Goal: Task Accomplishment & Management: Use online tool/utility

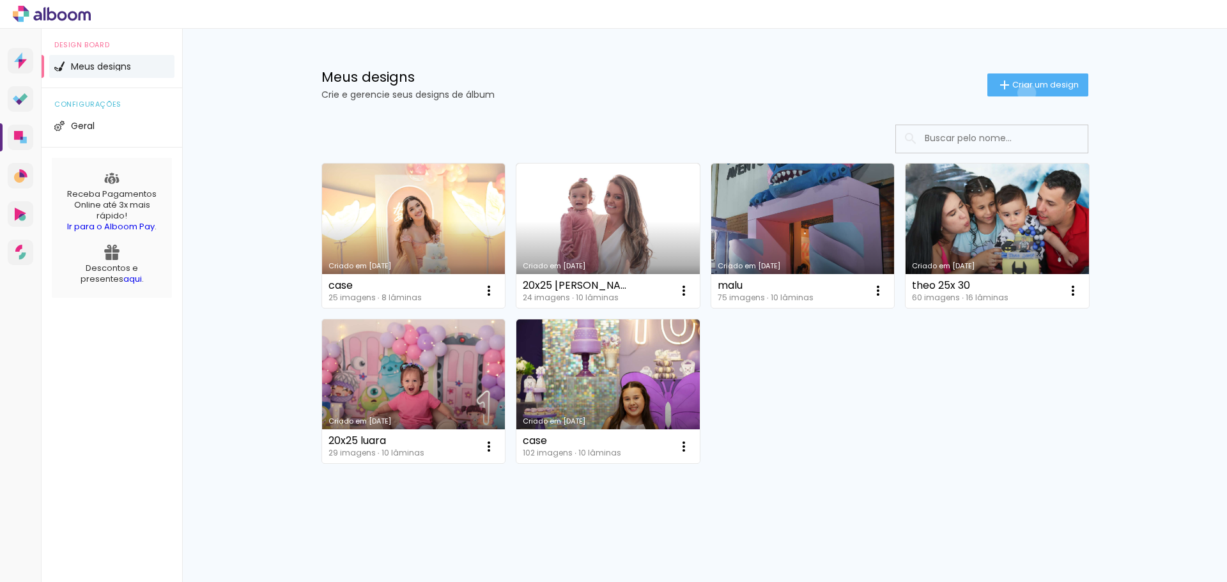
drag, startPoint x: 1019, startPoint y: 93, endPoint x: 1052, endPoint y: 124, distance: 45.2
click at [1020, 93] on paper-button "Criar um design" at bounding box center [1037, 84] width 101 height 23
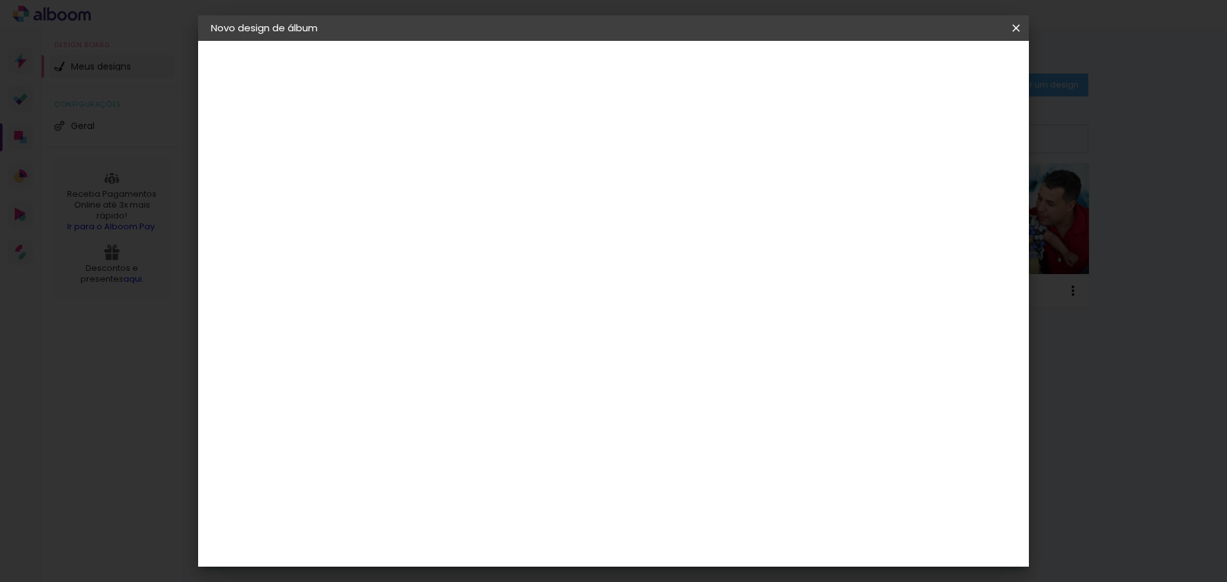
click at [420, 172] on input at bounding box center [420, 172] width 0 height 20
type input "20x25"
type paper-input "20x25"
click at [0, 0] on slot "Avançar" at bounding box center [0, 0] width 0 height 0
click at [503, 244] on input at bounding box center [452, 243] width 129 height 16
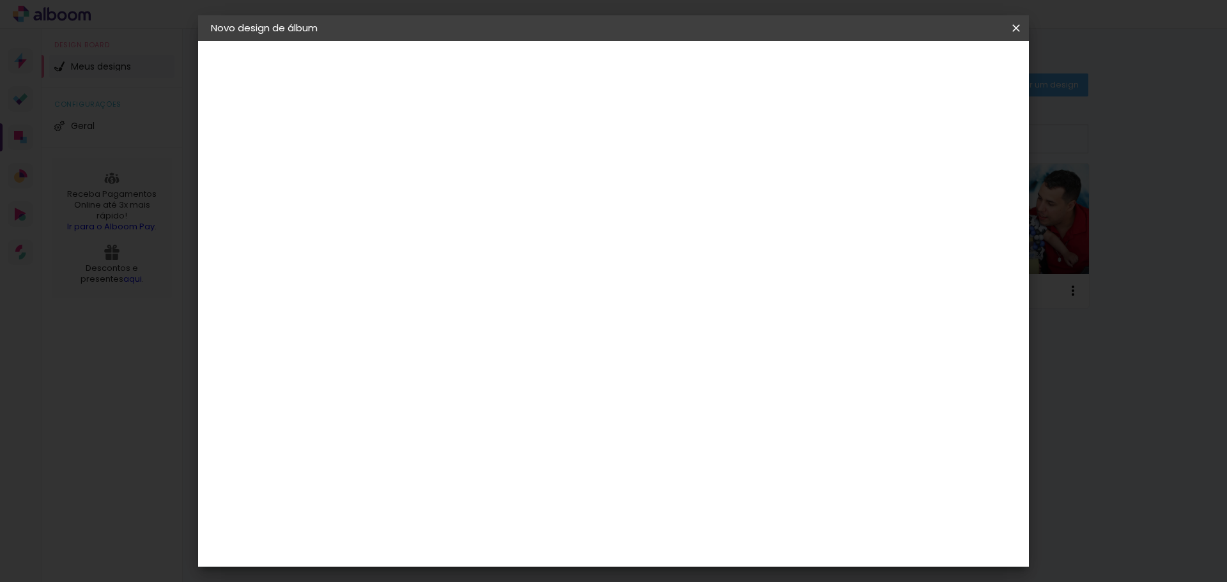
type input "mas"
type paper-input "mas"
click at [471, 288] on div "Albumaster" at bounding box center [440, 289] width 59 height 10
click at [625, 74] on paper-button "Avançar" at bounding box center [593, 68] width 63 height 22
click at [506, 301] on span "20 × 25" at bounding box center [476, 318] width 59 height 34
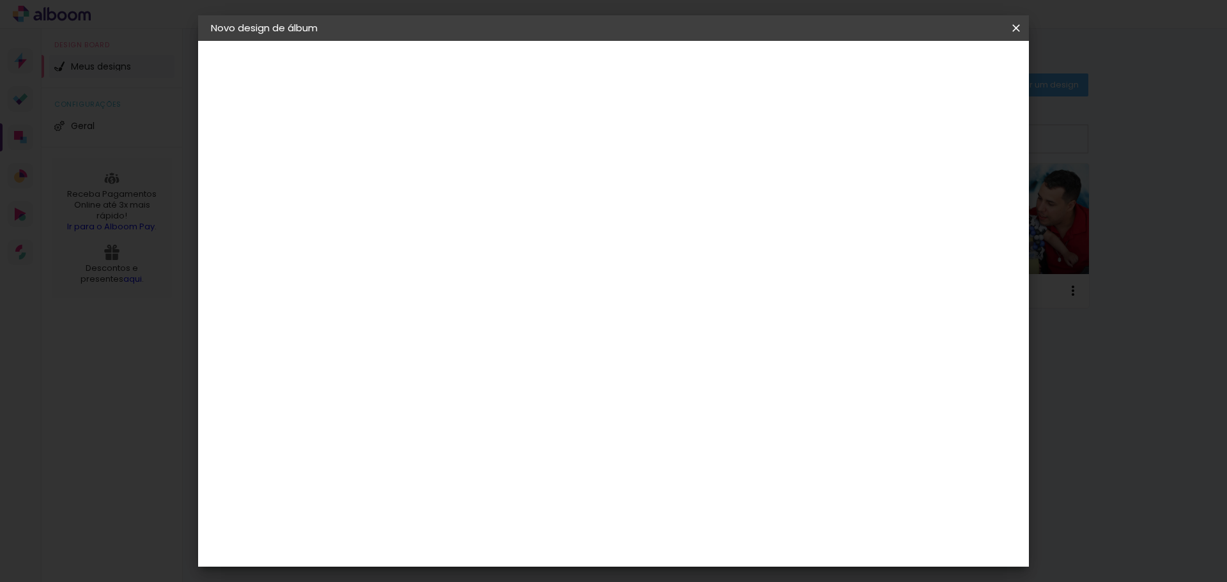
click at [628, 75] on paper-button "Avançar" at bounding box center [596, 68] width 63 height 22
click at [936, 68] on span "Iniciar design" at bounding box center [907, 67] width 58 height 9
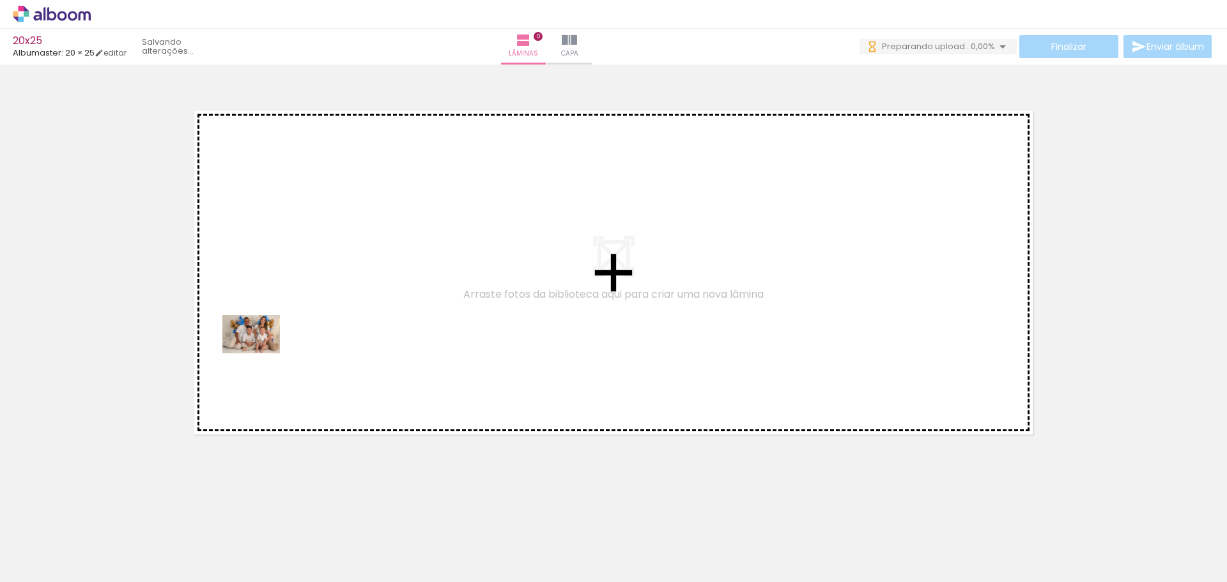
drag, startPoint x: 145, startPoint y: 526, endPoint x: 277, endPoint y: 349, distance: 220.6
click at [268, 338] on quentale-workspace at bounding box center [613, 291] width 1227 height 582
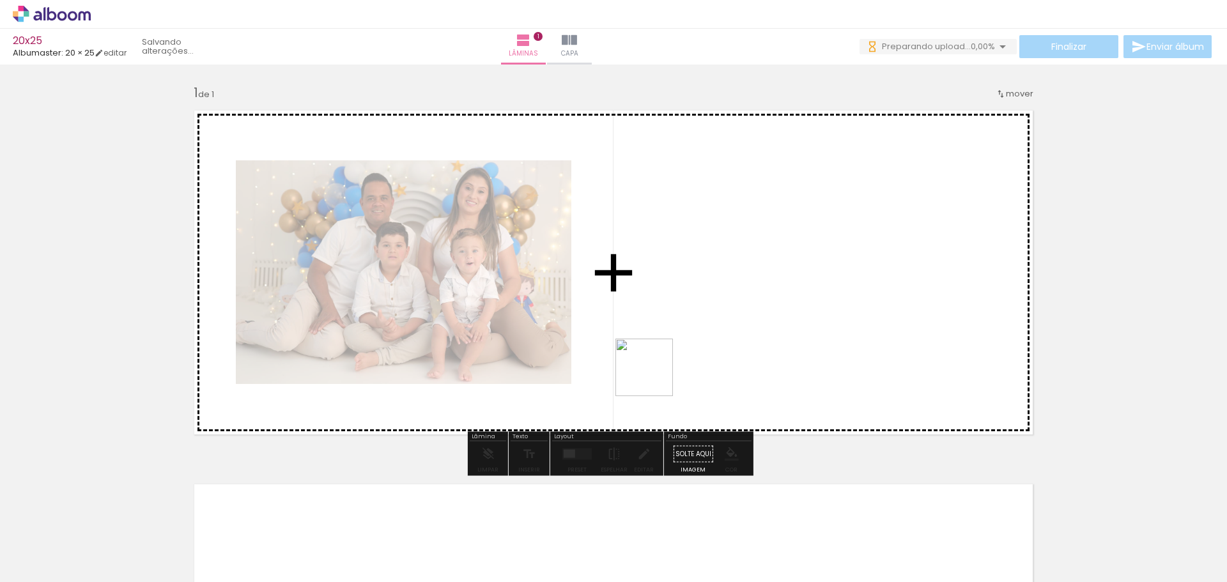
drag, startPoint x: 218, startPoint y: 546, endPoint x: 768, endPoint y: 332, distance: 590.3
click at [768, 332] on quentale-workspace at bounding box center [613, 291] width 1227 height 582
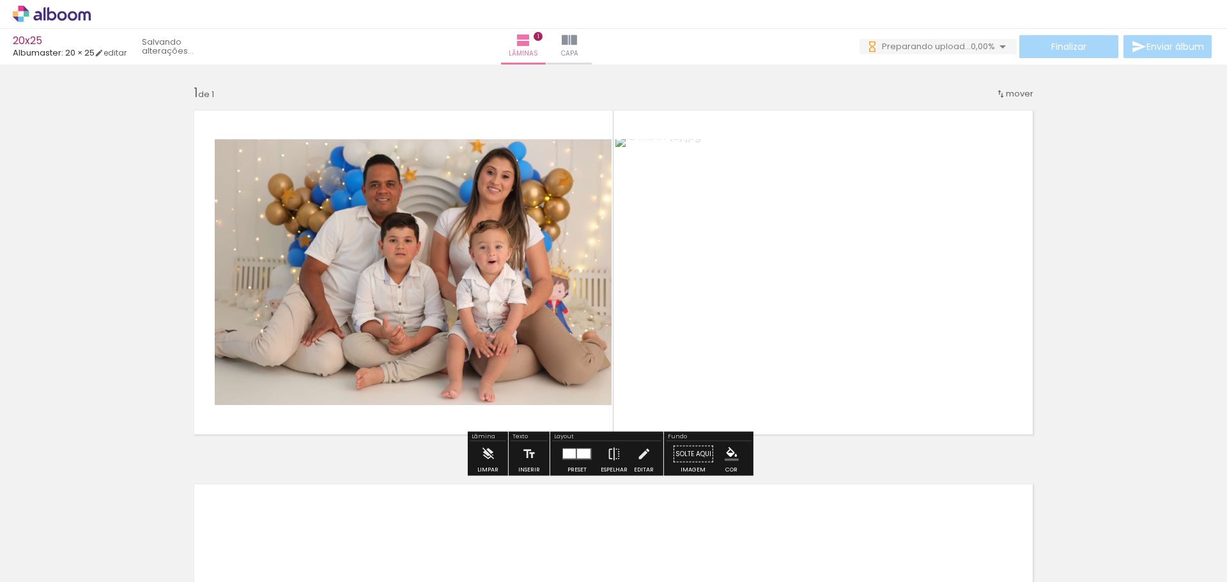
click at [577, 457] on div at bounding box center [583, 454] width 13 height 10
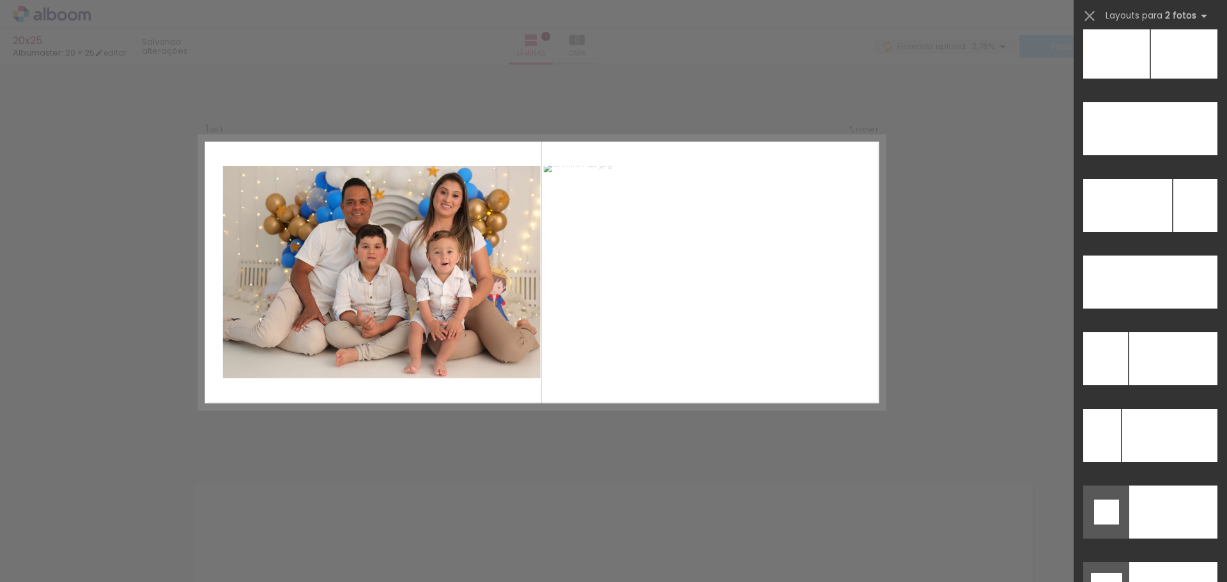
scroll to position [5593, 0]
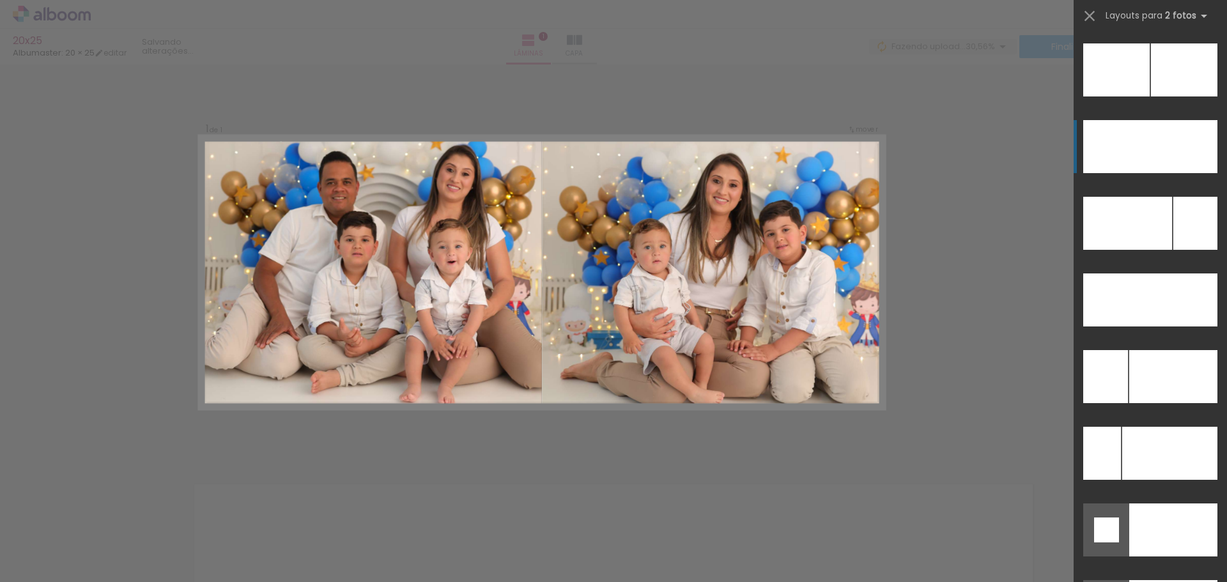
click at [1160, 96] on div at bounding box center [1184, 69] width 66 height 53
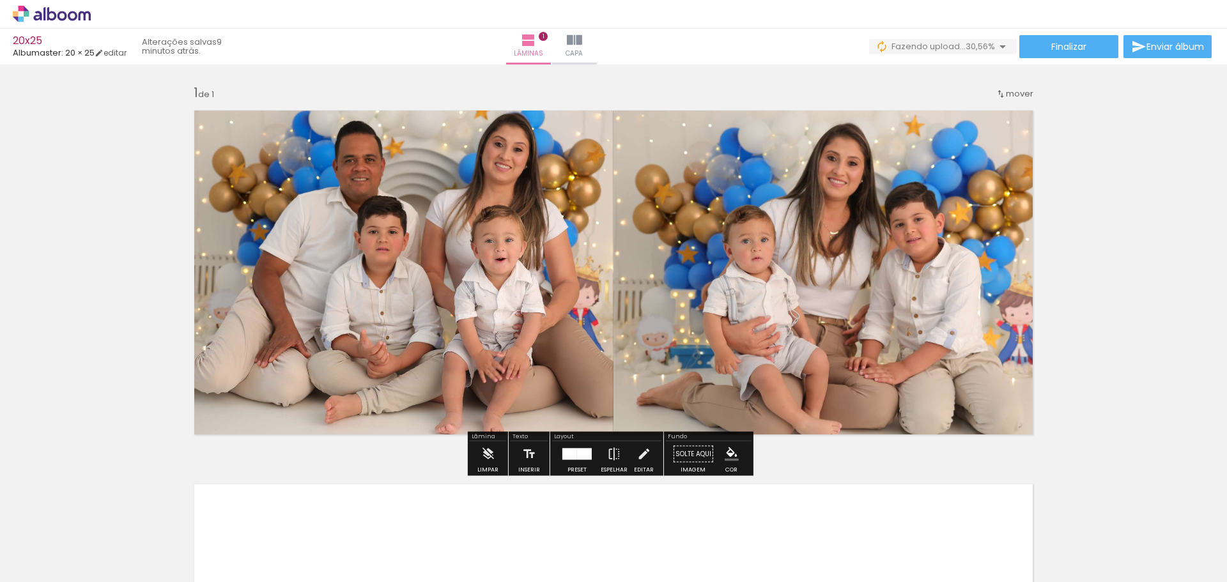
scroll to position [167, 0]
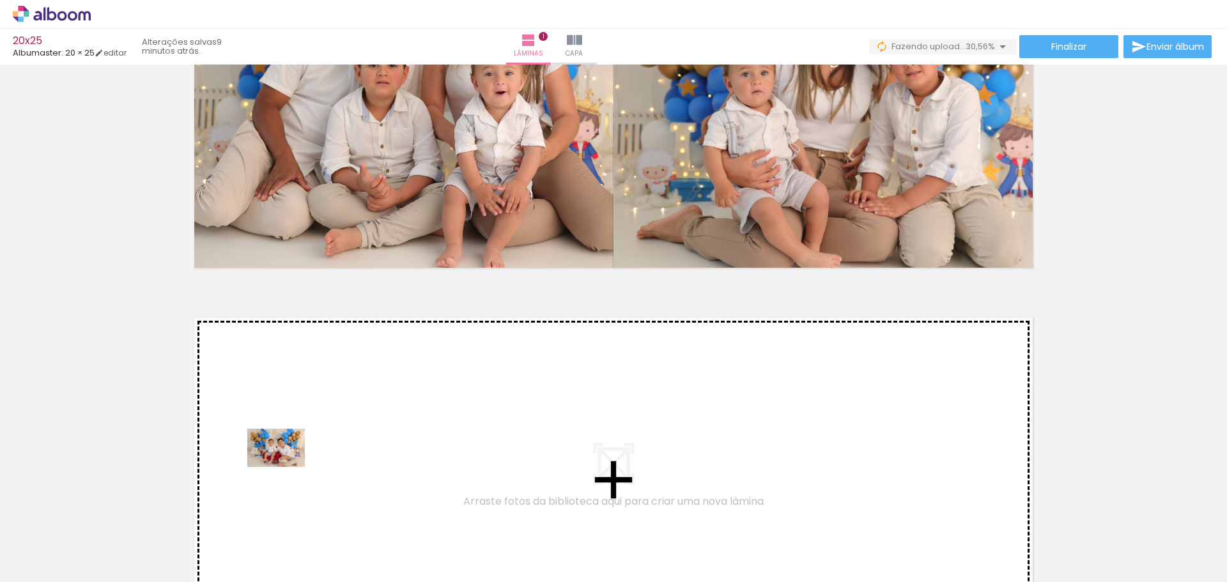
drag, startPoint x: 290, startPoint y: 553, endPoint x: 286, endPoint y: 467, distance: 86.4
click at [286, 467] on quentale-workspace at bounding box center [613, 291] width 1227 height 582
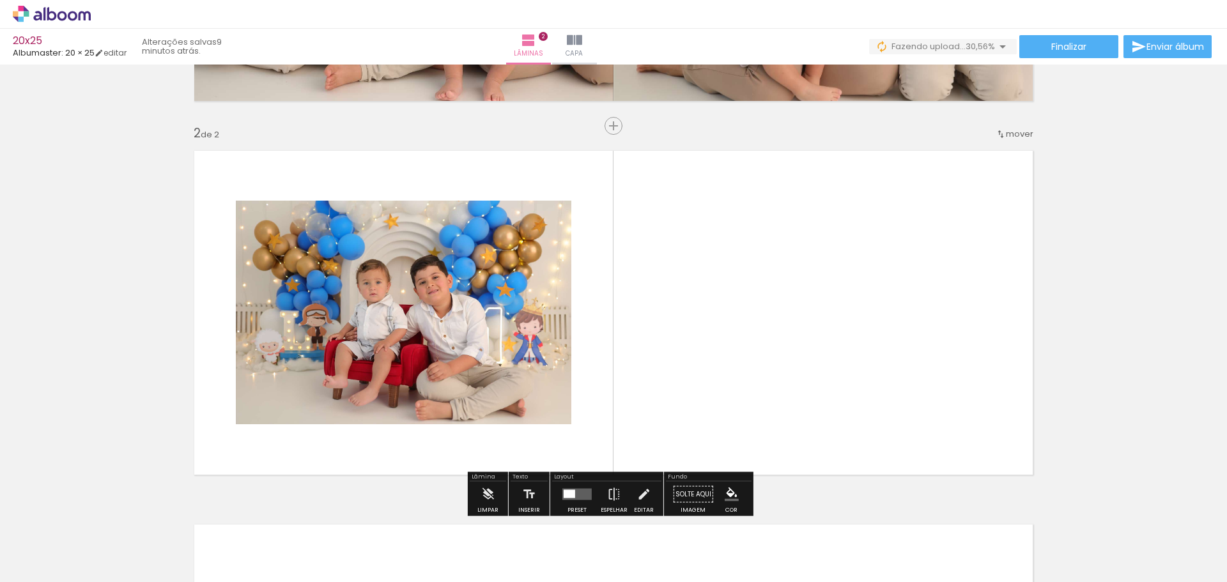
scroll to position [363, 0]
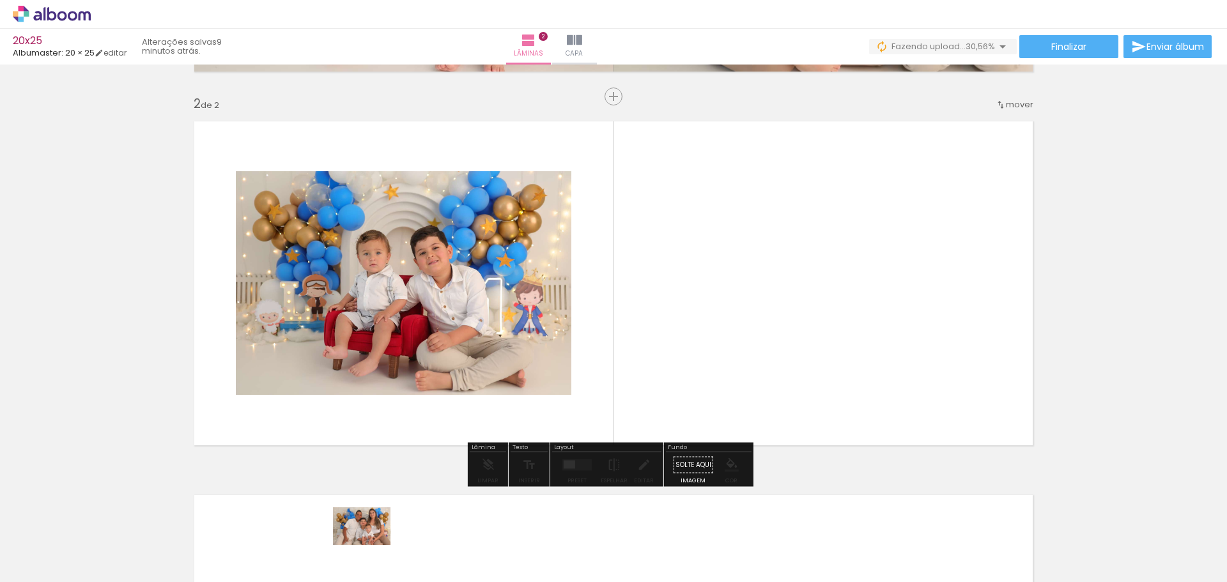
drag, startPoint x: 353, startPoint y: 546, endPoint x: 371, endPoint y: 546, distance: 18.5
click at [371, 546] on div at bounding box center [342, 539] width 63 height 42
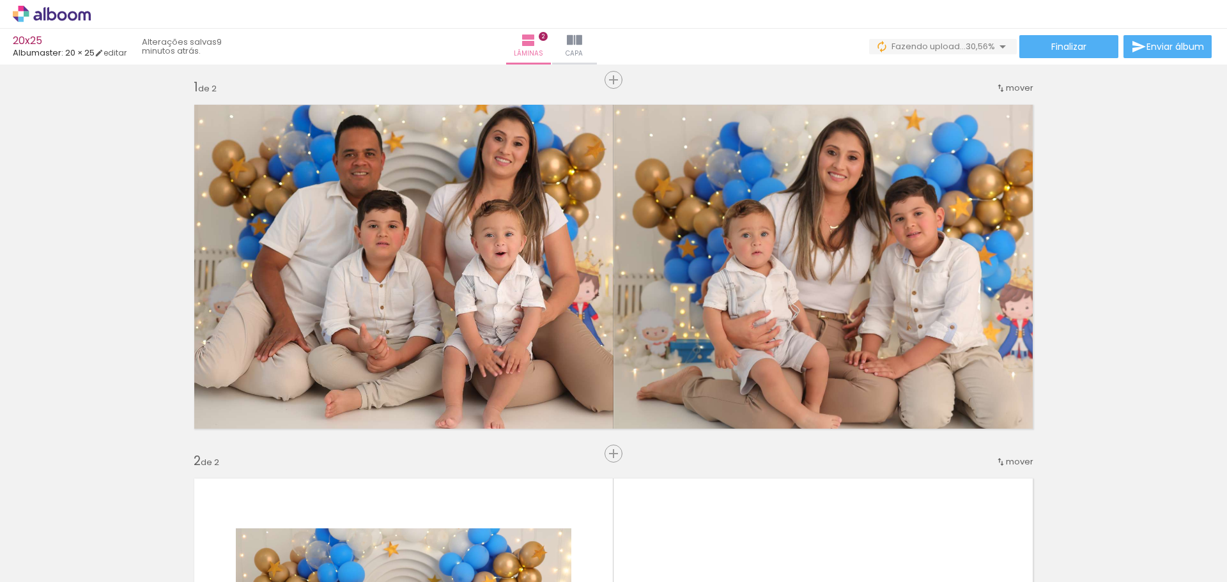
scroll to position [0, 0]
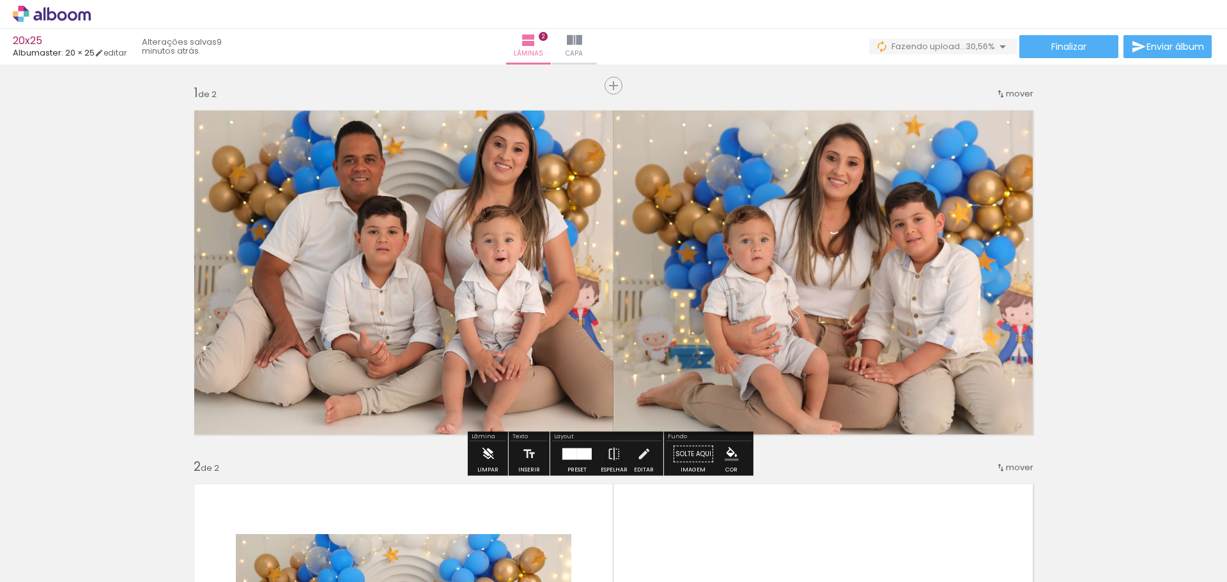
click at [495, 459] on paper-button "Limpar" at bounding box center [487, 457] width 27 height 33
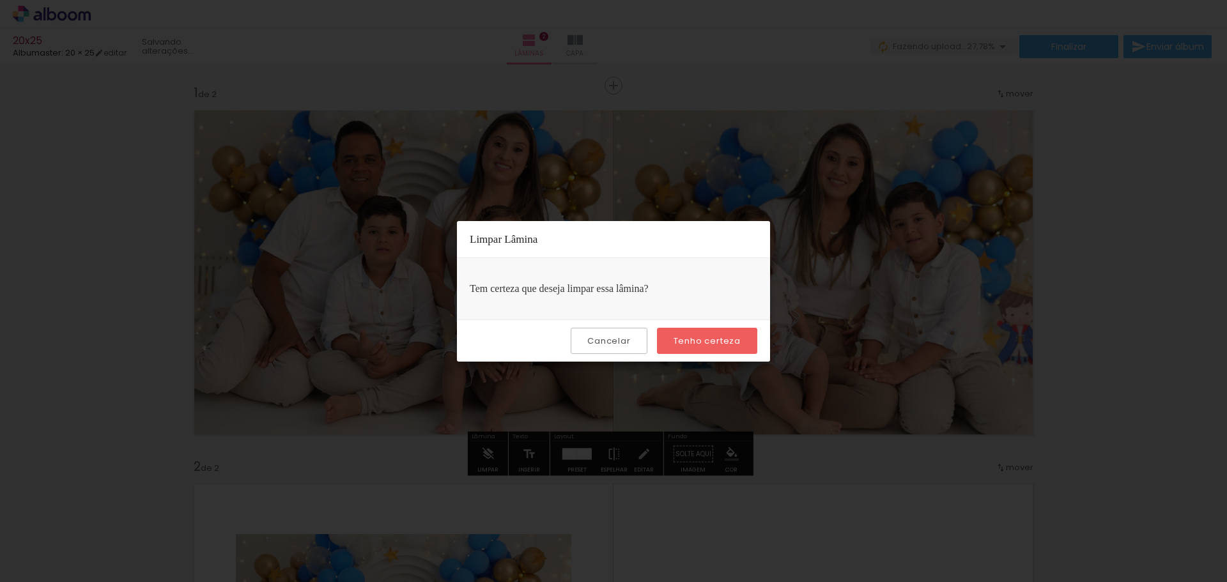
click at [706, 348] on paper-button "Tenho certeza" at bounding box center [707, 341] width 100 height 26
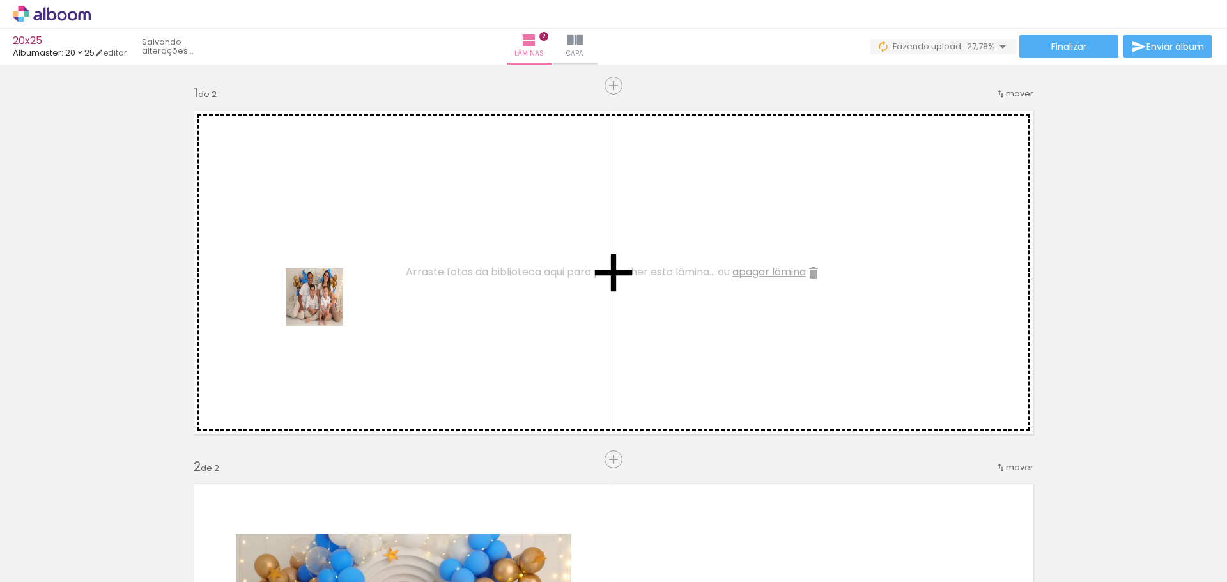
drag, startPoint x: 128, startPoint y: 547, endPoint x: 330, endPoint y: 291, distance: 326.2
click at [330, 291] on quentale-workspace at bounding box center [613, 291] width 1227 height 582
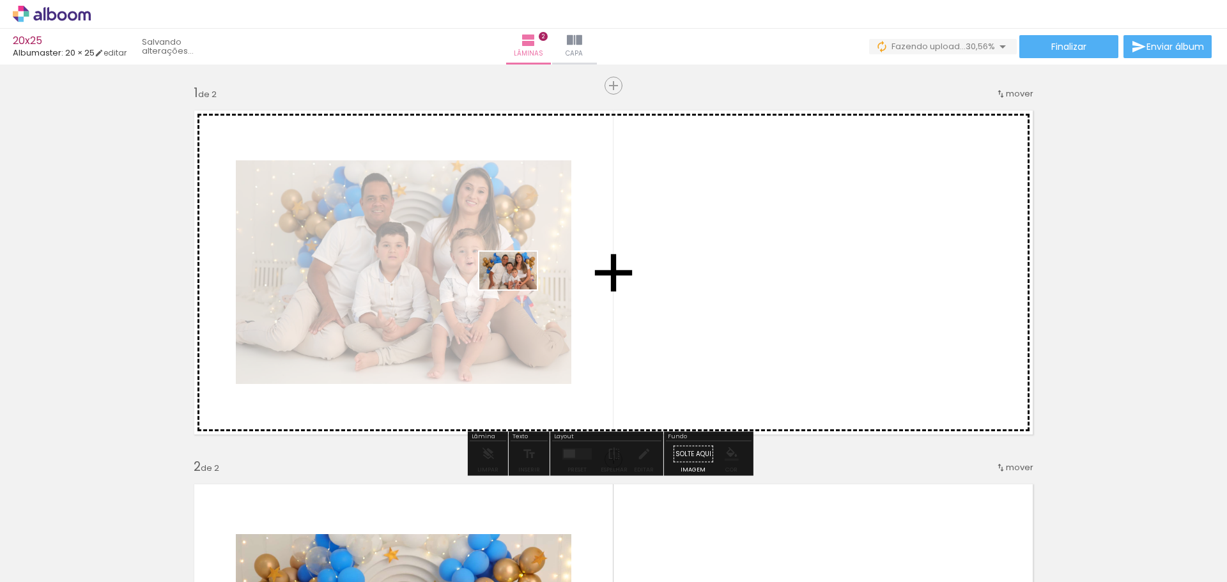
drag, startPoint x: 373, startPoint y: 528, endPoint x: 479, endPoint y: 410, distance: 158.4
click at [518, 289] on quentale-workspace at bounding box center [613, 291] width 1227 height 582
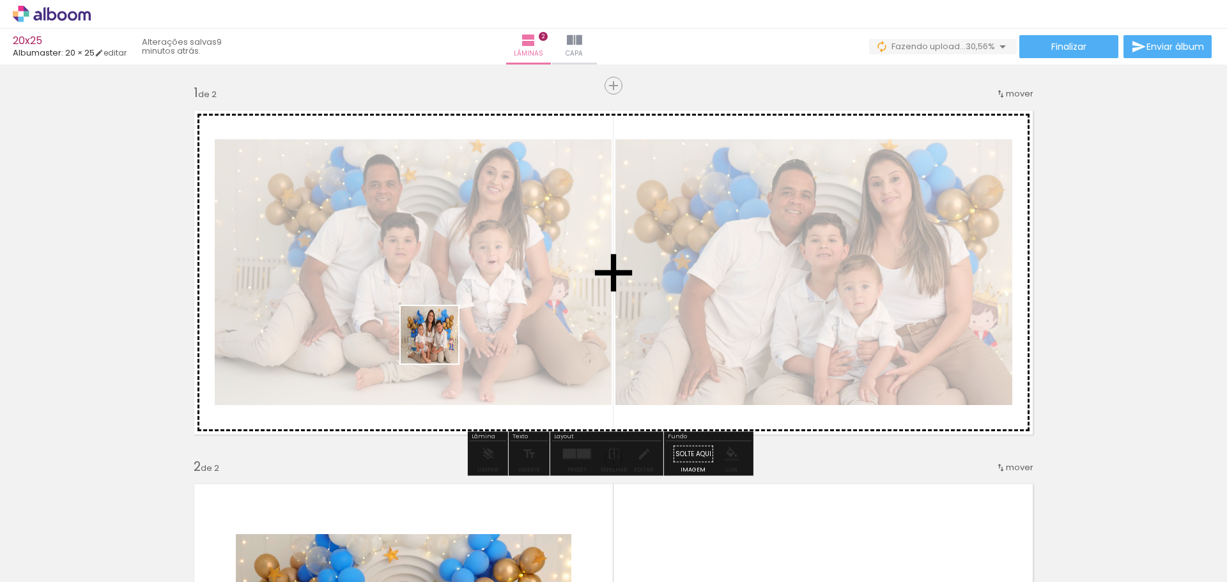
drag, startPoint x: 311, startPoint y: 450, endPoint x: 457, endPoint y: 325, distance: 192.7
click at [457, 325] on quentale-workspace at bounding box center [613, 291] width 1227 height 582
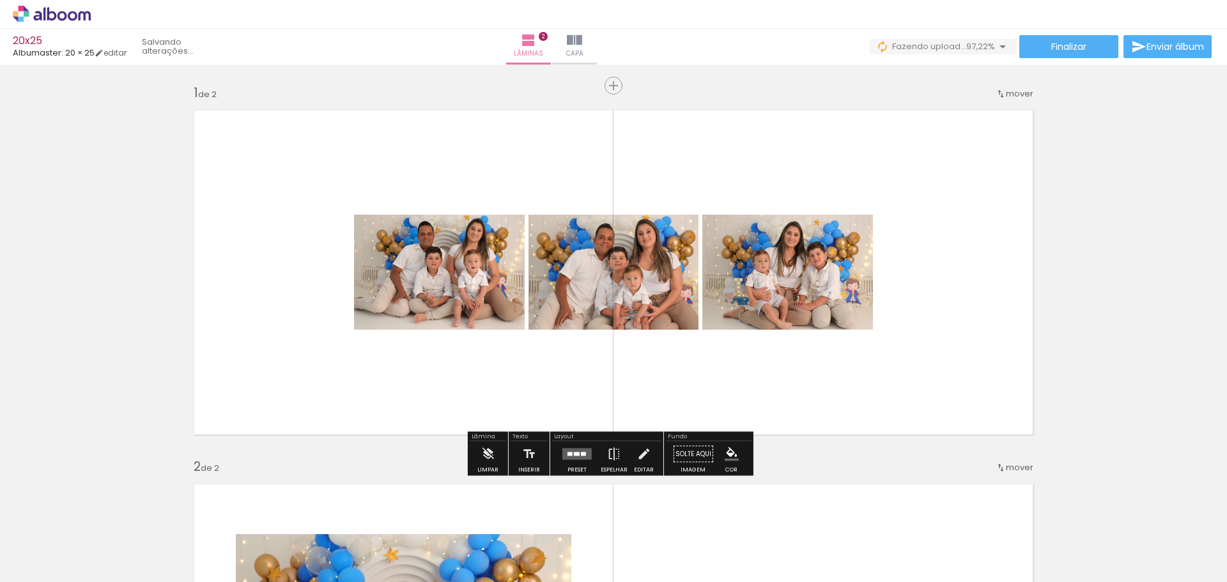
click at [573, 457] on quentale-layouter at bounding box center [576, 455] width 29 height 12
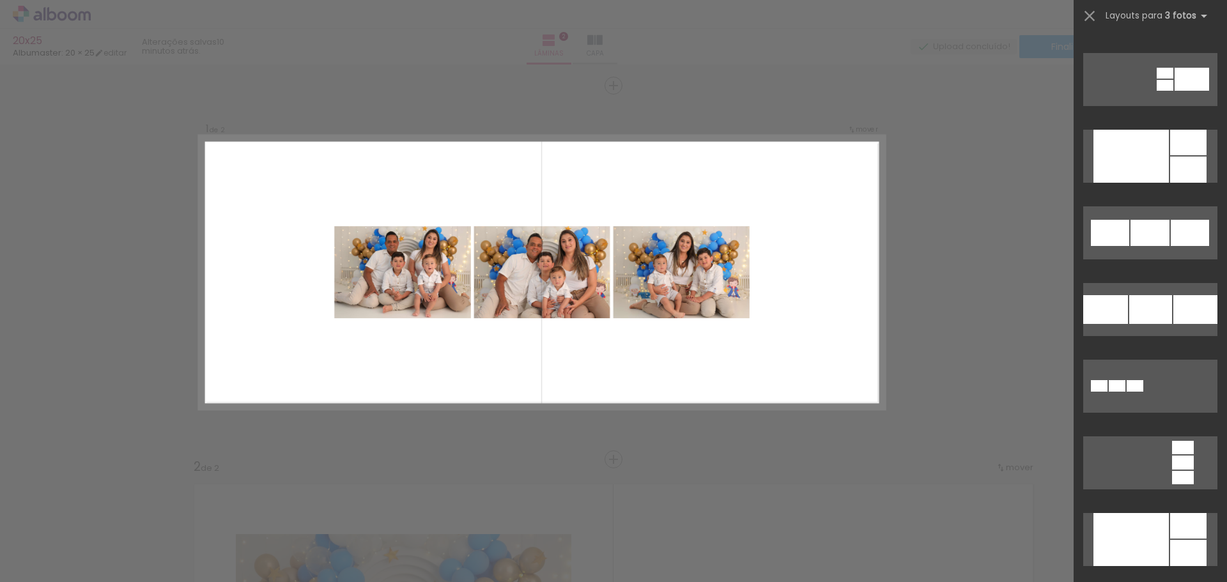
scroll to position [1613, 0]
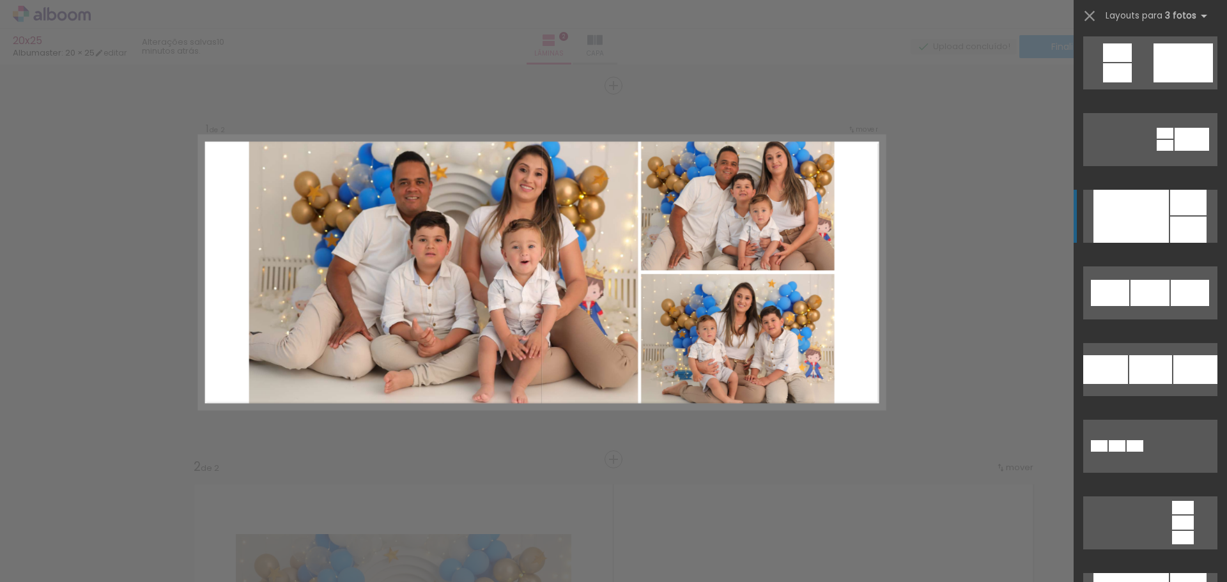
click at [1197, 230] on div at bounding box center [1188, 230] width 36 height 26
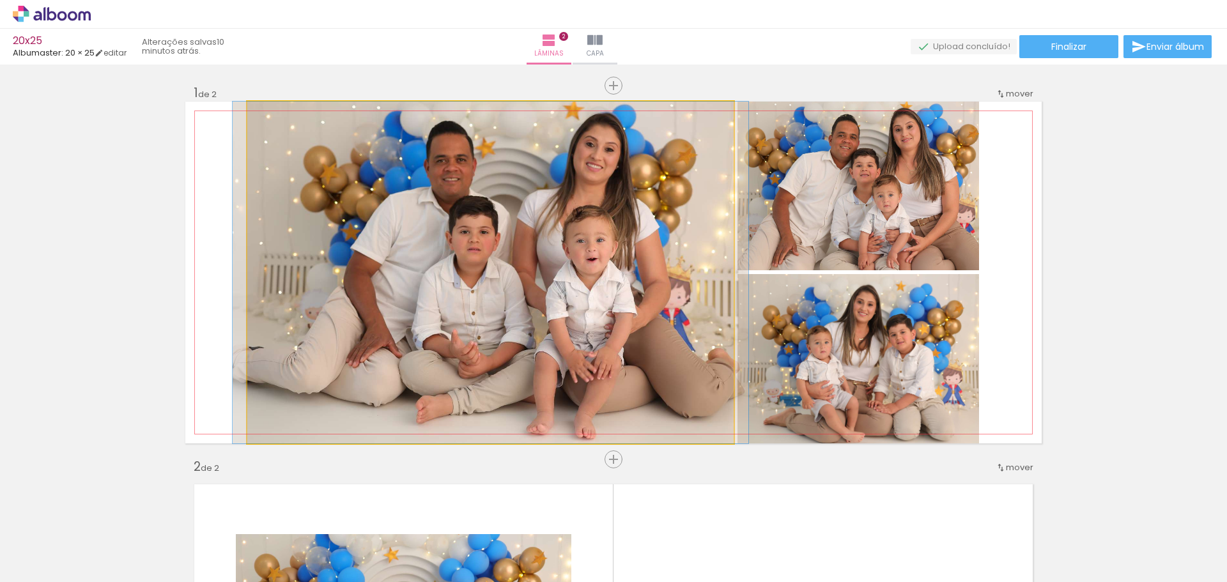
click at [534, 254] on quentale-photo at bounding box center [490, 273] width 486 height 342
click at [509, 250] on quentale-photo at bounding box center [490, 273] width 486 height 342
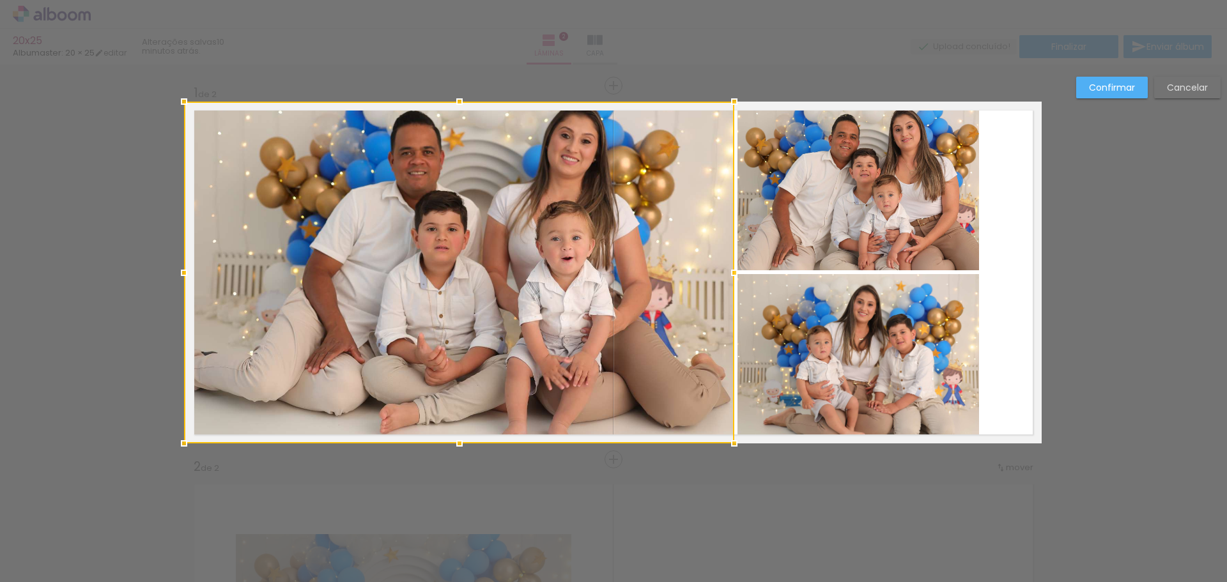
drag, startPoint x: 244, startPoint y: 267, endPoint x: 155, endPoint y: 274, distance: 89.1
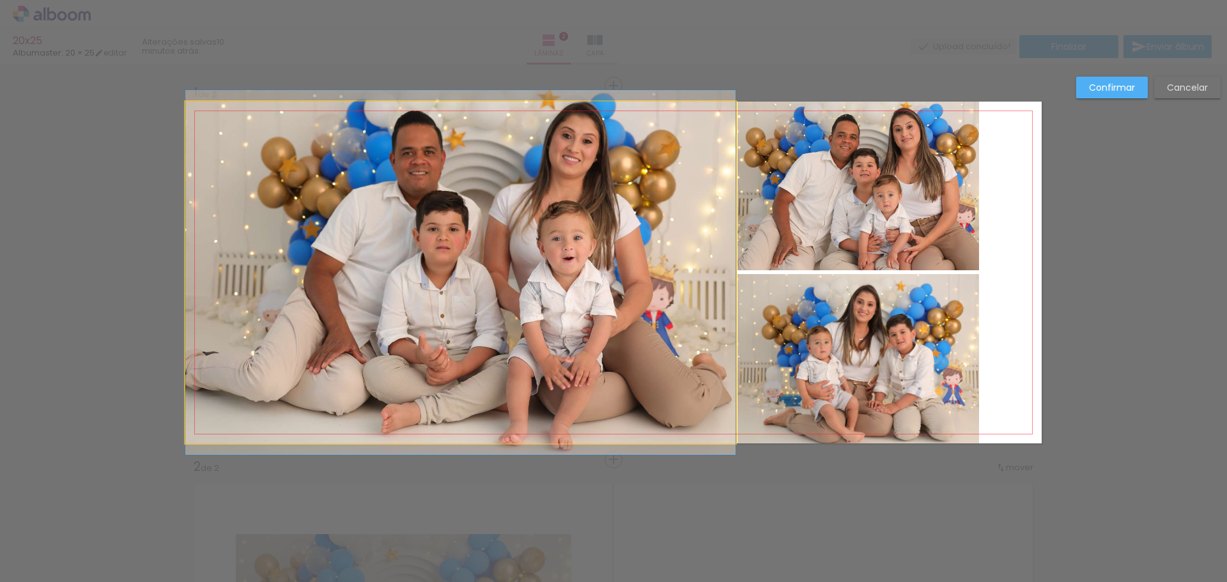
click at [516, 308] on quentale-photo at bounding box center [460, 273] width 550 height 342
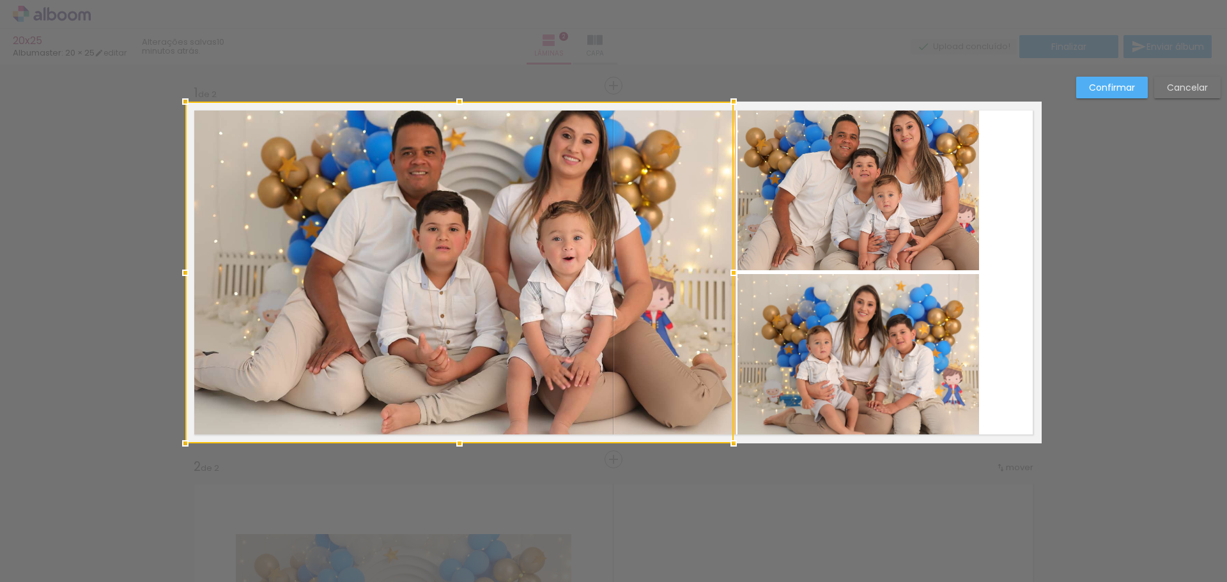
click at [516, 308] on div at bounding box center [459, 273] width 548 height 342
drag, startPoint x: 506, startPoint y: 281, endPoint x: 505, endPoint y: 291, distance: 10.2
click at [505, 291] on div at bounding box center [460, 273] width 548 height 342
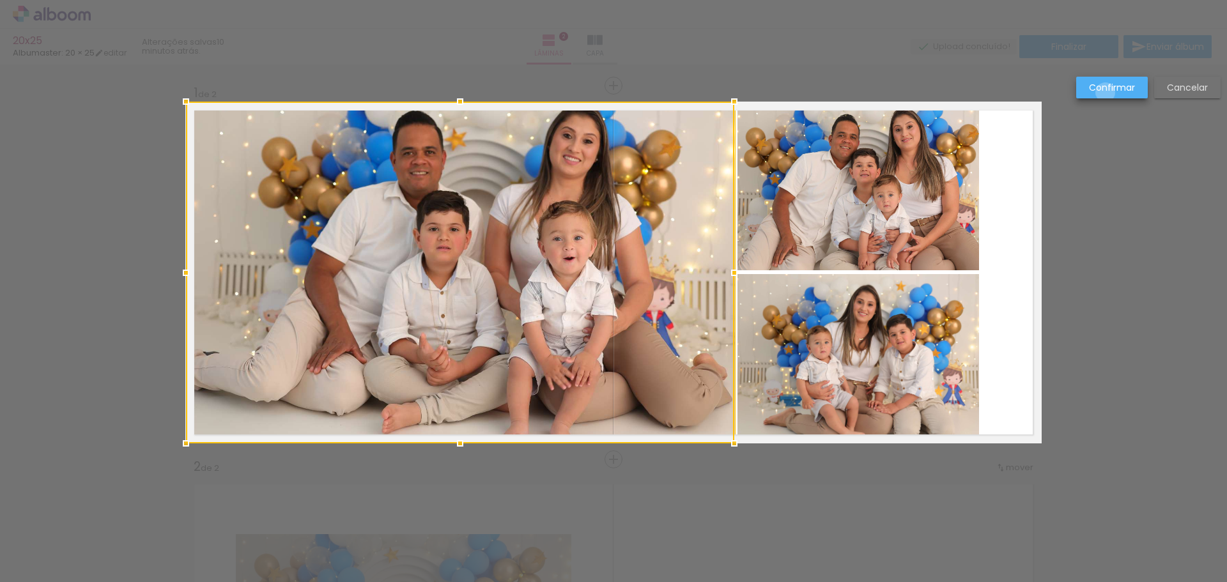
click at [0, 0] on slot "Confirmar" at bounding box center [0, 0] width 0 height 0
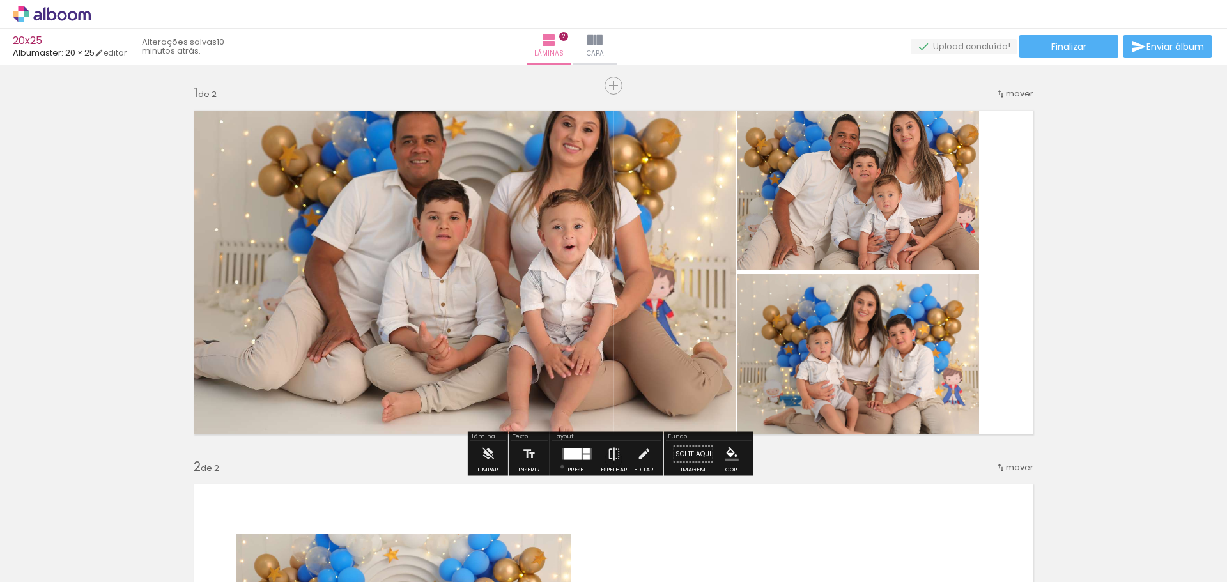
click at [560, 466] on div at bounding box center [577, 454] width 35 height 26
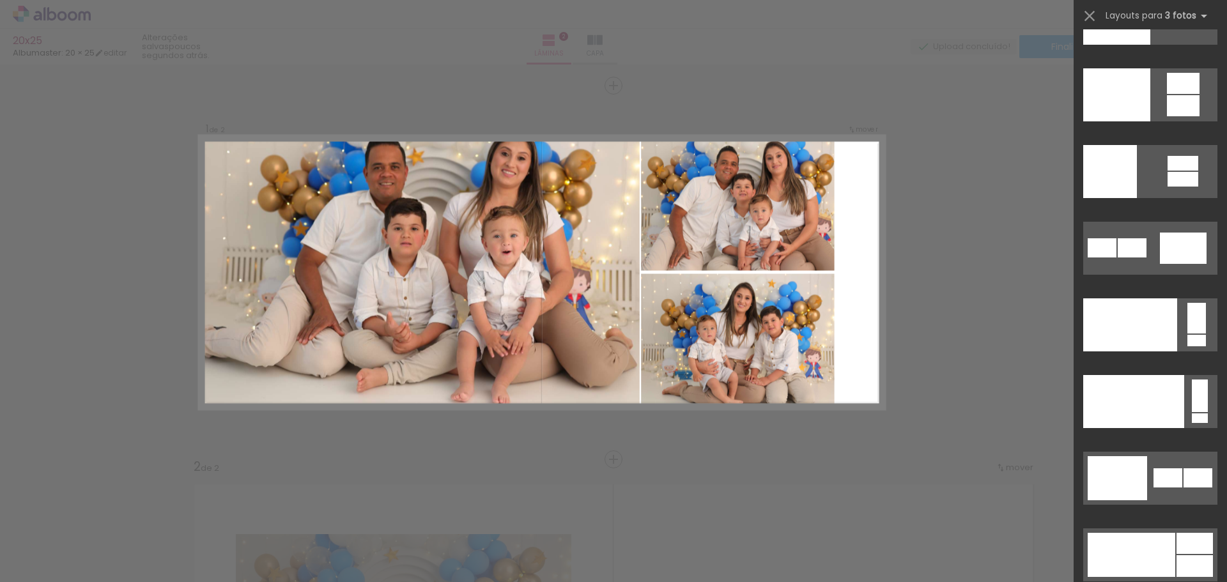
scroll to position [15466, 0]
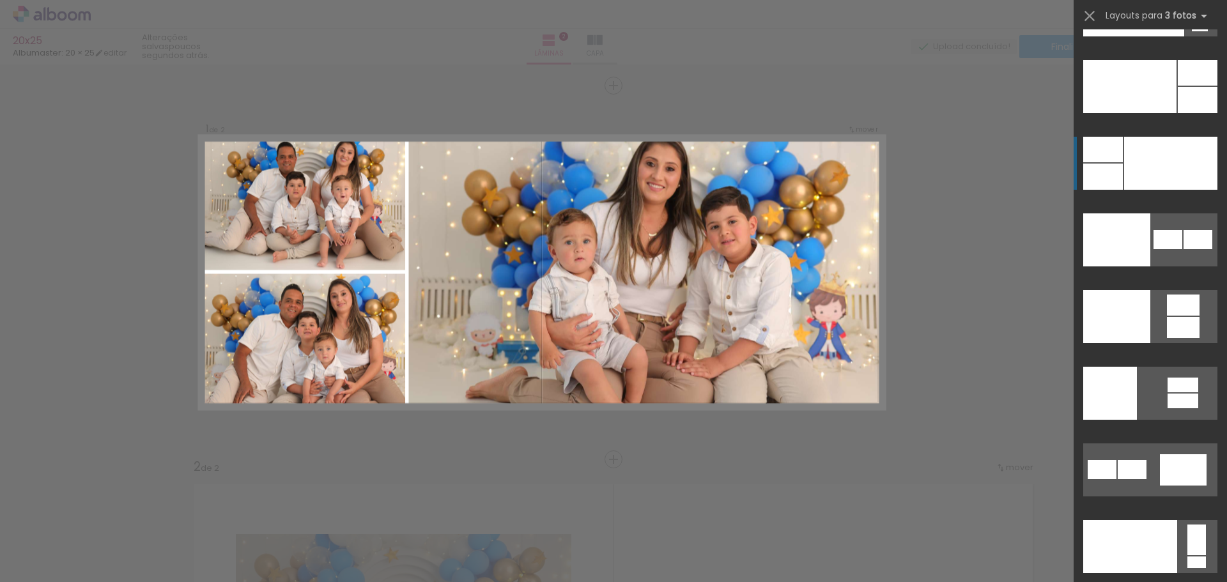
click at [1149, 165] on div at bounding box center [1170, 163] width 93 height 53
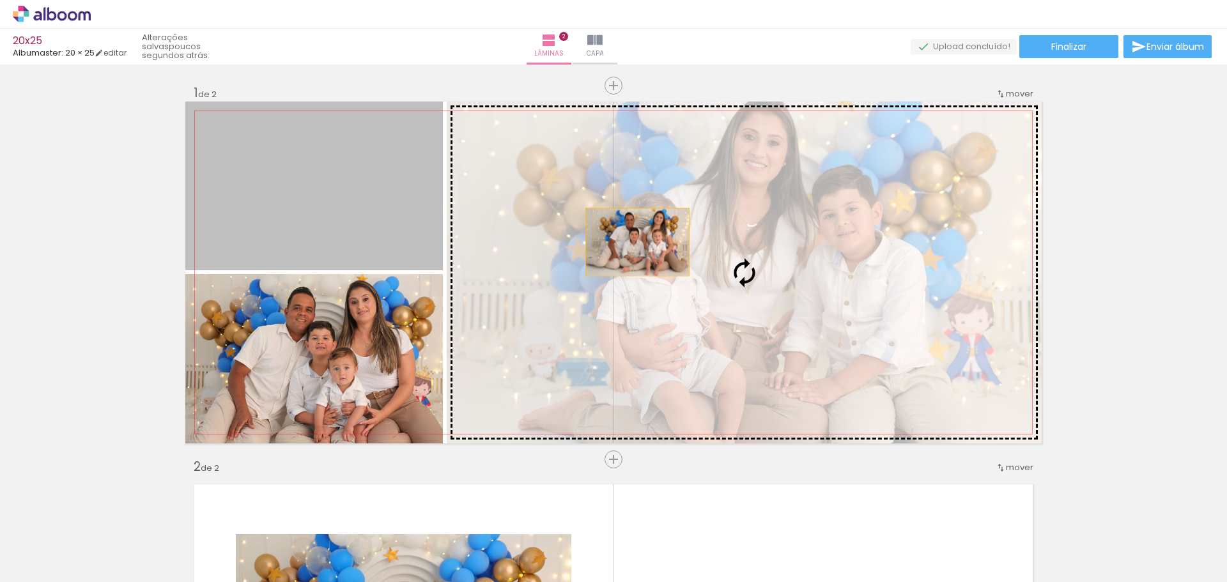
drag, startPoint x: 365, startPoint y: 208, endPoint x: 673, endPoint y: 245, distance: 310.2
click at [0, 0] on slot at bounding box center [0, 0] width 0 height 0
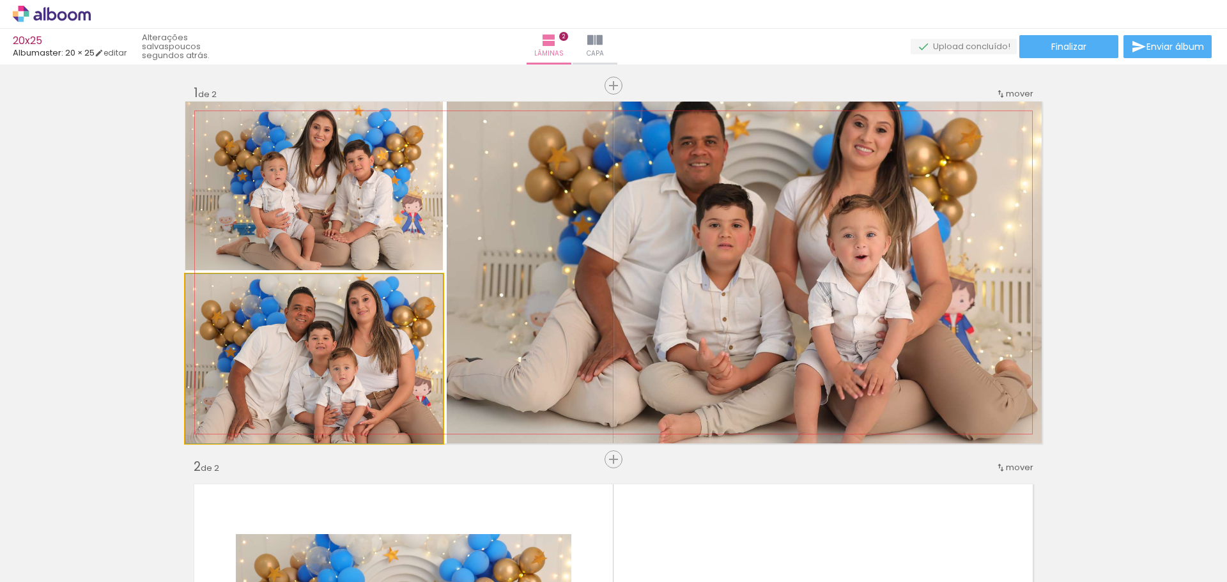
drag, startPoint x: 341, startPoint y: 381, endPoint x: 706, endPoint y: 297, distance: 374.4
click at [0, 0] on slot at bounding box center [0, 0] width 0 height 0
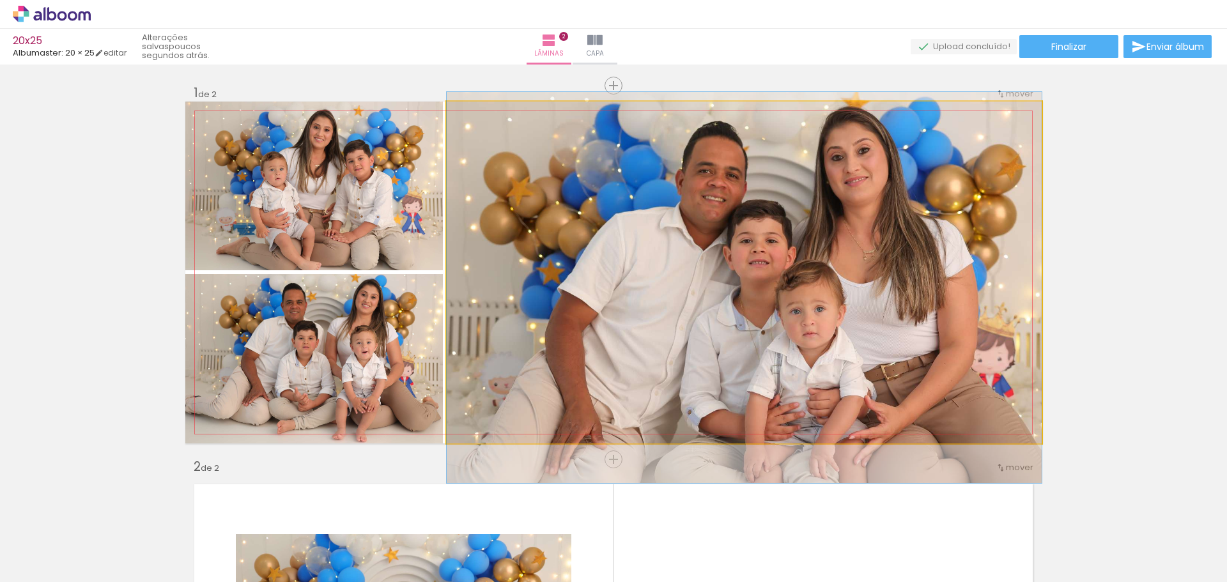
drag, startPoint x: 916, startPoint y: 293, endPoint x: 921, endPoint y: 308, distance: 16.0
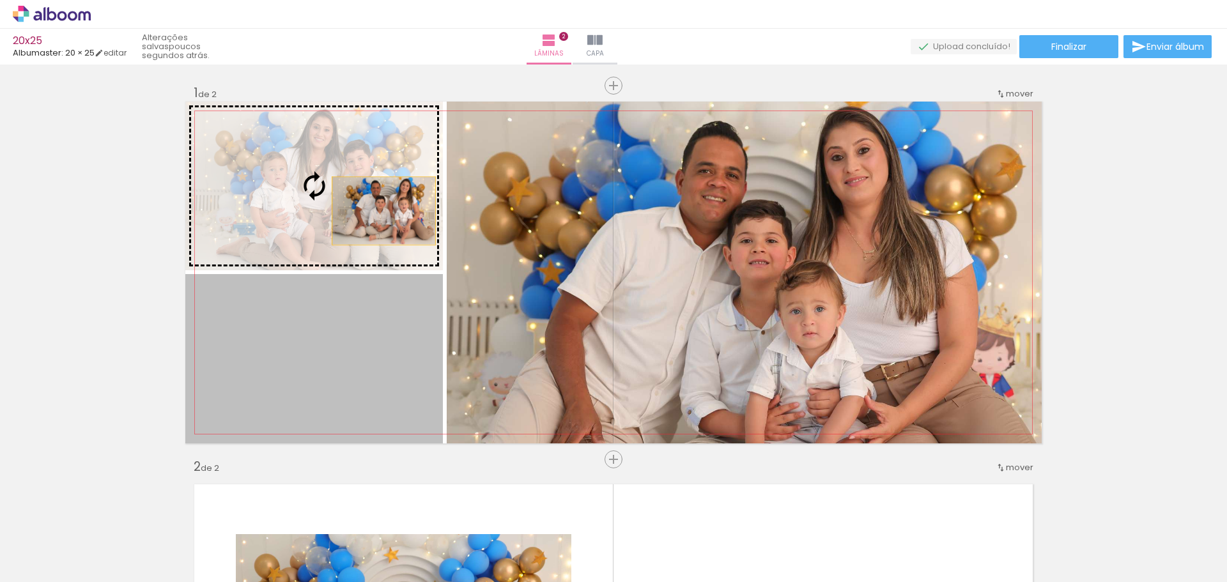
drag, startPoint x: 396, startPoint y: 346, endPoint x: 379, endPoint y: 211, distance: 136.5
click at [0, 0] on slot at bounding box center [0, 0] width 0 height 0
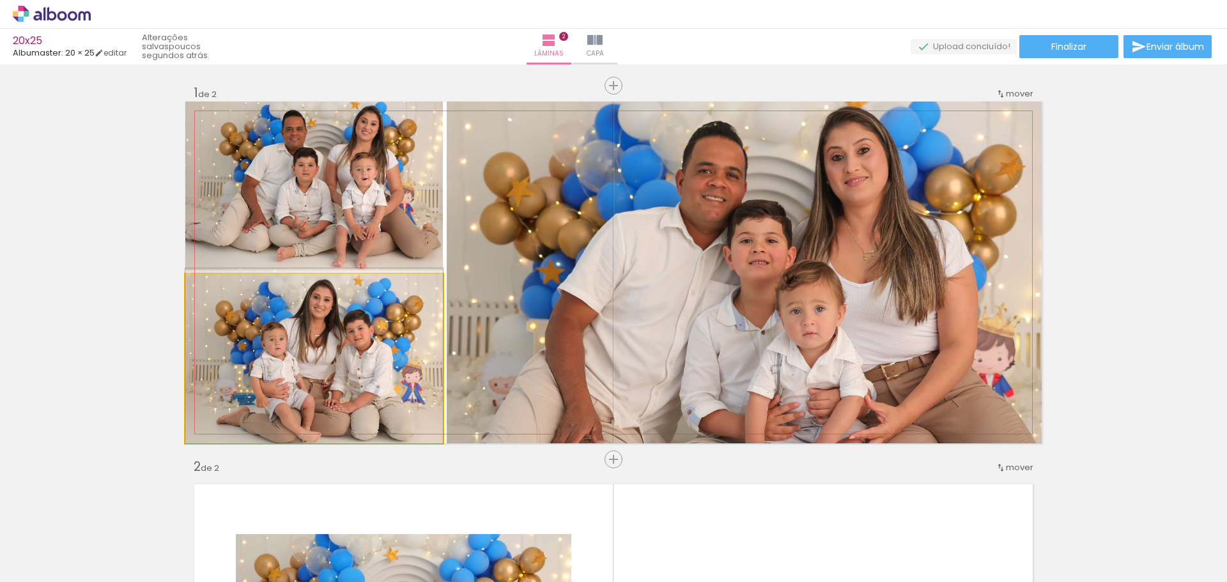
drag, startPoint x: 397, startPoint y: 351, endPoint x: 398, endPoint y: 340, distance: 10.9
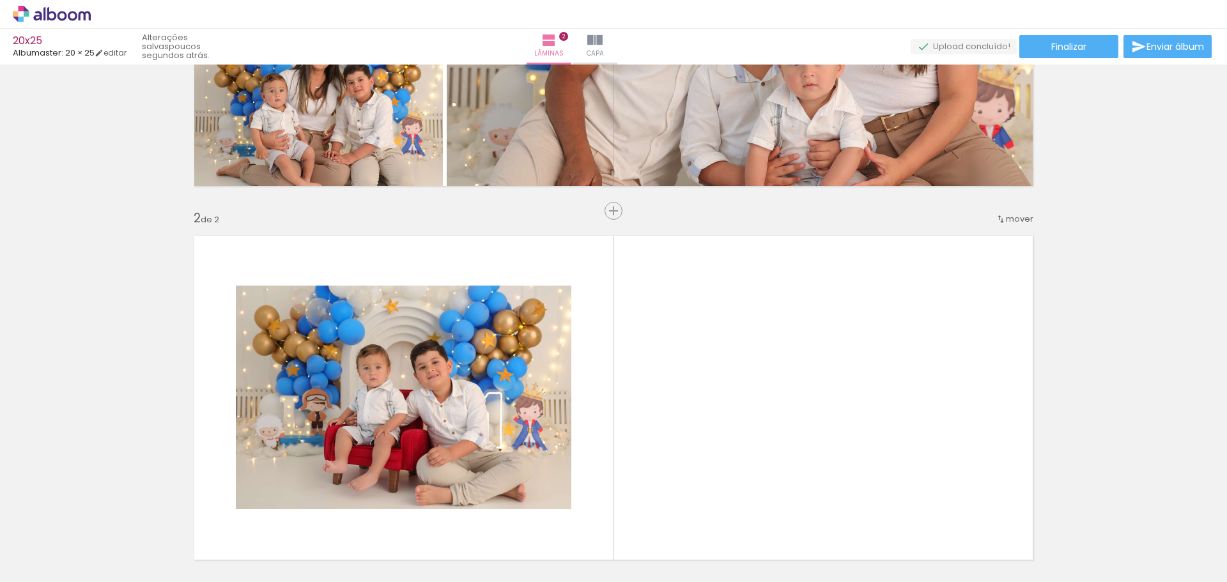
scroll to position [305, 0]
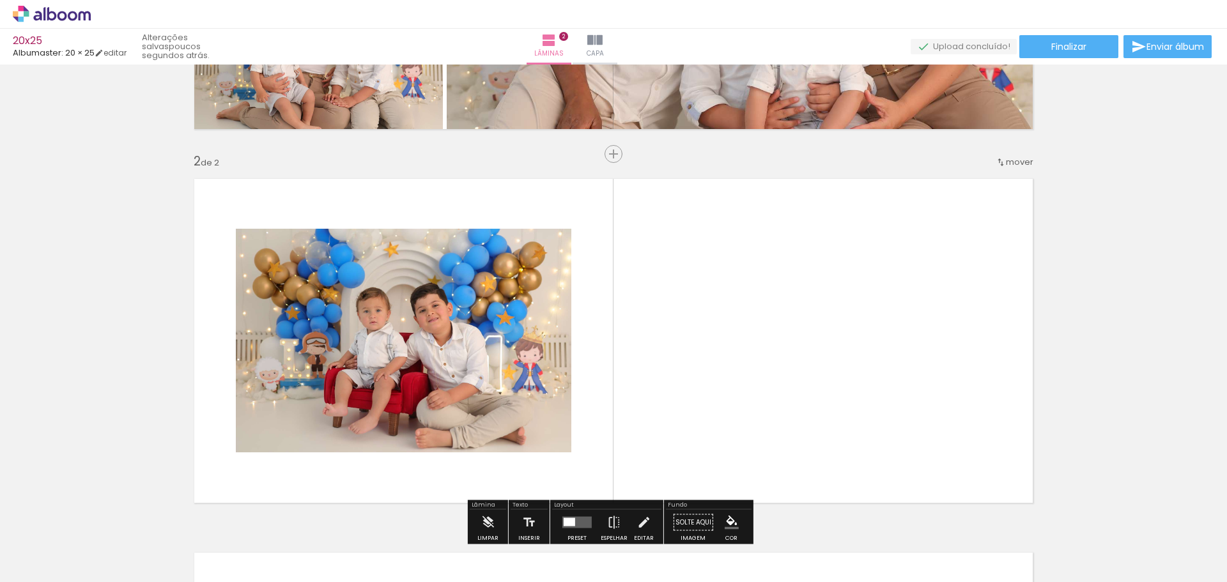
click at [427, 337] on quentale-photo at bounding box center [403, 341] width 335 height 224
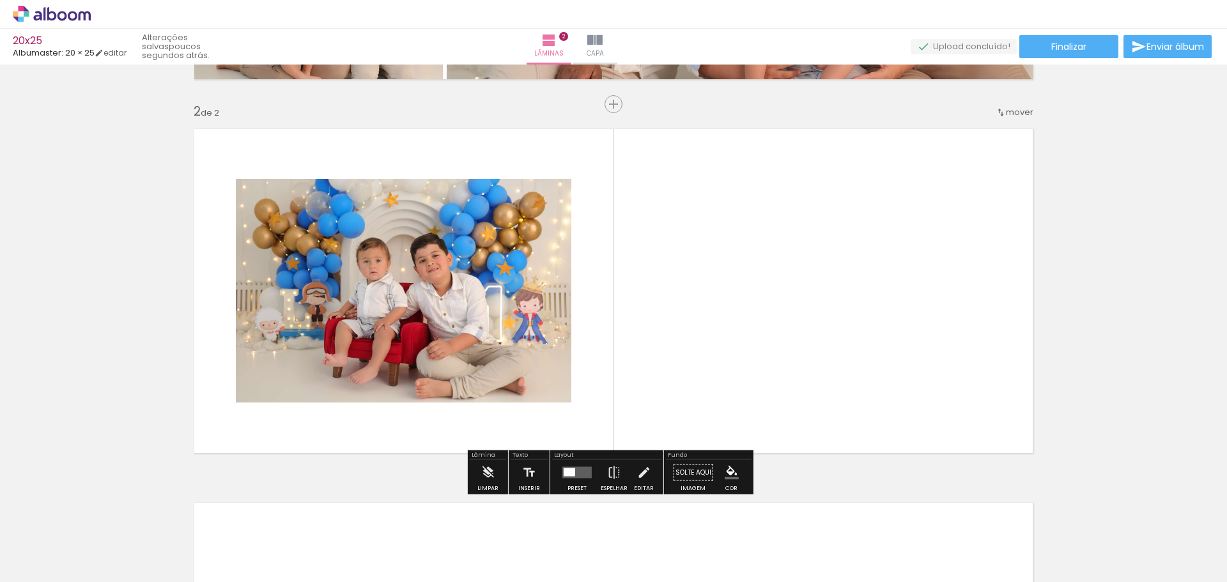
scroll to position [357, 0]
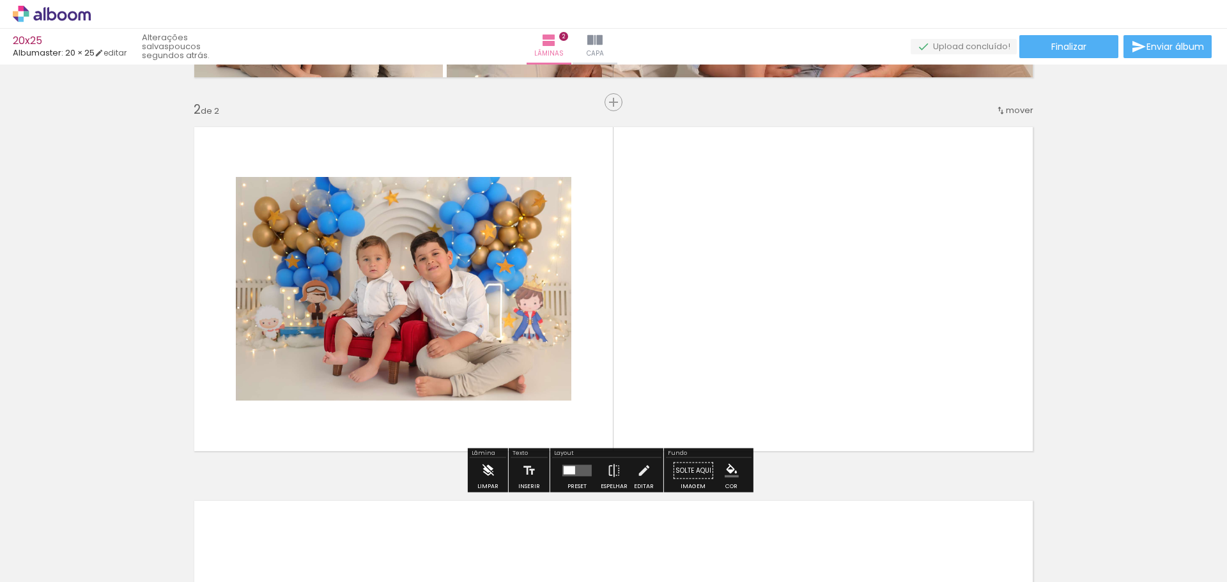
click at [491, 473] on iron-icon at bounding box center [487, 471] width 14 height 26
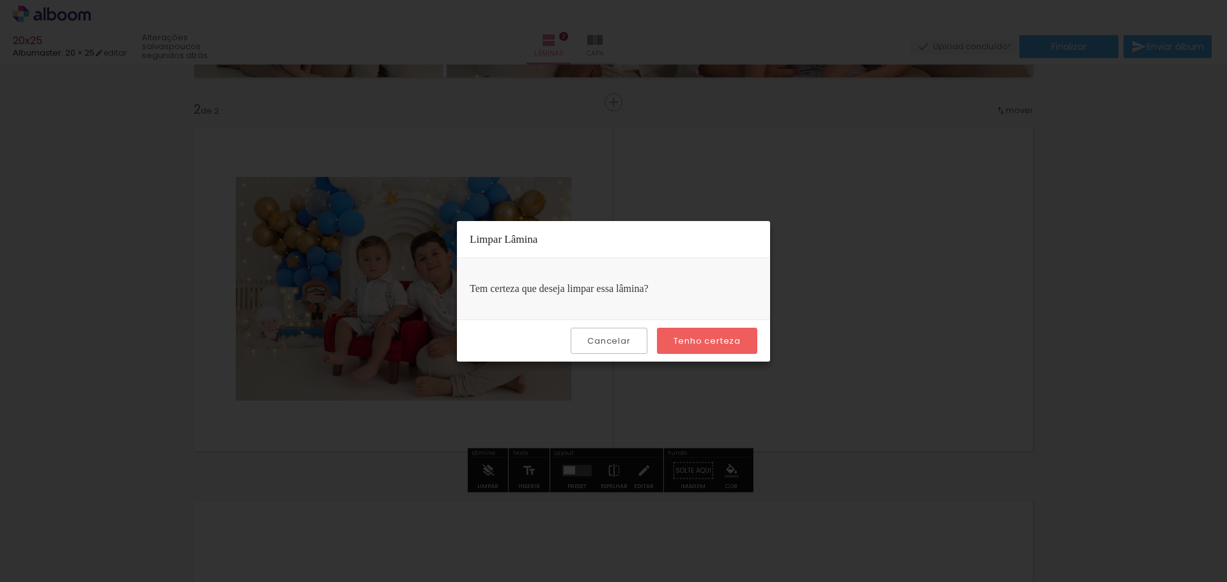
click at [0, 0] on slot "Tenho certeza" at bounding box center [0, 0] width 0 height 0
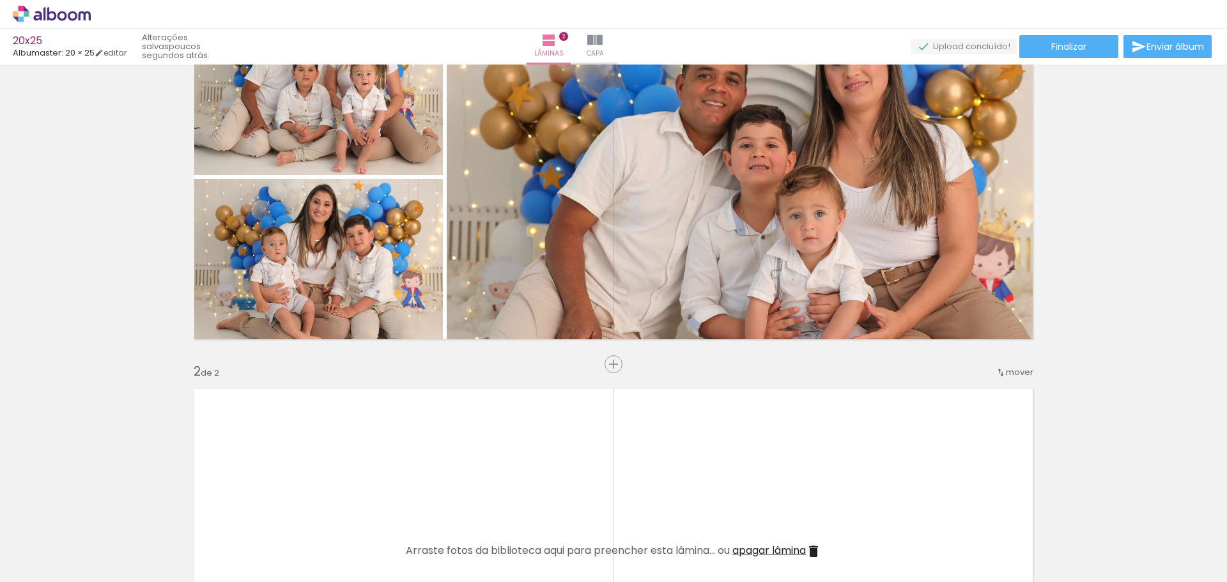
scroll to position [0, 0]
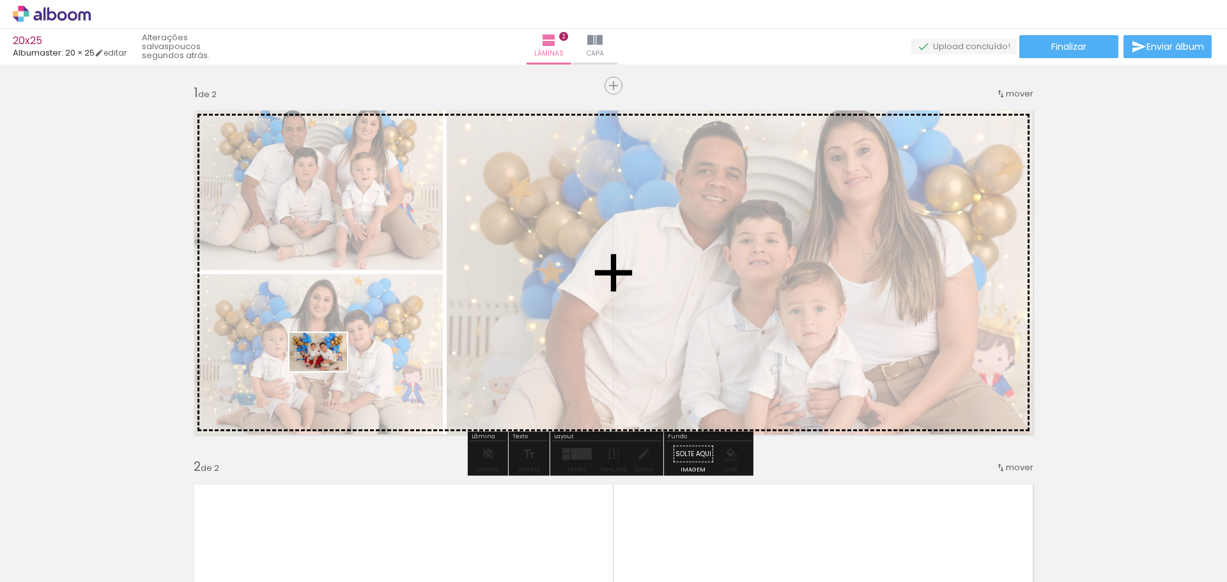
drag, startPoint x: 286, startPoint y: 540, endPoint x: 328, endPoint y: 371, distance: 173.9
click at [328, 371] on quentale-workspace at bounding box center [613, 291] width 1227 height 582
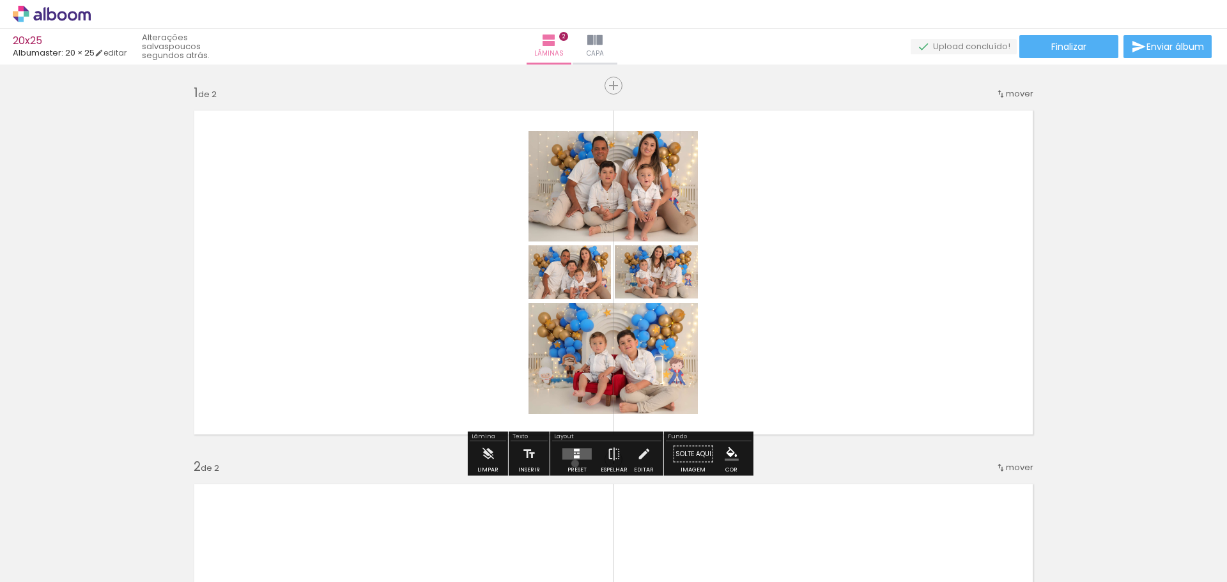
click at [572, 463] on div at bounding box center [577, 454] width 35 height 26
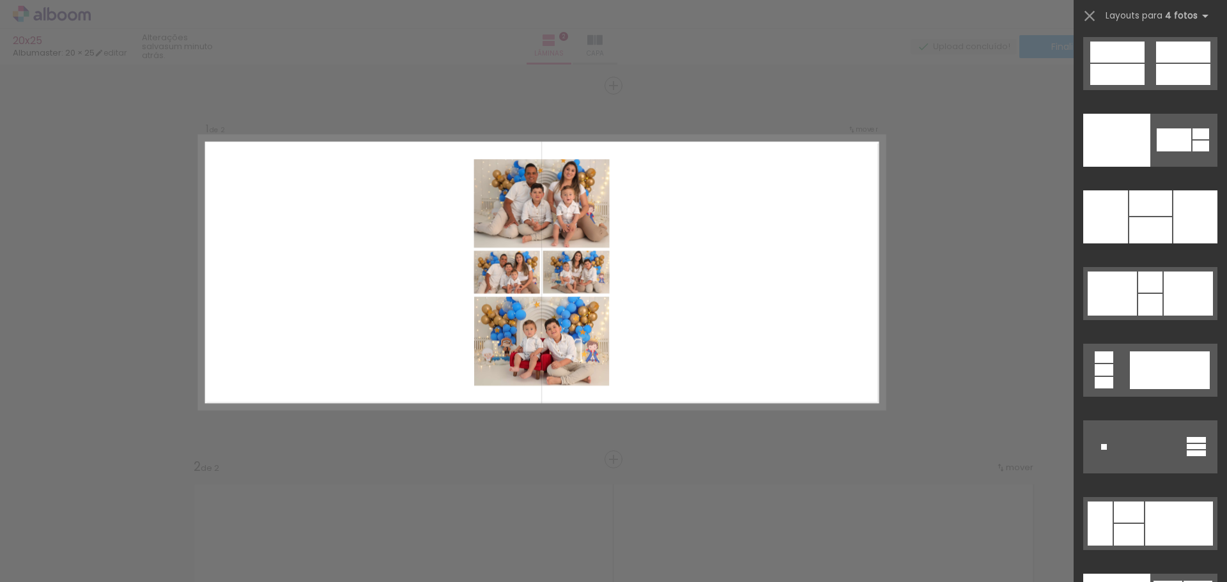
scroll to position [26078, 0]
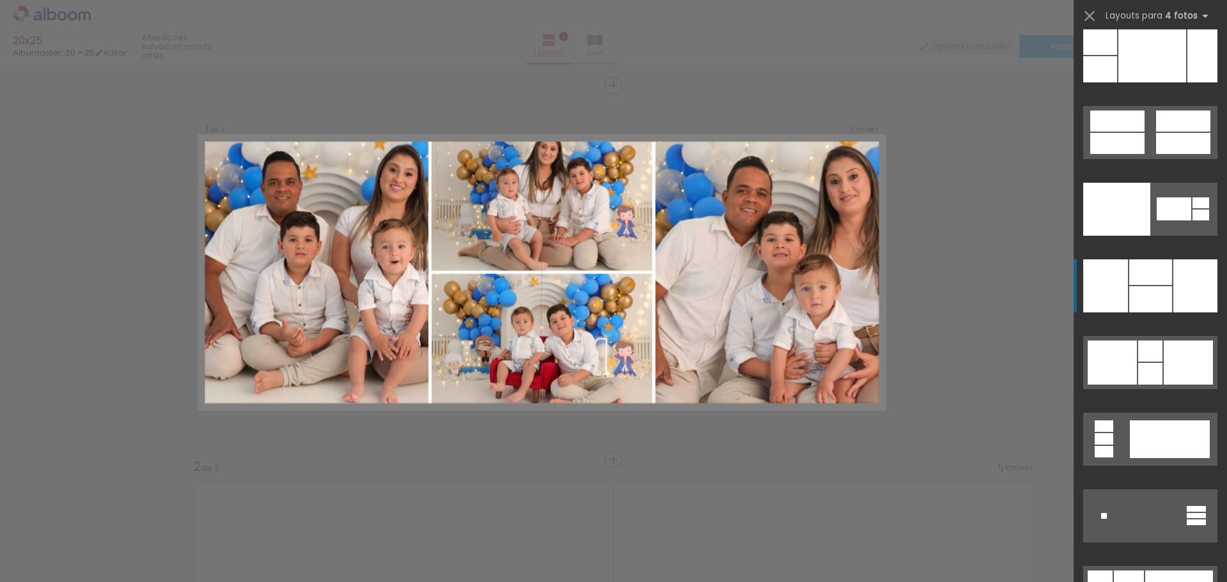
click at [1175, 275] on div at bounding box center [1195, 285] width 44 height 53
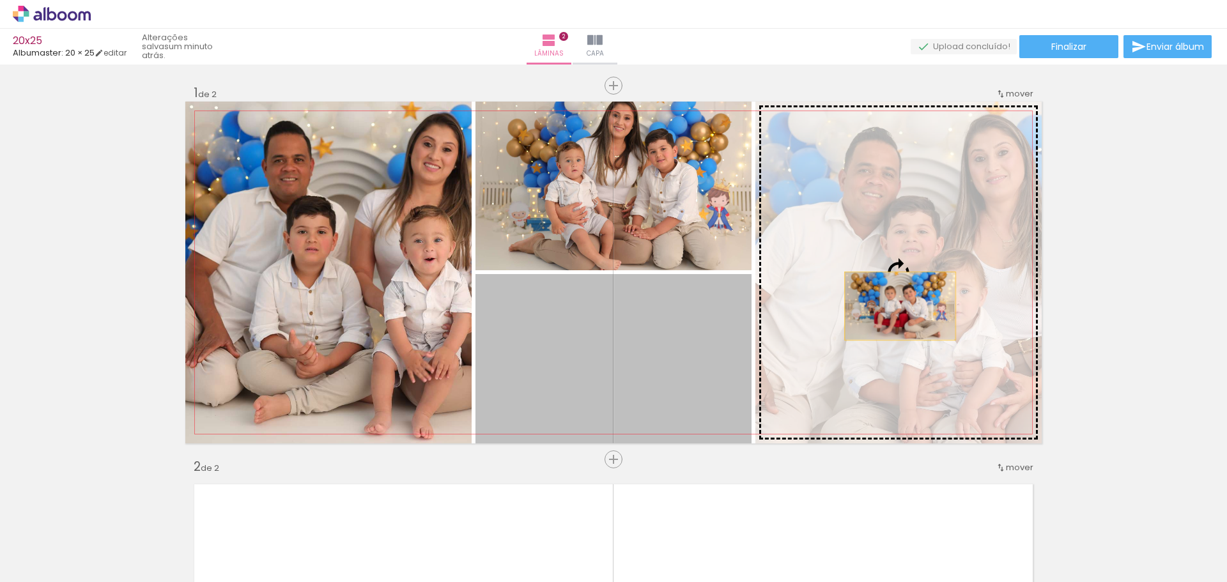
drag, startPoint x: 666, startPoint y: 396, endPoint x: 895, endPoint y: 306, distance: 246.4
click at [0, 0] on slot at bounding box center [0, 0] width 0 height 0
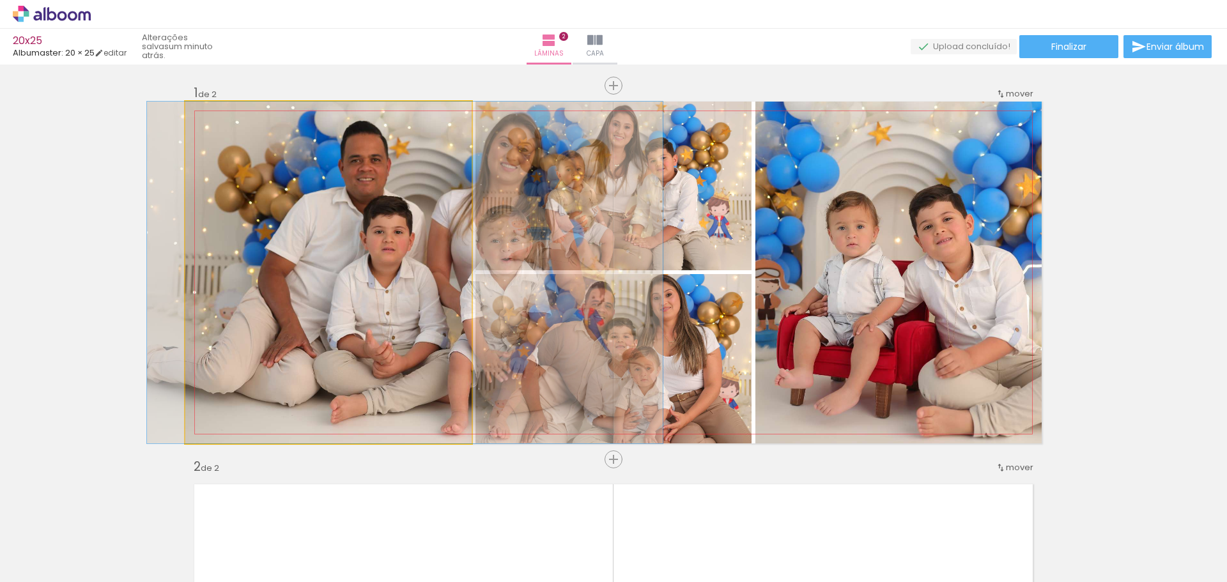
drag, startPoint x: 390, startPoint y: 327, endPoint x: 654, endPoint y: 210, distance: 289.2
click at [0, 0] on slot at bounding box center [0, 0] width 0 height 0
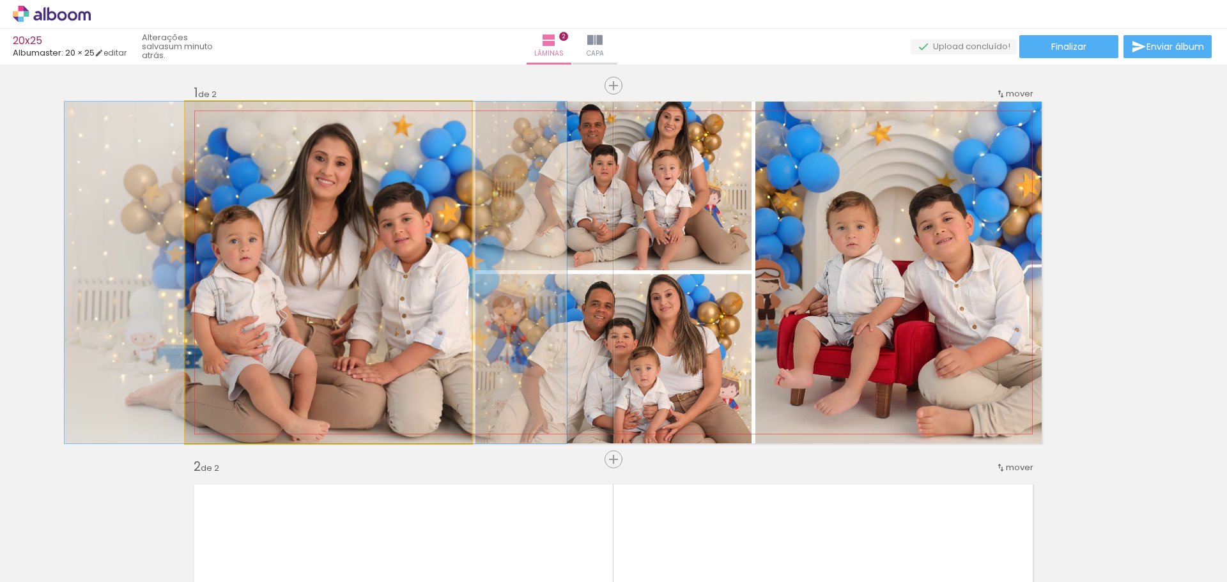
drag, startPoint x: 407, startPoint y: 290, endPoint x: 394, endPoint y: 289, distance: 12.8
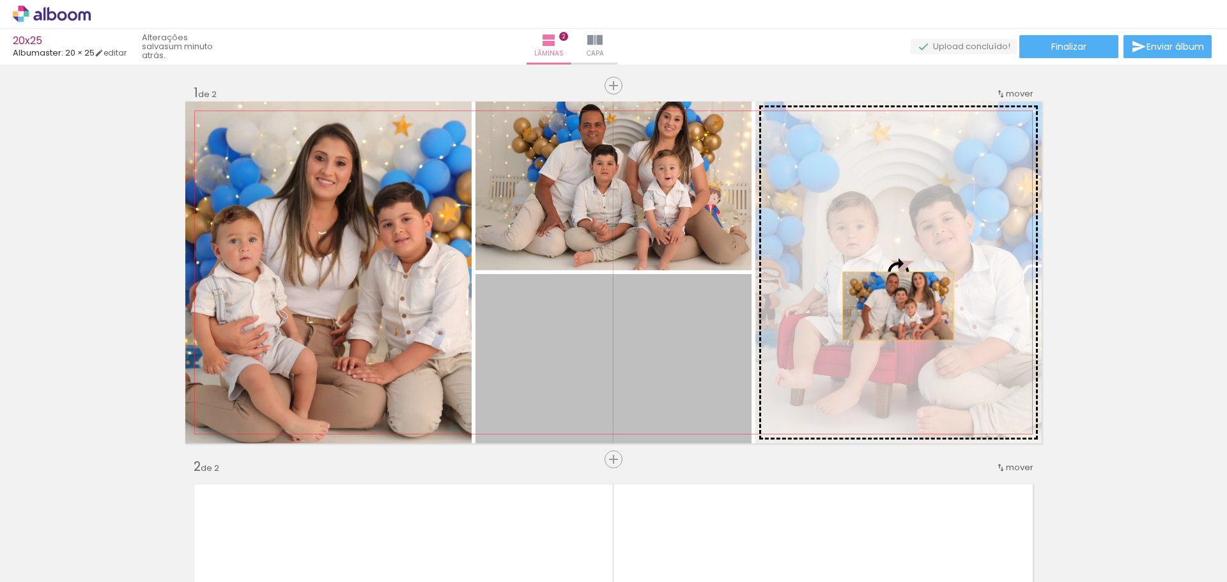
drag, startPoint x: 680, startPoint y: 387, endPoint x: 893, endPoint y: 306, distance: 227.7
click at [0, 0] on slot at bounding box center [0, 0] width 0 height 0
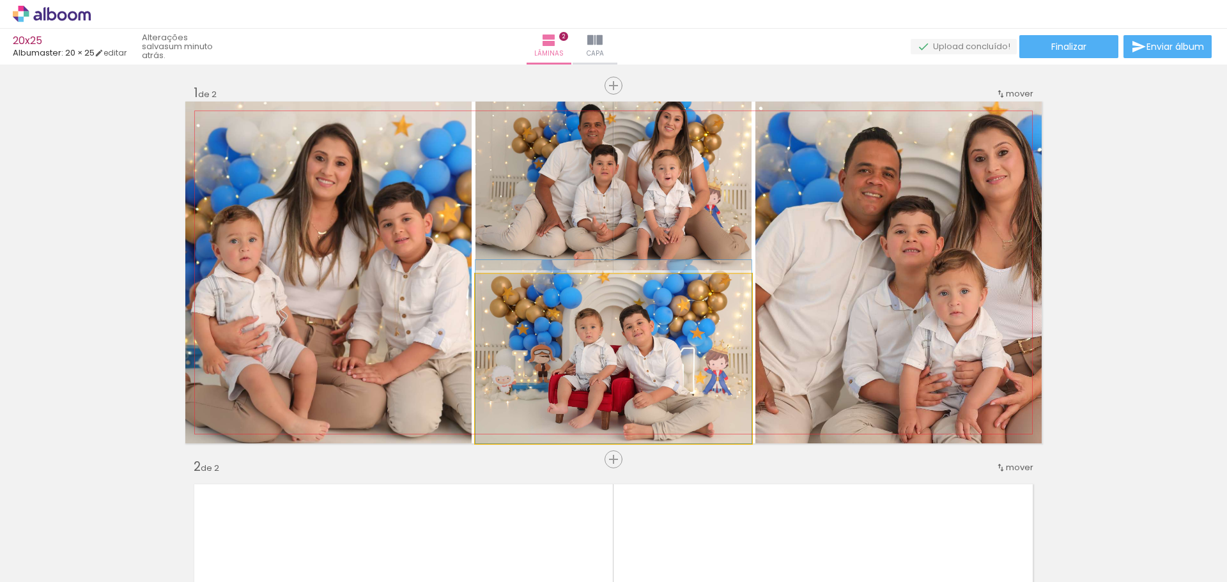
drag, startPoint x: 649, startPoint y: 371, endPoint x: 649, endPoint y: 357, distance: 14.1
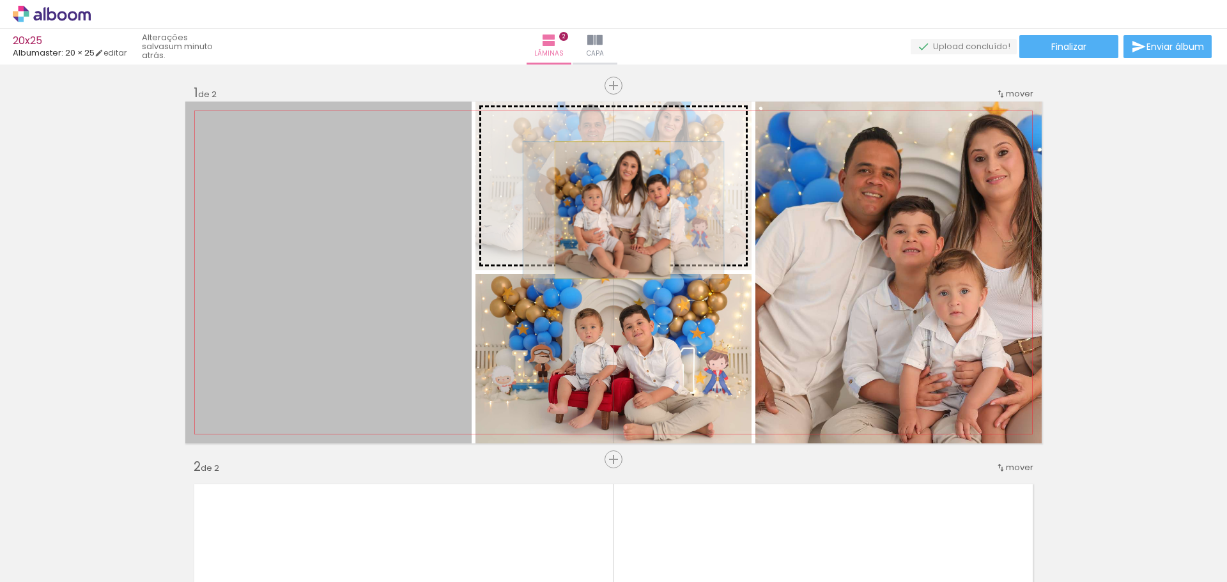
drag, startPoint x: 393, startPoint y: 316, endPoint x: 608, endPoint y: 210, distance: 239.4
click at [0, 0] on slot at bounding box center [0, 0] width 0 height 0
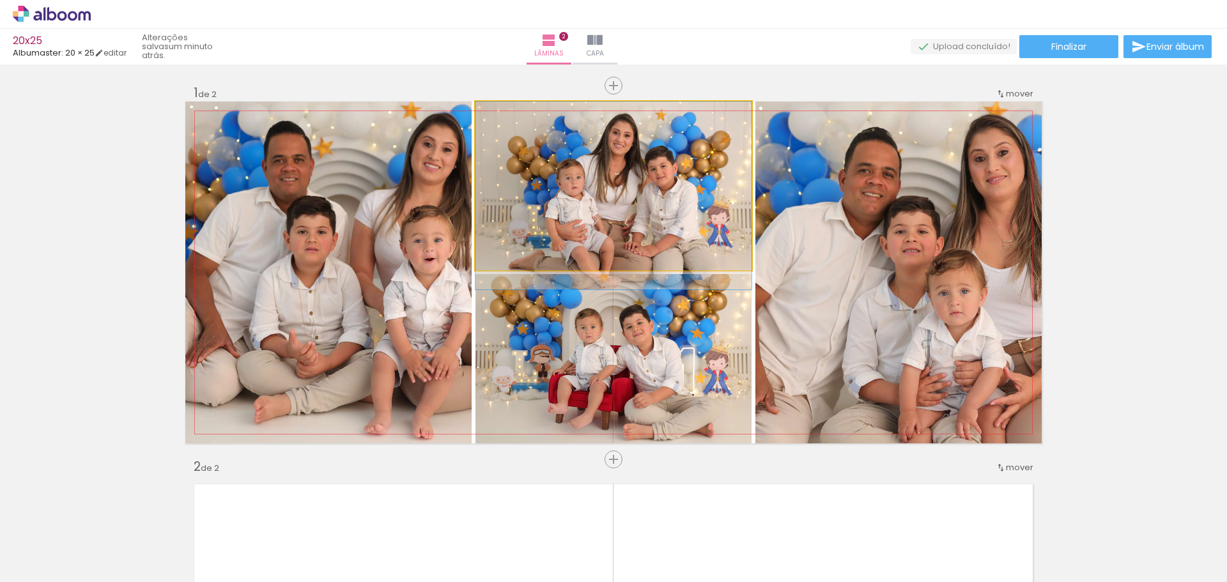
drag, startPoint x: 659, startPoint y: 190, endPoint x: 659, endPoint y: 202, distance: 11.5
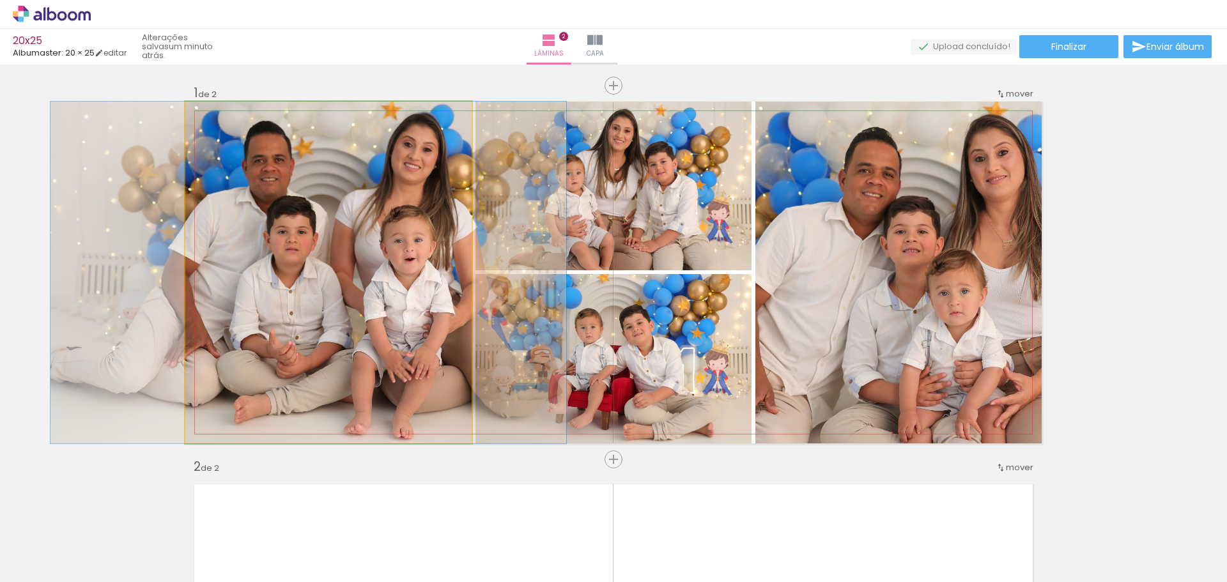
drag, startPoint x: 372, startPoint y: 315, endPoint x: 352, endPoint y: 294, distance: 28.9
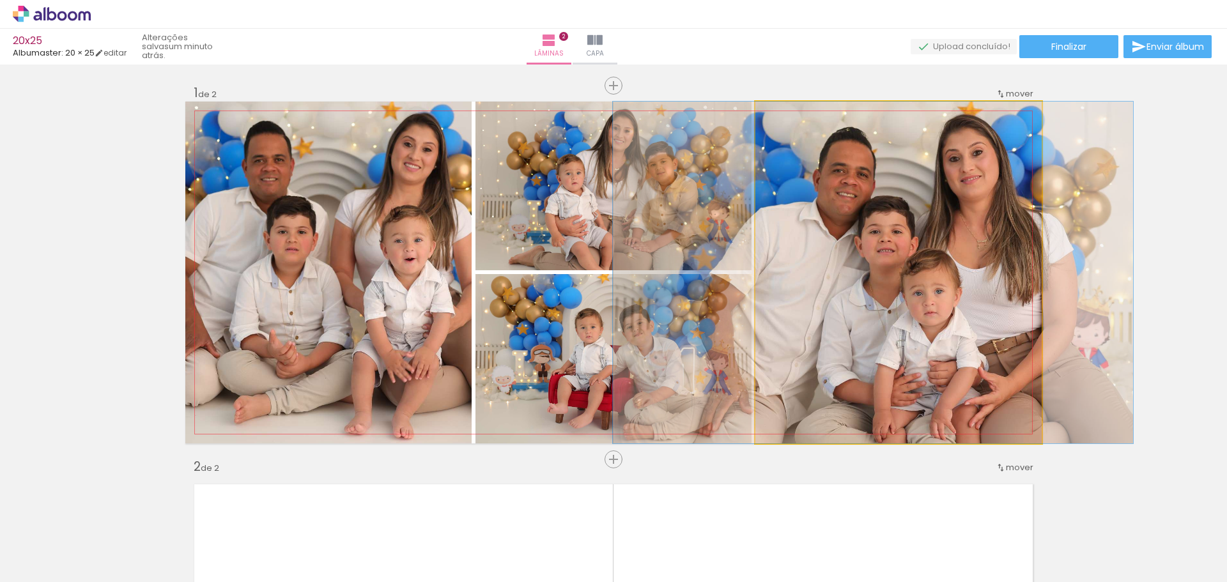
drag, startPoint x: 966, startPoint y: 306, endPoint x: 940, endPoint y: 302, distance: 25.8
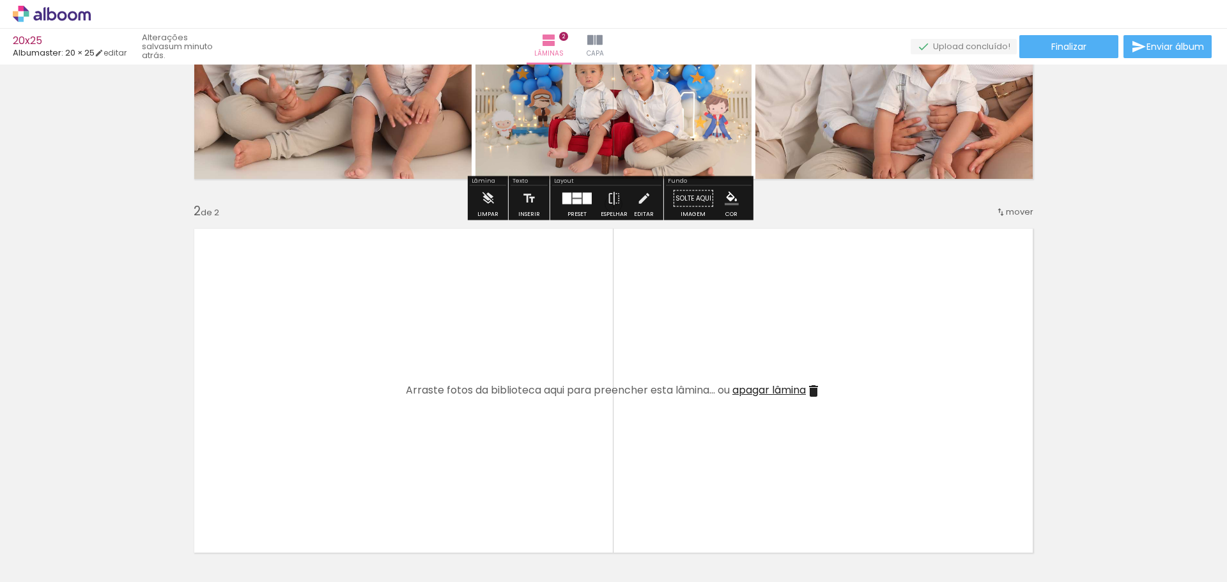
scroll to position [277, 0]
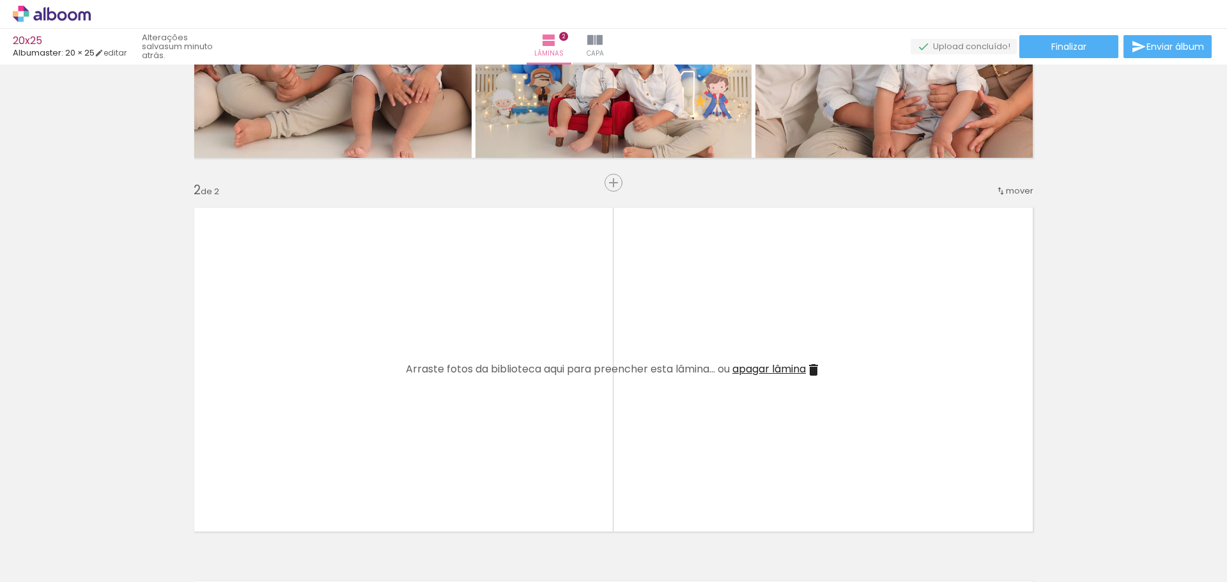
drag, startPoint x: 433, startPoint y: 534, endPoint x: 493, endPoint y: 537, distance: 60.1
click at [419, 378] on quentale-workspace at bounding box center [613, 291] width 1227 height 582
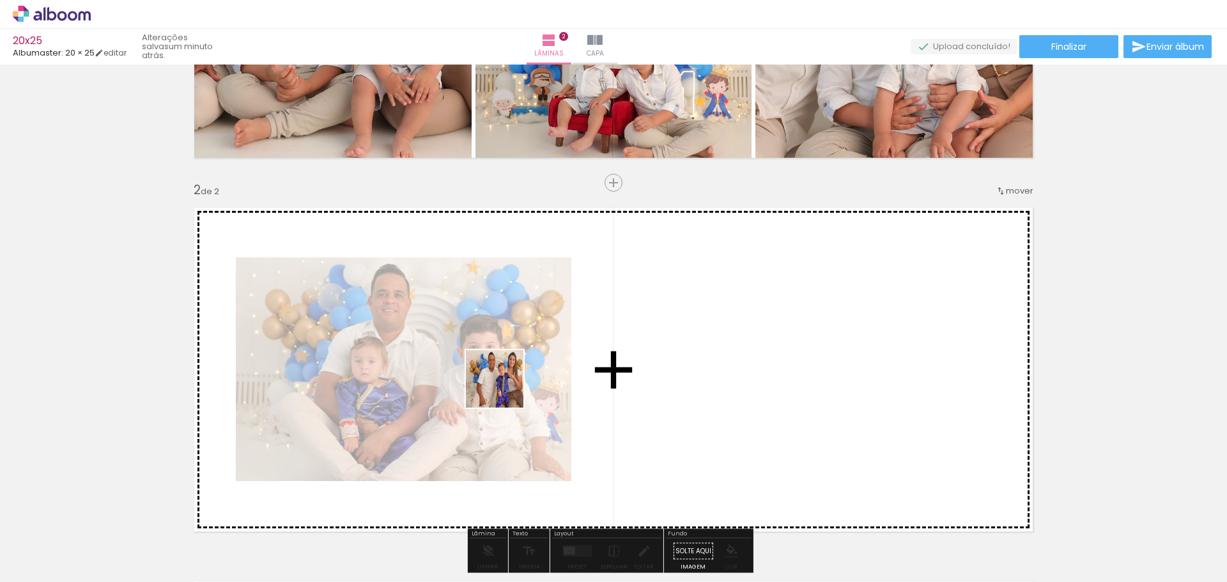
drag, startPoint x: 491, startPoint y: 549, endPoint x: 560, endPoint y: 530, distance: 71.6
click at [505, 387] on quentale-workspace at bounding box center [613, 291] width 1227 height 582
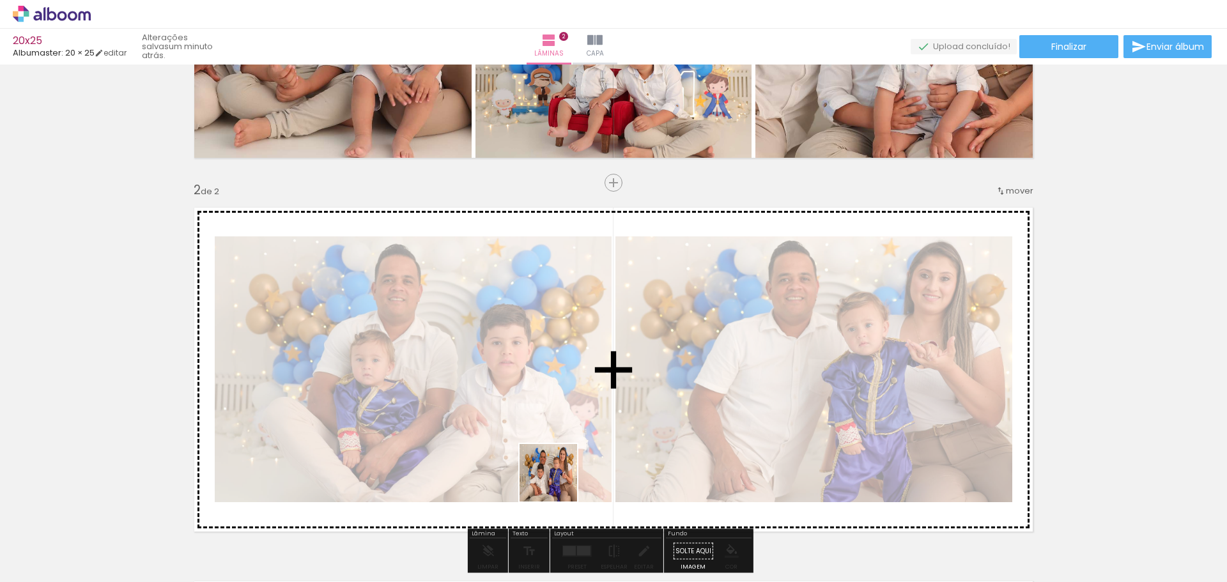
drag, startPoint x: 558, startPoint y: 543, endPoint x: 640, endPoint y: 546, distance: 81.8
click at [558, 371] on quentale-workspace at bounding box center [613, 291] width 1227 height 582
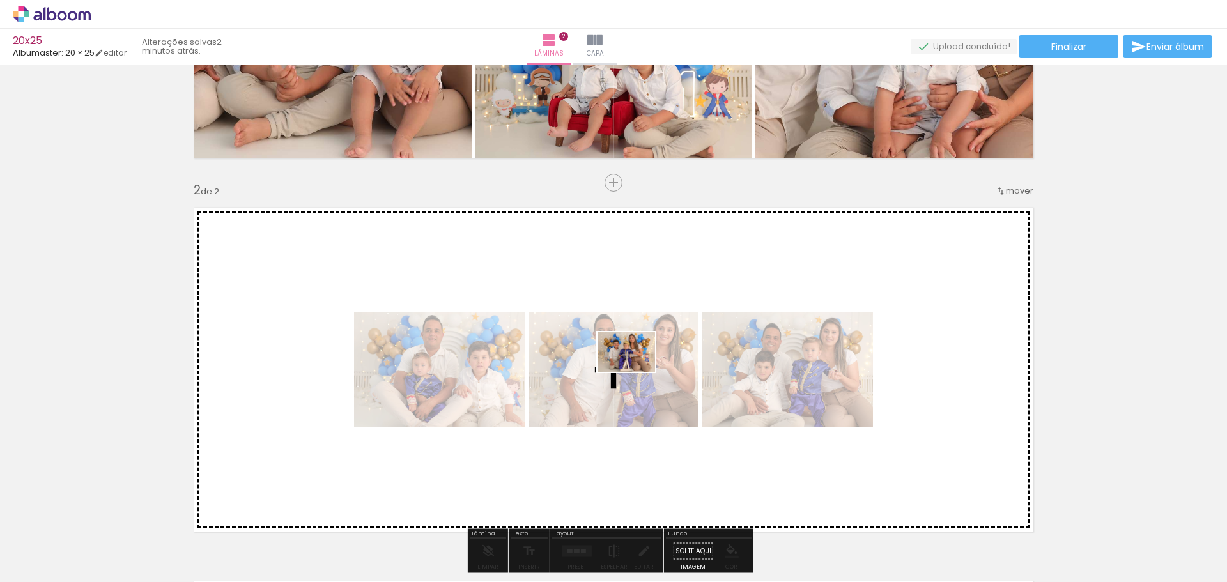
drag, startPoint x: 636, startPoint y: 549, endPoint x: 636, endPoint y: 369, distance: 180.2
click at [636, 369] on quentale-workspace at bounding box center [613, 291] width 1227 height 582
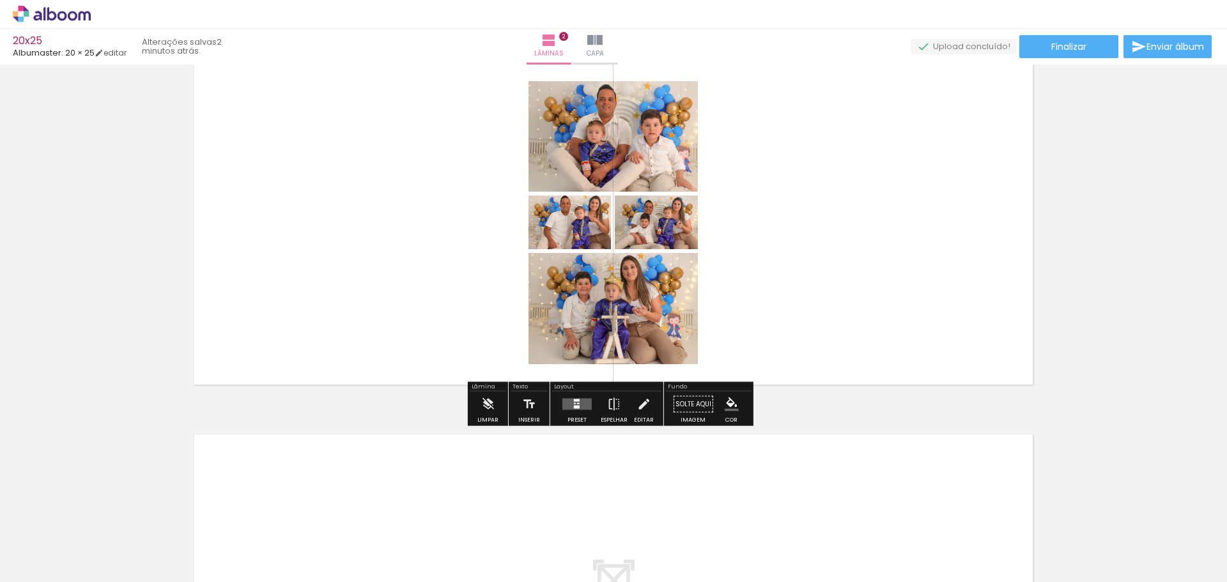
scroll to position [438, 0]
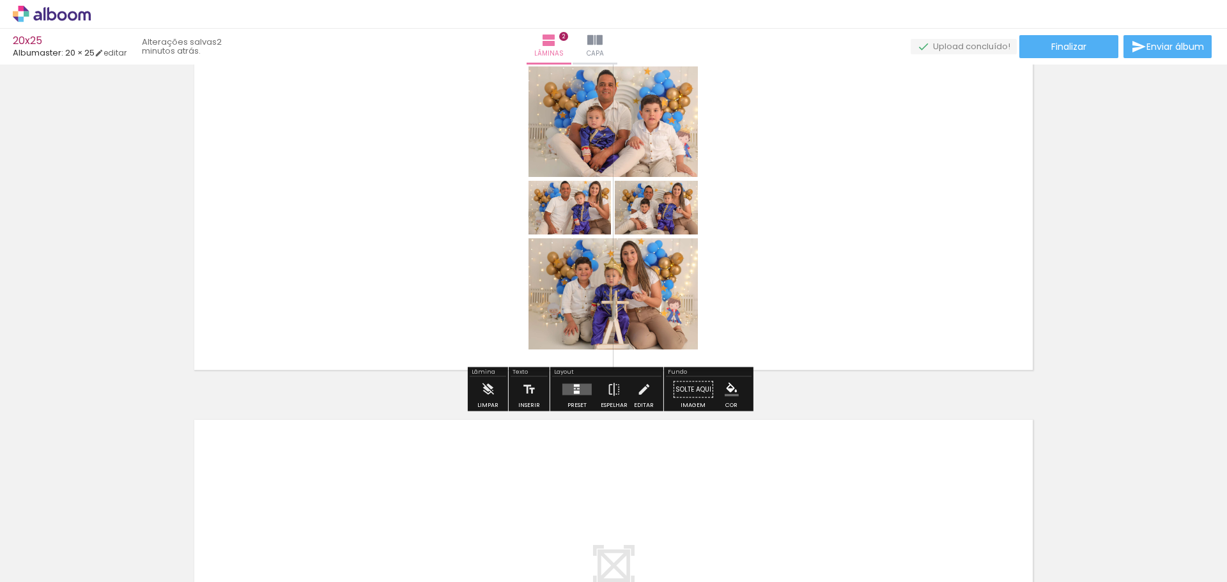
click at [569, 398] on div at bounding box center [577, 390] width 35 height 26
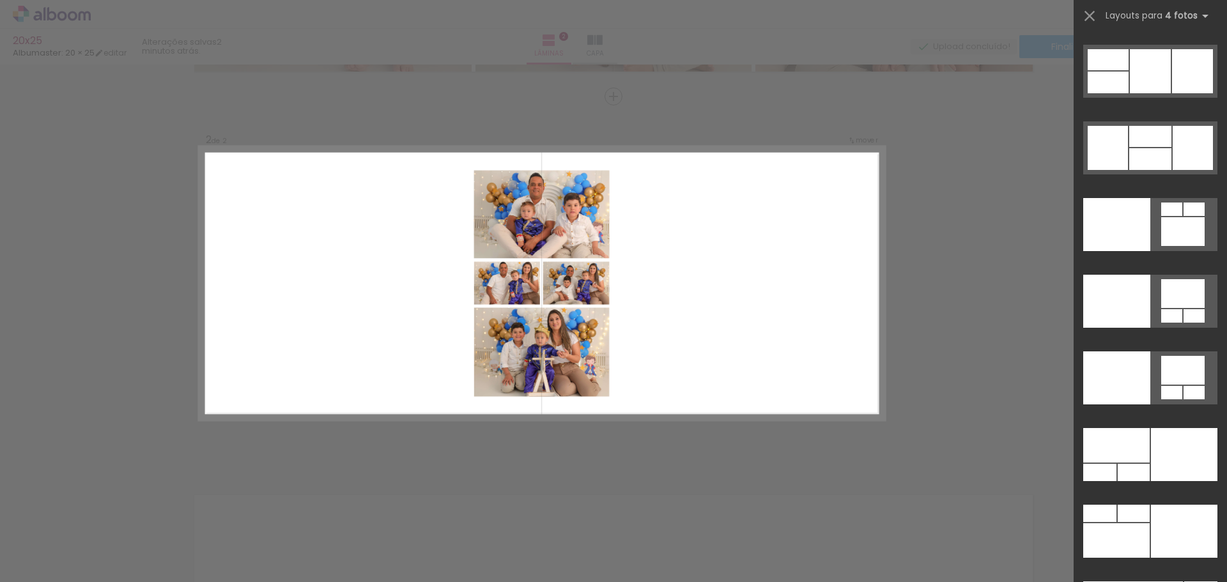
scroll to position [26595, 0]
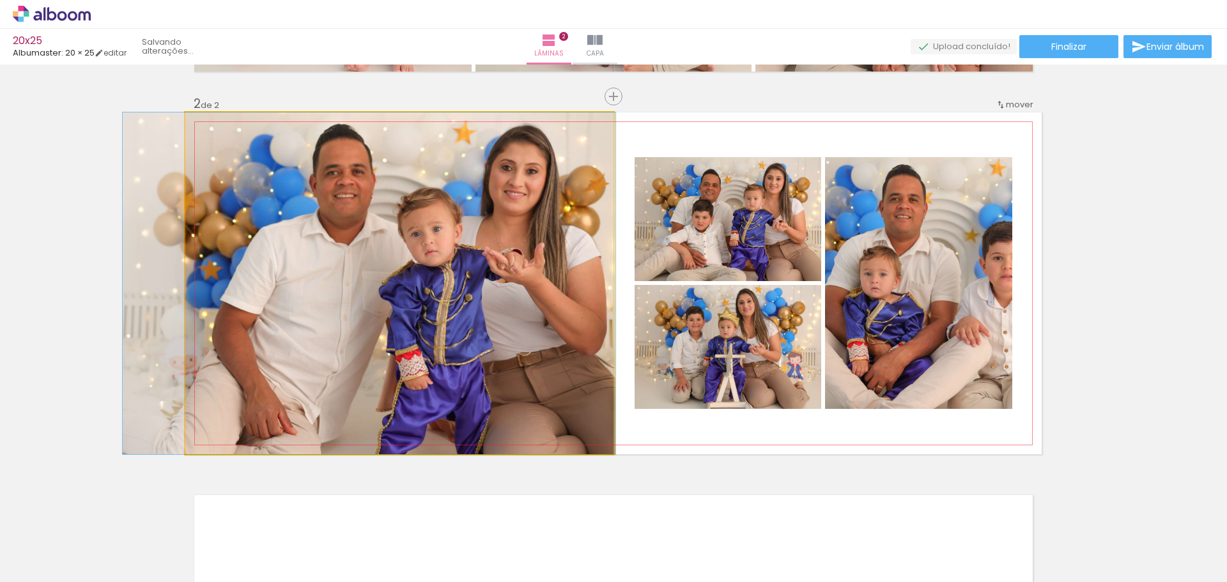
drag, startPoint x: 538, startPoint y: 237, endPoint x: 508, endPoint y: 236, distance: 30.1
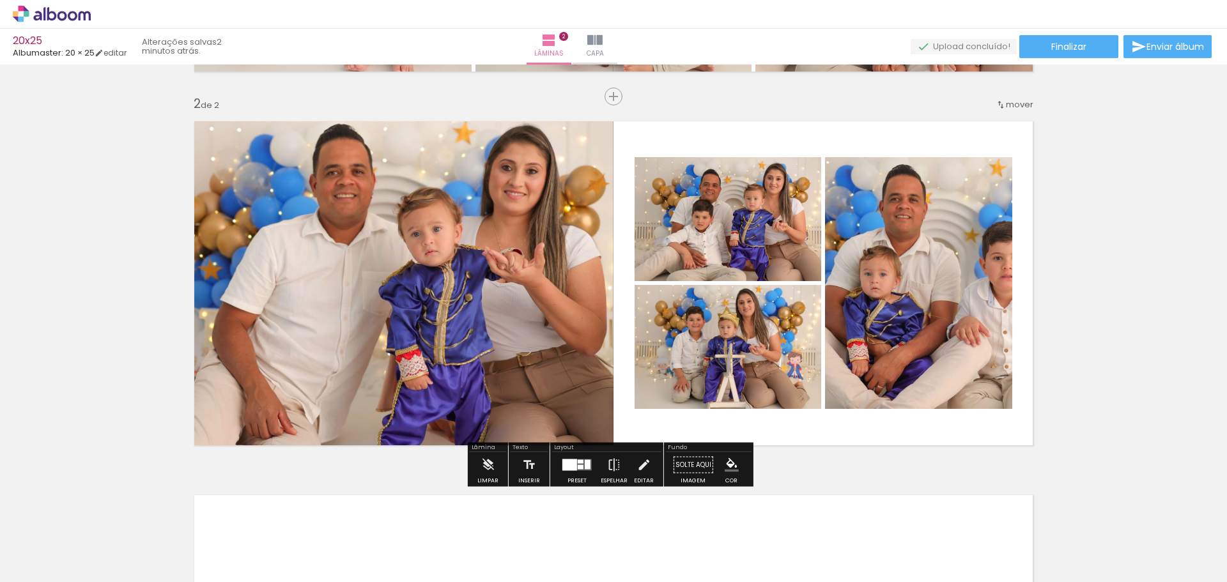
drag, startPoint x: 1112, startPoint y: 293, endPoint x: 1073, endPoint y: 297, distance: 39.2
click at [1111, 293] on div "Inserir lâmina 1 de 2 Inserir lâmina 2 de 2" at bounding box center [613, 267] width 1227 height 1122
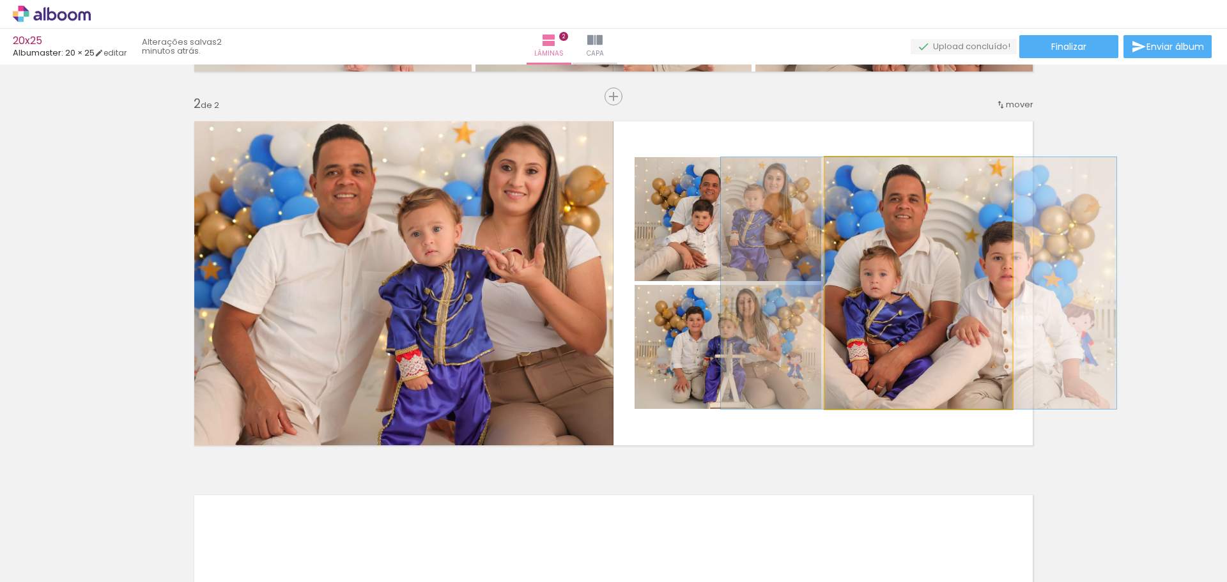
click at [932, 294] on quentale-photo at bounding box center [918, 283] width 187 height 252
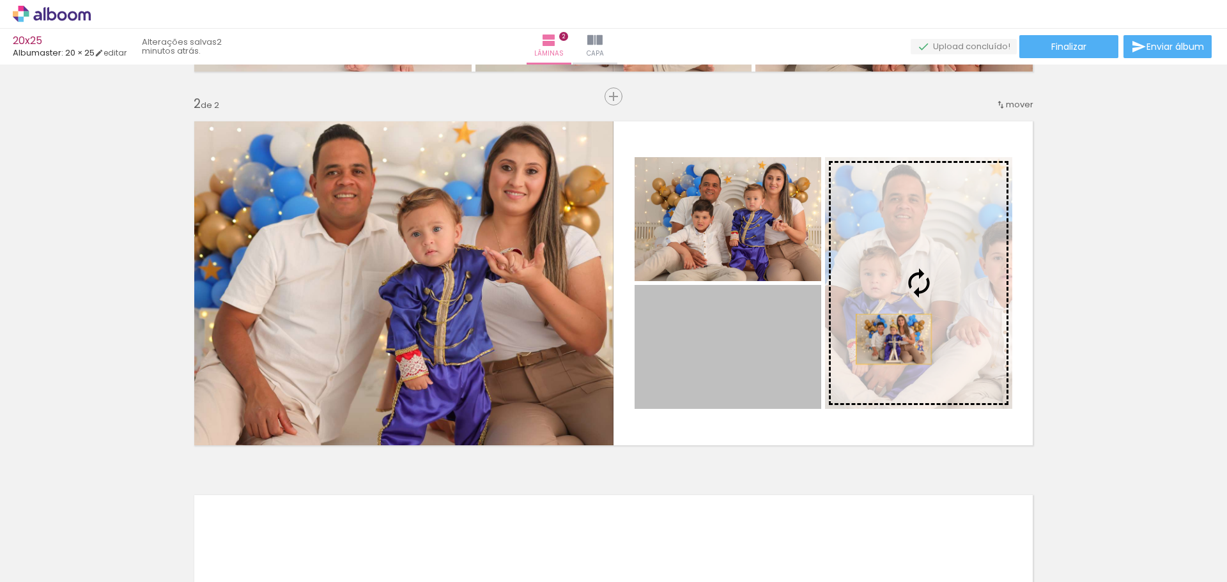
drag, startPoint x: 756, startPoint y: 375, endPoint x: 889, endPoint y: 339, distance: 137.0
click at [0, 0] on slot at bounding box center [0, 0] width 0 height 0
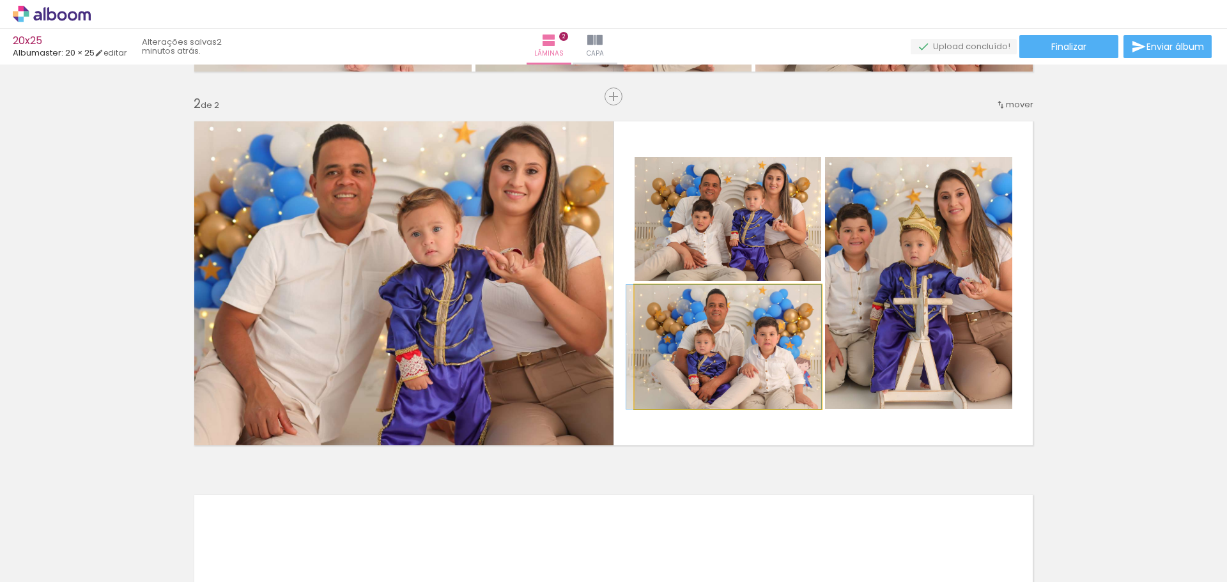
drag, startPoint x: 788, startPoint y: 379, endPoint x: 777, endPoint y: 378, distance: 10.9
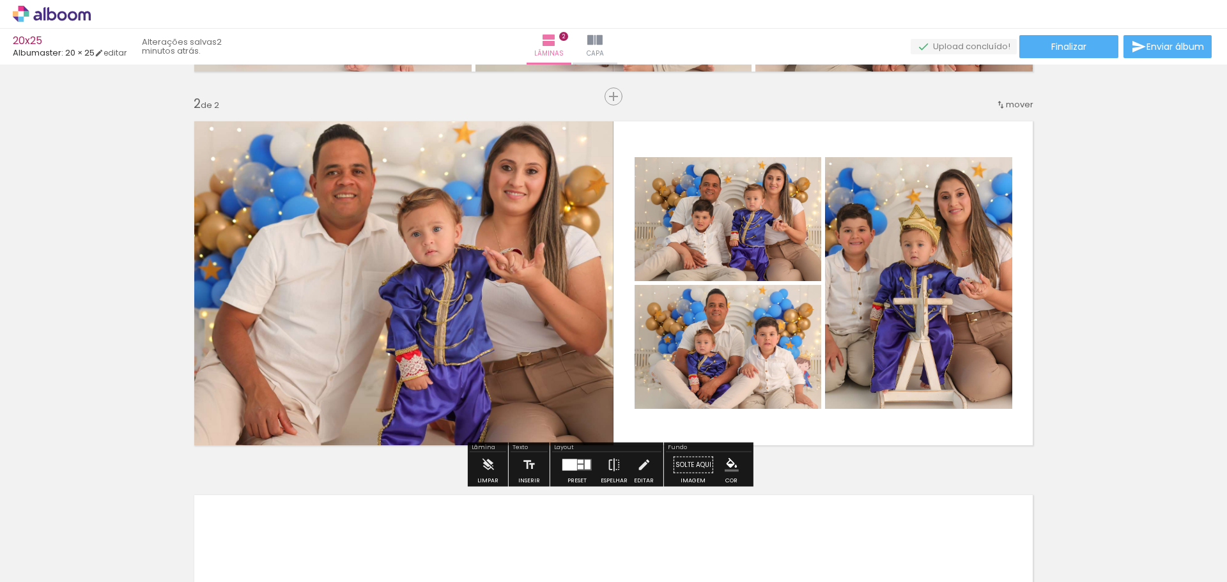
click at [1098, 339] on div "Inserir lâmina 1 de 2 Inserir lâmina 2 de 2" at bounding box center [613, 267] width 1227 height 1122
click at [1135, 362] on div "Inserir lâmina 1 de 2 Inserir lâmina 2 de 2" at bounding box center [613, 267] width 1227 height 1122
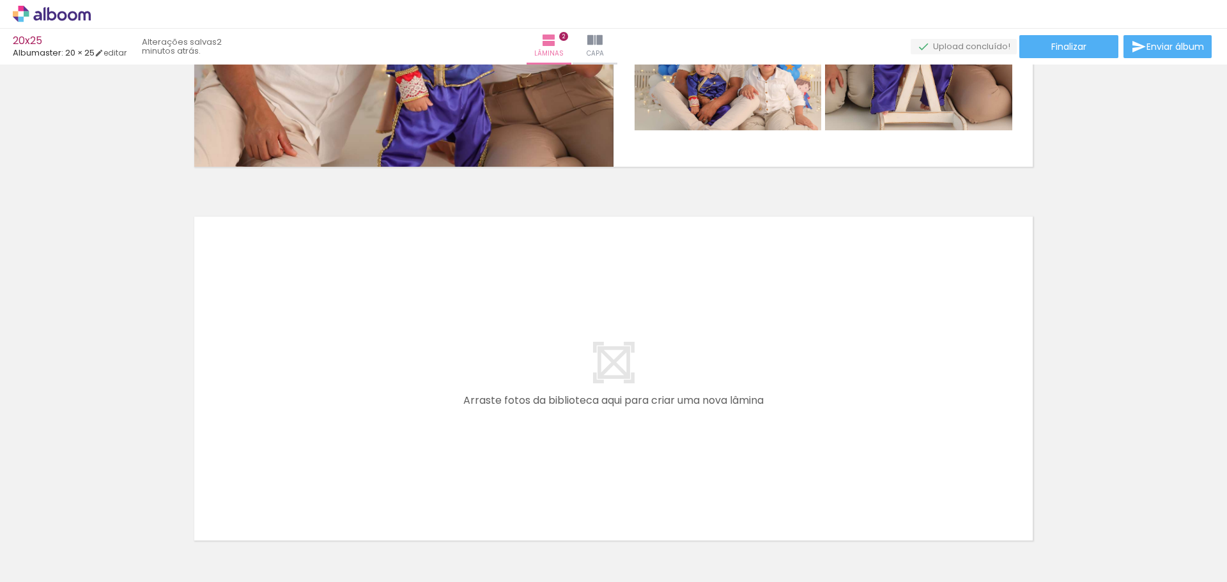
scroll to position [0, 1458]
drag, startPoint x: 545, startPoint y: 555, endPoint x: 721, endPoint y: 523, distance: 179.2
click at [523, 451] on quentale-workspace at bounding box center [613, 291] width 1227 height 582
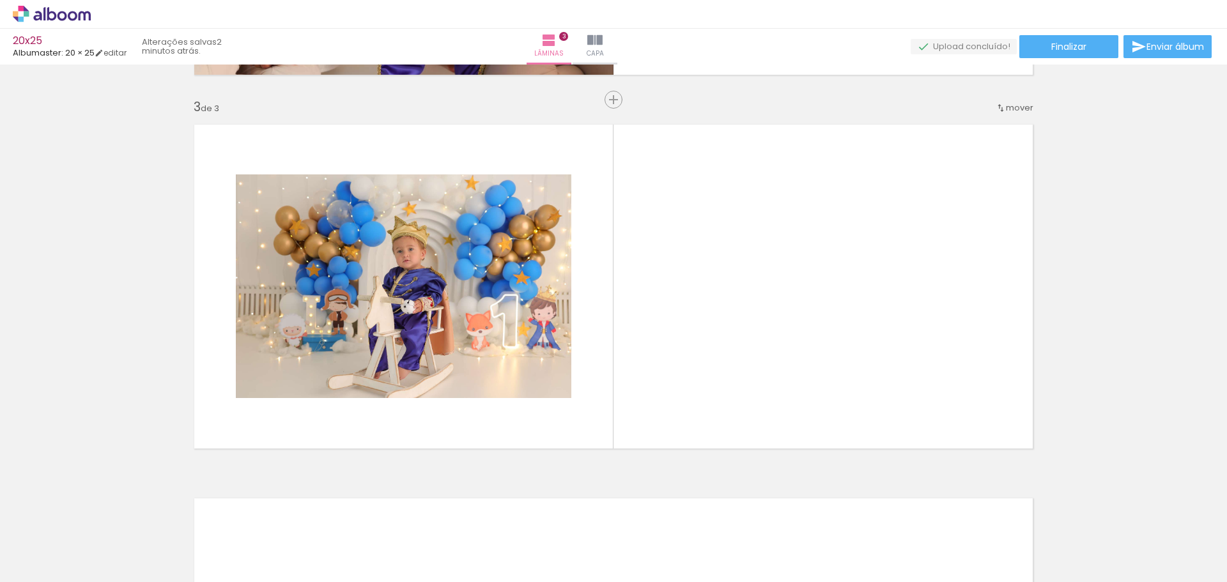
scroll to position [737, 0]
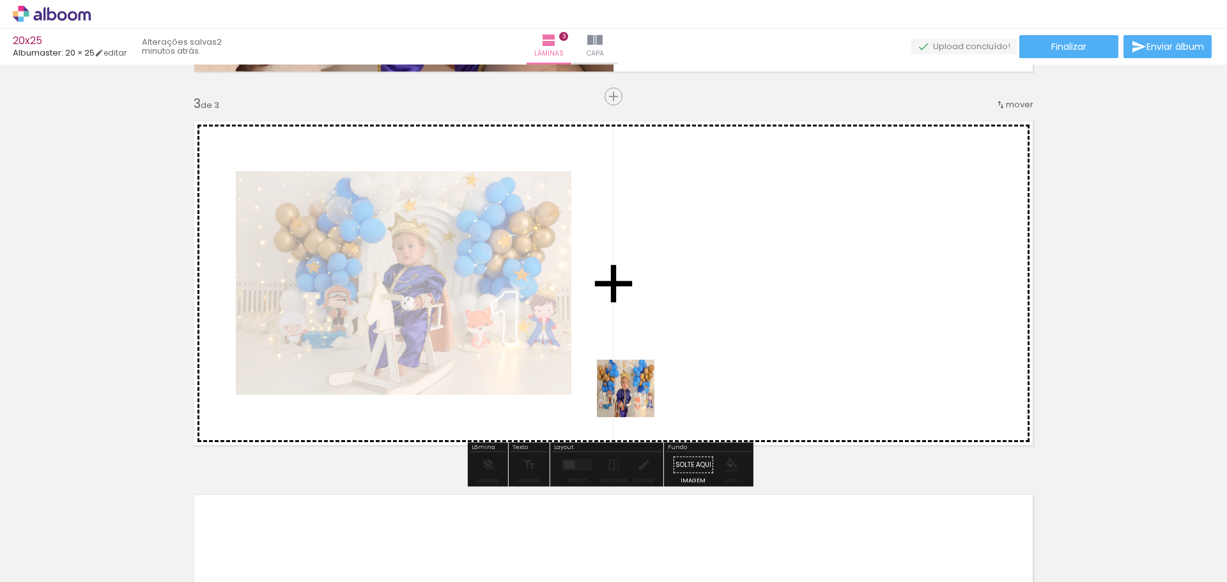
drag, startPoint x: 631, startPoint y: 551, endPoint x: 675, endPoint y: 484, distance: 79.9
click at [636, 391] on quentale-workspace at bounding box center [613, 291] width 1227 height 582
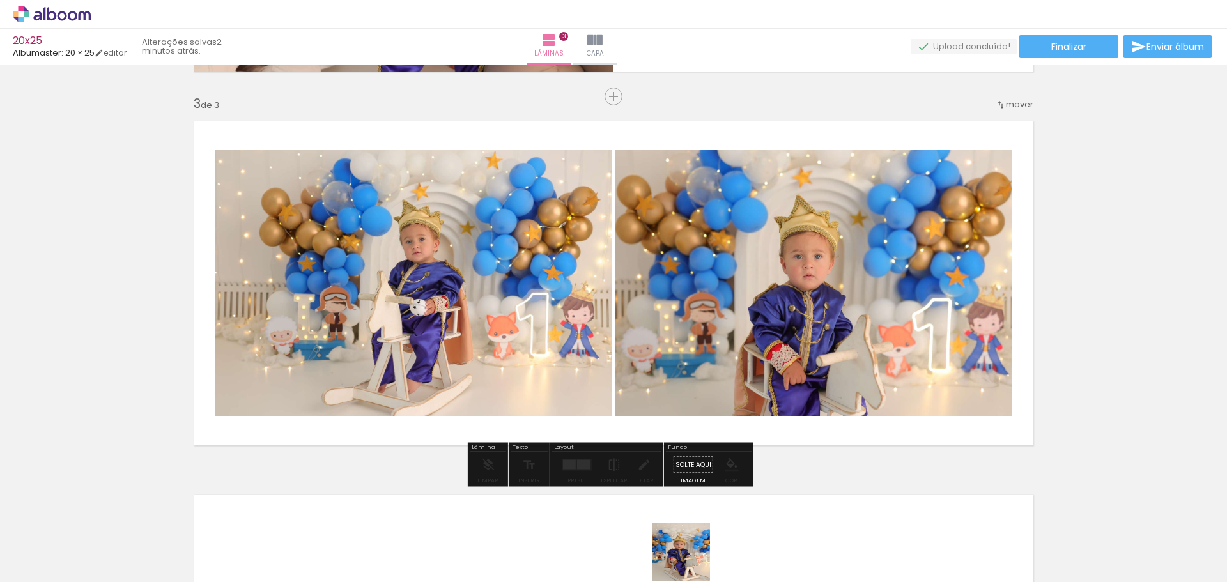
drag, startPoint x: 691, startPoint y: 562, endPoint x: 635, endPoint y: 344, distance: 224.2
click at [635, 344] on quentale-workspace at bounding box center [613, 291] width 1227 height 582
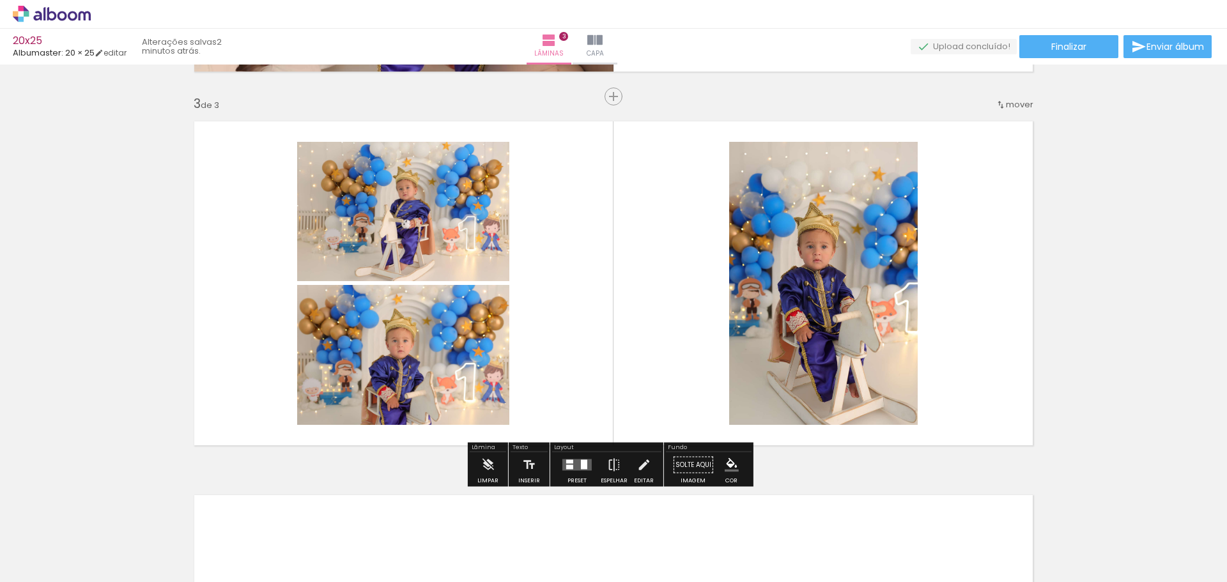
click at [581, 468] on div at bounding box center [584, 465] width 6 height 10
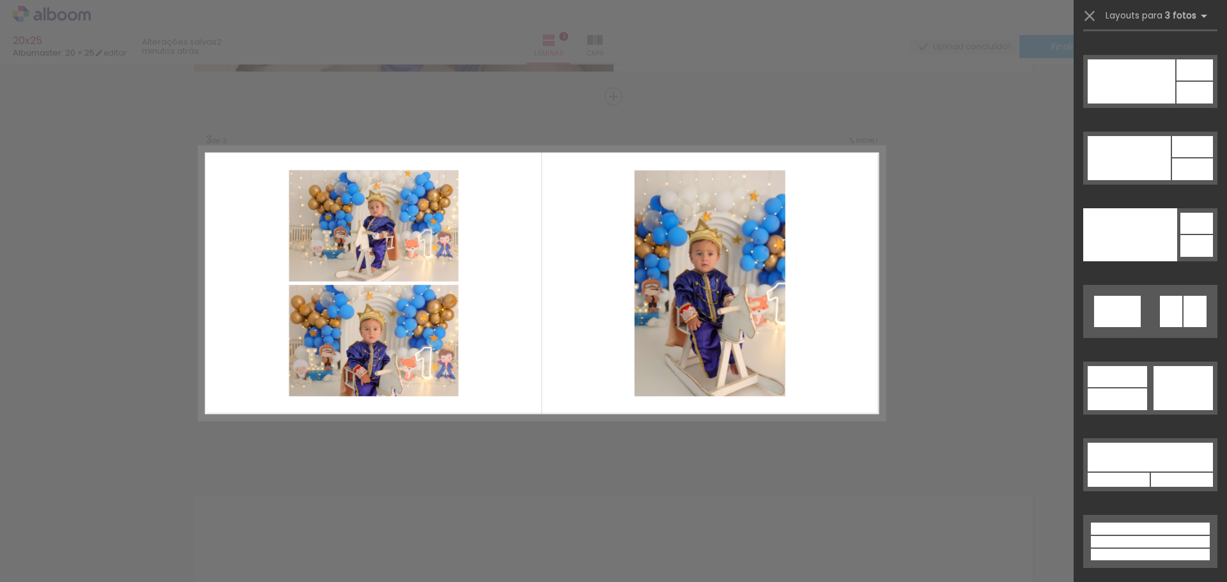
scroll to position [15477, 0]
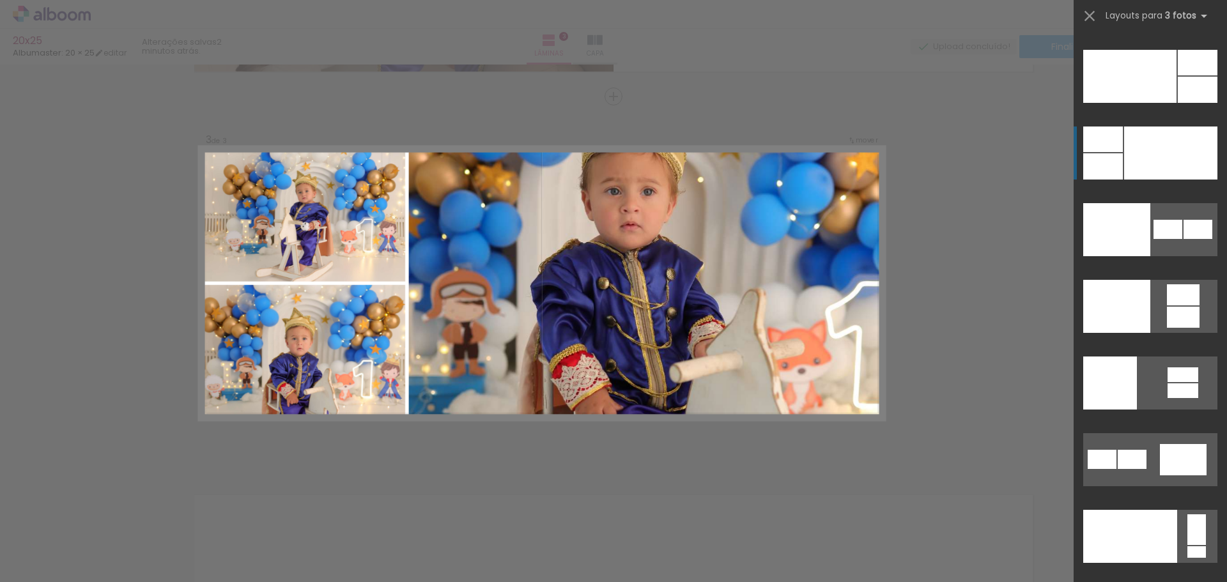
click at [1163, 149] on div at bounding box center [1170, 153] width 93 height 53
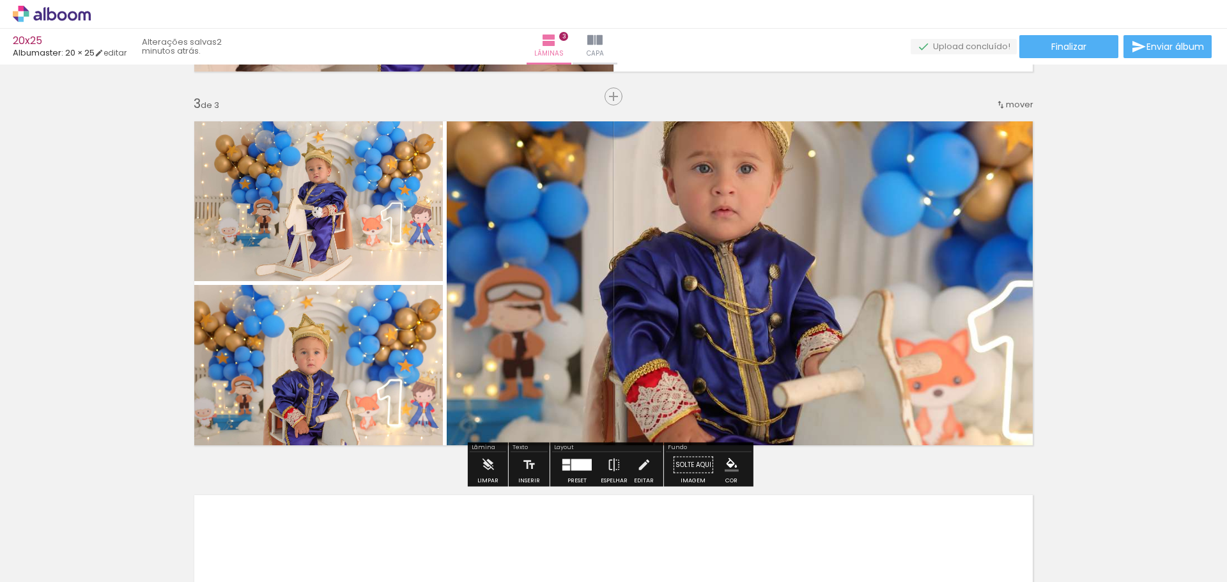
click at [580, 469] on div at bounding box center [581, 465] width 20 height 12
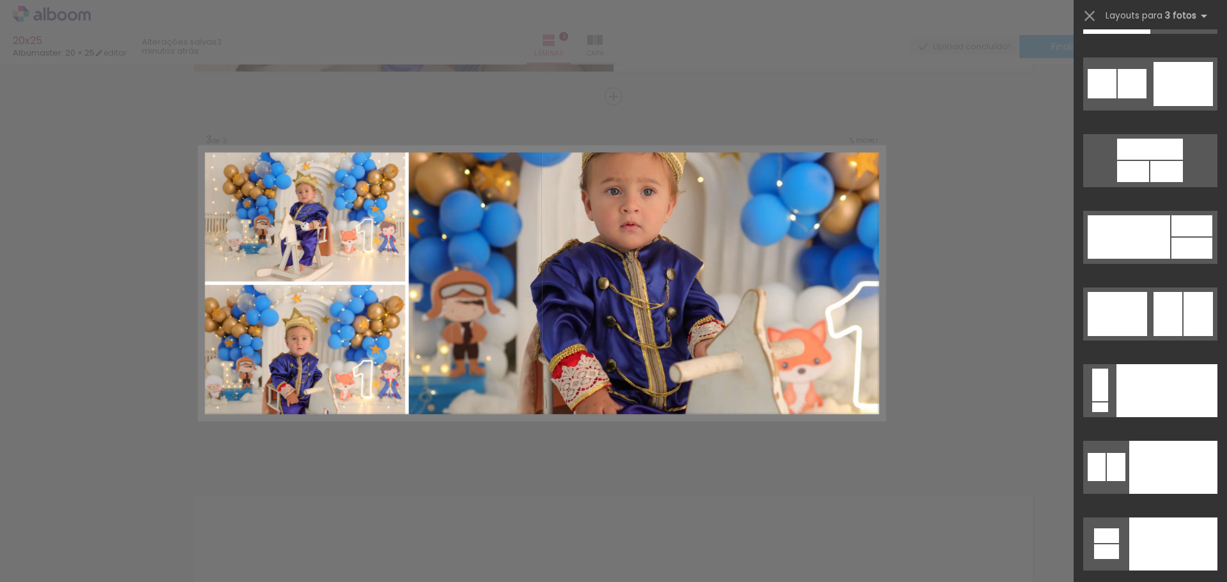
scroll to position [13710, 0]
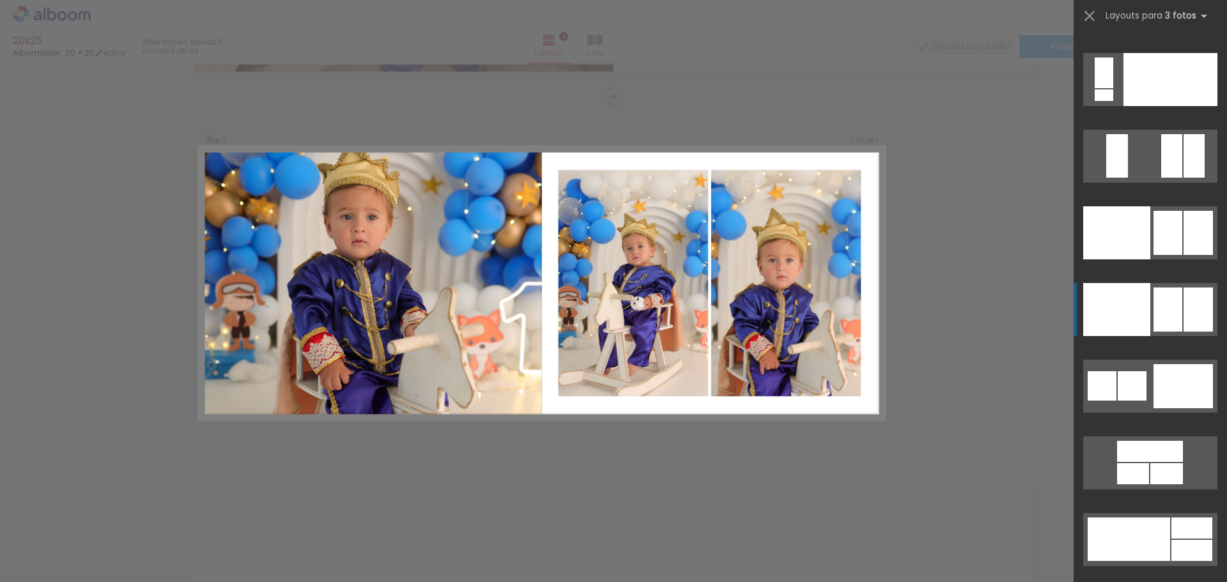
click at [1149, 463] on div at bounding box center [1133, 473] width 32 height 21
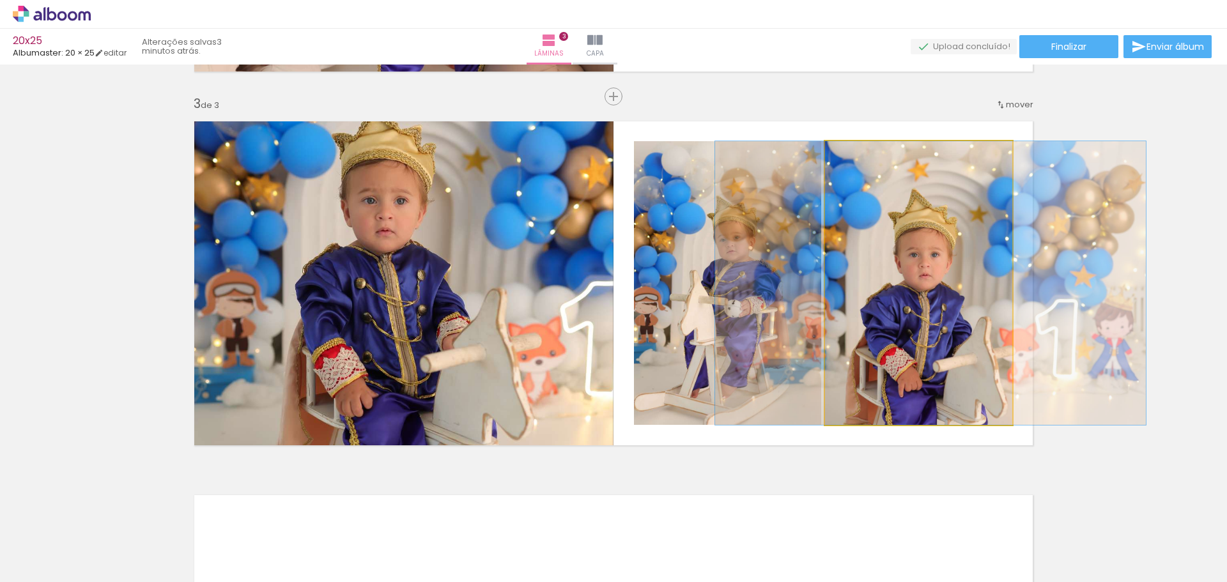
drag, startPoint x: 907, startPoint y: 338, endPoint x: 919, endPoint y: 314, distance: 26.6
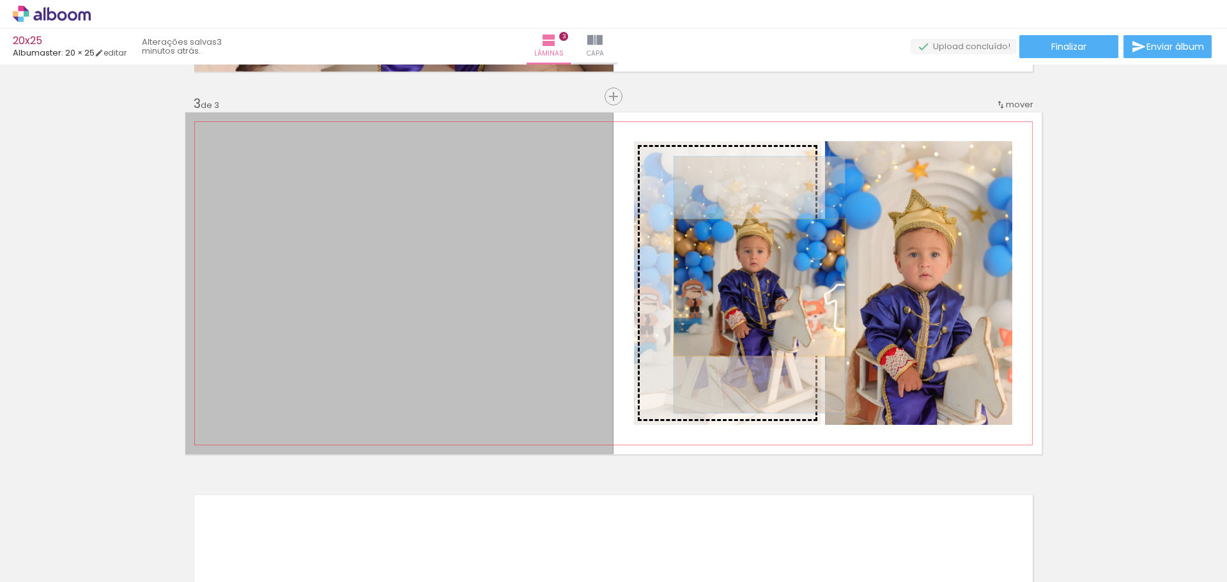
drag, startPoint x: 539, startPoint y: 320, endPoint x: 755, endPoint y: 288, distance: 217.8
click at [0, 0] on slot at bounding box center [0, 0] width 0 height 0
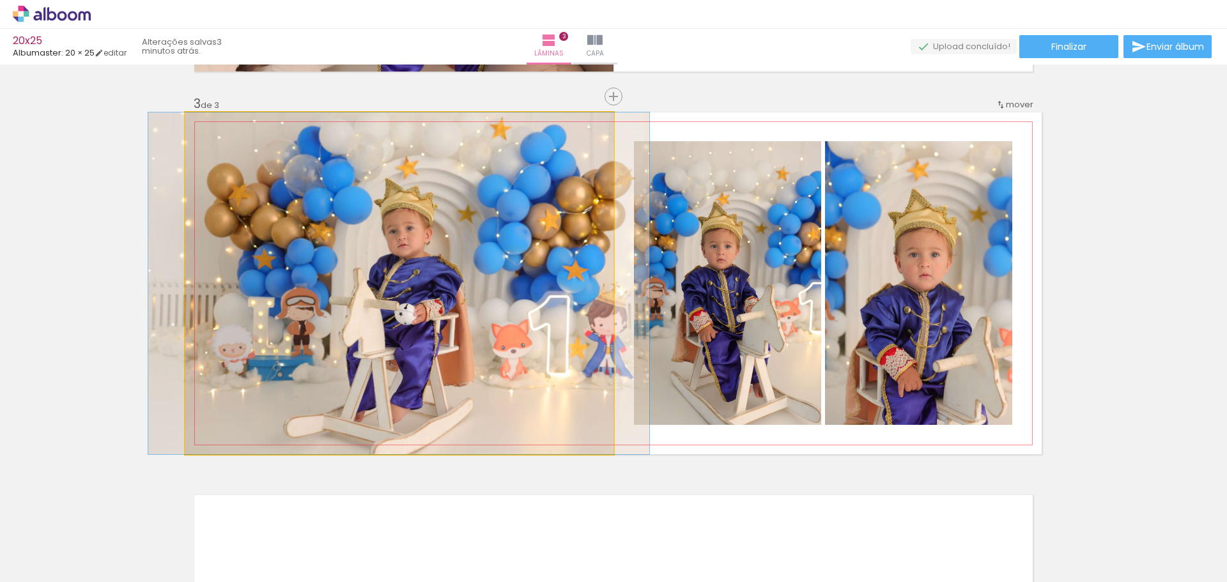
drag, startPoint x: 499, startPoint y: 329, endPoint x: 498, endPoint y: 296, distance: 33.2
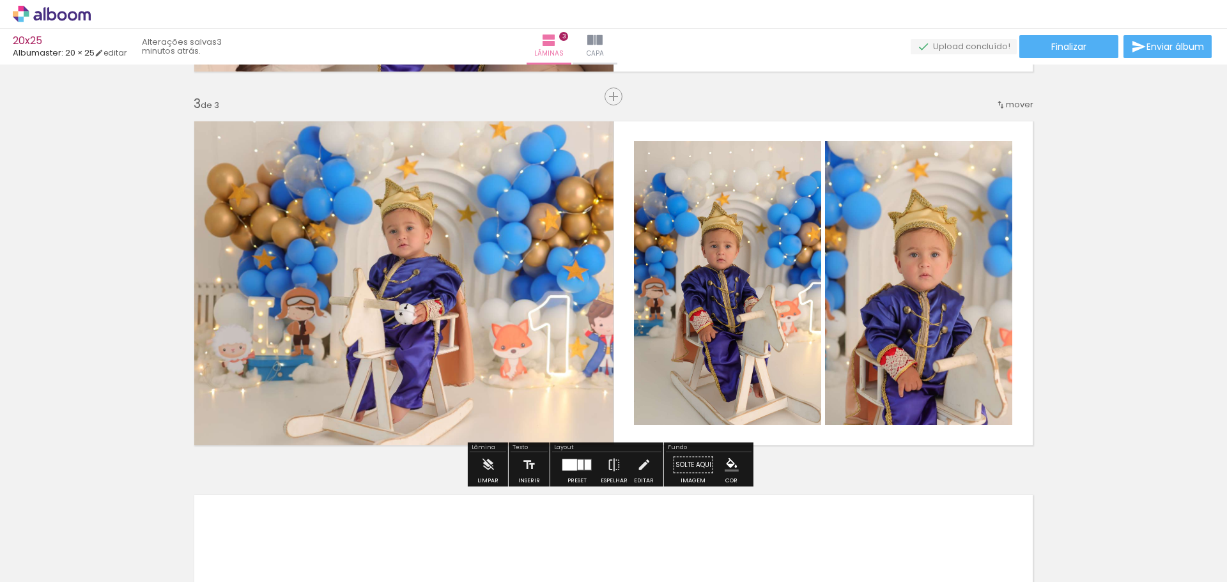
click at [1066, 284] on div "Inserir lâmina 1 de 3 Inserir lâmina 2 de 3 Inserir lâmina 3 de 3" at bounding box center [613, 80] width 1227 height 1496
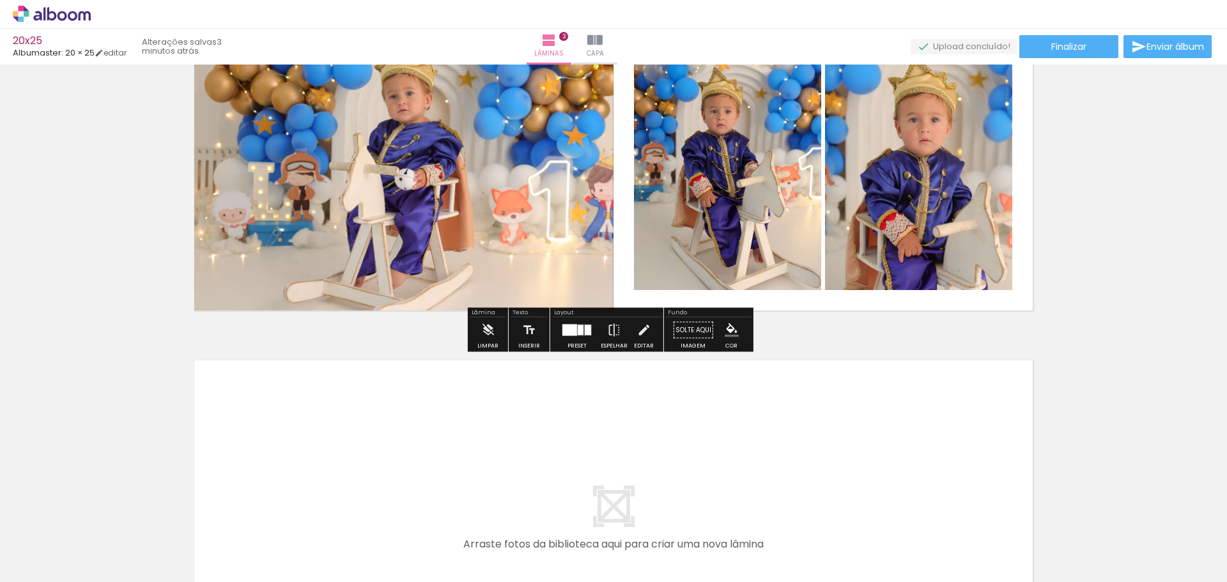
scroll to position [927, 0]
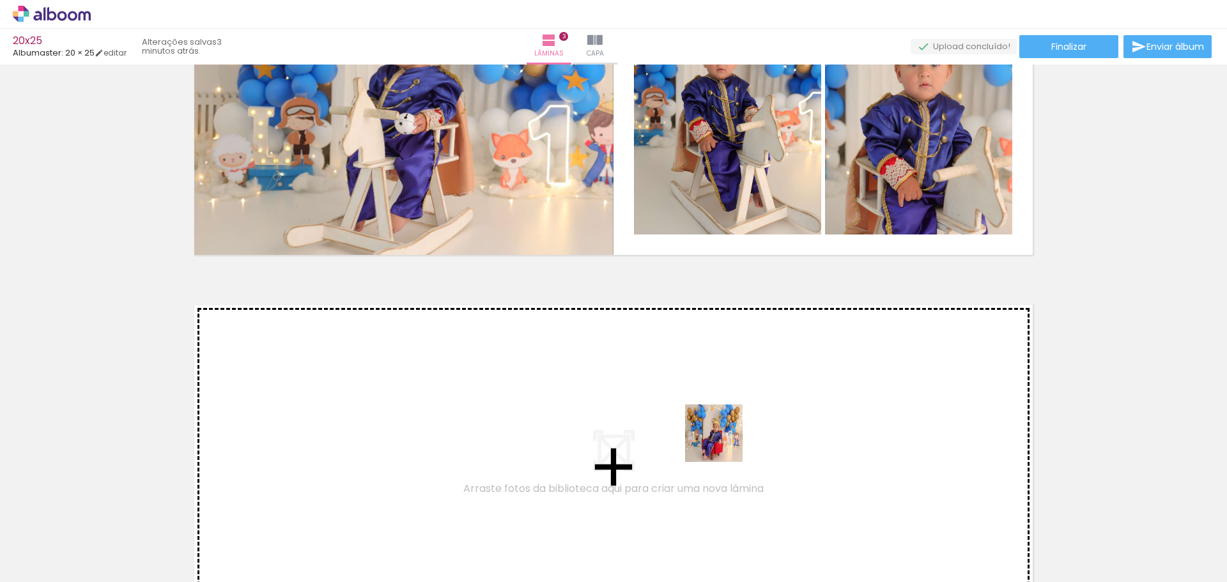
drag, startPoint x: 765, startPoint y: 548, endPoint x: 825, endPoint y: 519, distance: 66.0
click at [721, 438] on quentale-workspace at bounding box center [613, 291] width 1227 height 582
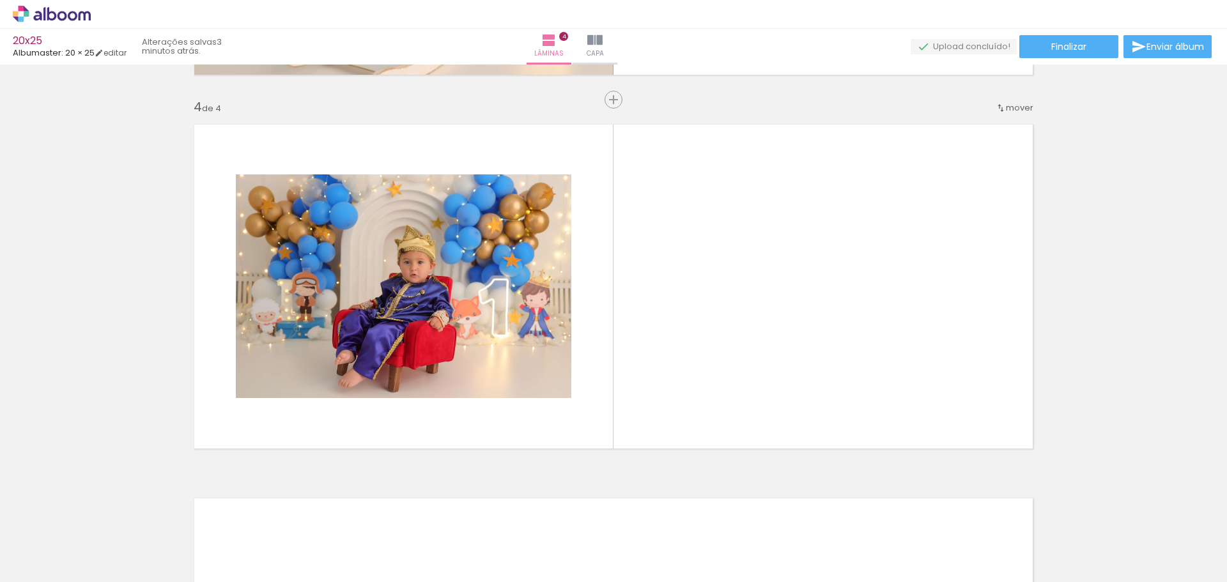
scroll to position [1110, 0]
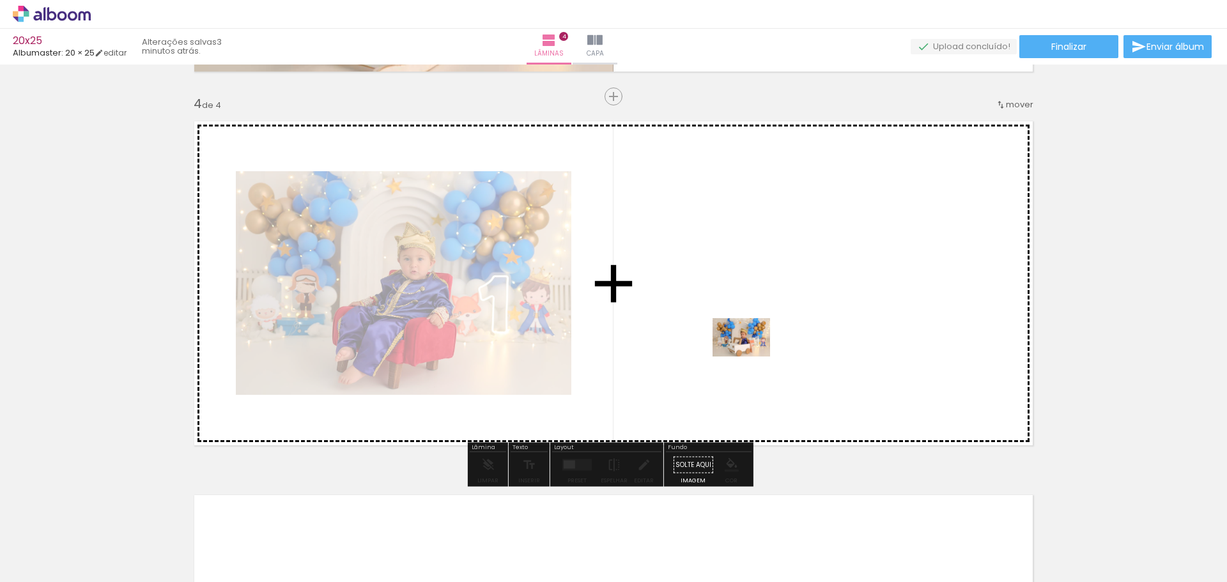
drag, startPoint x: 825, startPoint y: 548, endPoint x: 751, endPoint y: 357, distance: 205.1
click at [751, 357] on quentale-workspace at bounding box center [613, 291] width 1227 height 582
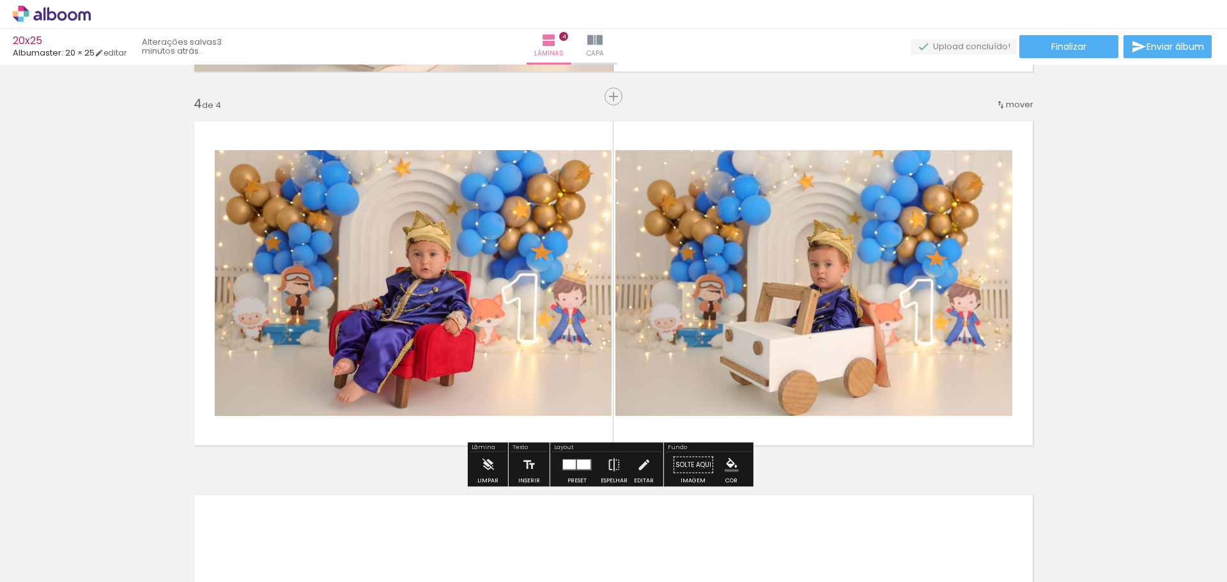
click at [577, 465] on div at bounding box center [583, 465] width 13 height 10
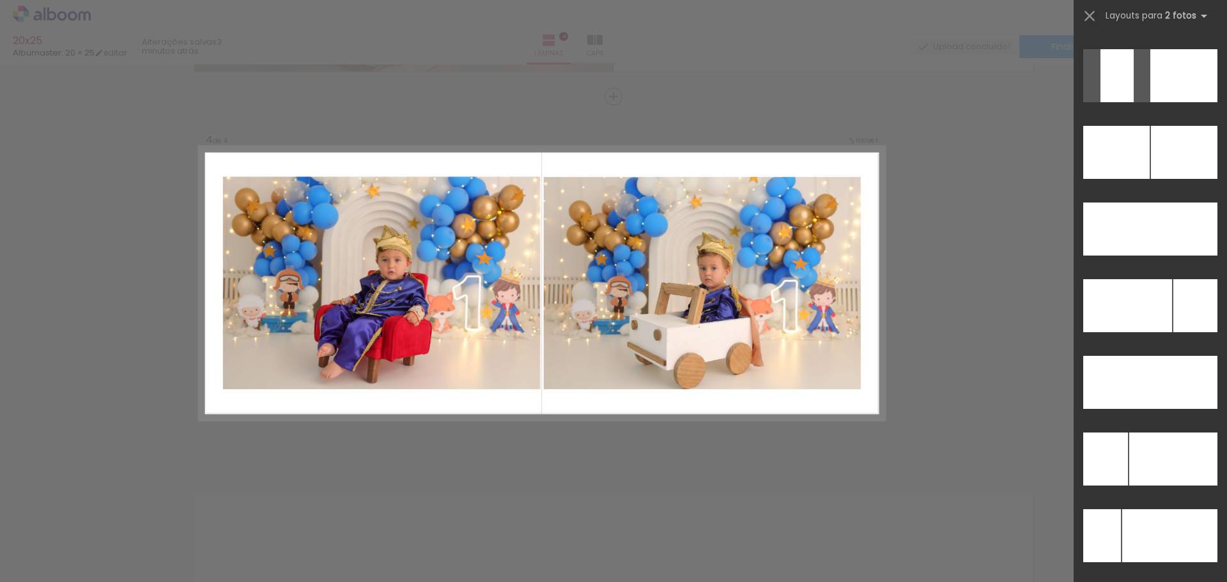
scroll to position [5378, 0]
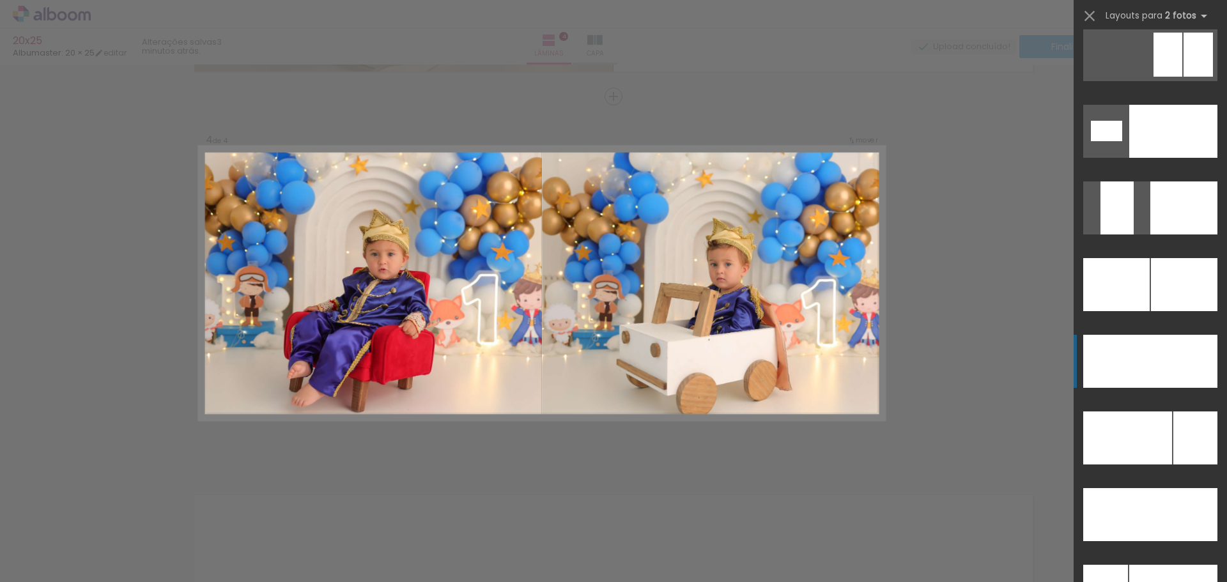
click at [1142, 311] on div at bounding box center [1116, 284] width 66 height 53
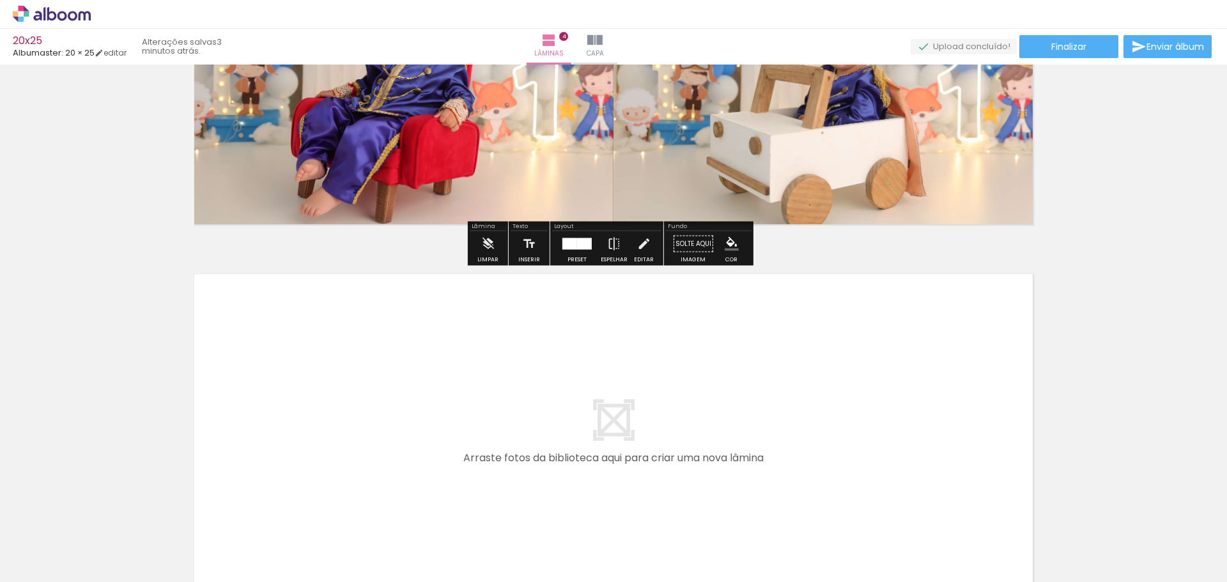
scroll to position [1339, 0]
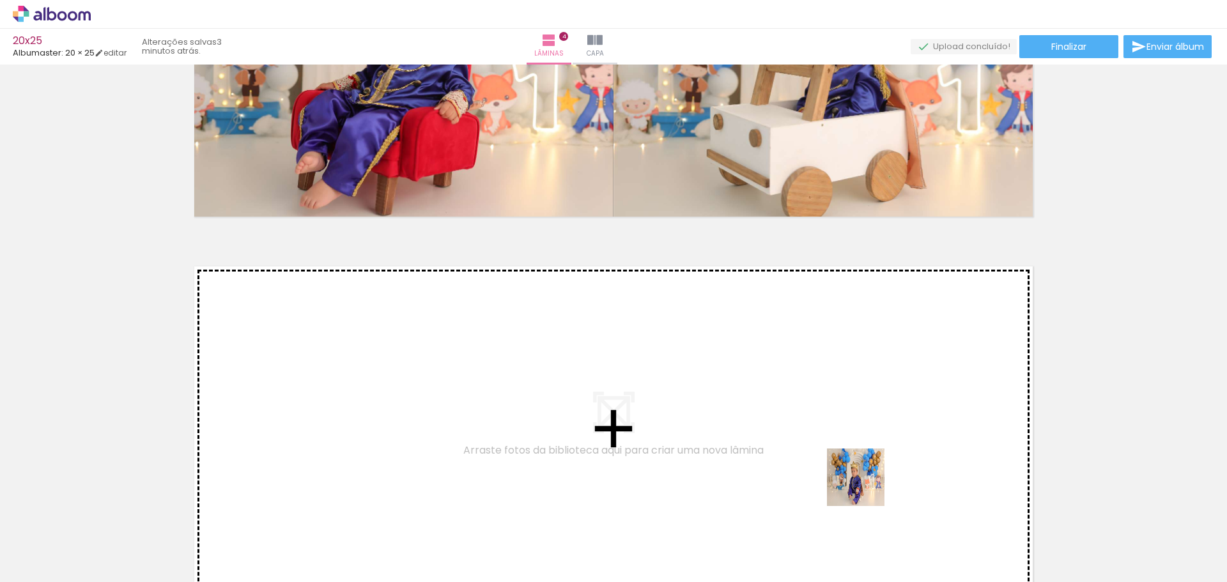
drag, startPoint x: 891, startPoint y: 523, endPoint x: 1008, endPoint y: 518, distance: 116.4
click at [797, 433] on quentale-workspace at bounding box center [613, 291] width 1227 height 582
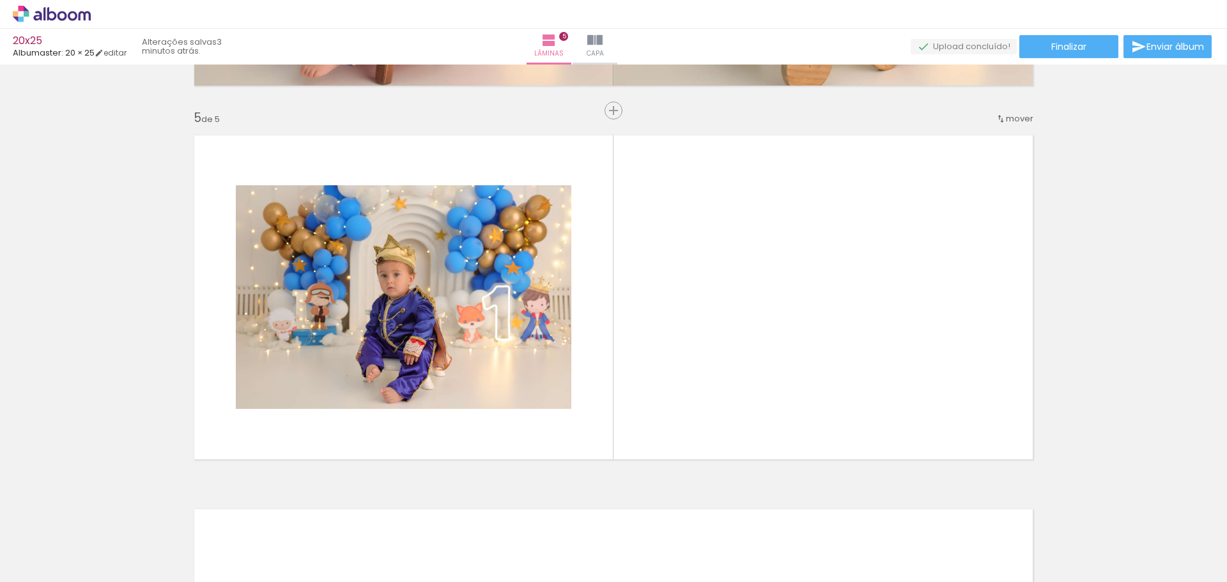
scroll to position [1484, 0]
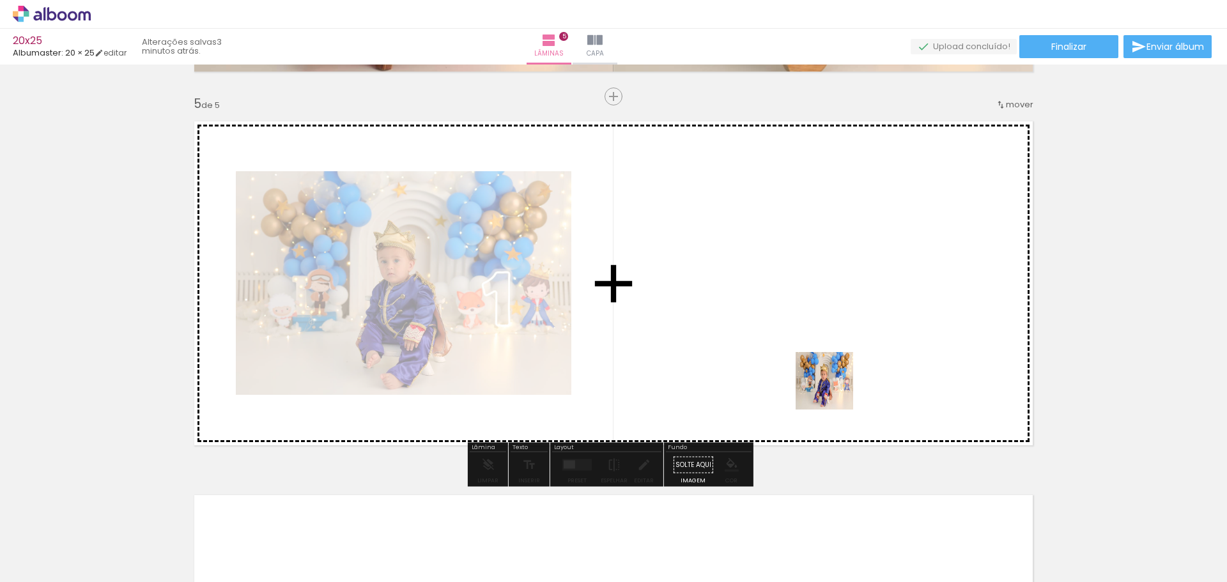
drag, startPoint x: 979, startPoint y: 541, endPoint x: 1087, endPoint y: 523, distance: 109.5
click at [825, 381] on quentale-workspace at bounding box center [613, 291] width 1227 height 582
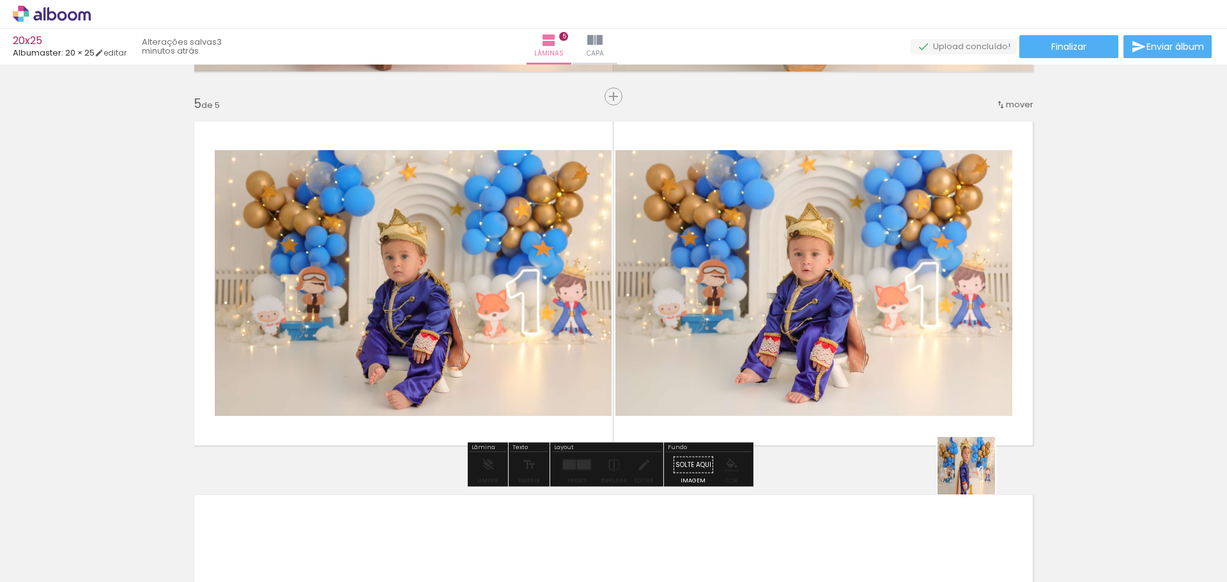
drag, startPoint x: 1050, startPoint y: 546, endPoint x: 1064, endPoint y: 477, distance: 69.9
click at [833, 381] on quentale-workspace at bounding box center [613, 291] width 1227 height 582
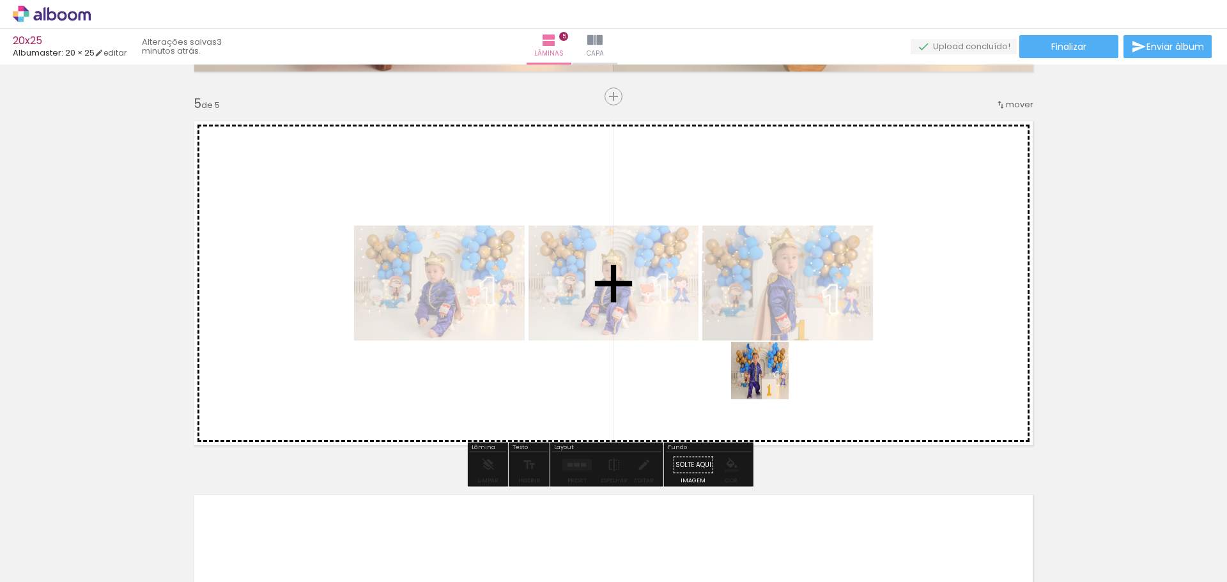
drag, startPoint x: 796, startPoint y: 393, endPoint x: 1000, endPoint y: 468, distance: 217.1
click at [740, 364] on quentale-workspace at bounding box center [613, 291] width 1227 height 582
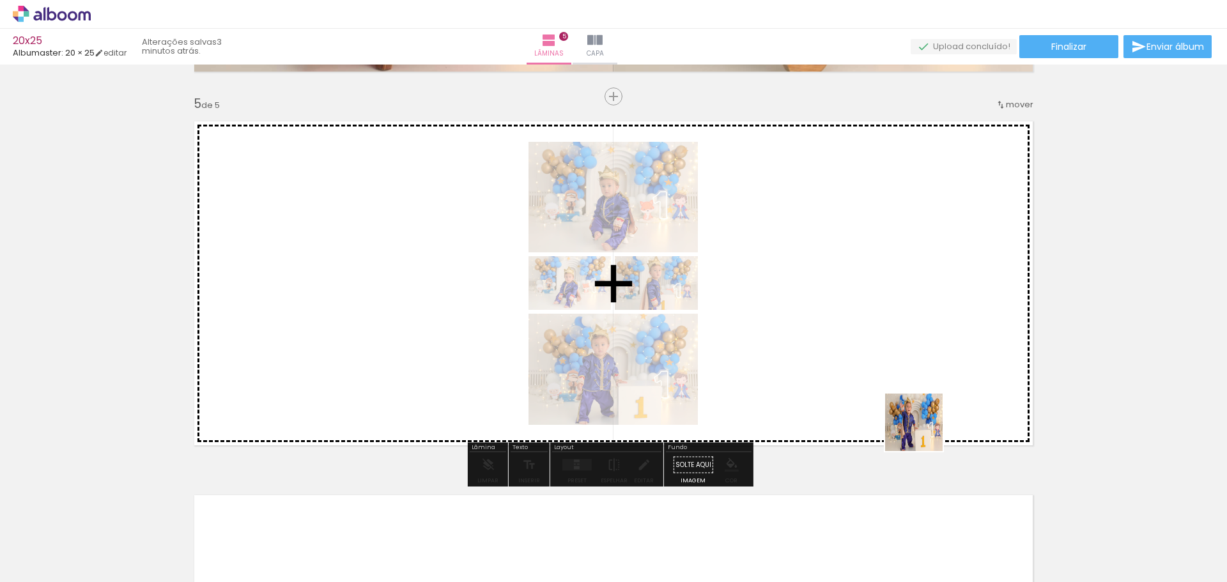
drag, startPoint x: 981, startPoint y: 455, endPoint x: 805, endPoint y: 364, distance: 198.6
click at [805, 364] on quentale-workspace at bounding box center [613, 291] width 1227 height 582
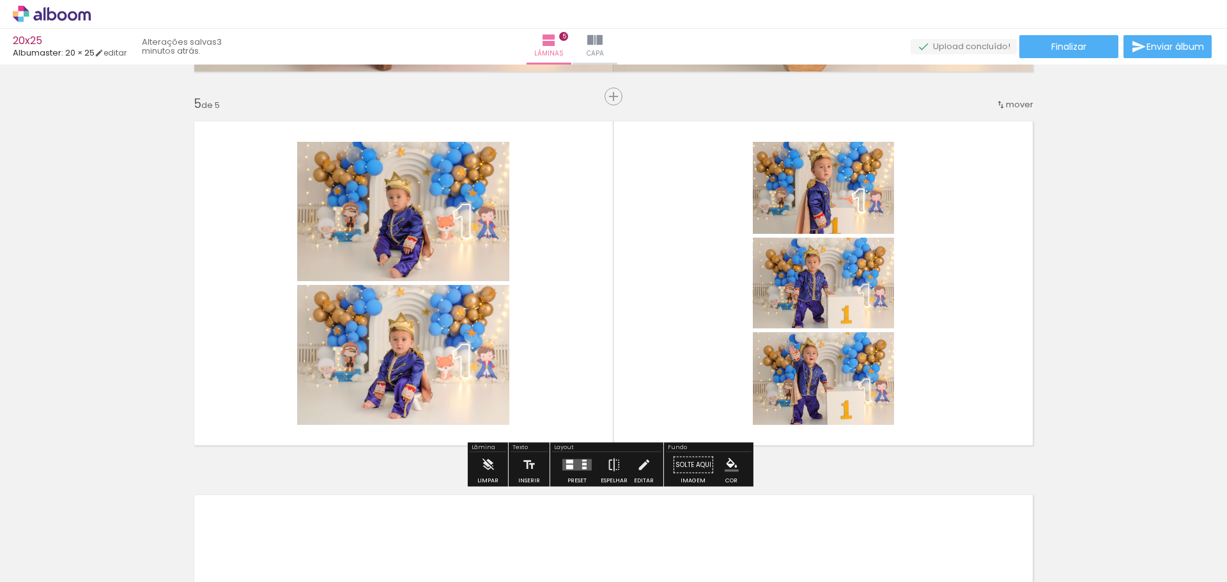
click at [571, 469] on quentale-layouter at bounding box center [576, 465] width 29 height 12
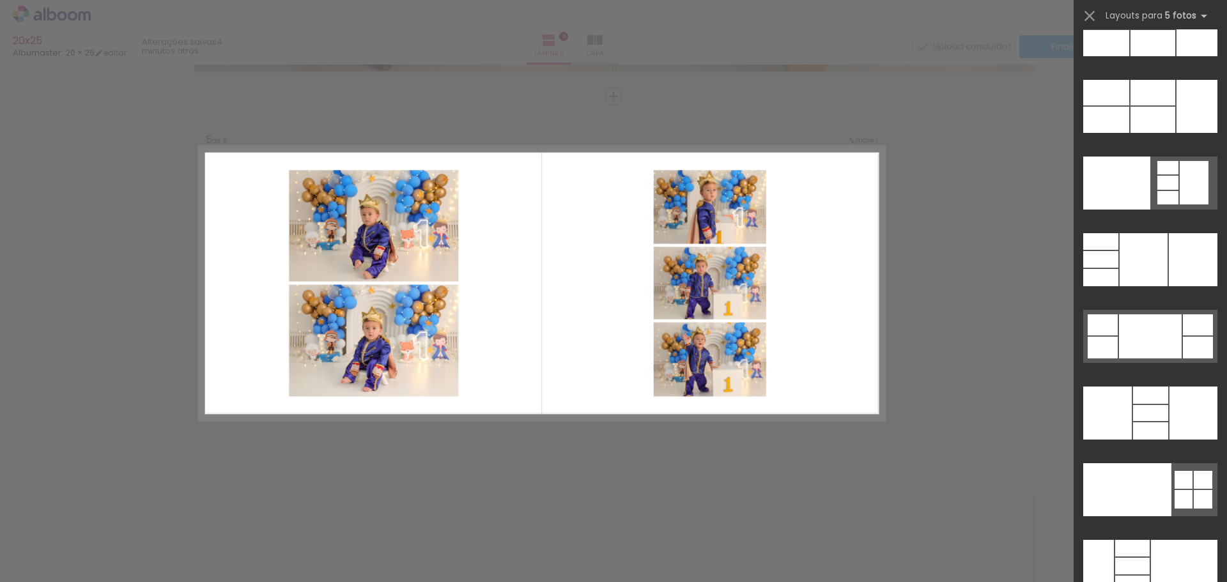
scroll to position [34375, 0]
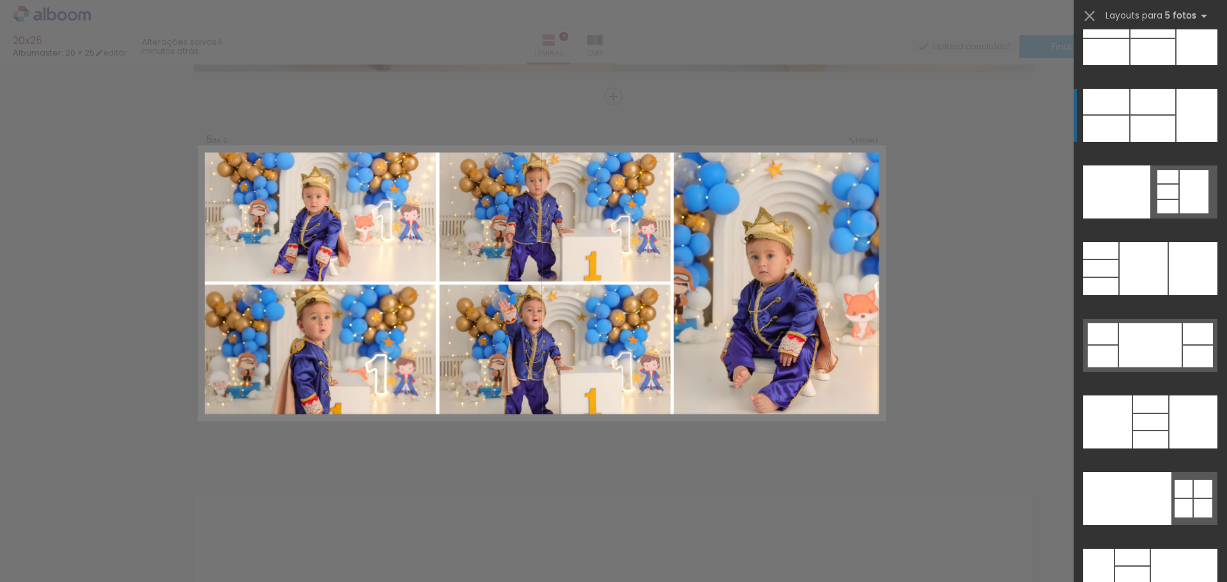
click at [1118, 278] on div at bounding box center [1100, 286] width 35 height 17
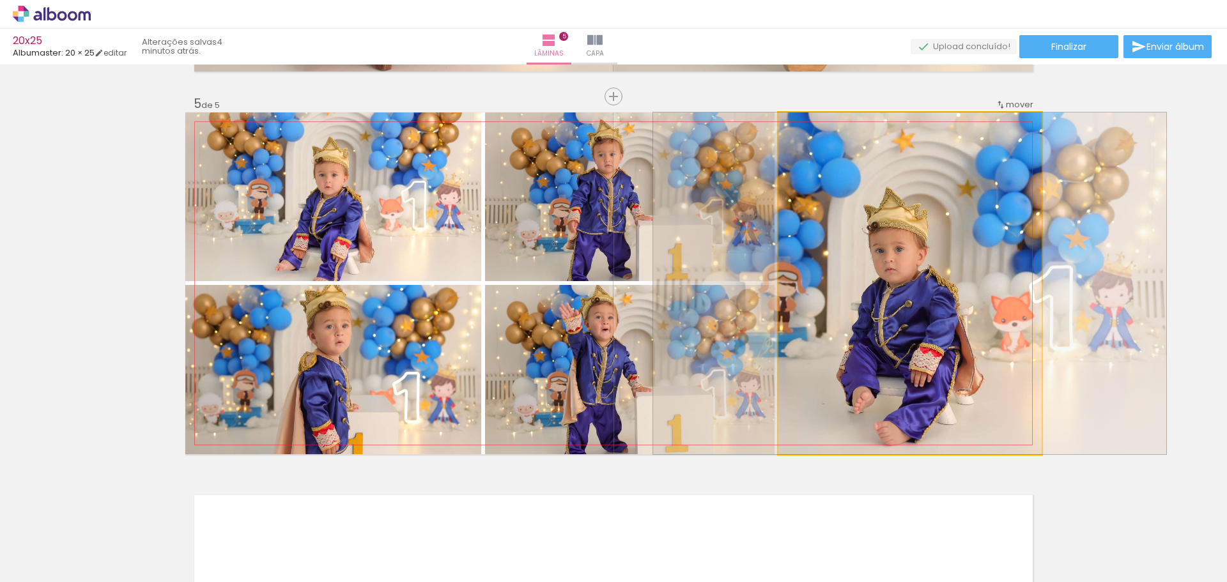
drag, startPoint x: 925, startPoint y: 312, endPoint x: 925, endPoint y: 295, distance: 17.9
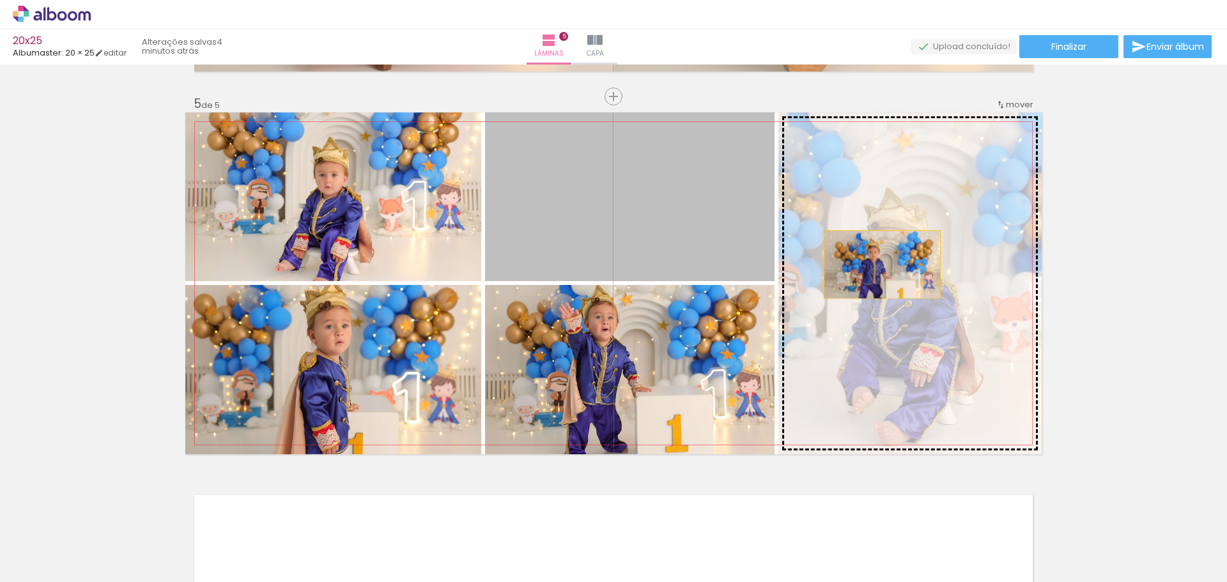
drag, startPoint x: 696, startPoint y: 226, endPoint x: 877, endPoint y: 265, distance: 184.8
click at [0, 0] on slot at bounding box center [0, 0] width 0 height 0
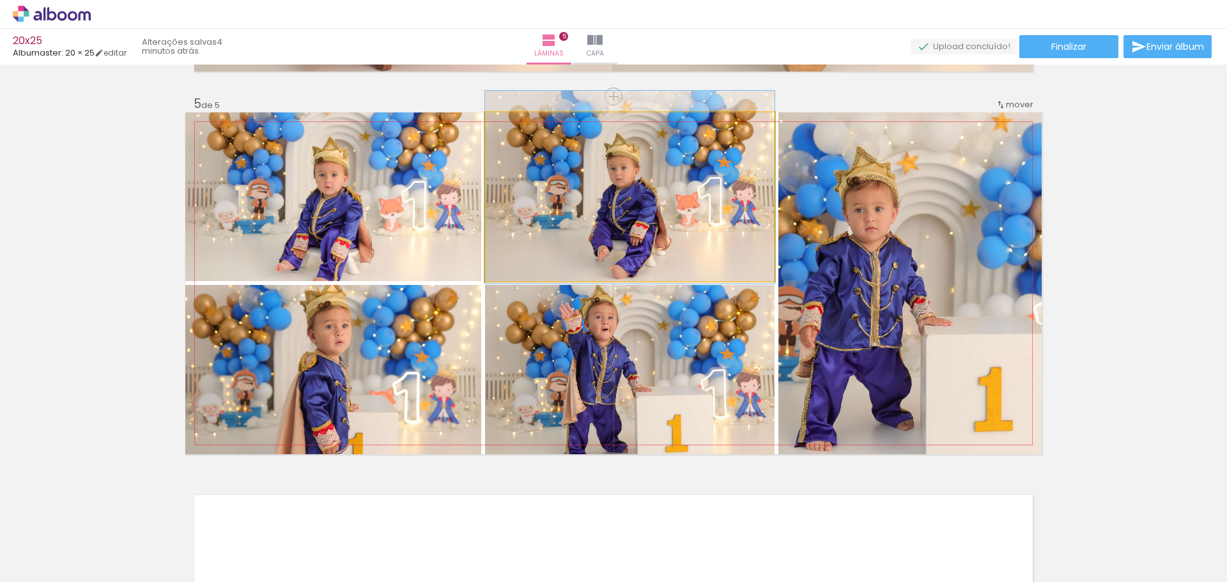
drag, startPoint x: 685, startPoint y: 224, endPoint x: 682, endPoint y: 215, distance: 9.9
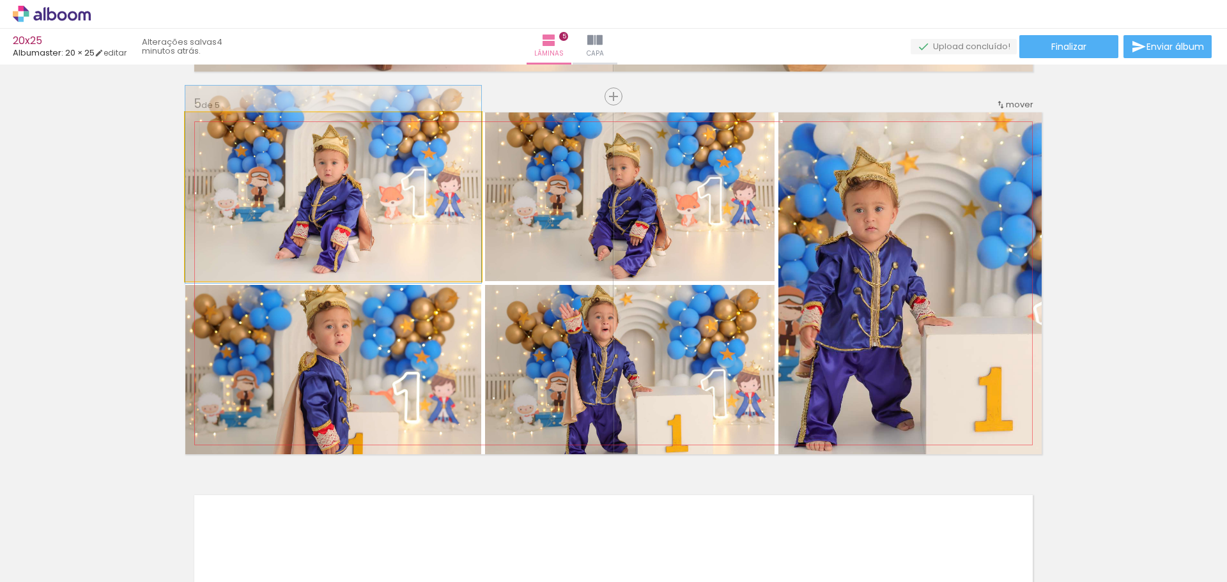
drag, startPoint x: 418, startPoint y: 255, endPoint x: 416, endPoint y: 243, distance: 12.3
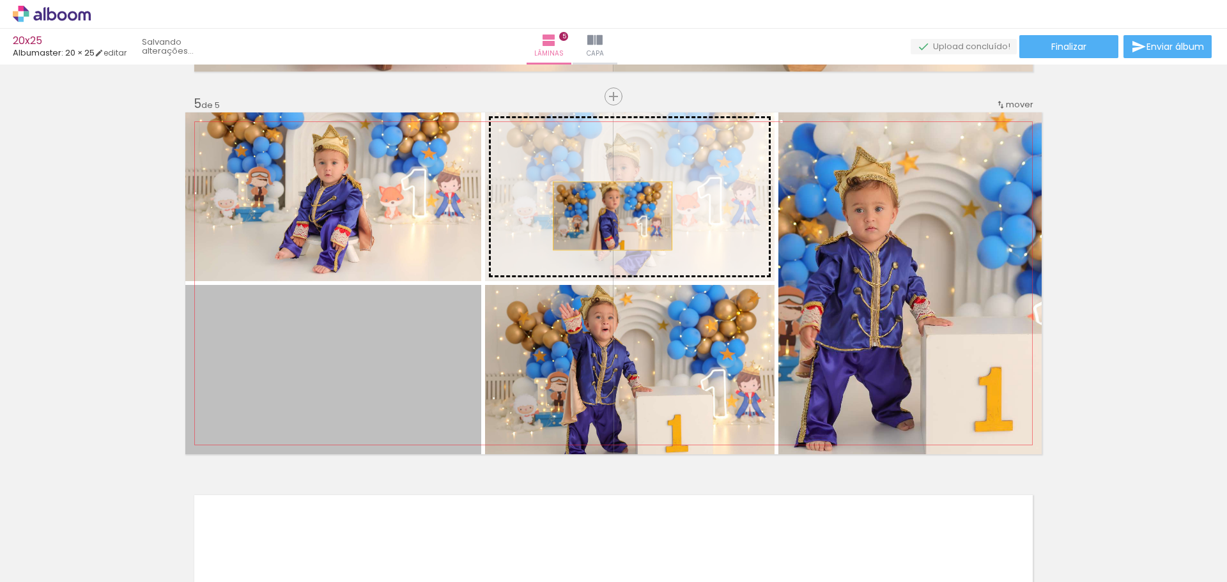
drag, startPoint x: 356, startPoint y: 367, endPoint x: 608, endPoint y: 216, distance: 293.8
click at [0, 0] on slot at bounding box center [0, 0] width 0 height 0
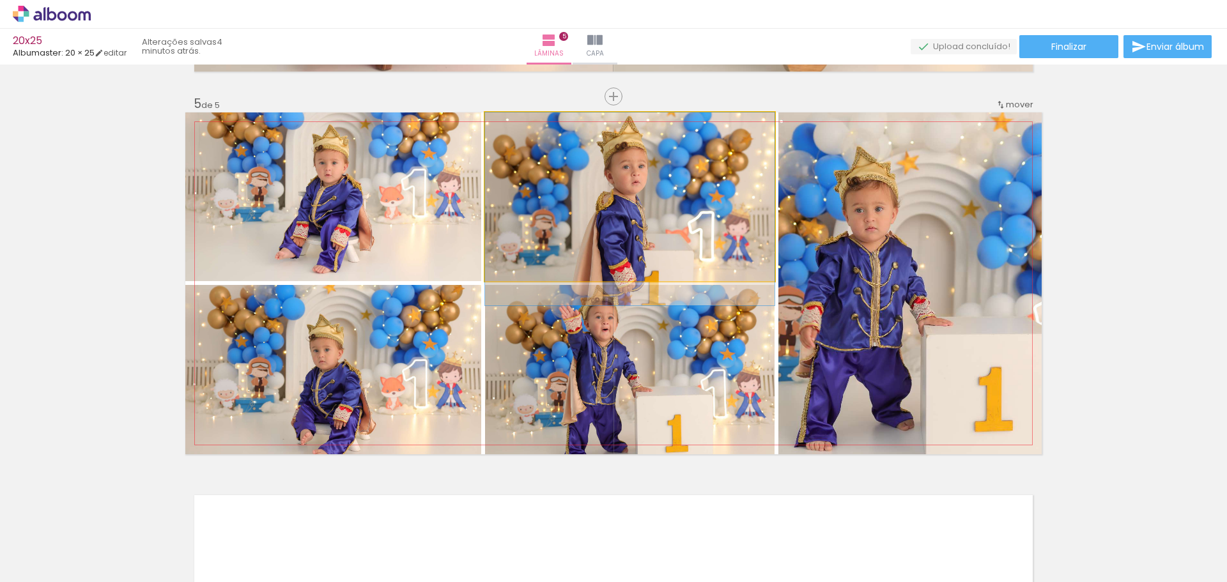
drag, startPoint x: 677, startPoint y: 225, endPoint x: 662, endPoint y: 244, distance: 24.2
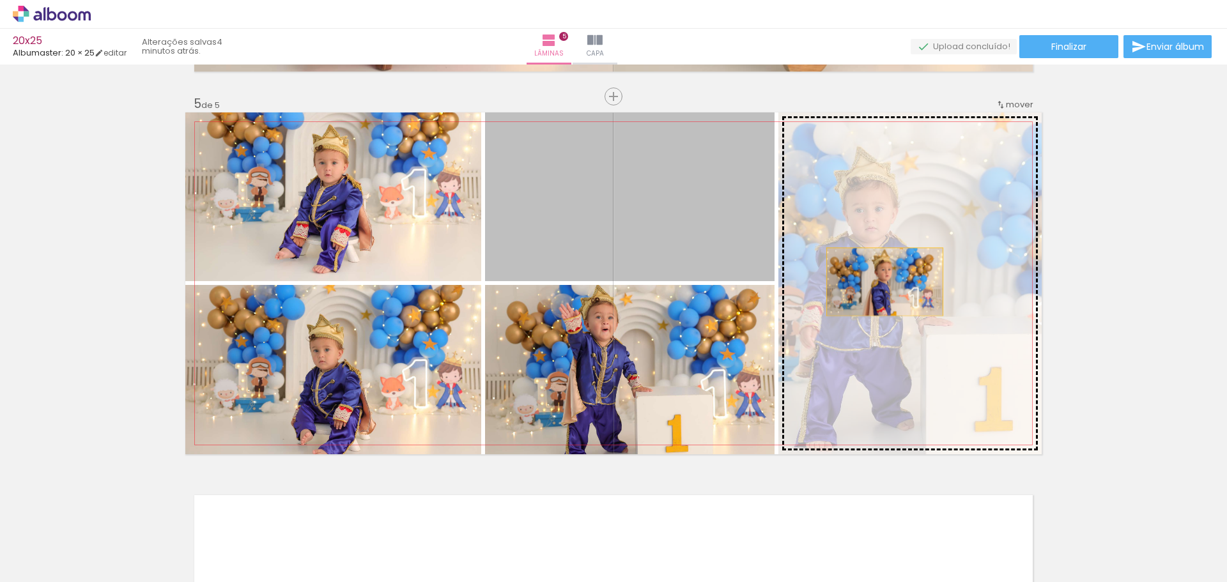
drag, startPoint x: 668, startPoint y: 242, endPoint x: 880, endPoint y: 282, distance: 215.8
click at [0, 0] on slot at bounding box center [0, 0] width 0 height 0
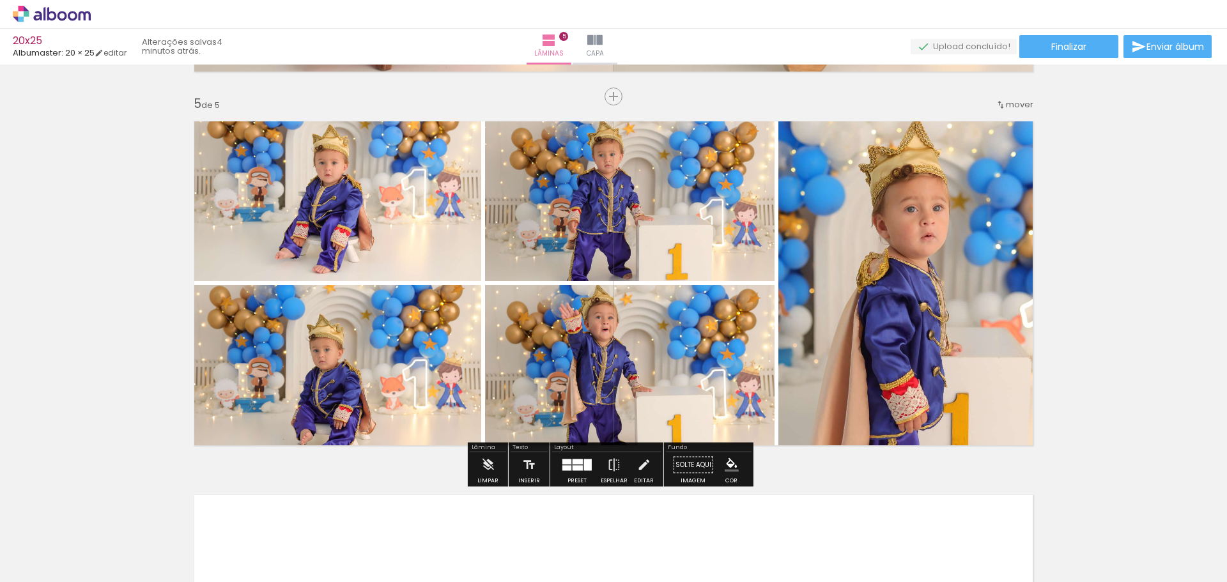
scroll to position [0, 1458]
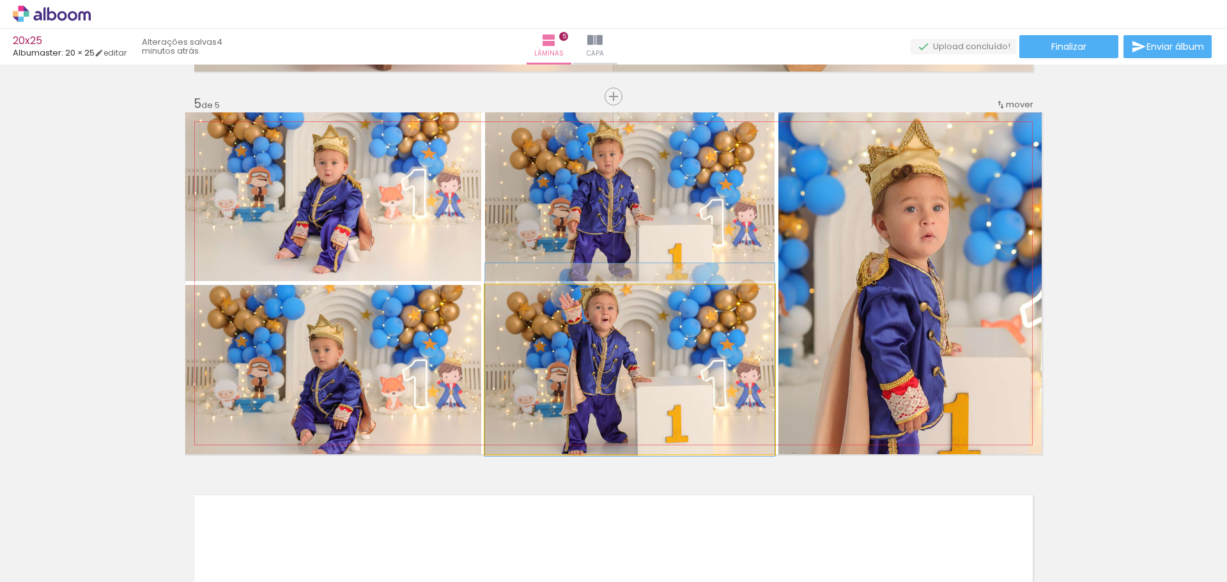
drag, startPoint x: 678, startPoint y: 361, endPoint x: 666, endPoint y: 351, distance: 15.0
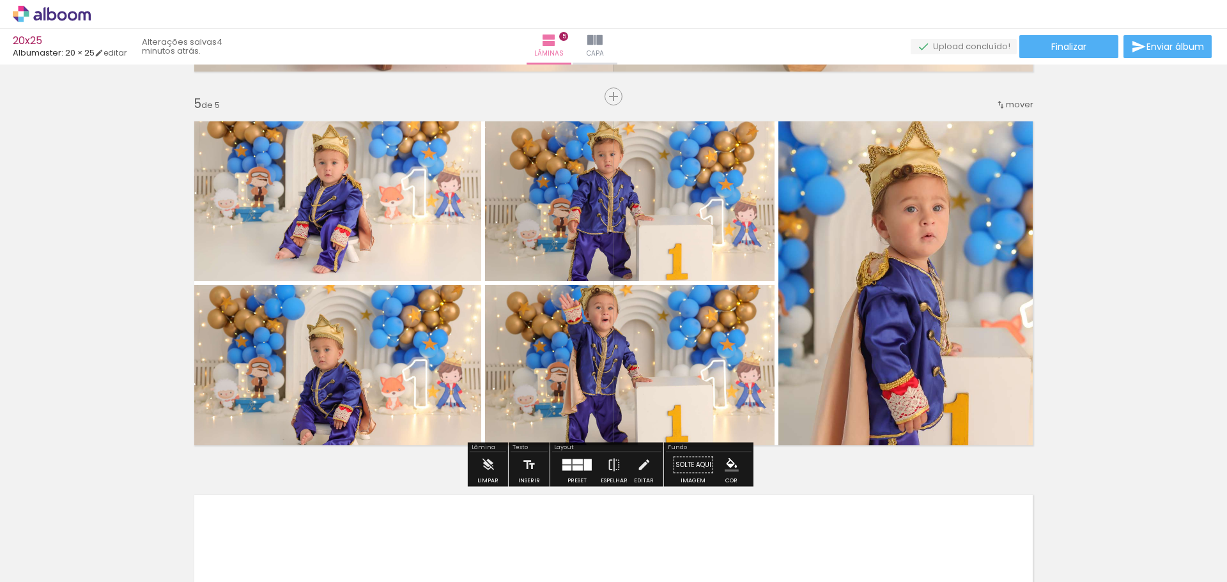
click at [585, 475] on div at bounding box center [577, 465] width 35 height 26
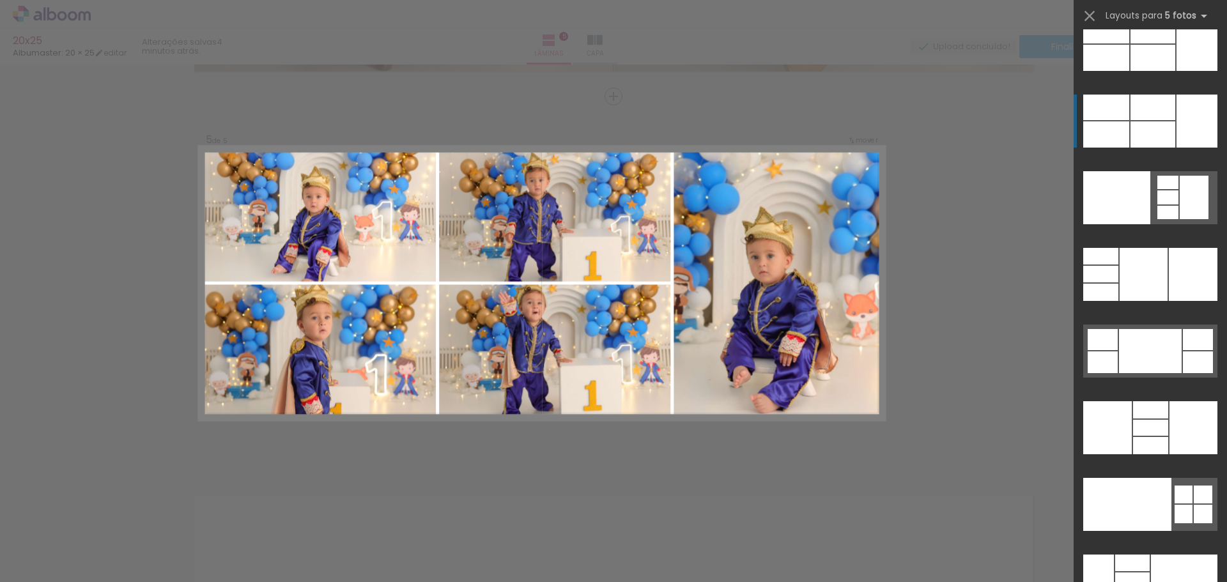
scroll to position [34349, 0]
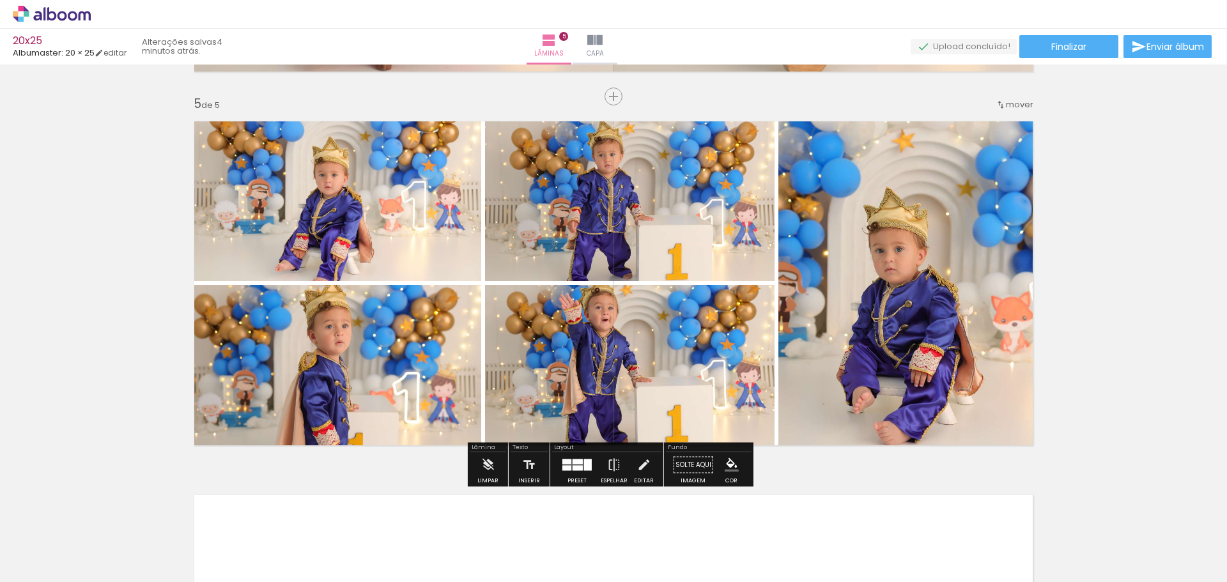
click at [733, 345] on quentale-photo at bounding box center [629, 369] width 289 height 169
drag, startPoint x: 573, startPoint y: 470, endPoint x: 1226, endPoint y: 234, distance: 694.0
click at [574, 470] on div at bounding box center [577, 468] width 10 height 5
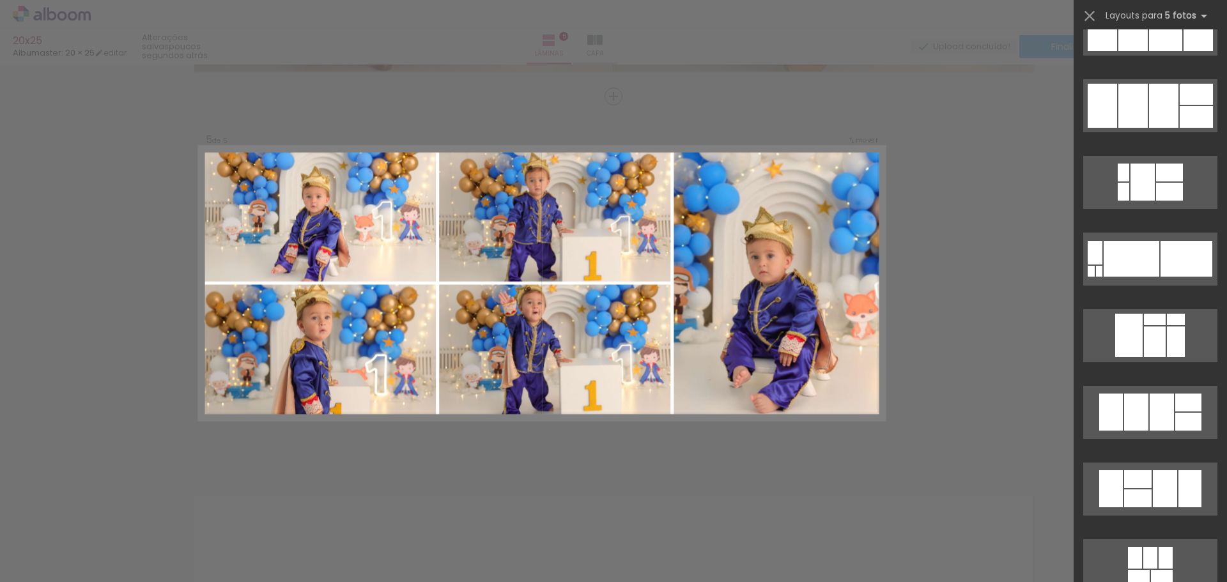
scroll to position [22681, 0]
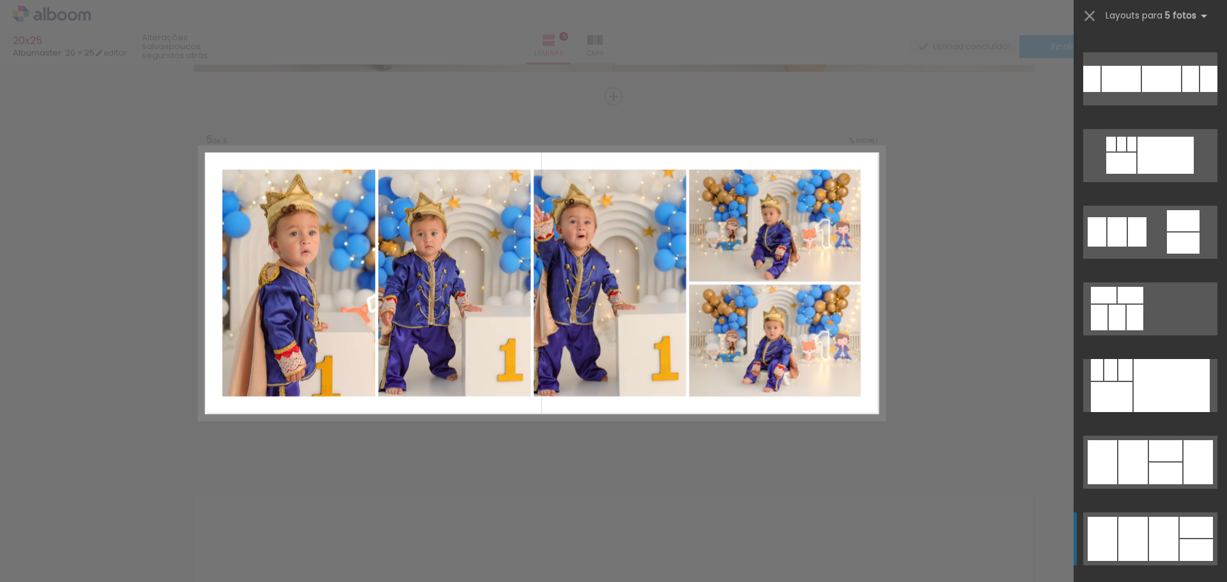
click at [1178, 254] on div at bounding box center [1183, 243] width 33 height 21
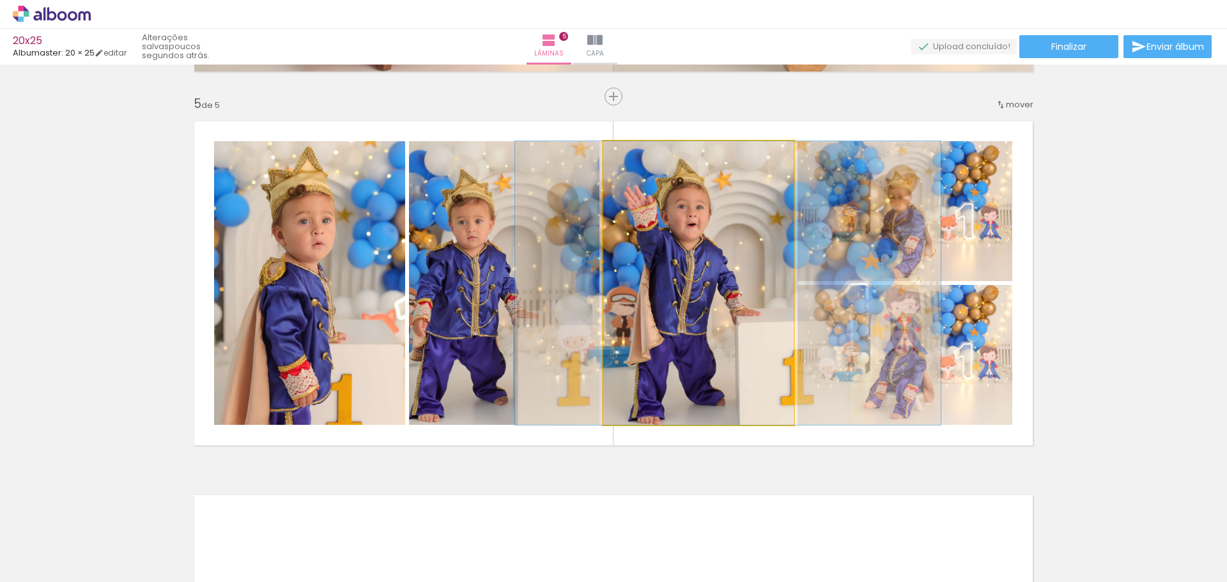
drag, startPoint x: 687, startPoint y: 335, endPoint x: 716, endPoint y: 329, distance: 30.1
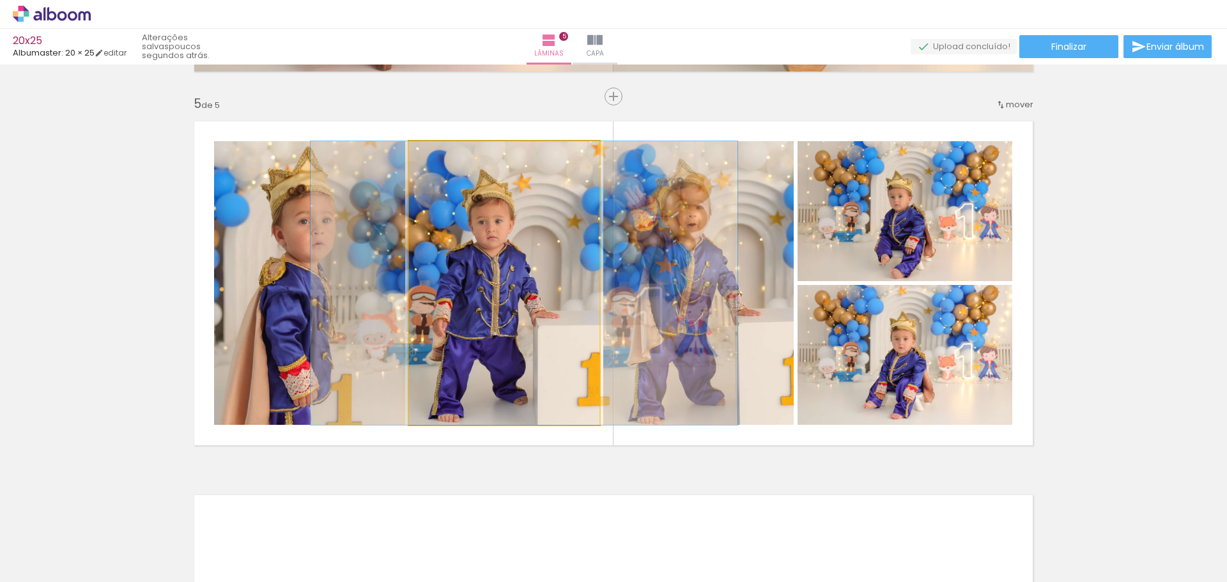
drag, startPoint x: 528, startPoint y: 298, endPoint x: 548, endPoint y: 295, distance: 20.6
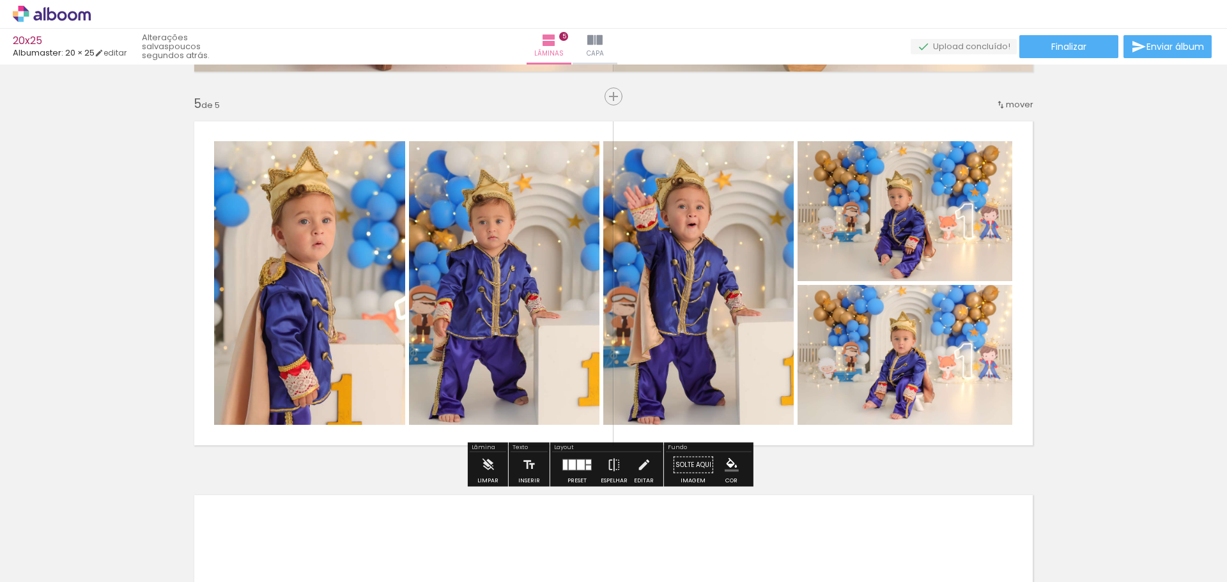
click at [500, 465] on div "Limpar" at bounding box center [488, 468] width 36 height 33
click at [488, 466] on iron-icon at bounding box center [487, 465] width 14 height 26
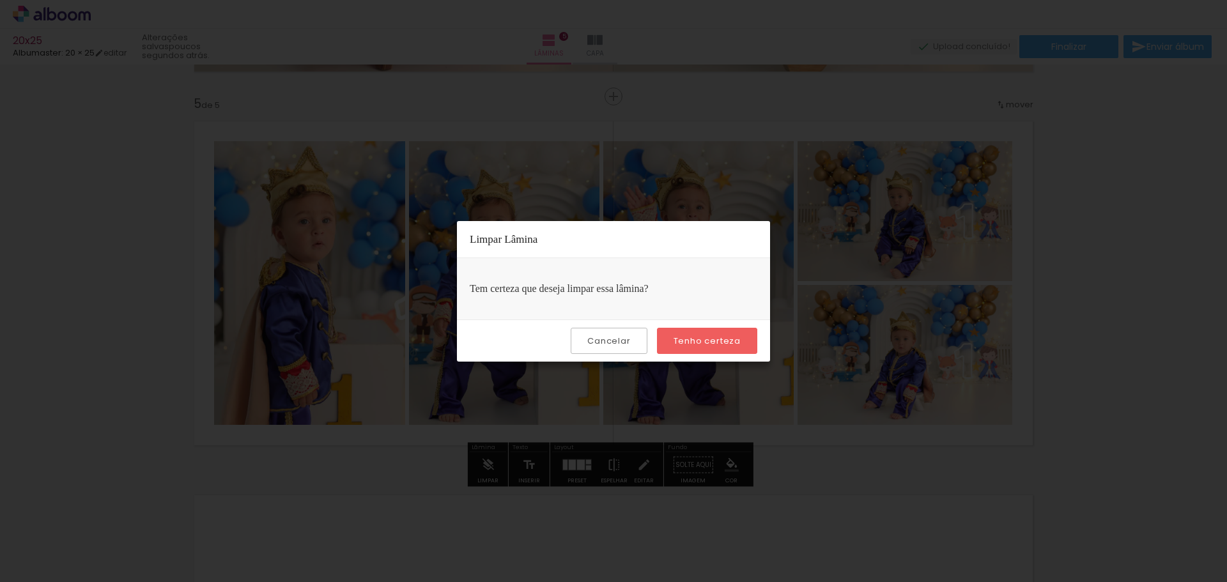
click at [0, 0] on slot "Tenho certeza" at bounding box center [0, 0] width 0 height 0
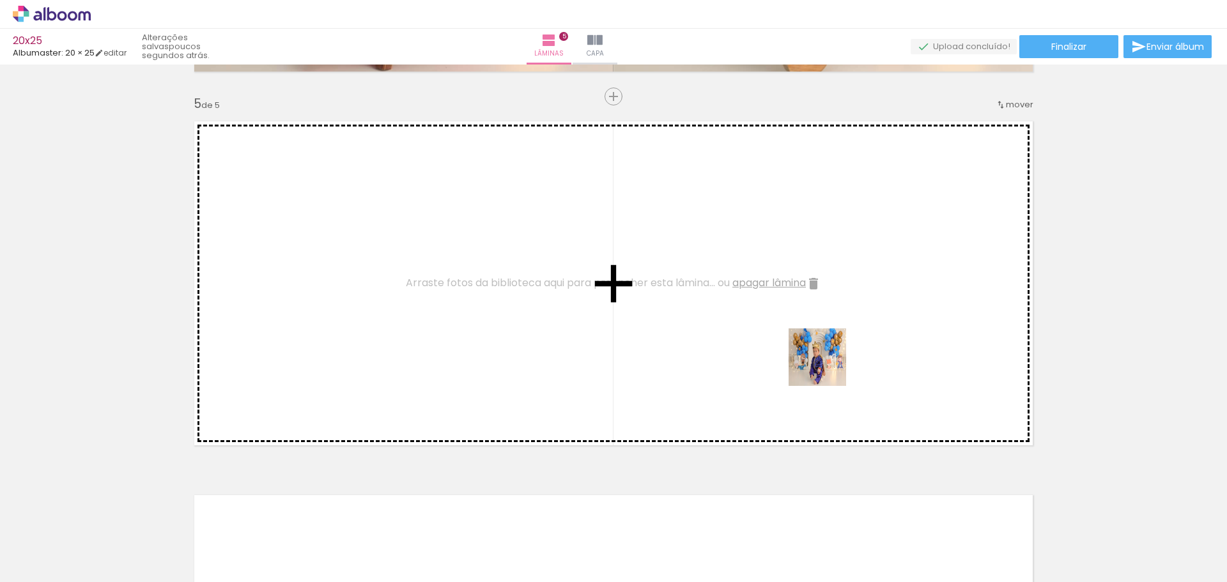
drag, startPoint x: 834, startPoint y: 388, endPoint x: 827, endPoint y: 367, distance: 22.2
click at [827, 367] on quentale-workspace at bounding box center [613, 291] width 1227 height 582
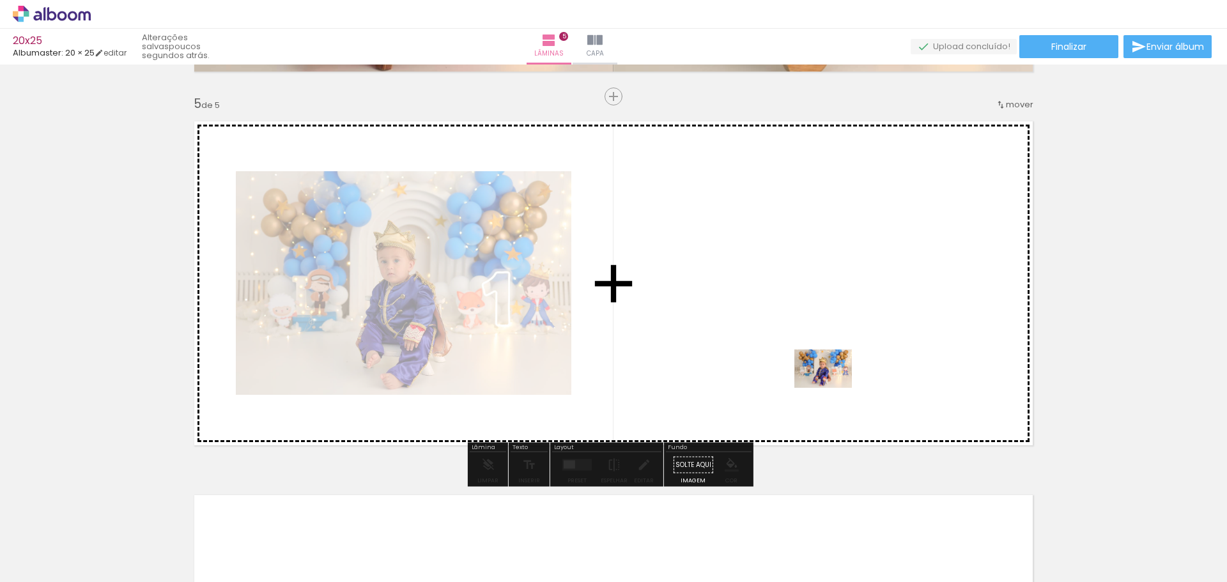
drag, startPoint x: 968, startPoint y: 543, endPoint x: 833, endPoint y: 388, distance: 206.0
click at [833, 388] on quentale-workspace at bounding box center [613, 291] width 1227 height 582
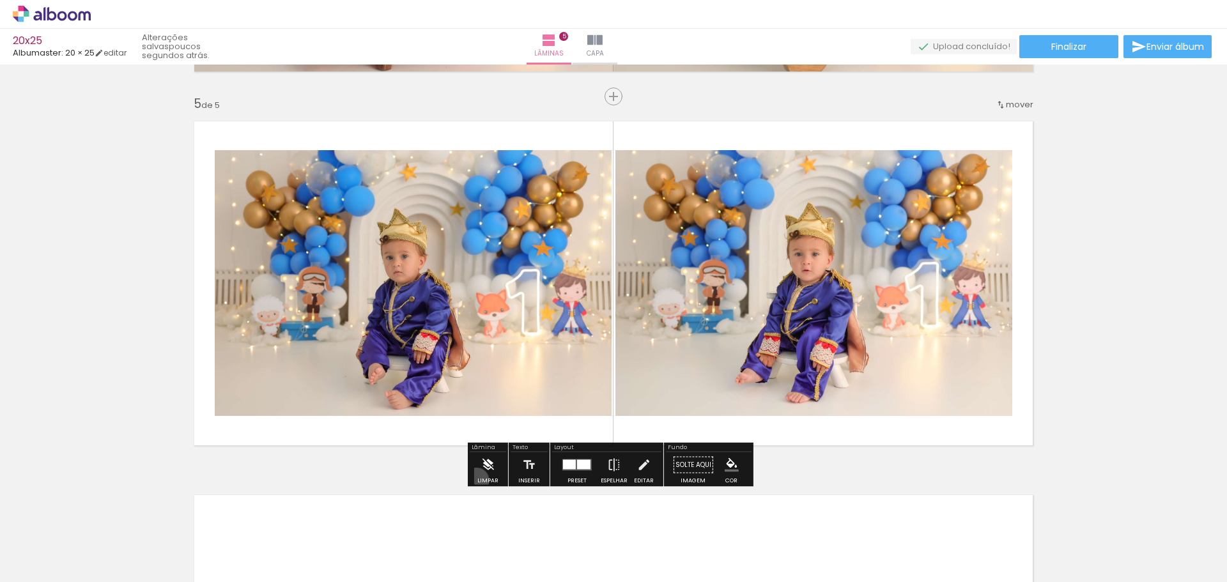
click at [476, 480] on paper-button "Limpar" at bounding box center [487, 468] width 27 height 33
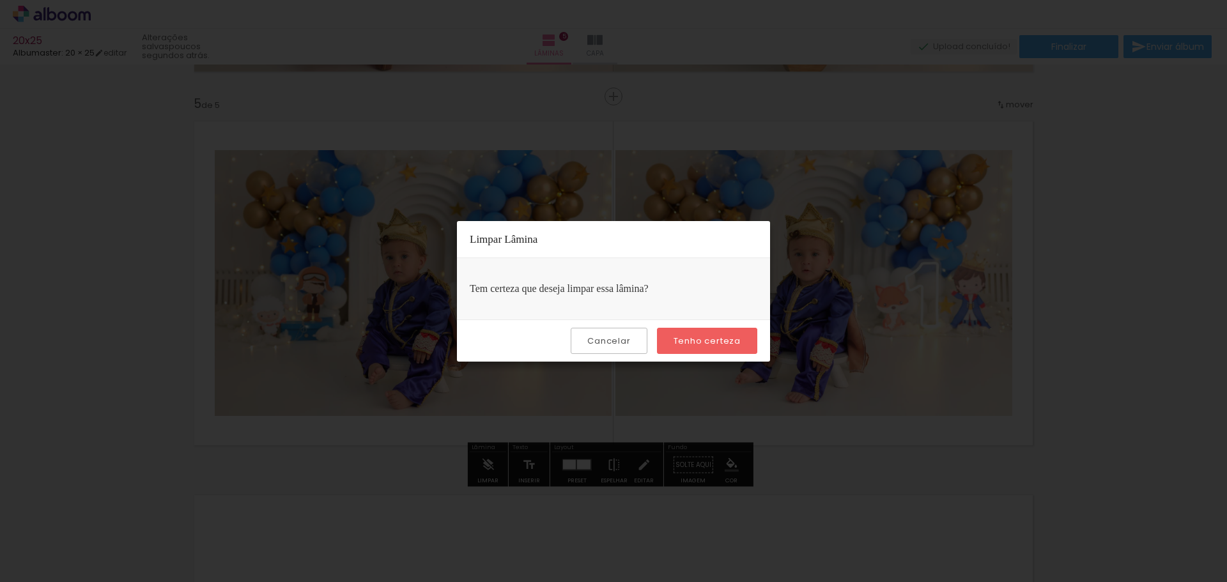
click at [693, 347] on paper-button "Tenho certeza" at bounding box center [707, 341] width 100 height 26
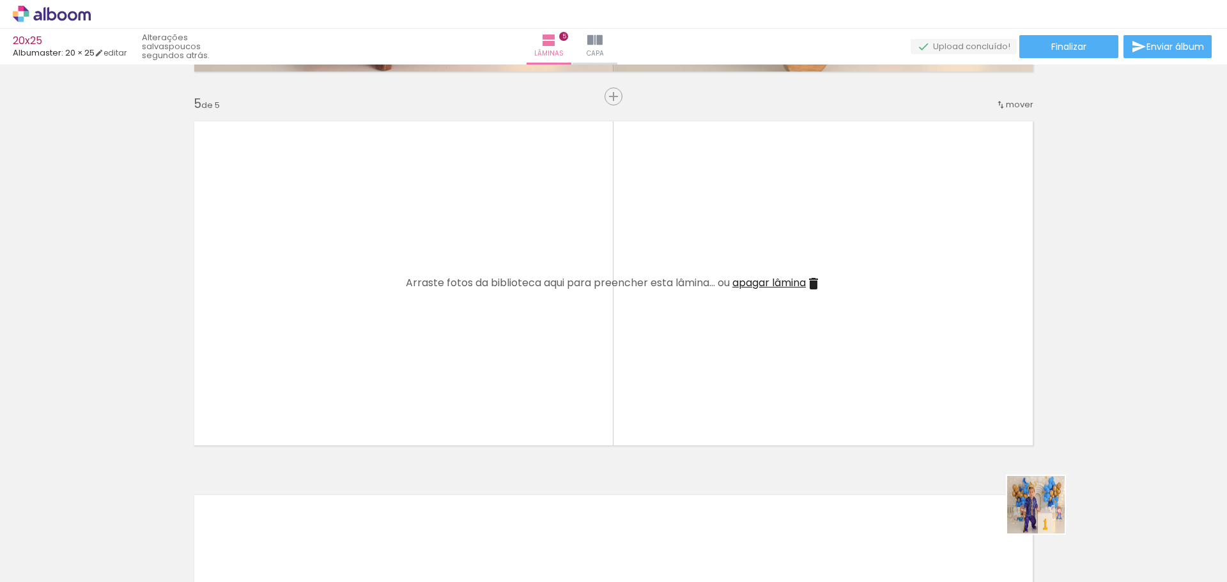
drag, startPoint x: 1045, startPoint y: 514, endPoint x: 647, endPoint y: 353, distance: 430.2
click at [647, 353] on quentale-workspace at bounding box center [613, 291] width 1227 height 582
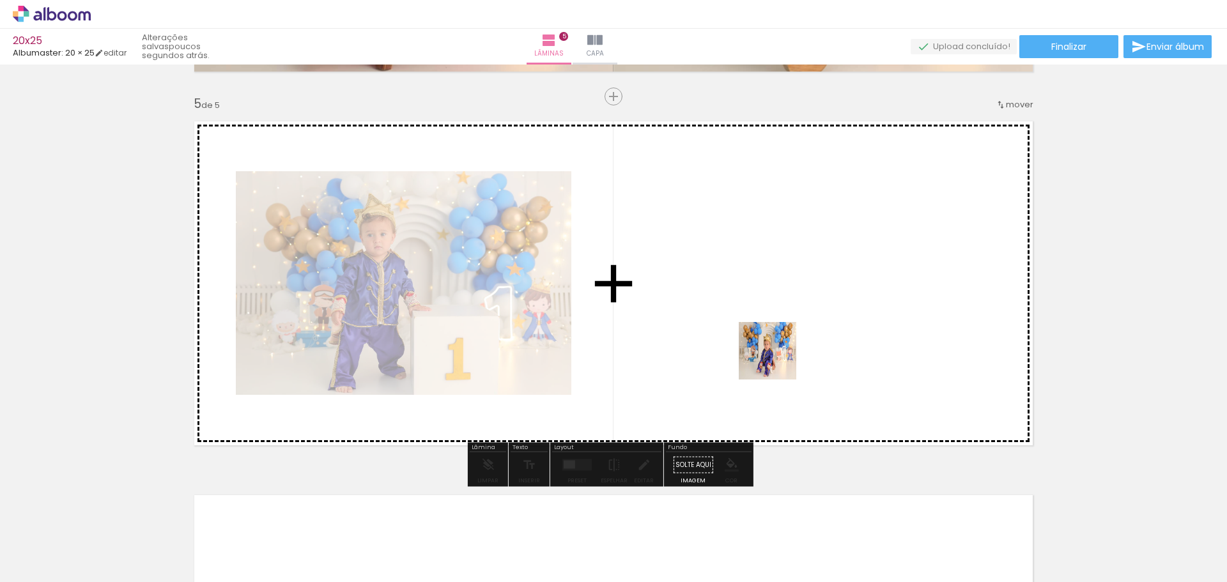
drag, startPoint x: 906, startPoint y: 489, endPoint x: 777, endPoint y: 360, distance: 182.1
click at [777, 360] on quentale-workspace at bounding box center [613, 291] width 1227 height 582
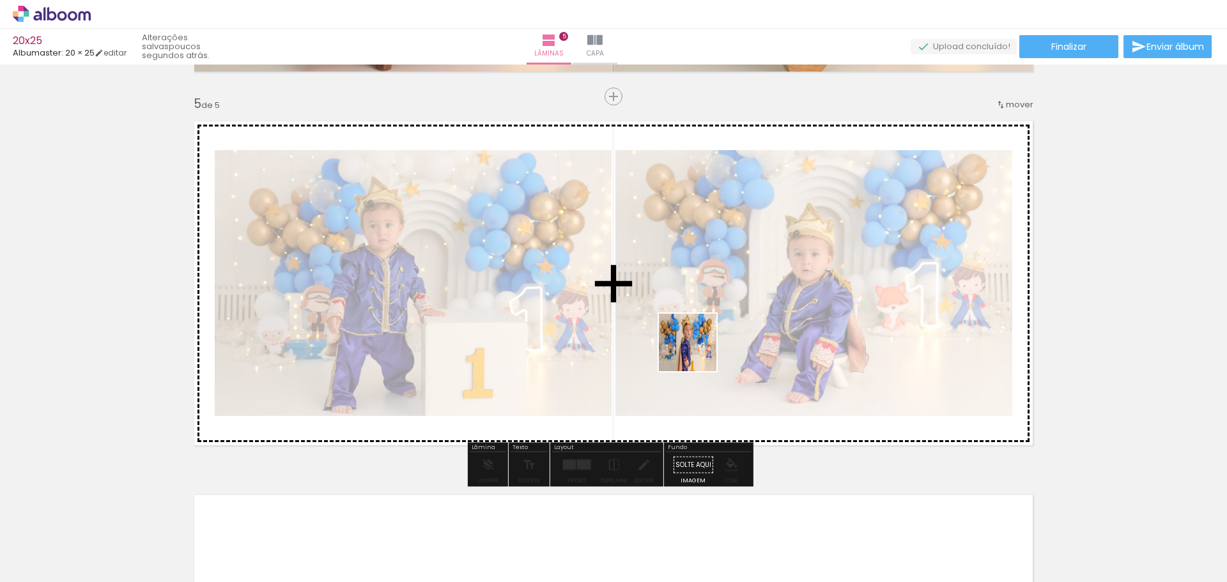
drag, startPoint x: 814, startPoint y: 408, endPoint x: 639, endPoint y: 420, distance: 175.4
click at [683, 342] on quentale-workspace at bounding box center [613, 291] width 1227 height 582
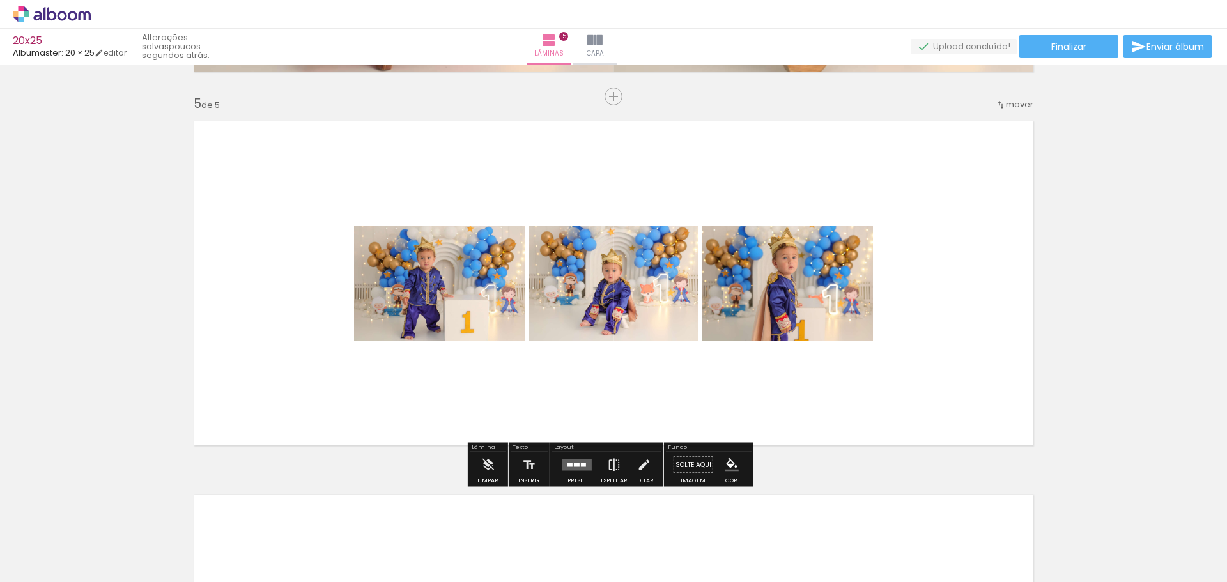
click at [574, 464] on div at bounding box center [577, 465] width 6 height 4
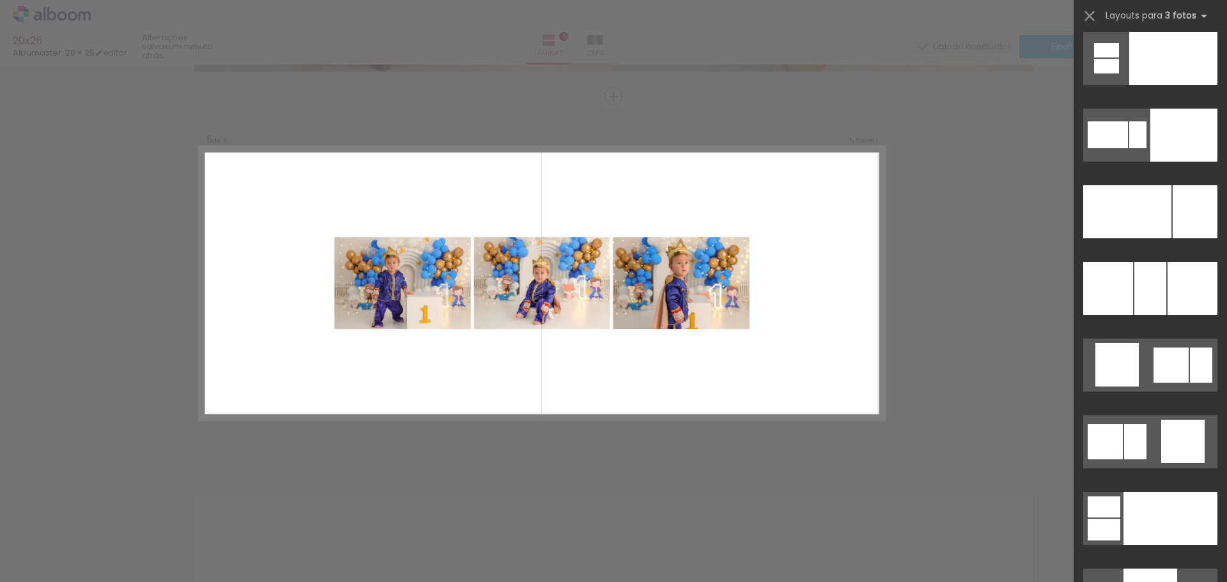
scroll to position [11490, 0]
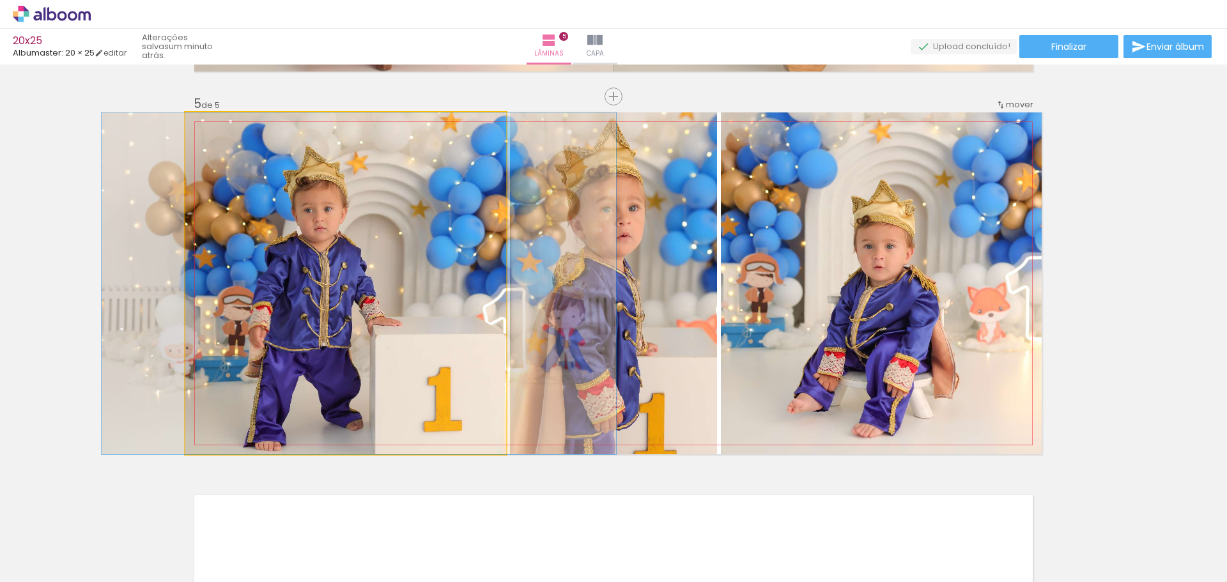
drag, startPoint x: 400, startPoint y: 349, endPoint x: 413, endPoint y: 328, distance: 25.5
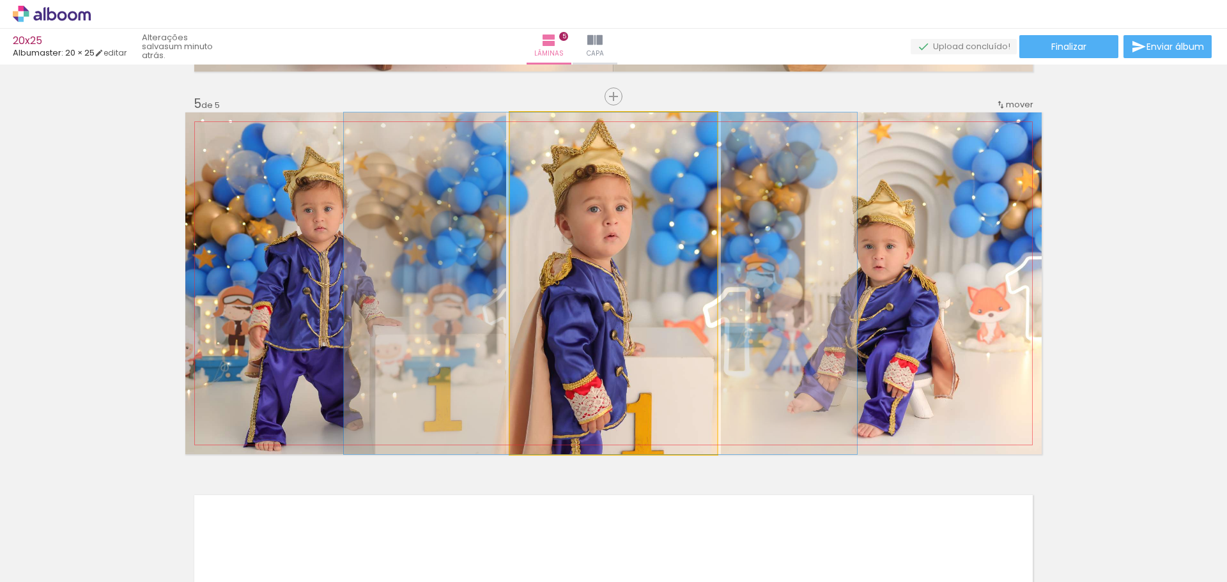
drag, startPoint x: 640, startPoint y: 369, endPoint x: 627, endPoint y: 367, distance: 13.0
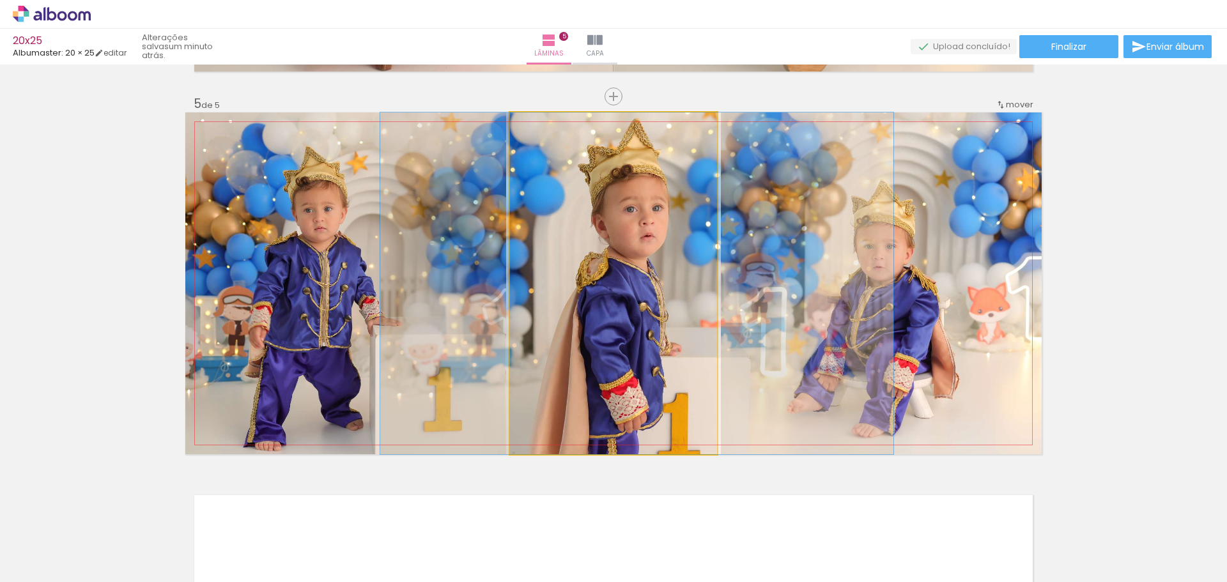
drag, startPoint x: 668, startPoint y: 353, endPoint x: 702, endPoint y: 351, distance: 34.6
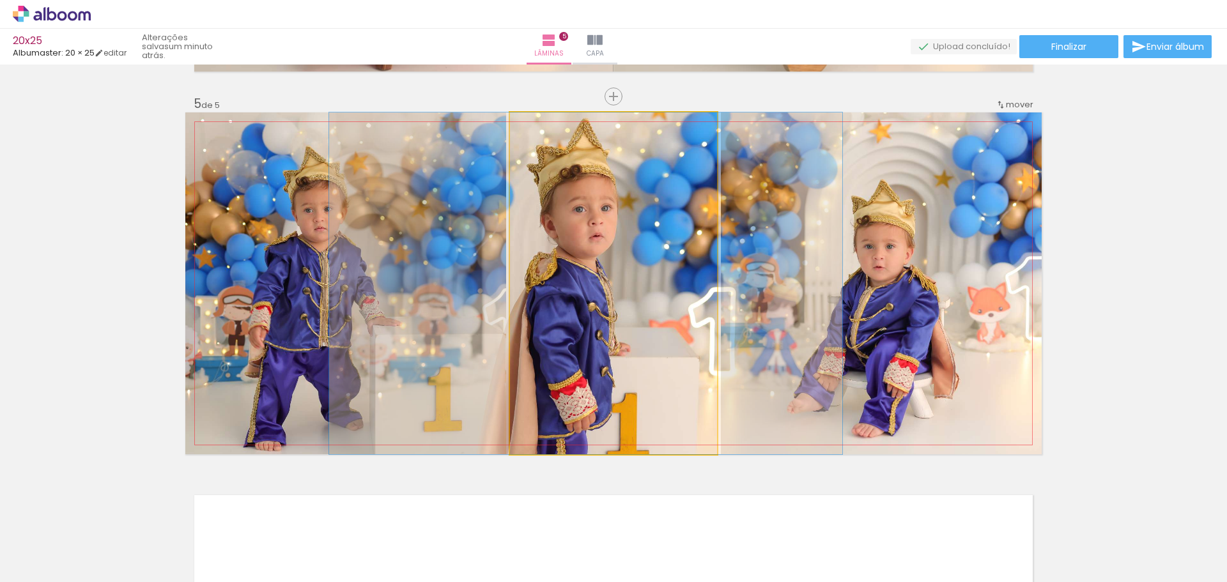
drag, startPoint x: 680, startPoint y: 351, endPoint x: 634, endPoint y: 348, distance: 45.4
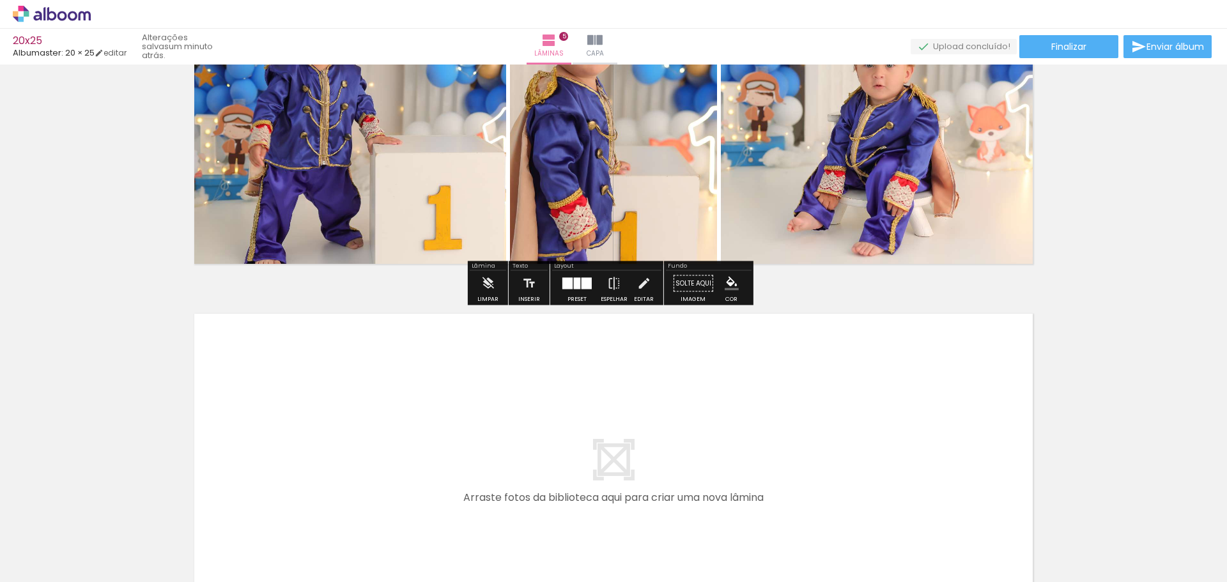
scroll to position [1722, 0]
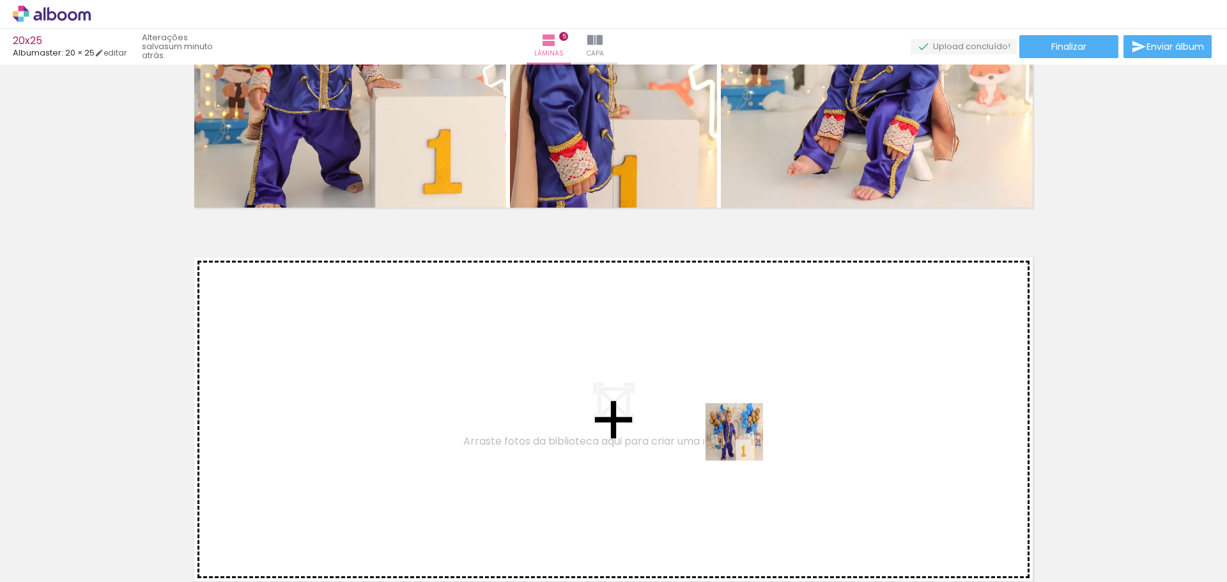
drag, startPoint x: 1019, startPoint y: 498, endPoint x: 872, endPoint y: 540, distance: 152.7
click at [724, 437] on quentale-workspace at bounding box center [613, 291] width 1227 height 582
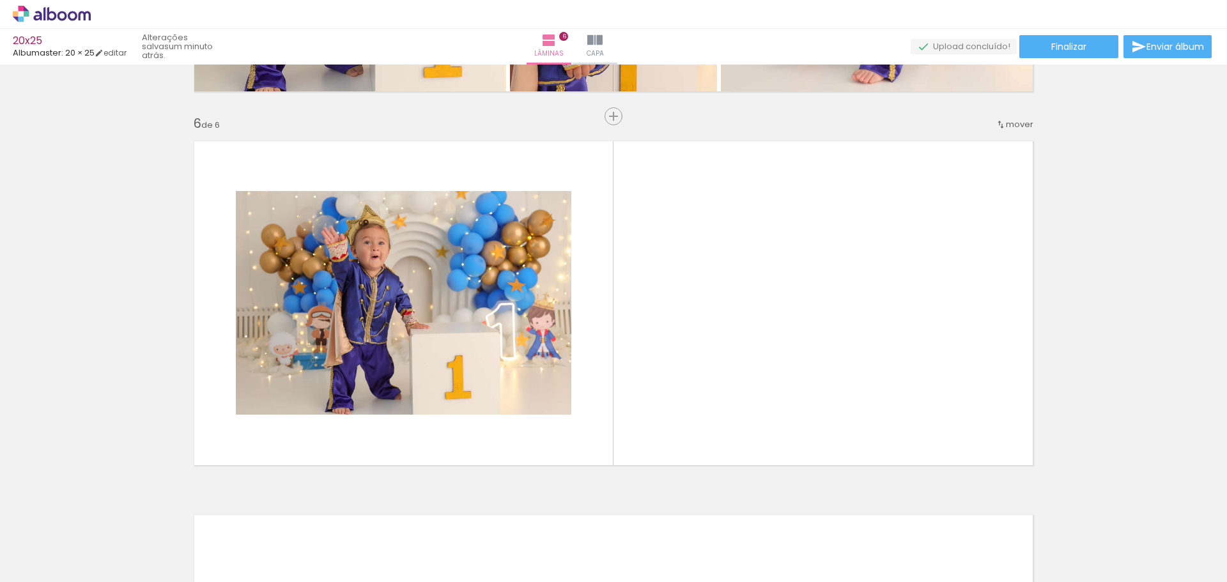
scroll to position [1858, 0]
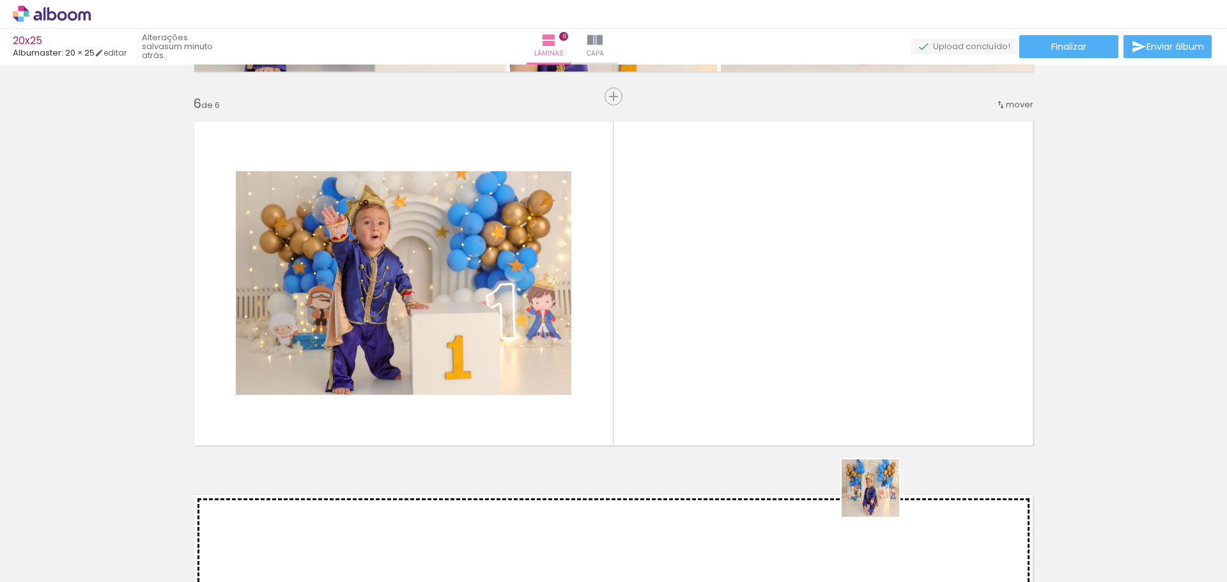
drag, startPoint x: 892, startPoint y: 530, endPoint x: 806, endPoint y: 318, distance: 228.4
click at [806, 318] on quentale-workspace at bounding box center [613, 291] width 1227 height 582
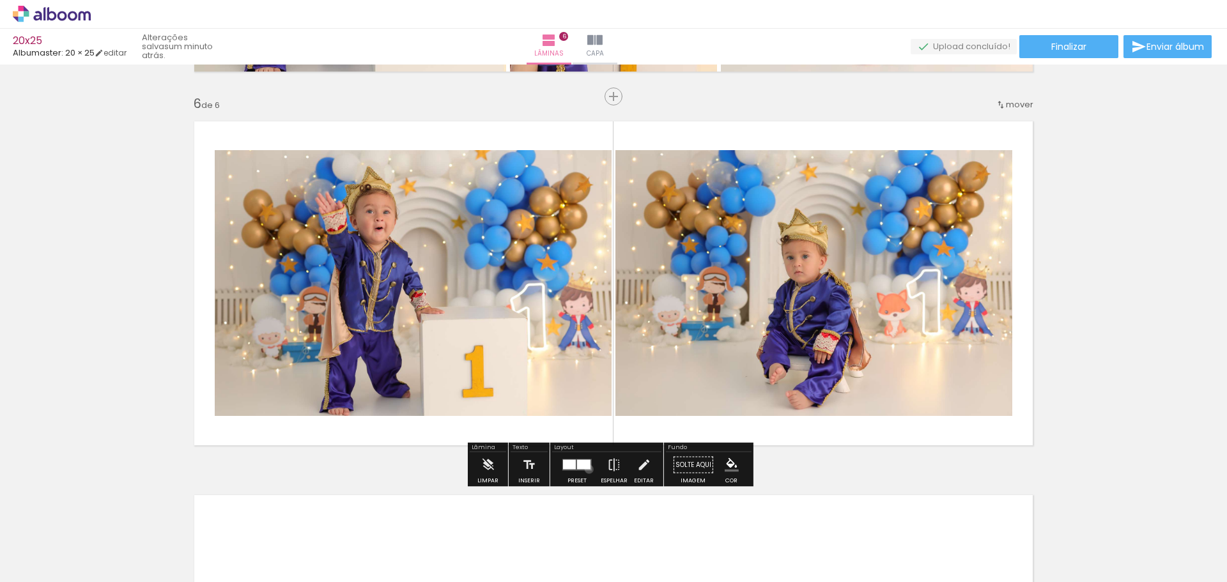
click at [586, 469] on div at bounding box center [583, 465] width 13 height 10
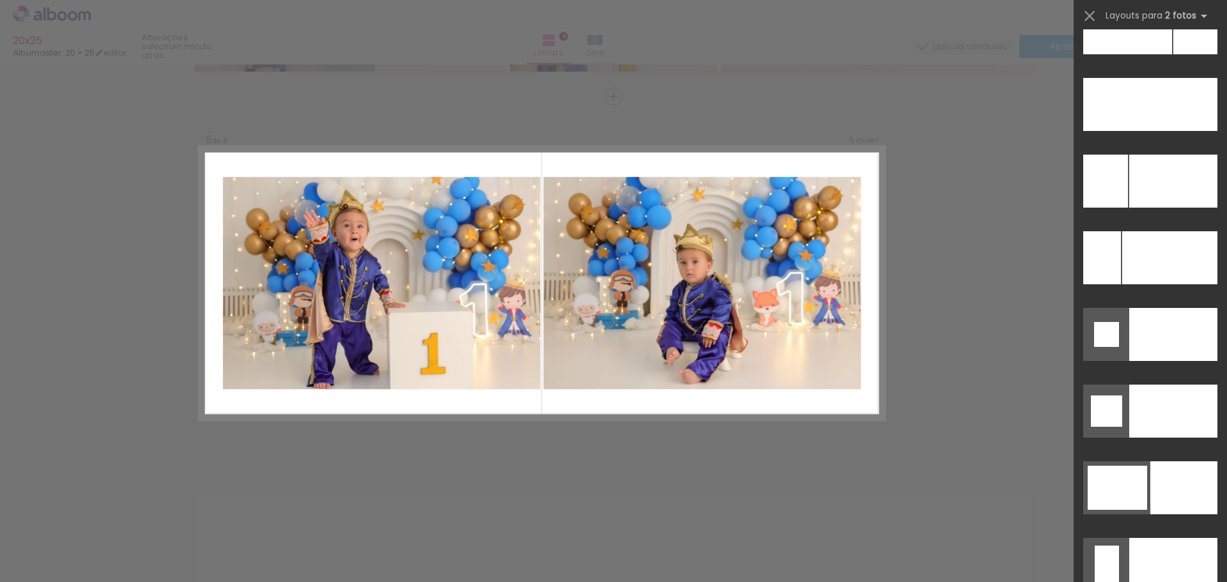
scroll to position [5762, 0]
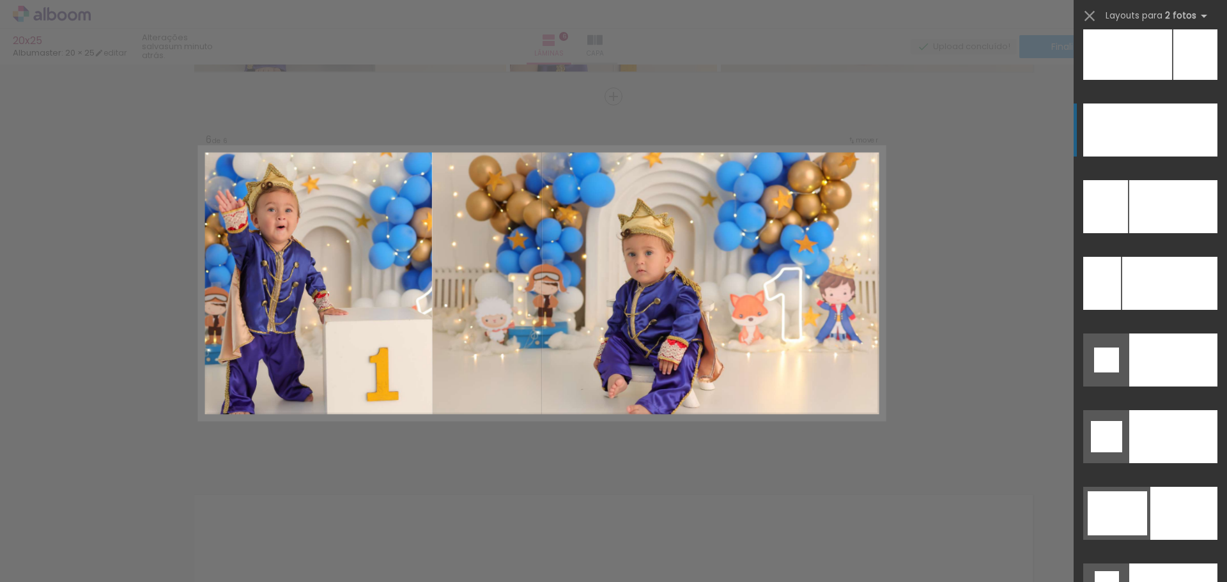
click at [1180, 138] on div at bounding box center [1172, 130] width 89 height 53
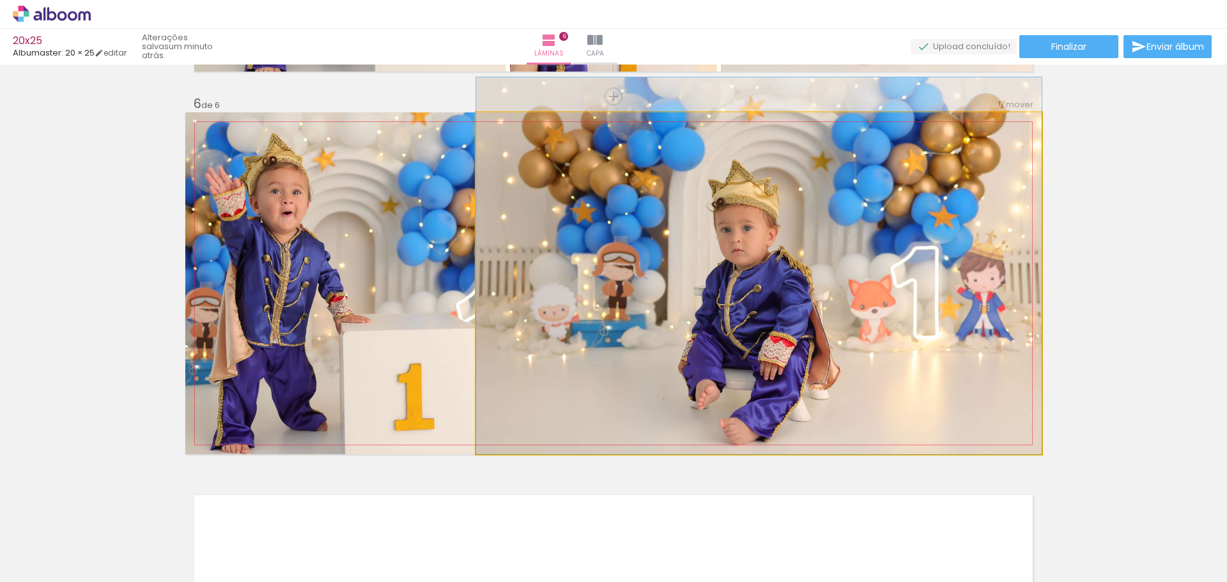
drag, startPoint x: 949, startPoint y: 371, endPoint x: 946, endPoint y: 335, distance: 35.9
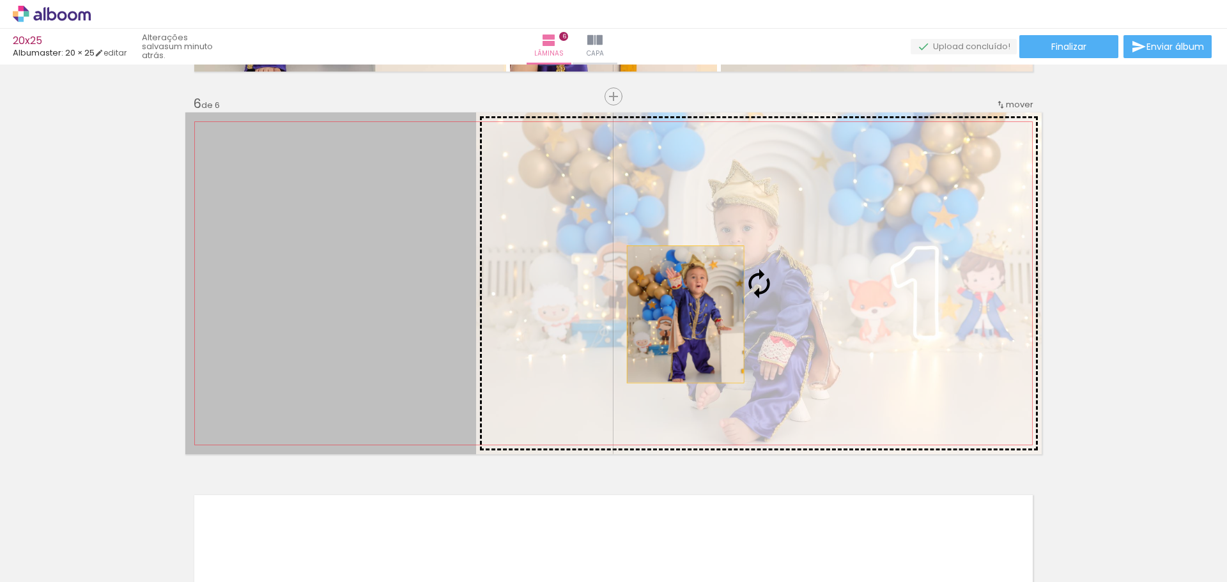
drag, startPoint x: 394, startPoint y: 324, endPoint x: 680, endPoint y: 314, distance: 287.0
click at [0, 0] on slot at bounding box center [0, 0] width 0 height 0
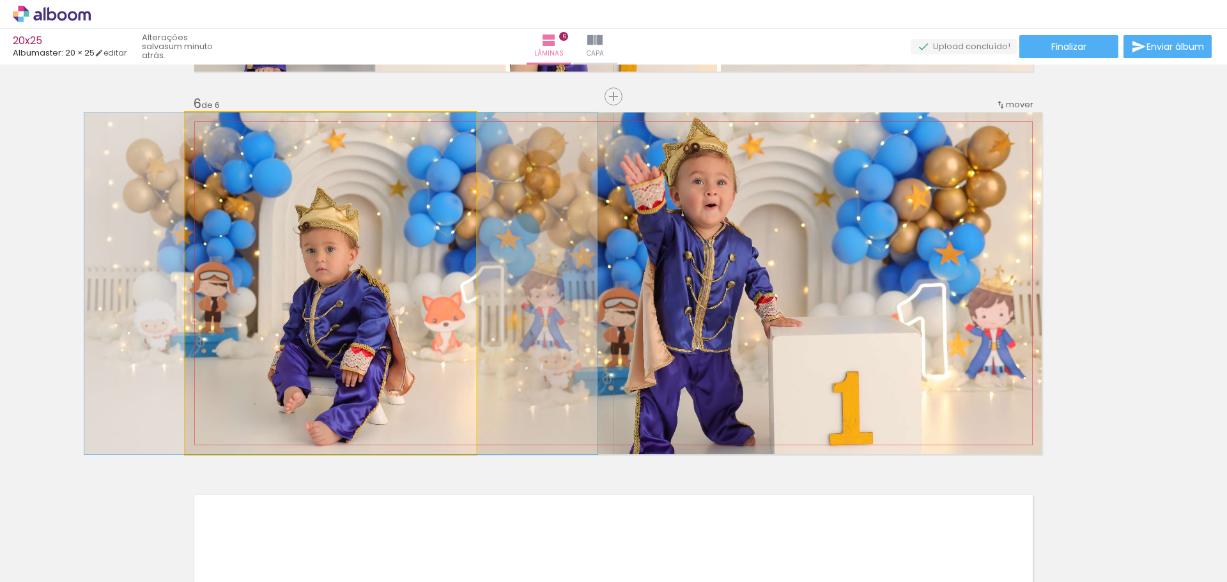
drag, startPoint x: 417, startPoint y: 319, endPoint x: 427, endPoint y: 305, distance: 17.9
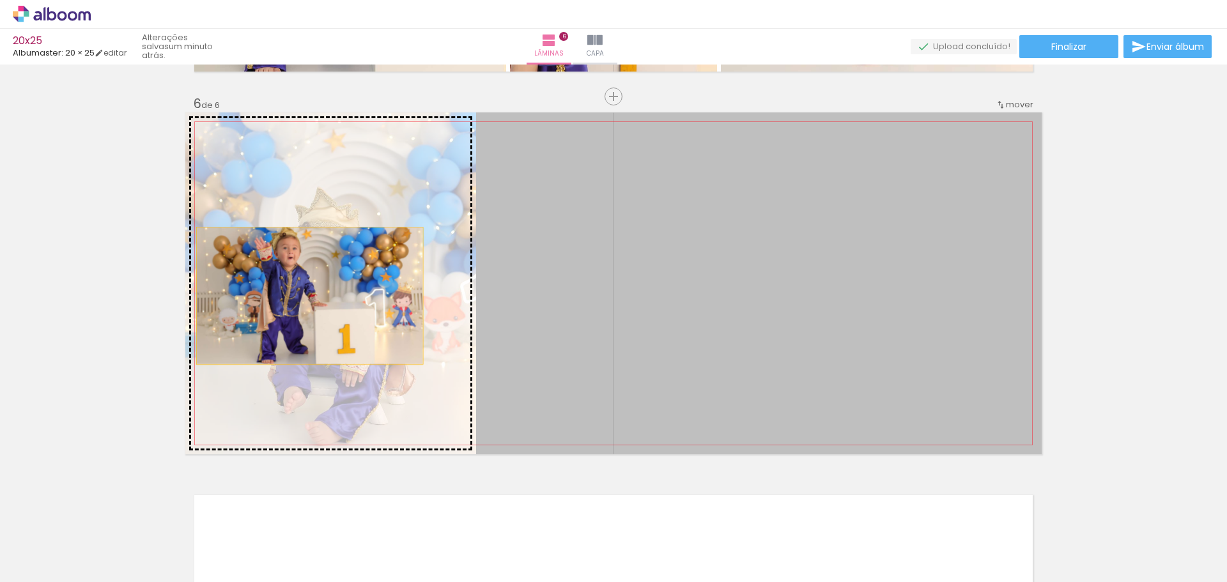
drag, startPoint x: 788, startPoint y: 360, endPoint x: 294, endPoint y: 294, distance: 498.3
click at [0, 0] on slot at bounding box center [0, 0] width 0 height 0
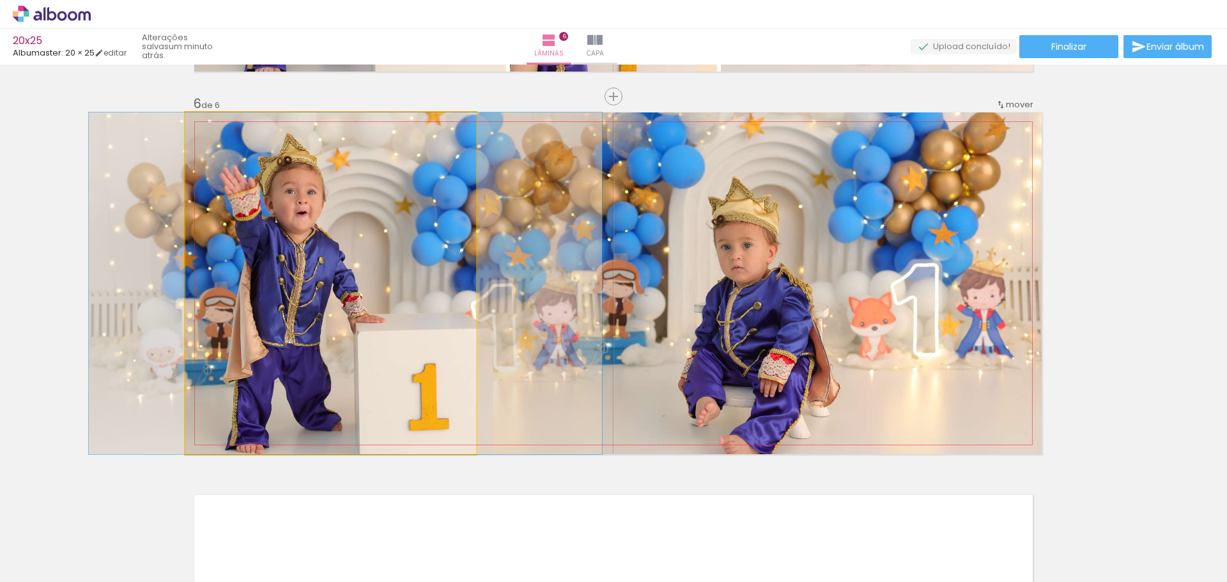
drag, startPoint x: 360, startPoint y: 328, endPoint x: 374, endPoint y: 279, distance: 51.8
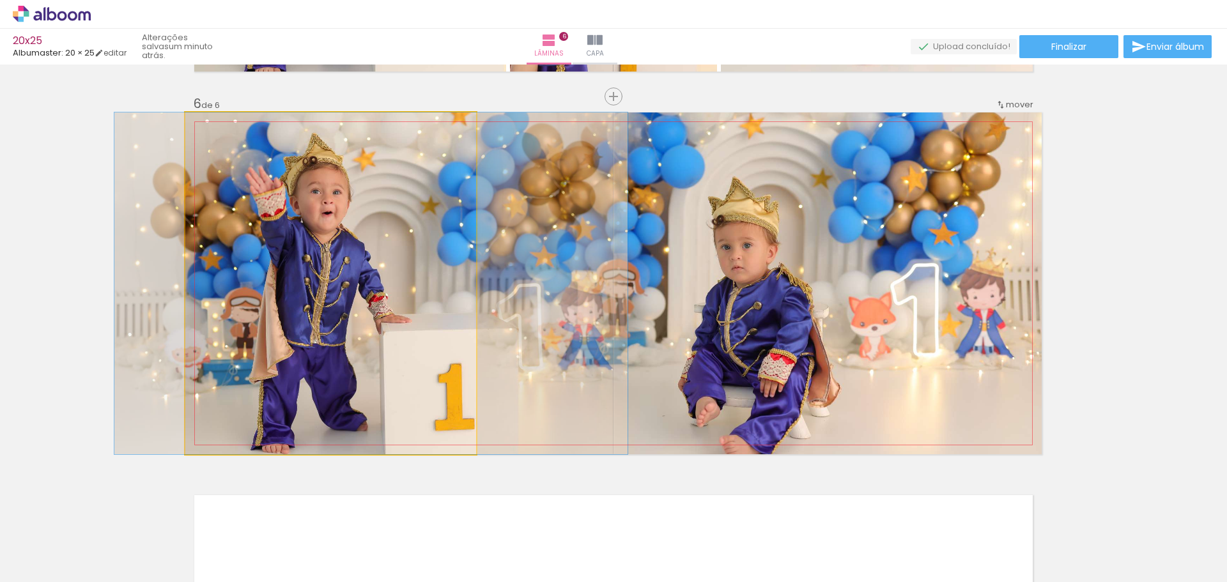
drag, startPoint x: 385, startPoint y: 278, endPoint x: 410, endPoint y: 277, distance: 25.0
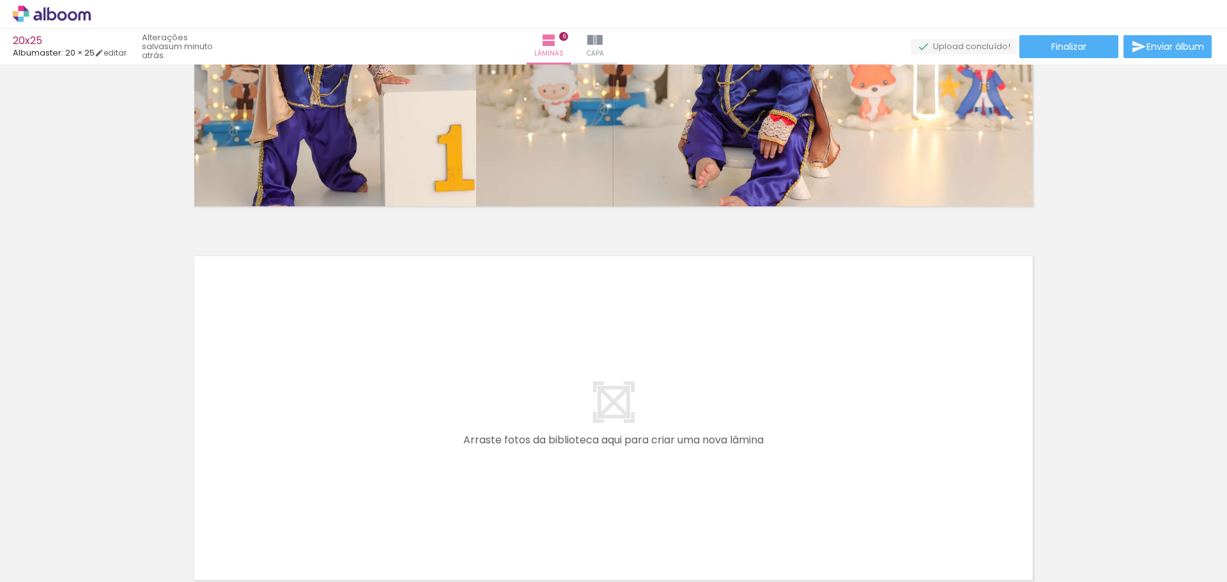
scroll to position [0, 760]
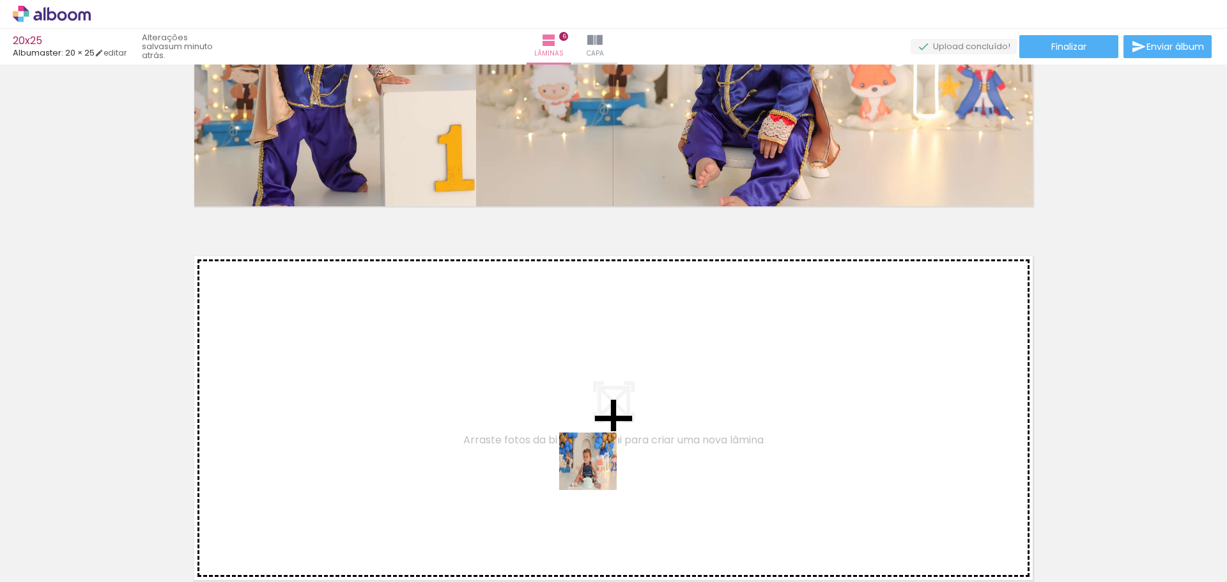
drag, startPoint x: 597, startPoint y: 471, endPoint x: 572, endPoint y: 450, distance: 32.2
click at [572, 450] on quentale-workspace at bounding box center [613, 291] width 1227 height 582
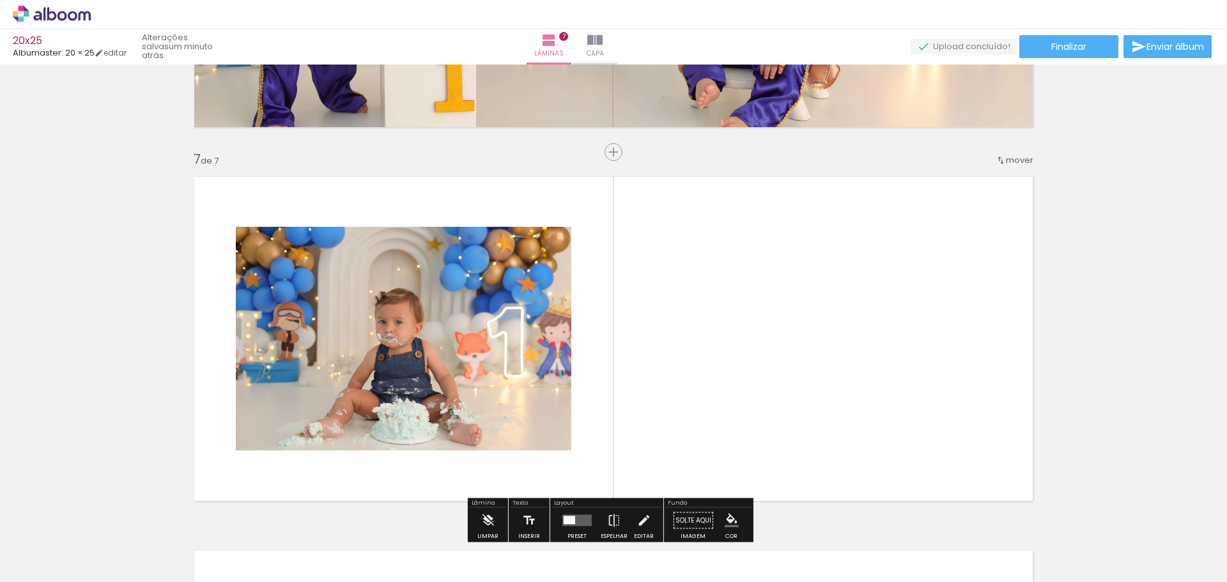
scroll to position [2232, 0]
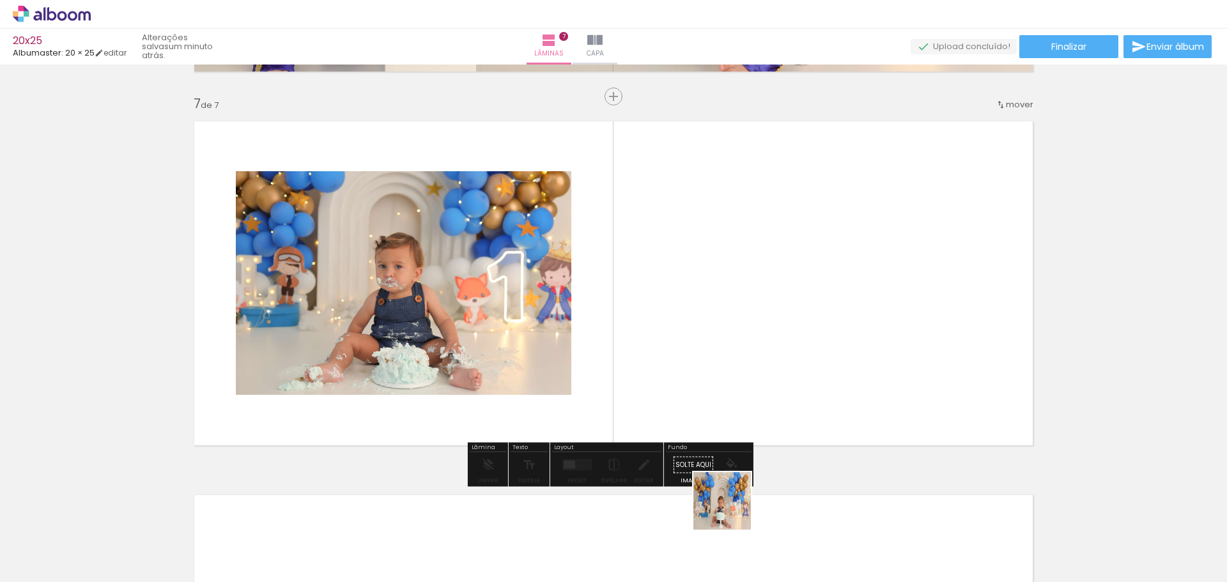
drag, startPoint x: 732, startPoint y: 511, endPoint x: 857, endPoint y: 521, distance: 125.7
click at [722, 368] on quentale-workspace at bounding box center [613, 291] width 1227 height 582
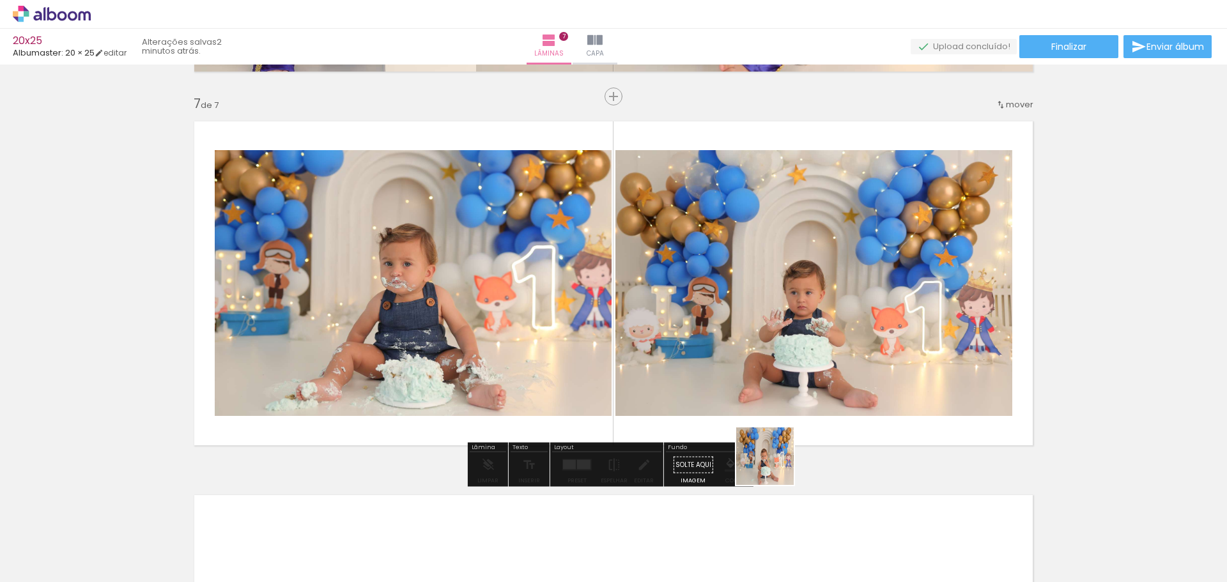
drag, startPoint x: 810, startPoint y: 551, endPoint x: 827, endPoint y: 453, distance: 100.0
click at [705, 362] on quentale-workspace at bounding box center [613, 291] width 1227 height 582
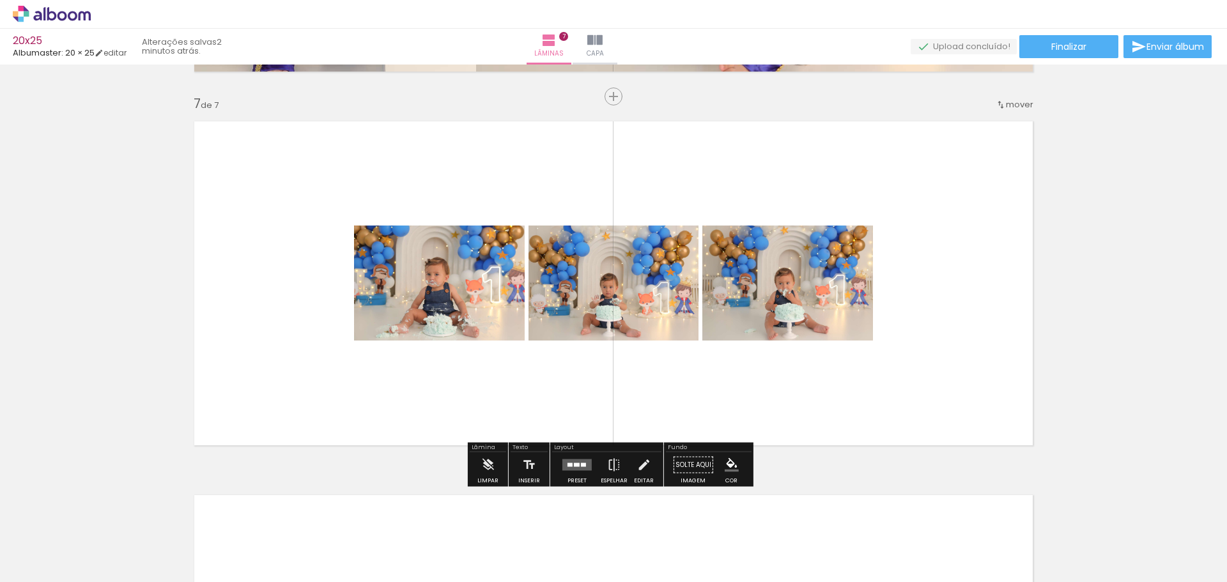
drag, startPoint x: 859, startPoint y: 494, endPoint x: 805, endPoint y: 353, distance: 150.5
click at [805, 353] on quentale-workspace at bounding box center [613, 291] width 1227 height 582
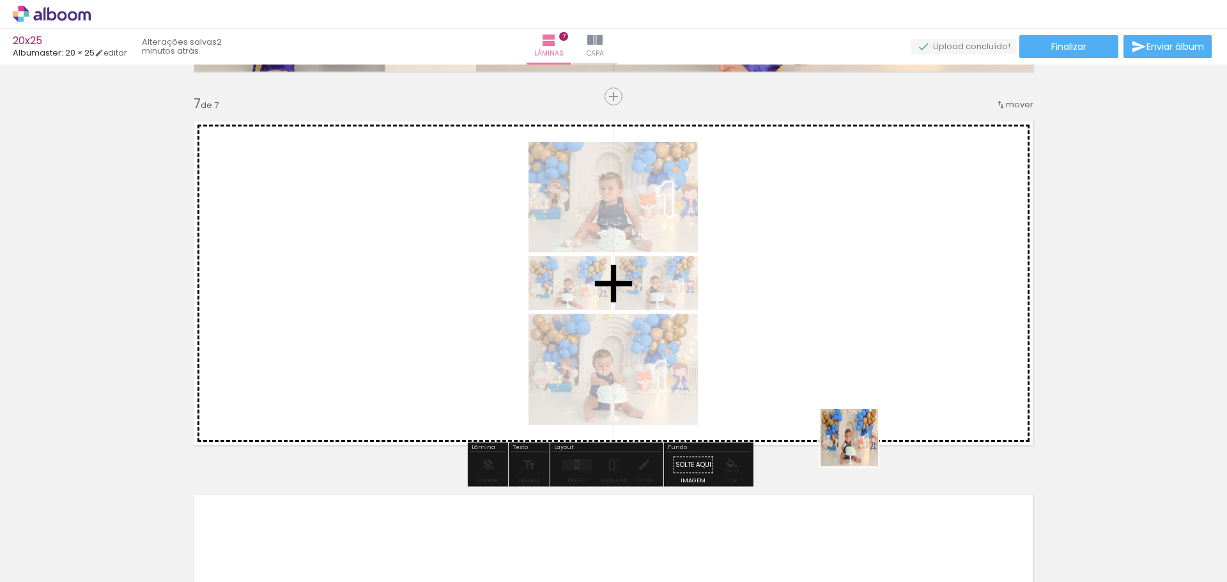
drag, startPoint x: 924, startPoint y: 544, endPoint x: 790, endPoint y: 356, distance: 230.8
click at [790, 356] on quentale-workspace at bounding box center [613, 291] width 1227 height 582
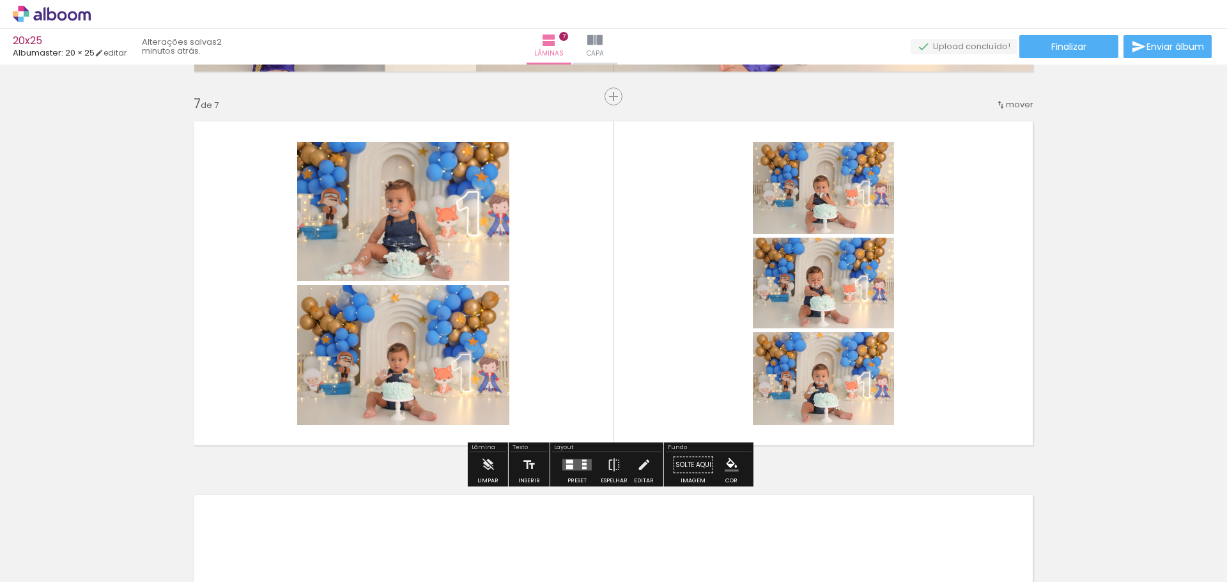
click at [557, 466] on paper-button "Preset" at bounding box center [577, 468] width 41 height 33
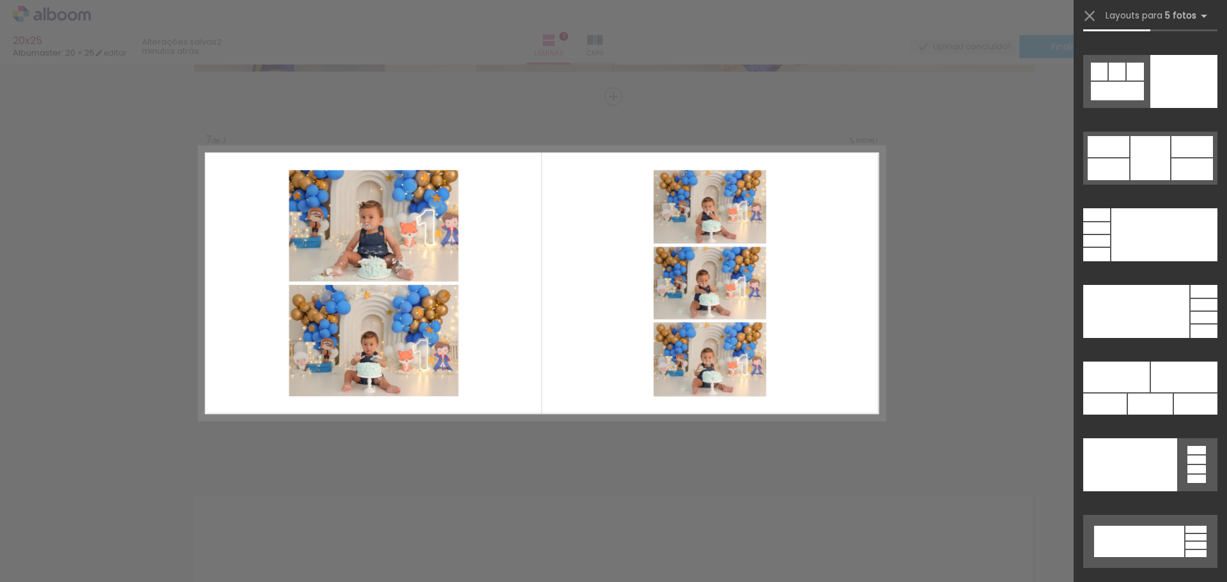
scroll to position [34353, 0]
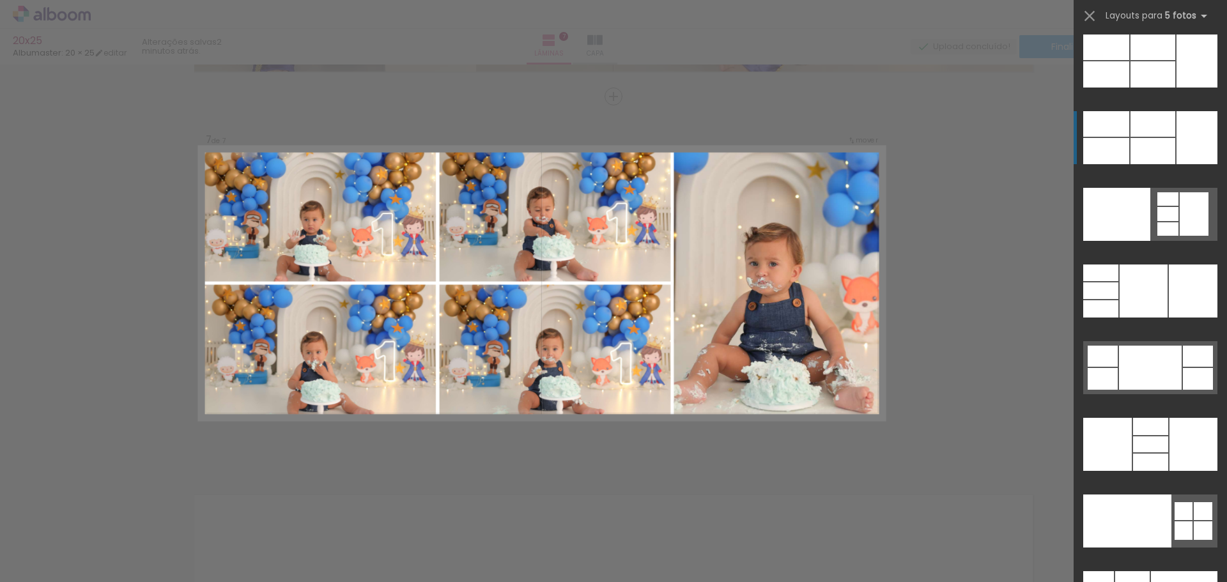
click at [1169, 88] on div at bounding box center [1152, 74] width 45 height 26
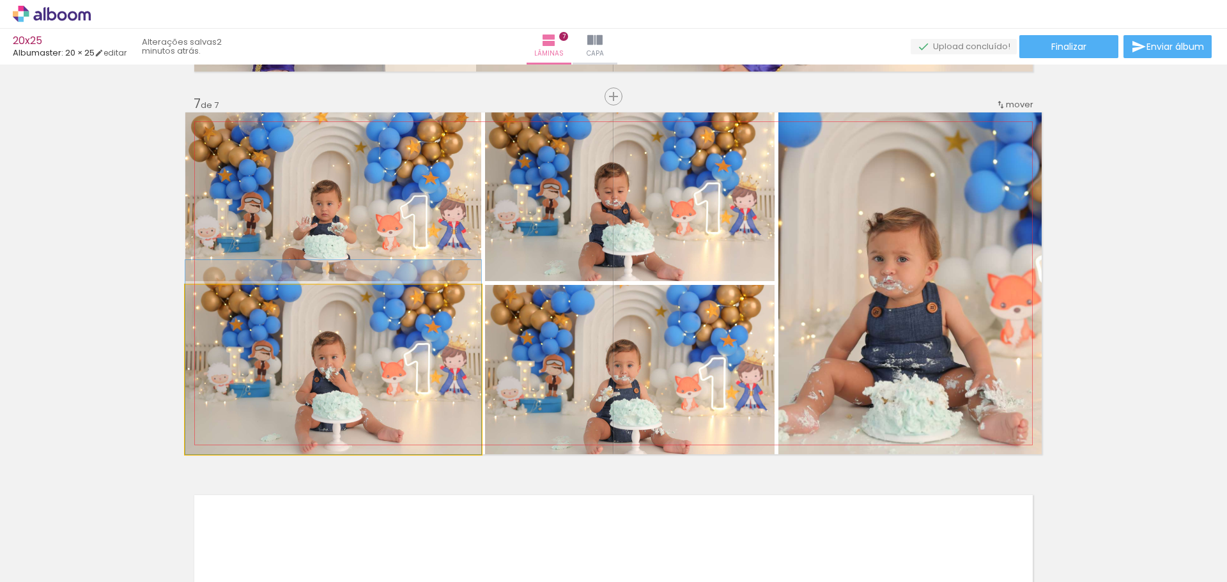
drag, startPoint x: 353, startPoint y: 390, endPoint x: 351, endPoint y: 353, distance: 36.5
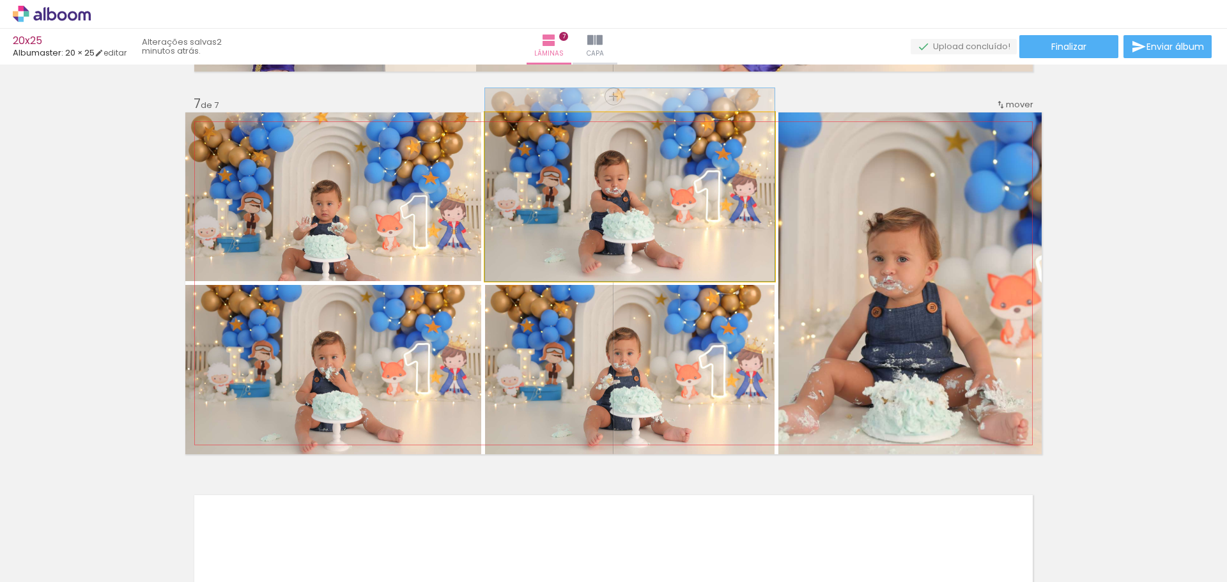
drag, startPoint x: 673, startPoint y: 246, endPoint x: 668, endPoint y: 220, distance: 26.7
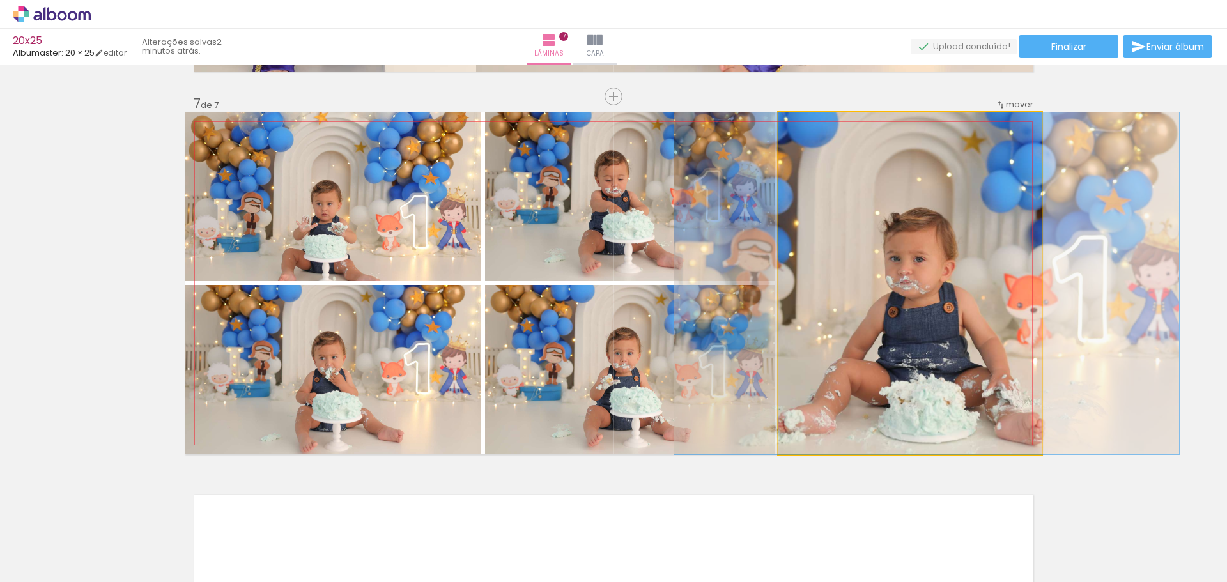
drag, startPoint x: 900, startPoint y: 277, endPoint x: 917, endPoint y: 256, distance: 26.8
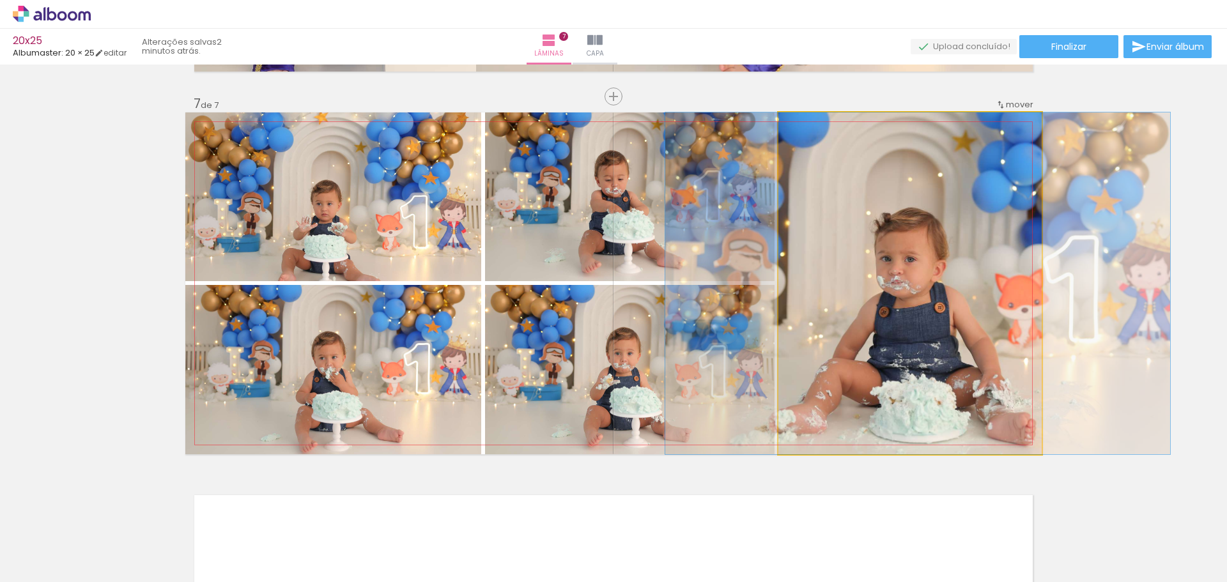
drag, startPoint x: 948, startPoint y: 374, endPoint x: 939, endPoint y: 371, distance: 9.7
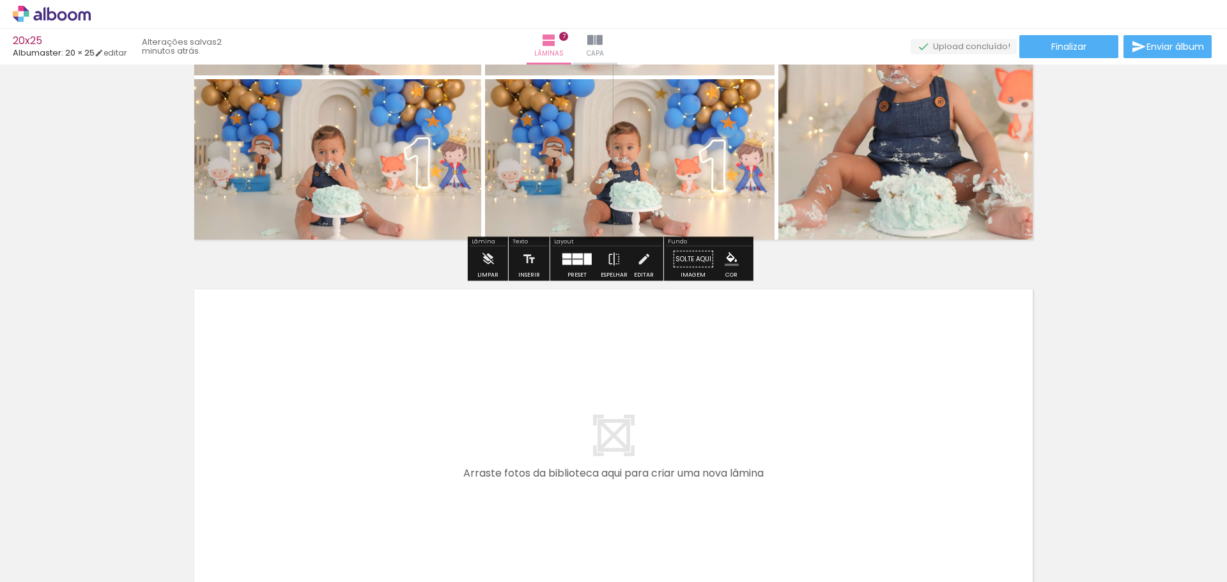
scroll to position [2446, 0]
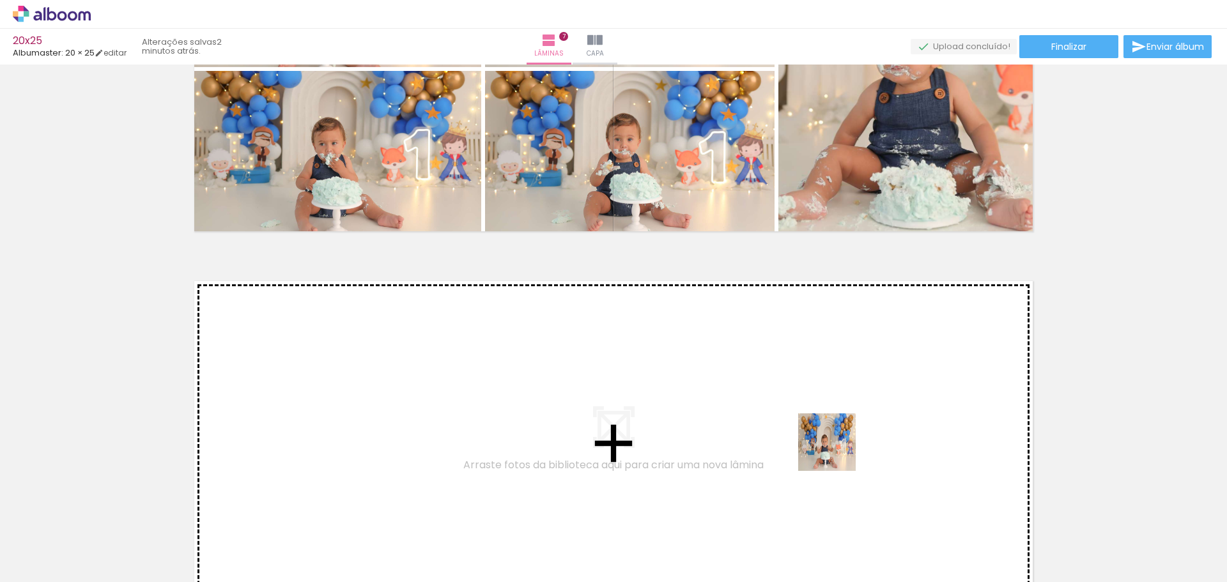
drag, startPoint x: 1012, startPoint y: 535, endPoint x: 836, endPoint y: 452, distance: 194.3
click at [836, 452] on quentale-workspace at bounding box center [613, 291] width 1227 height 582
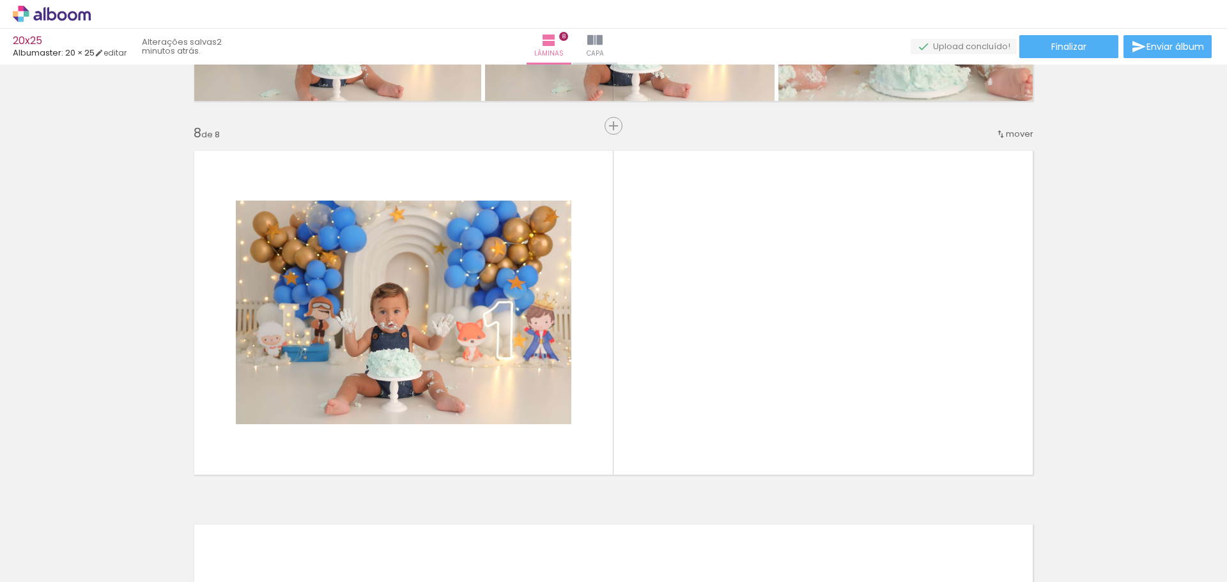
scroll to position [2606, 0]
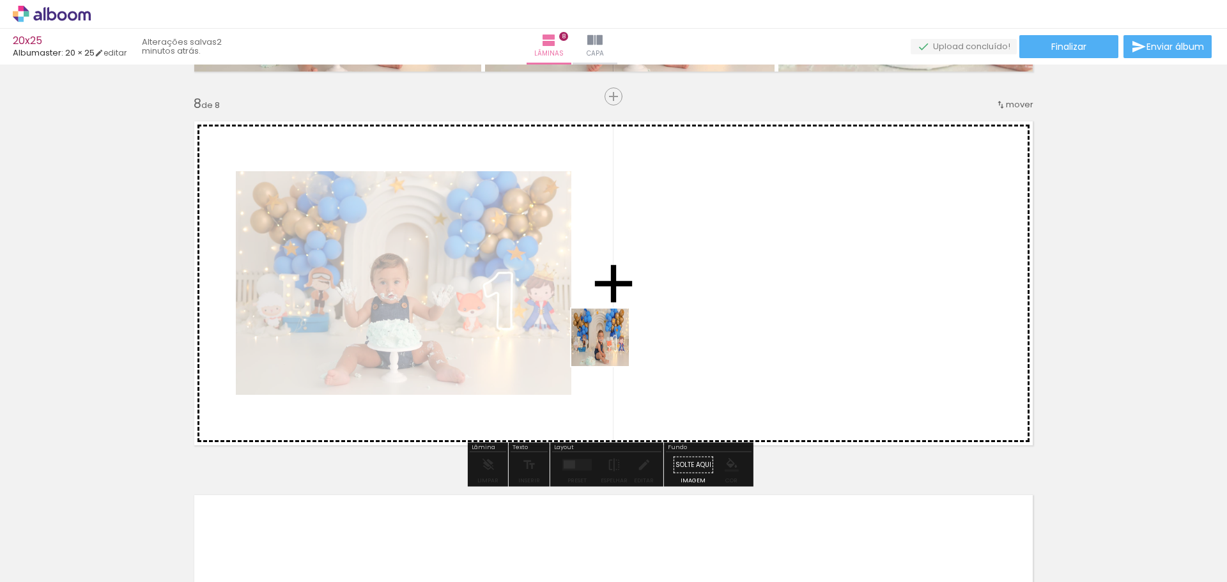
drag, startPoint x: 725, startPoint y: 399, endPoint x: 610, endPoint y: 347, distance: 126.4
click at [610, 347] on quentale-workspace at bounding box center [613, 291] width 1227 height 582
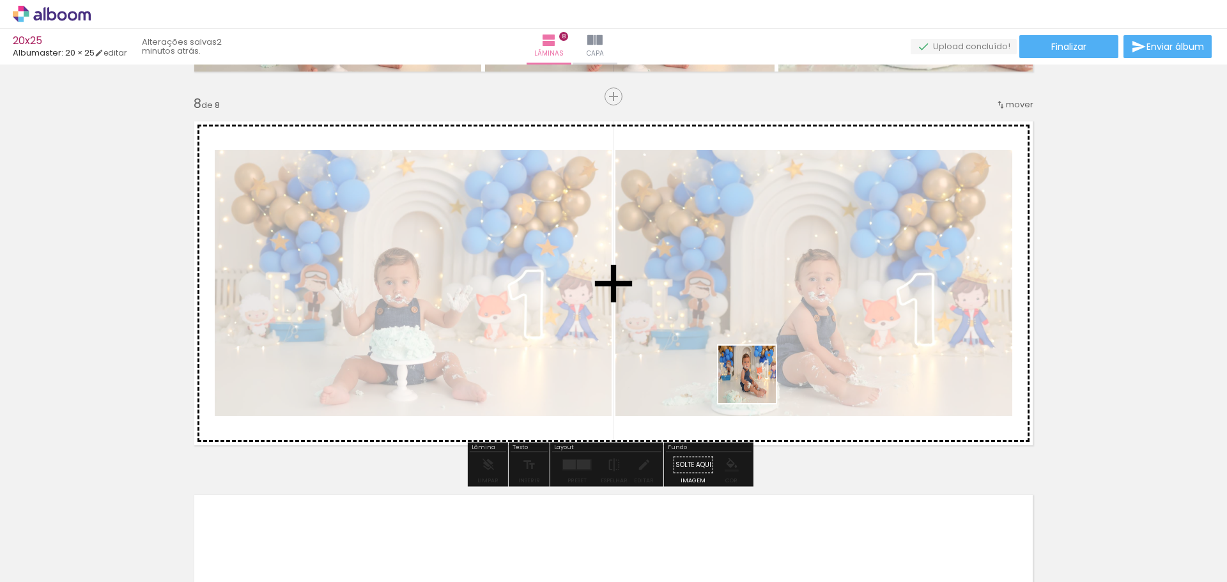
drag, startPoint x: 907, startPoint y: 442, endPoint x: 794, endPoint y: 412, distance: 117.0
click at [751, 380] on quentale-workspace at bounding box center [613, 291] width 1227 height 582
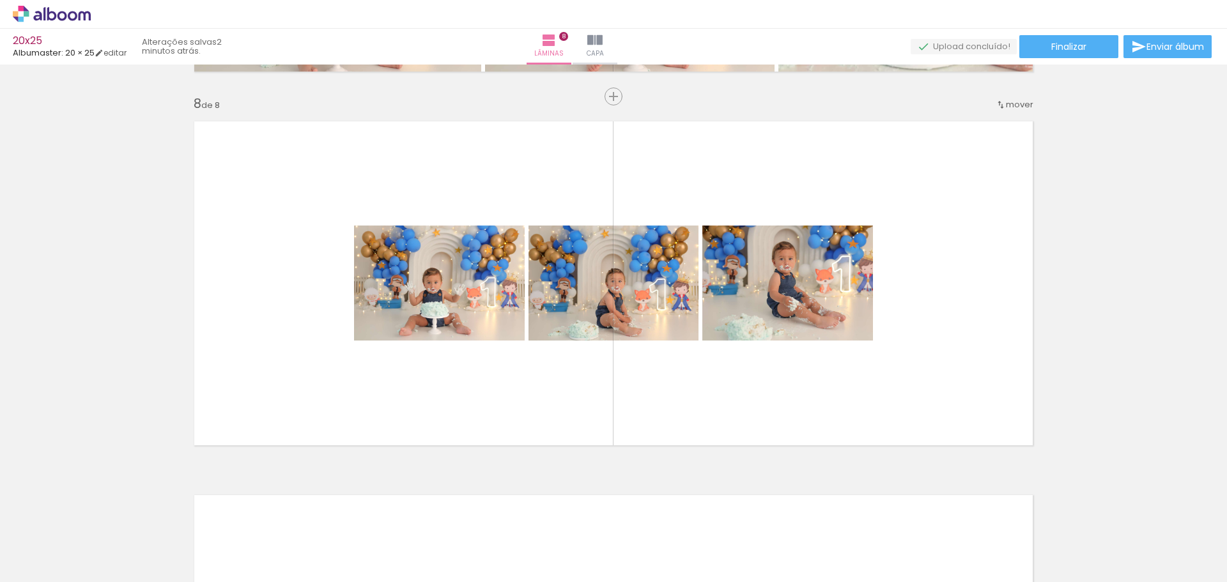
scroll to position [0, 678]
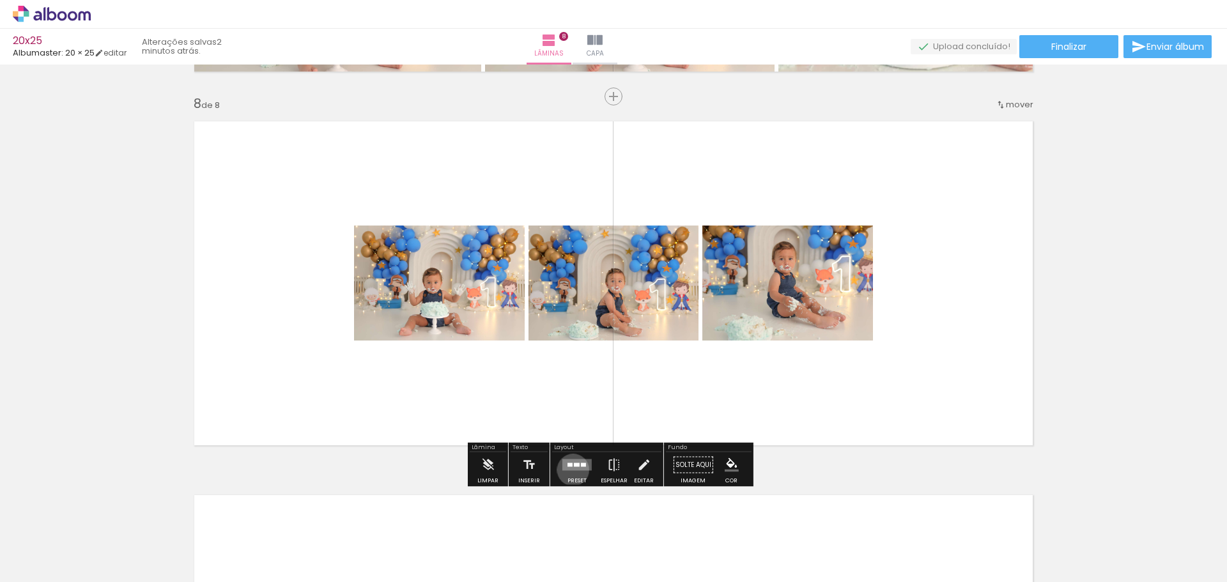
click at [570, 470] on quentale-layouter at bounding box center [576, 465] width 29 height 12
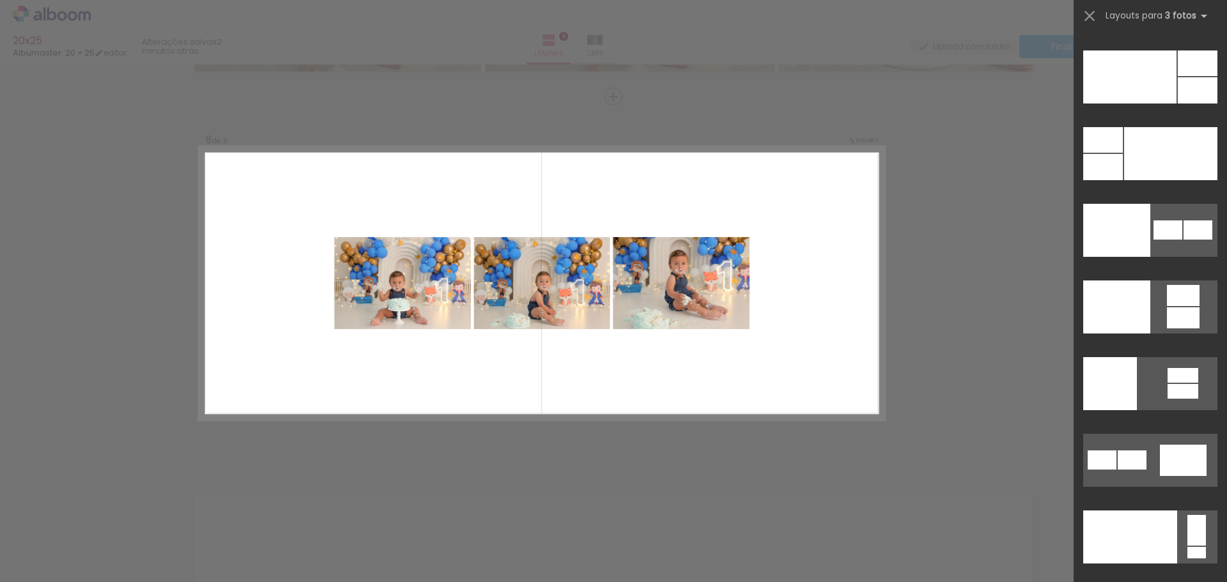
scroll to position [15436, 0]
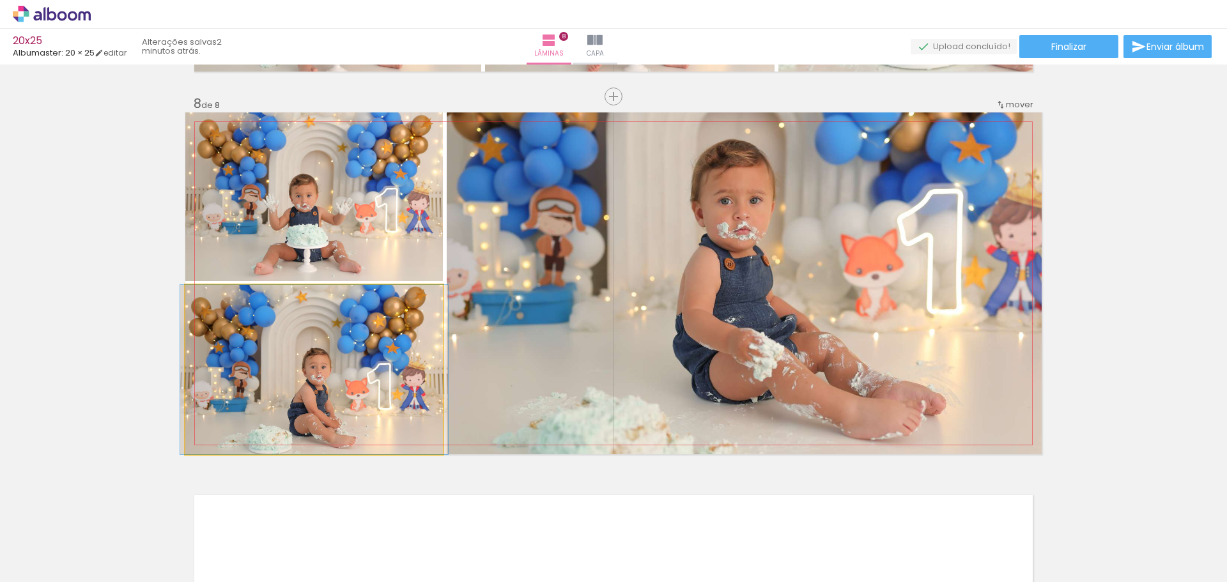
drag, startPoint x: 373, startPoint y: 387, endPoint x: 769, endPoint y: 259, distance: 415.8
click at [0, 0] on slot at bounding box center [0, 0] width 0 height 0
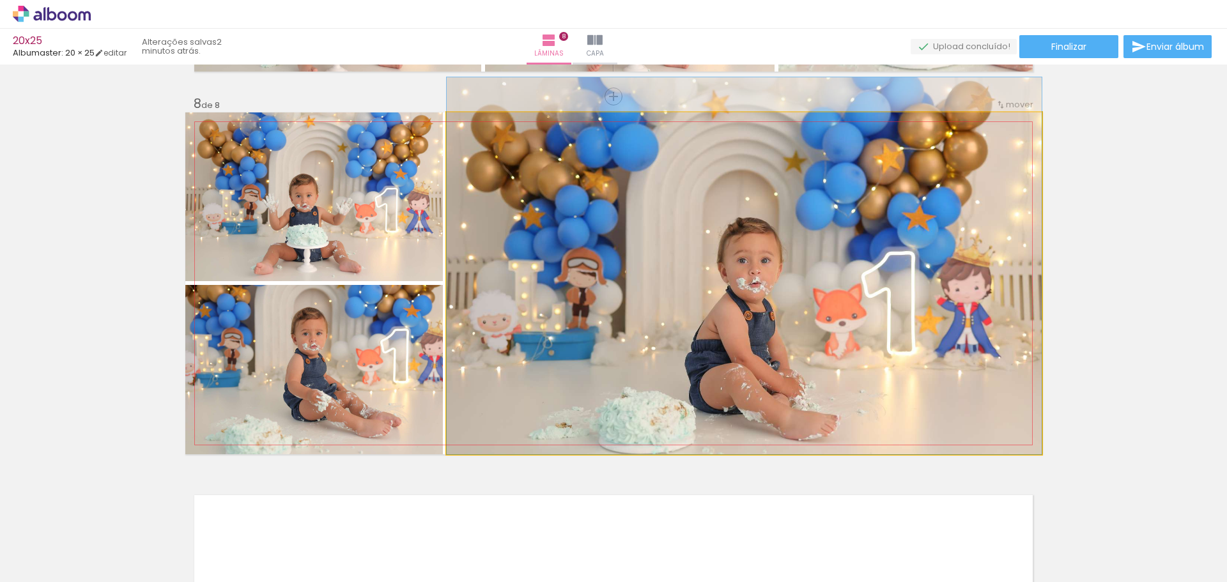
drag, startPoint x: 905, startPoint y: 324, endPoint x: 904, endPoint y: 269, distance: 55.0
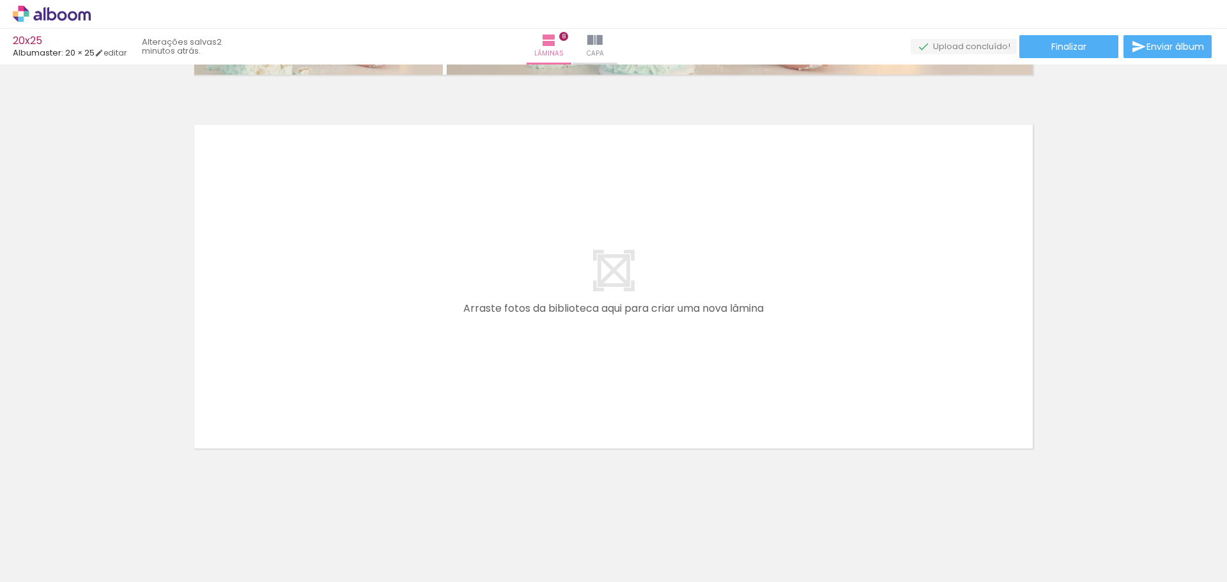
scroll to position [0, 249]
drag, startPoint x: 468, startPoint y: 459, endPoint x: 517, endPoint y: 481, distance: 54.0
click at [468, 373] on quentale-workspace at bounding box center [613, 291] width 1227 height 582
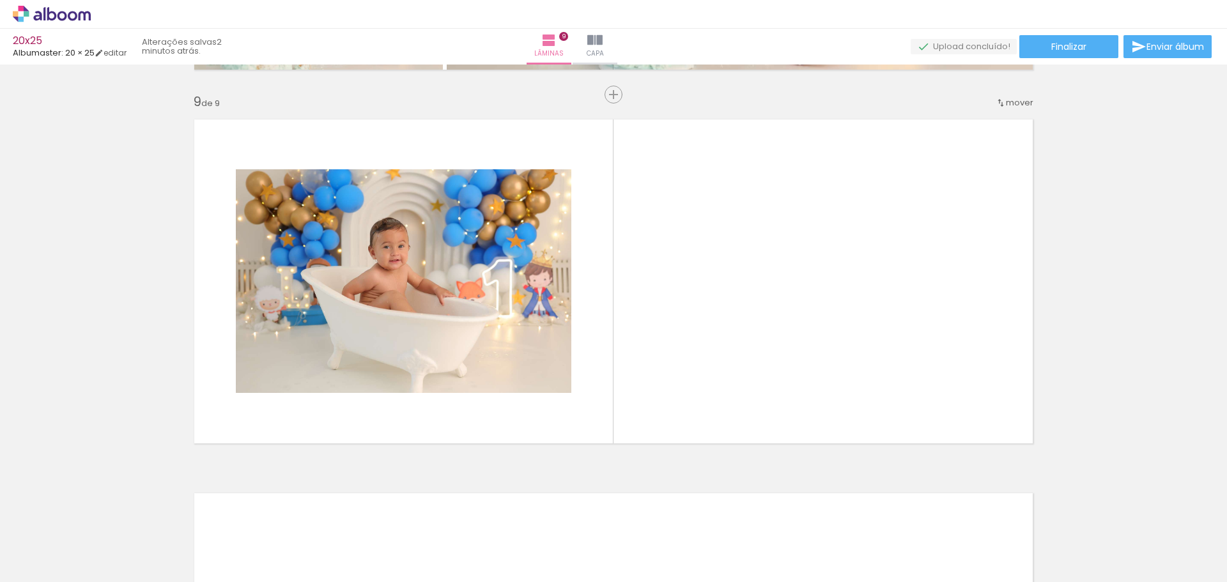
scroll to position [2979, 0]
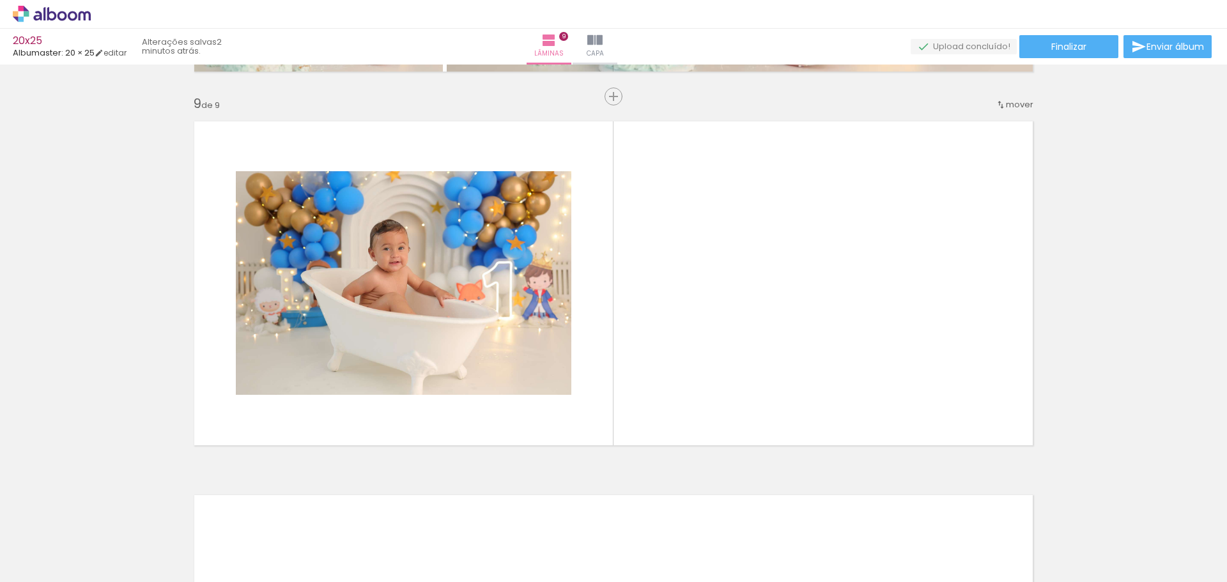
drag, startPoint x: 541, startPoint y: 549, endPoint x: 638, endPoint y: 346, distance: 224.6
click at [638, 346] on quentale-workspace at bounding box center [613, 291] width 1227 height 582
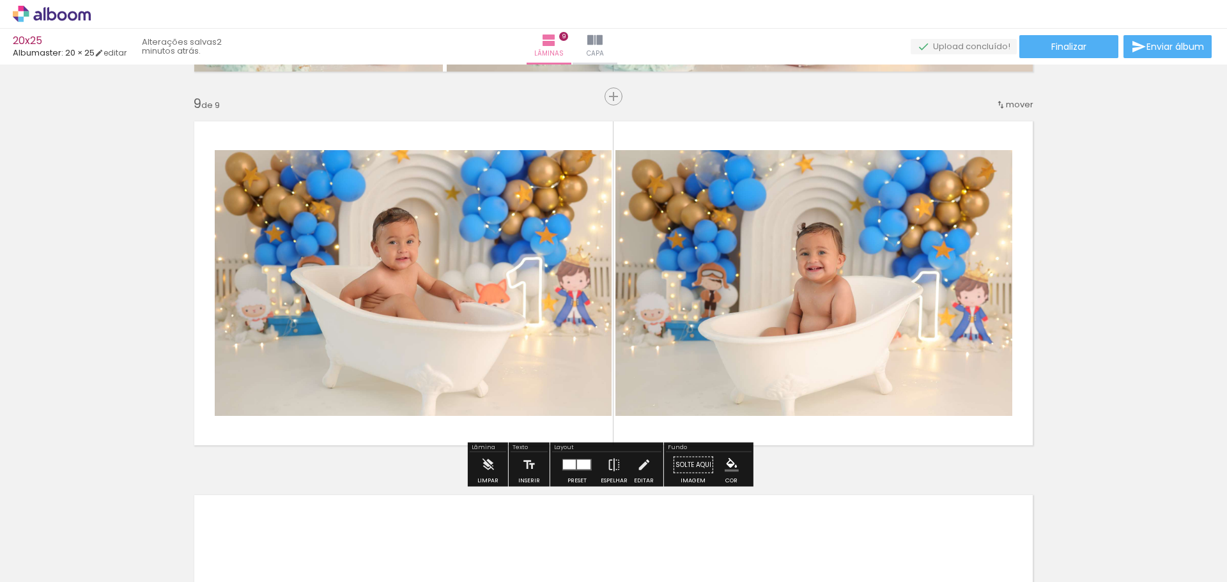
drag, startPoint x: 605, startPoint y: 541, endPoint x: 700, endPoint y: 485, distance: 110.0
click at [589, 364] on quentale-workspace at bounding box center [613, 291] width 1227 height 582
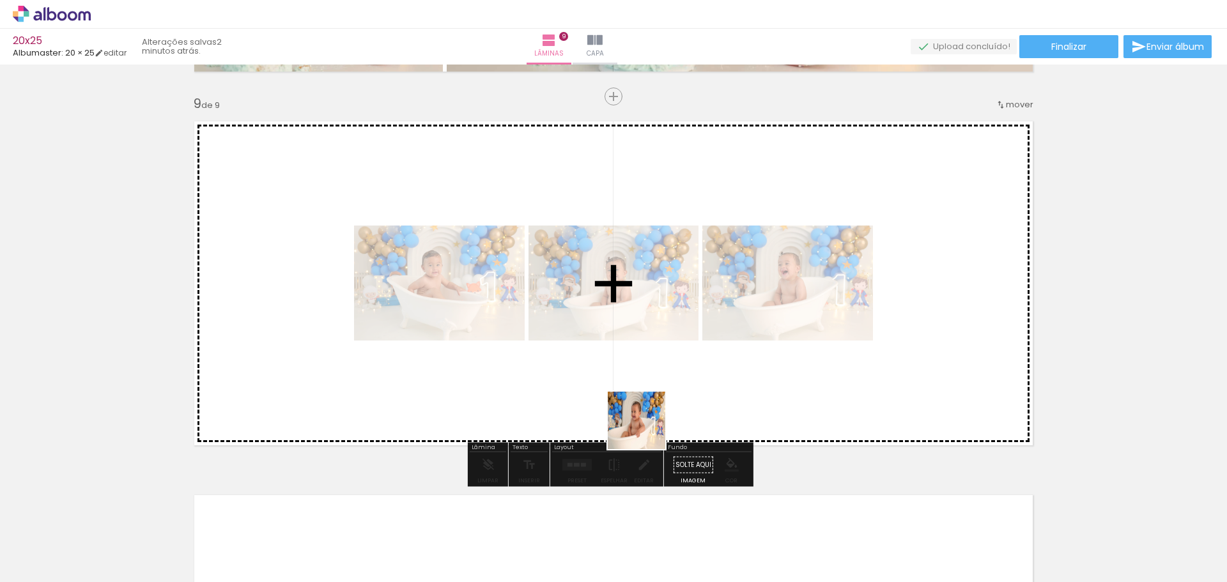
drag, startPoint x: 675, startPoint y: 552, endPoint x: 636, endPoint y: 372, distance: 183.7
click at [636, 372] on quentale-workspace at bounding box center [613, 291] width 1227 height 582
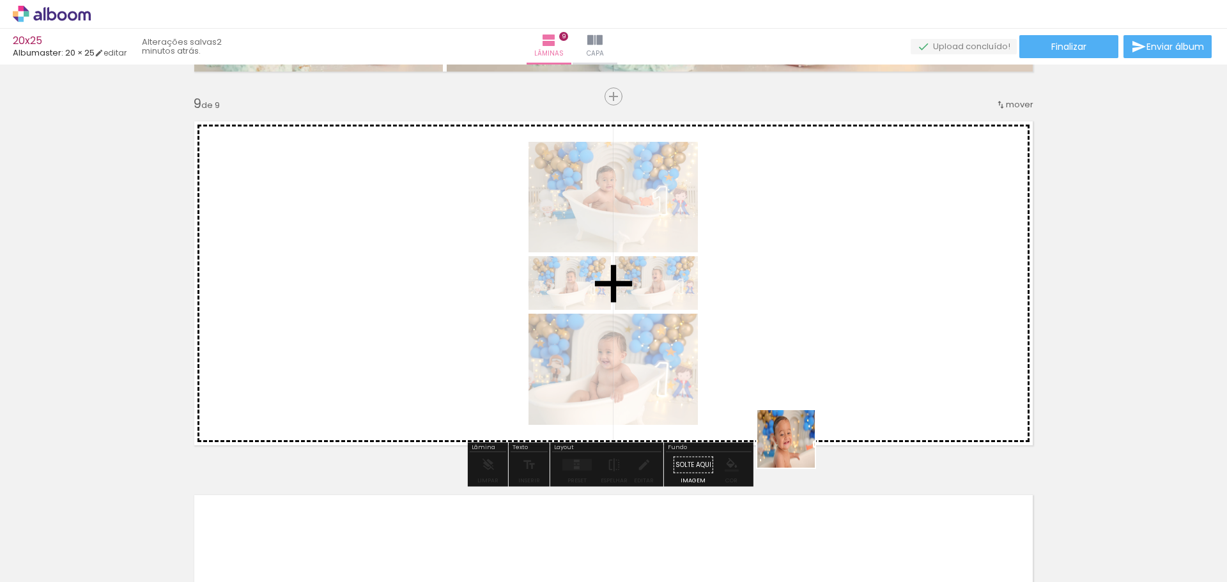
drag, startPoint x: 746, startPoint y: 540, endPoint x: 848, endPoint y: 340, distance: 224.6
click at [848, 340] on quentale-workspace at bounding box center [613, 291] width 1227 height 582
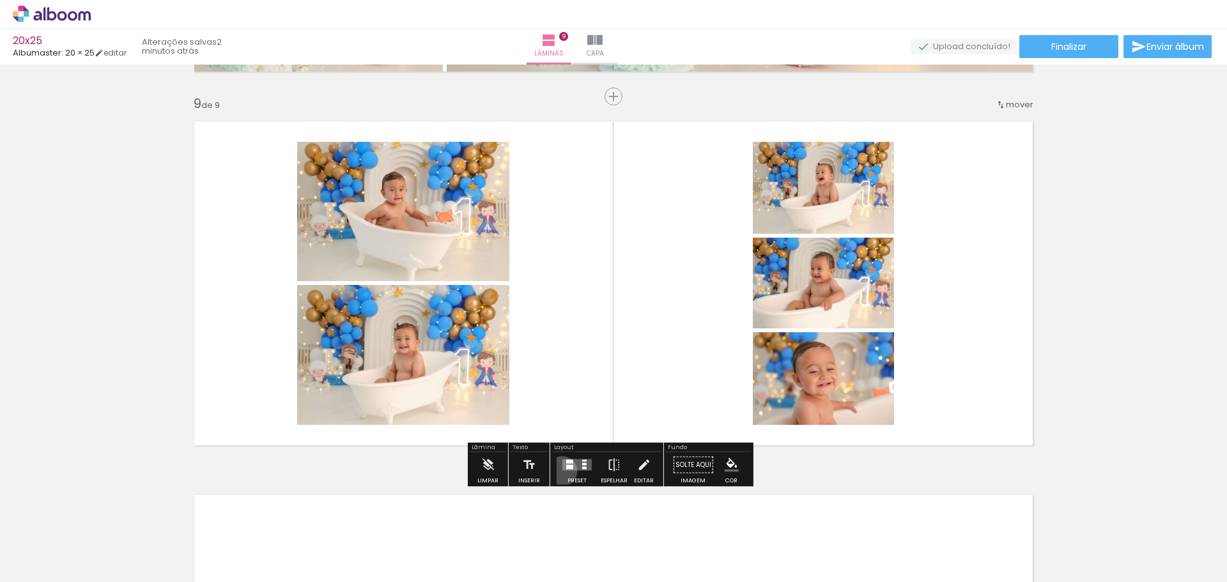
click at [560, 471] on div at bounding box center [577, 465] width 35 height 26
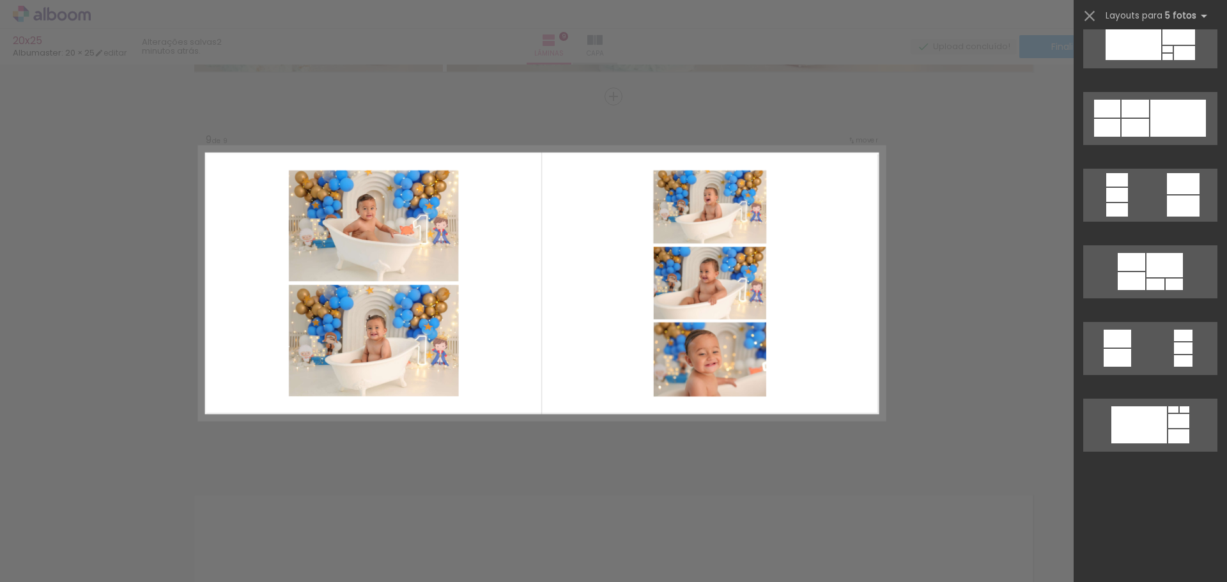
scroll to position [7246, 0]
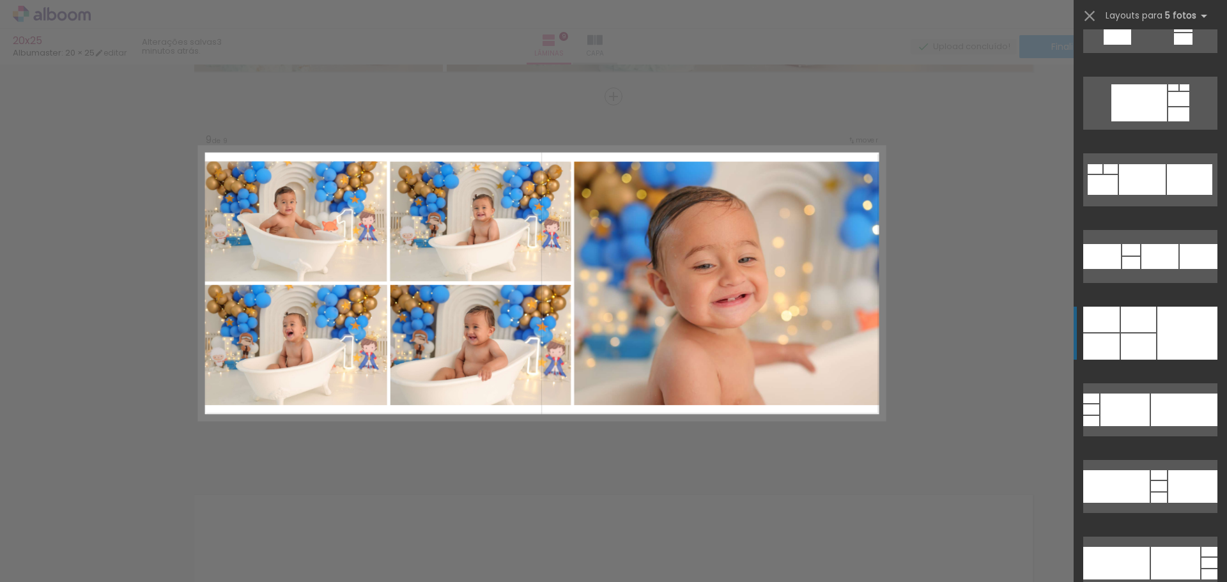
click at [1190, 339] on div at bounding box center [1187, 333] width 60 height 53
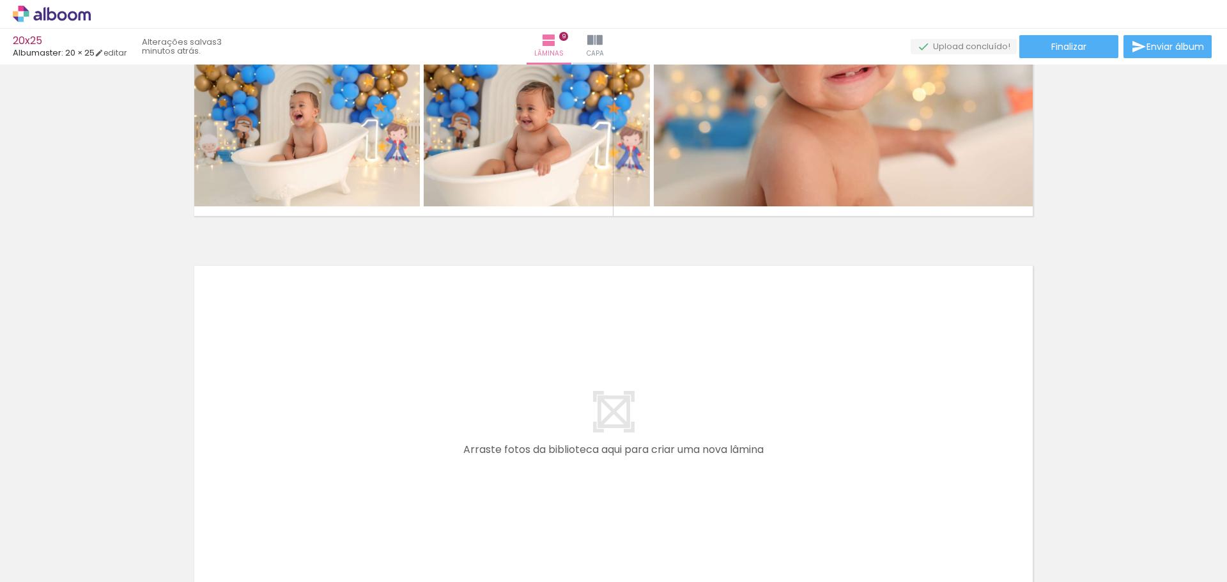
scroll to position [3214, 0]
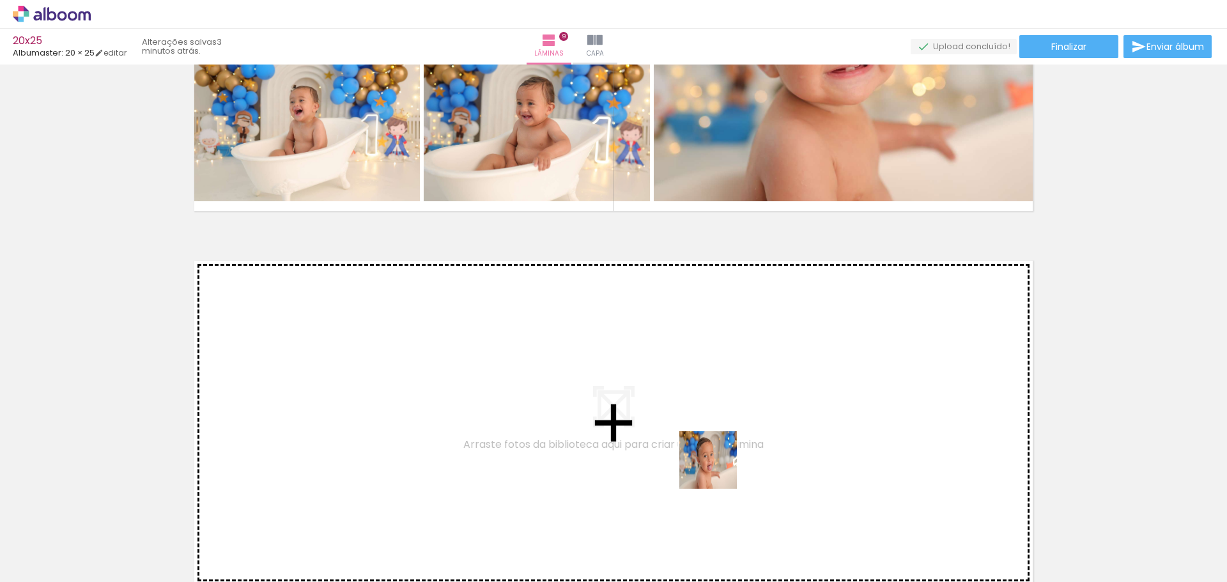
drag, startPoint x: 718, startPoint y: 470, endPoint x: 896, endPoint y: 533, distance: 189.1
click at [706, 462] on quentale-workspace at bounding box center [613, 291] width 1227 height 582
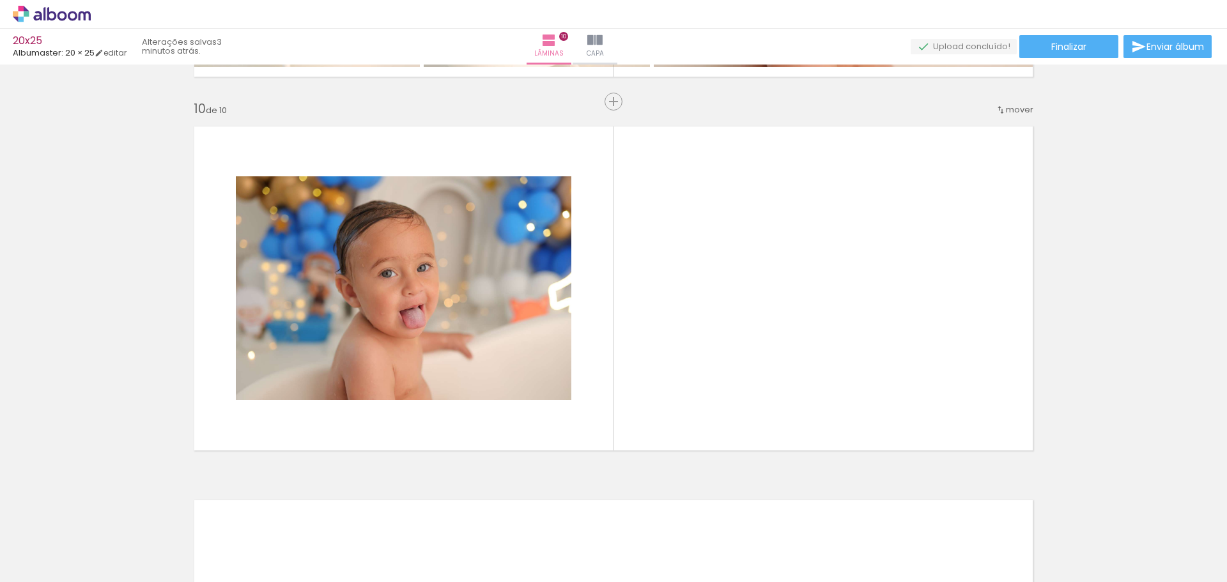
scroll to position [3353, 0]
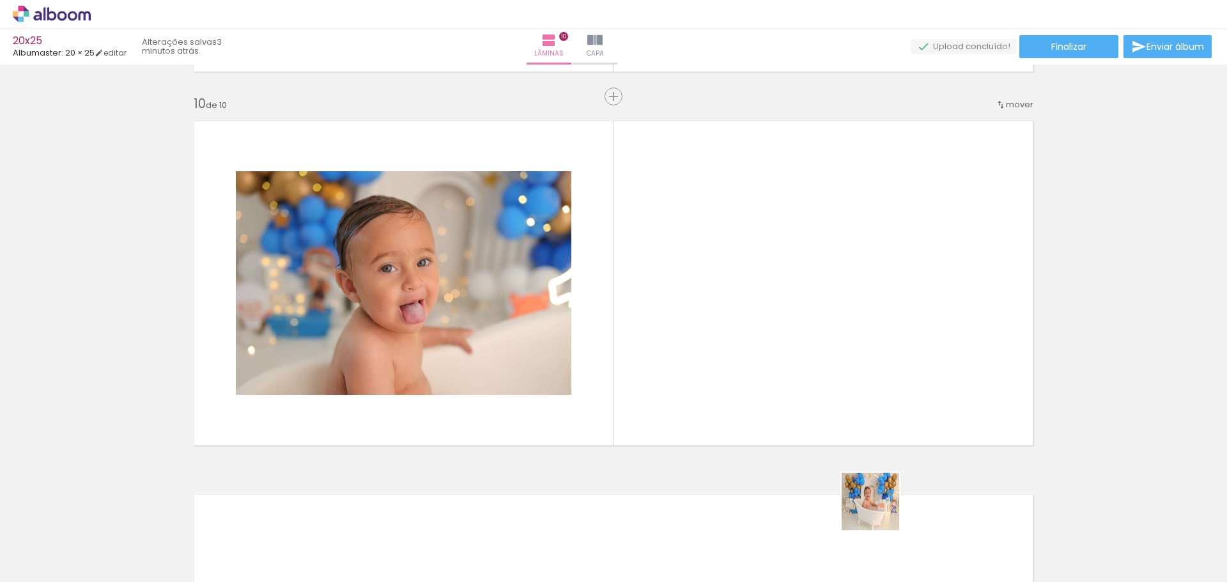
drag, startPoint x: 880, startPoint y: 511, endPoint x: 1010, endPoint y: 534, distance: 131.6
click at [779, 355] on quentale-workspace at bounding box center [613, 291] width 1227 height 582
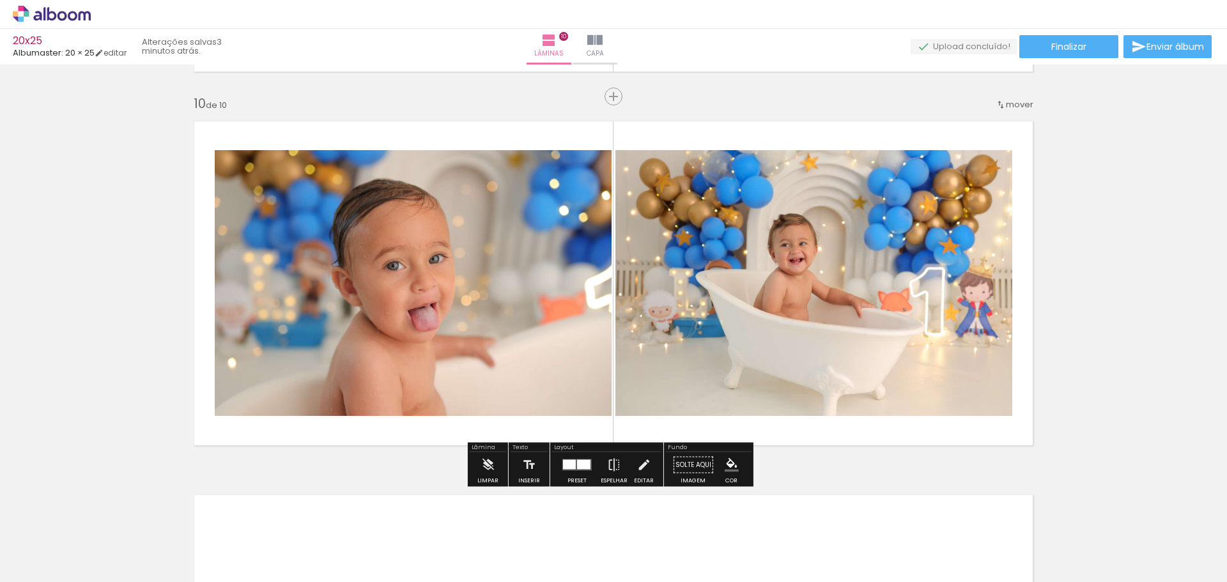
drag, startPoint x: 965, startPoint y: 542, endPoint x: 1010, endPoint y: 492, distance: 67.9
click at [826, 353] on quentale-workspace at bounding box center [613, 291] width 1227 height 582
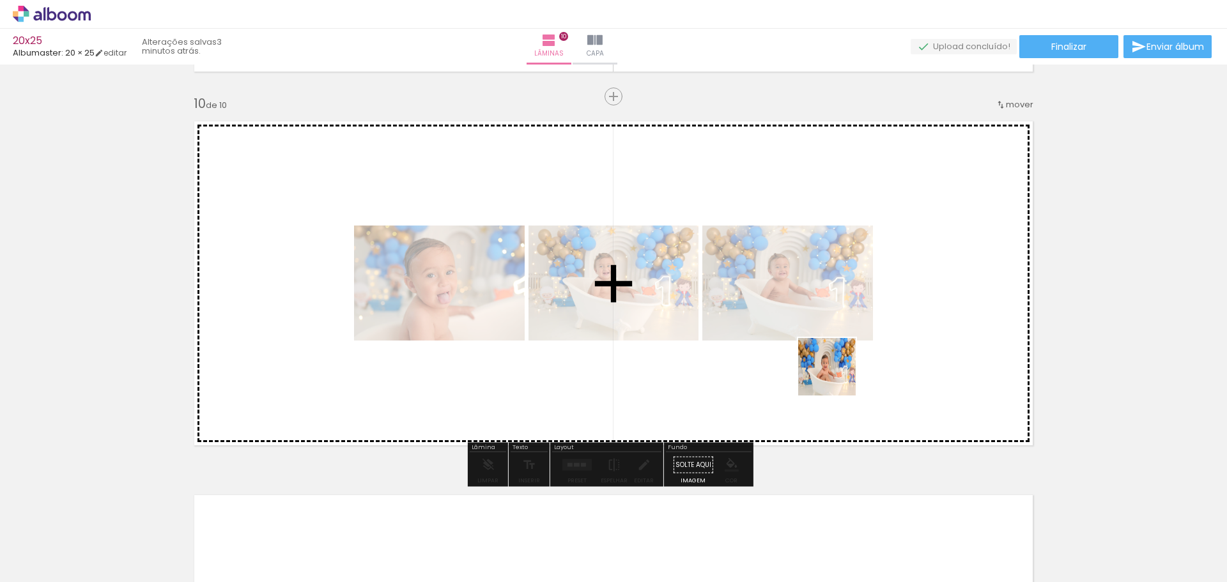
drag, startPoint x: 1013, startPoint y: 522, endPoint x: 1065, endPoint y: 521, distance: 52.4
click at [820, 362] on quentale-workspace at bounding box center [613, 291] width 1227 height 582
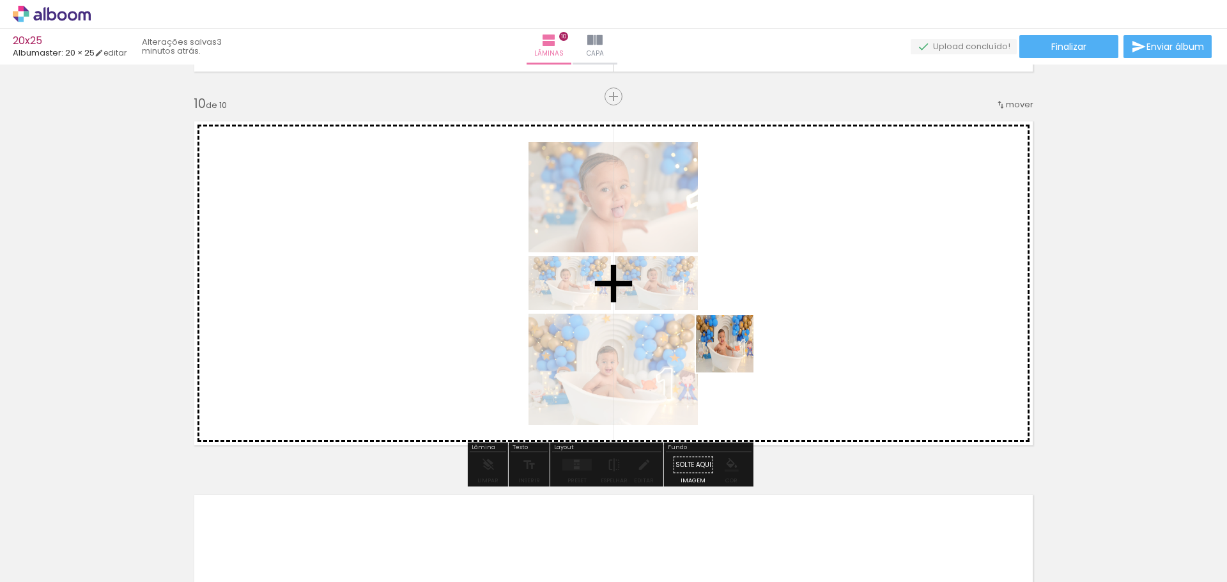
drag, startPoint x: 1086, startPoint y: 541, endPoint x: 734, endPoint y: 353, distance: 399.0
click at [734, 353] on quentale-workspace at bounding box center [613, 291] width 1227 height 582
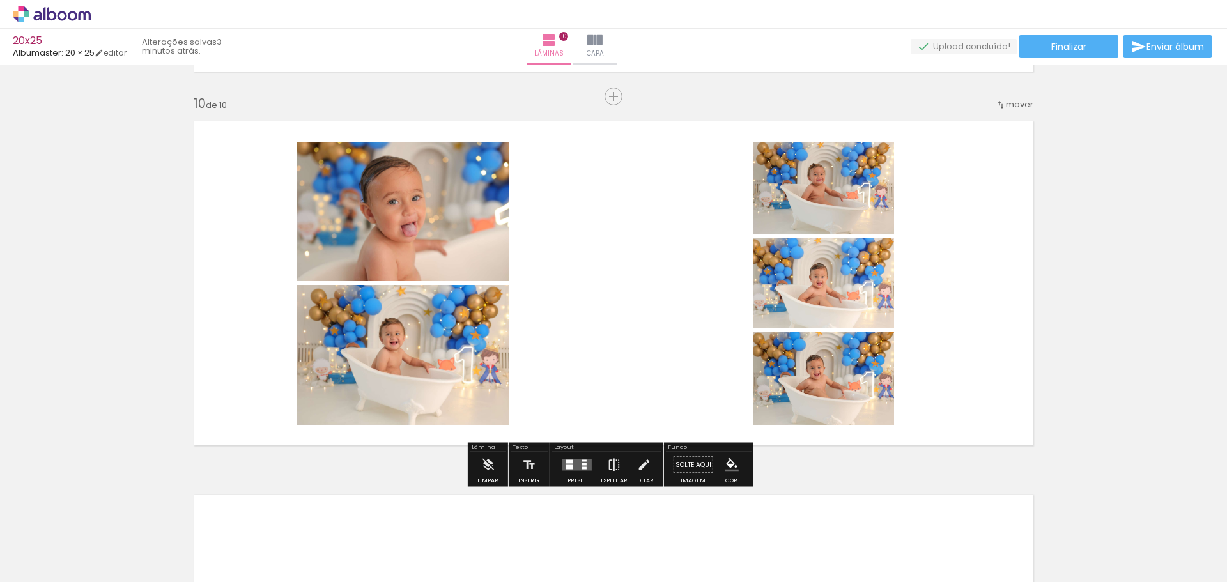
click at [578, 459] on quentale-layouter at bounding box center [576, 465] width 29 height 12
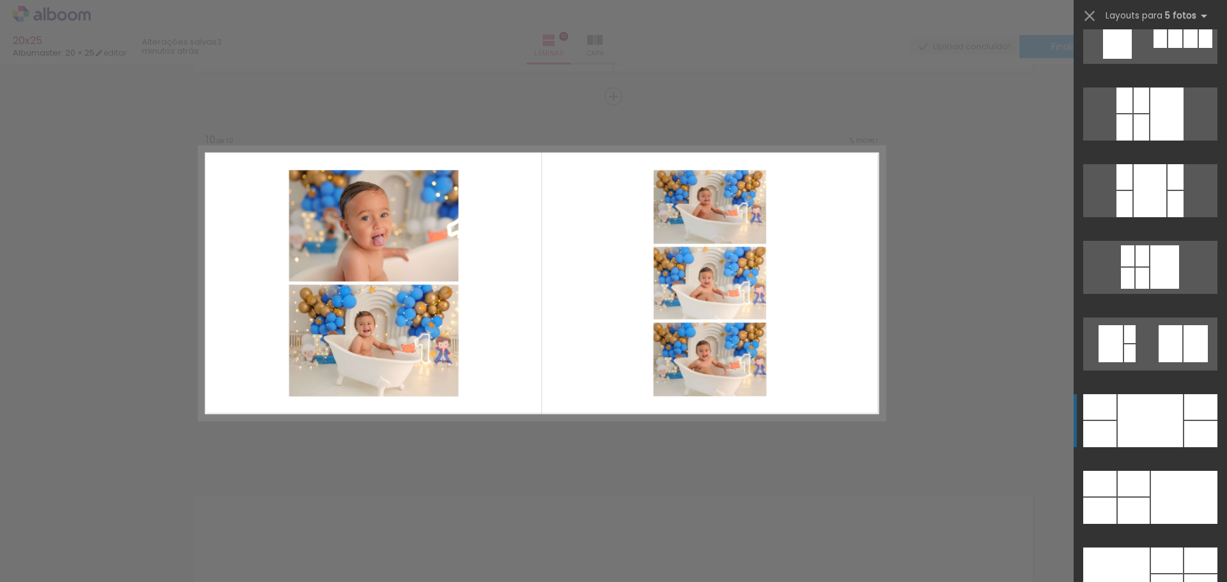
scroll to position [33227, 0]
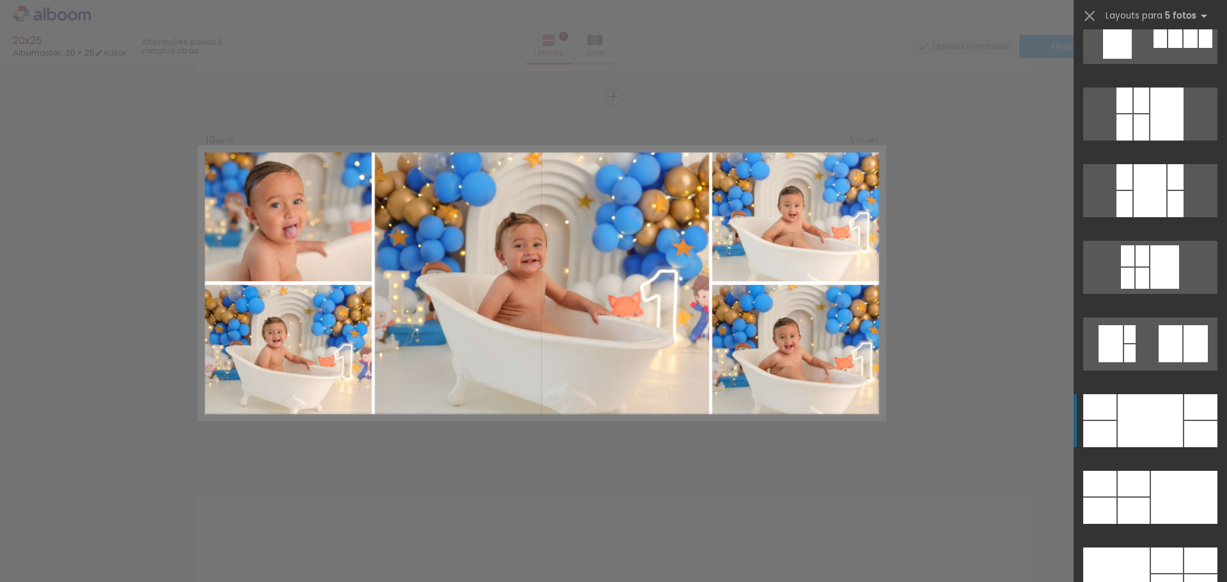
click at [1153, 217] on div at bounding box center [1149, 190] width 33 height 53
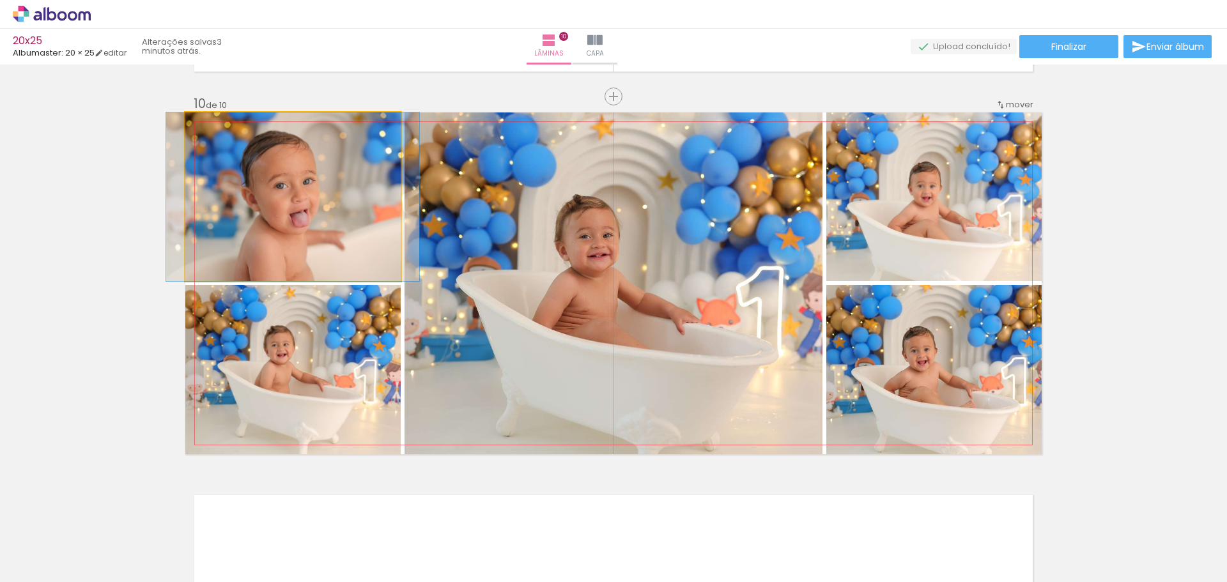
drag, startPoint x: 312, startPoint y: 204, endPoint x: 580, endPoint y: 210, distance: 267.8
click at [0, 0] on slot at bounding box center [0, 0] width 0 height 0
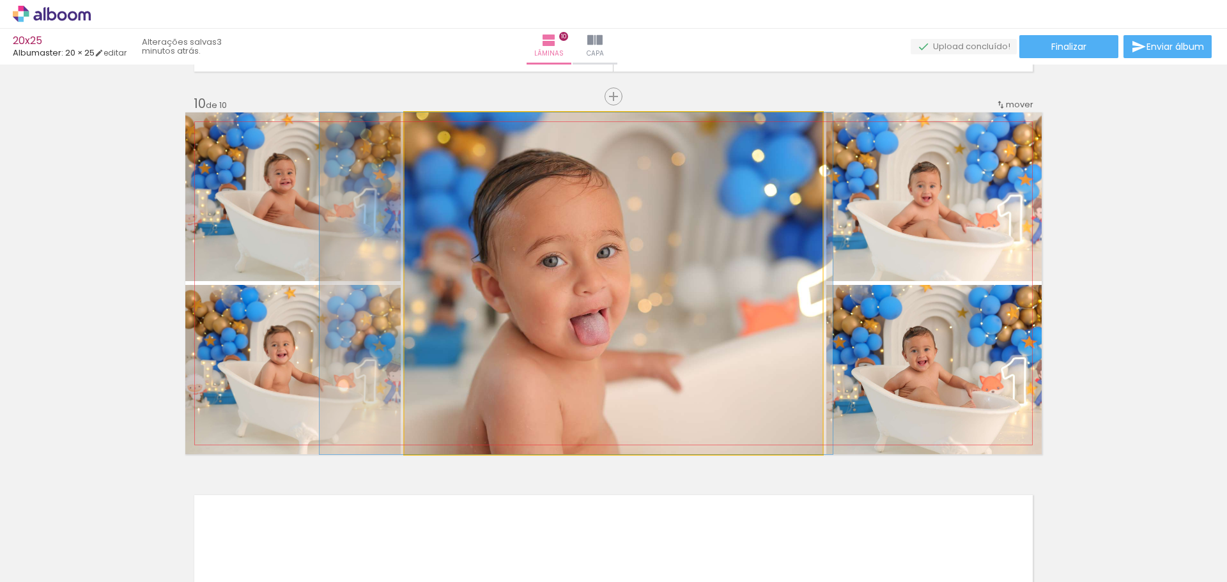
drag, startPoint x: 726, startPoint y: 272, endPoint x: 689, endPoint y: 275, distance: 37.2
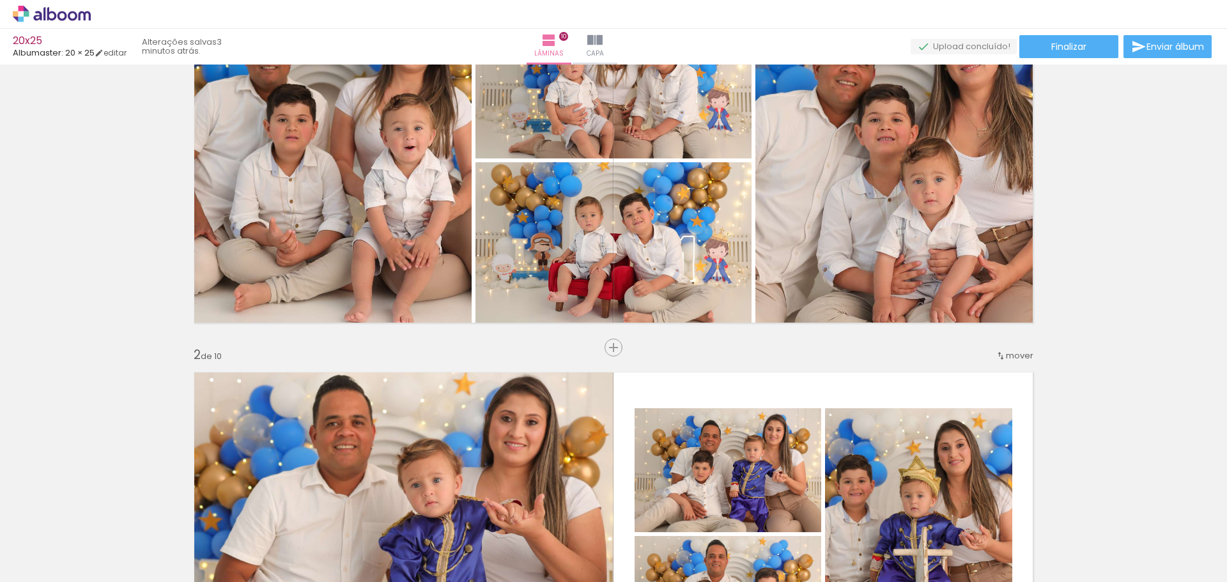
scroll to position [0, 0]
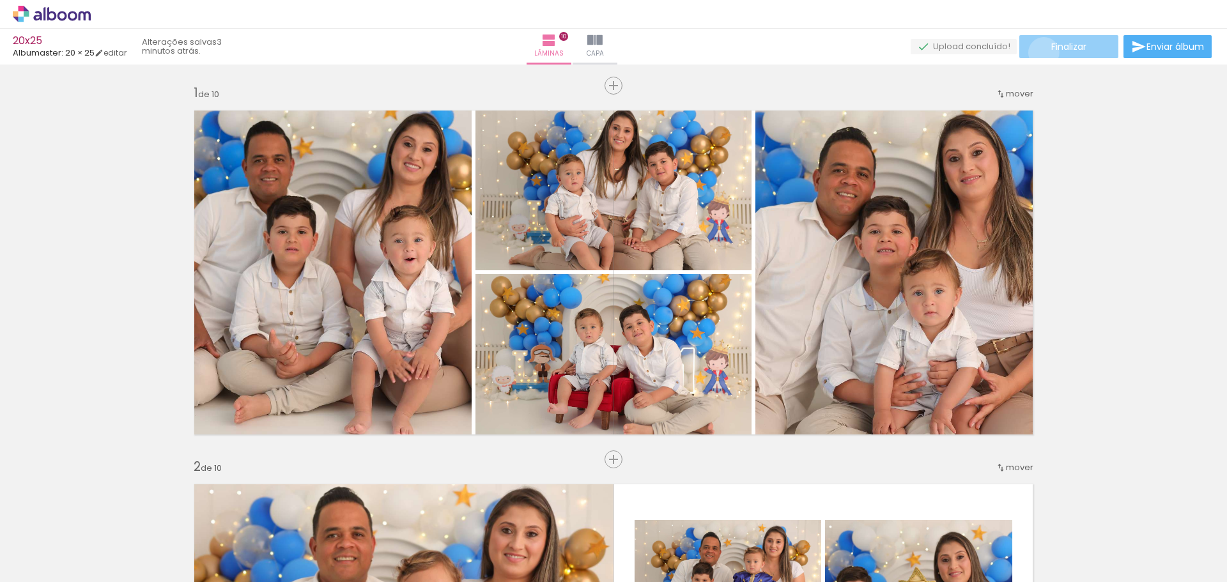
click at [1039, 52] on paper-button "Finalizar" at bounding box center [1068, 46] width 99 height 23
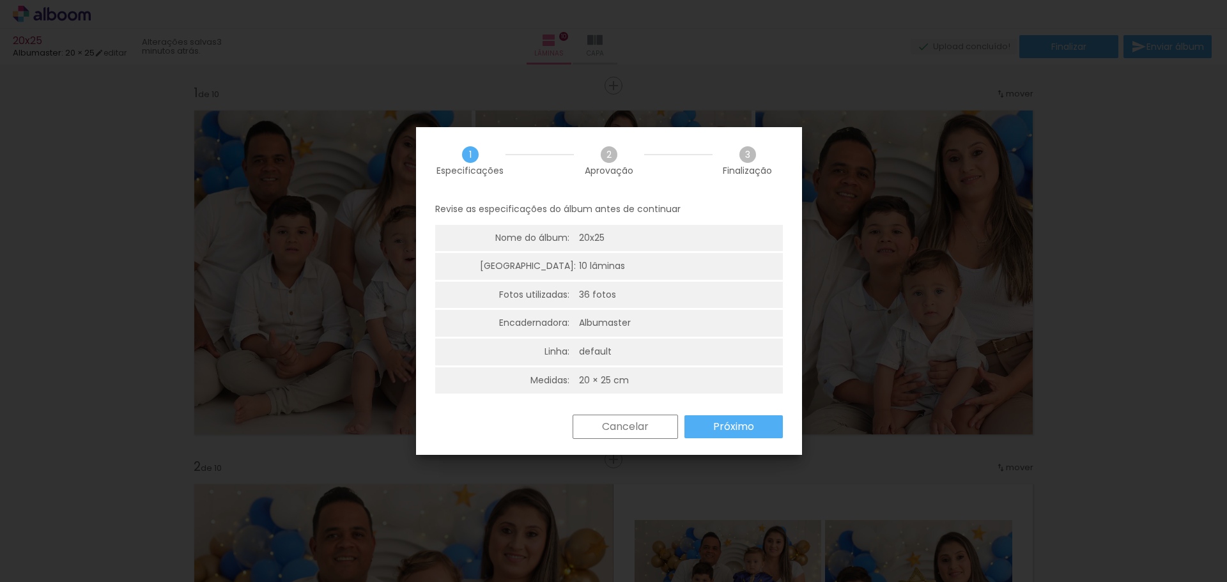
click at [0, 0] on slot "Próximo" at bounding box center [0, 0] width 0 height 0
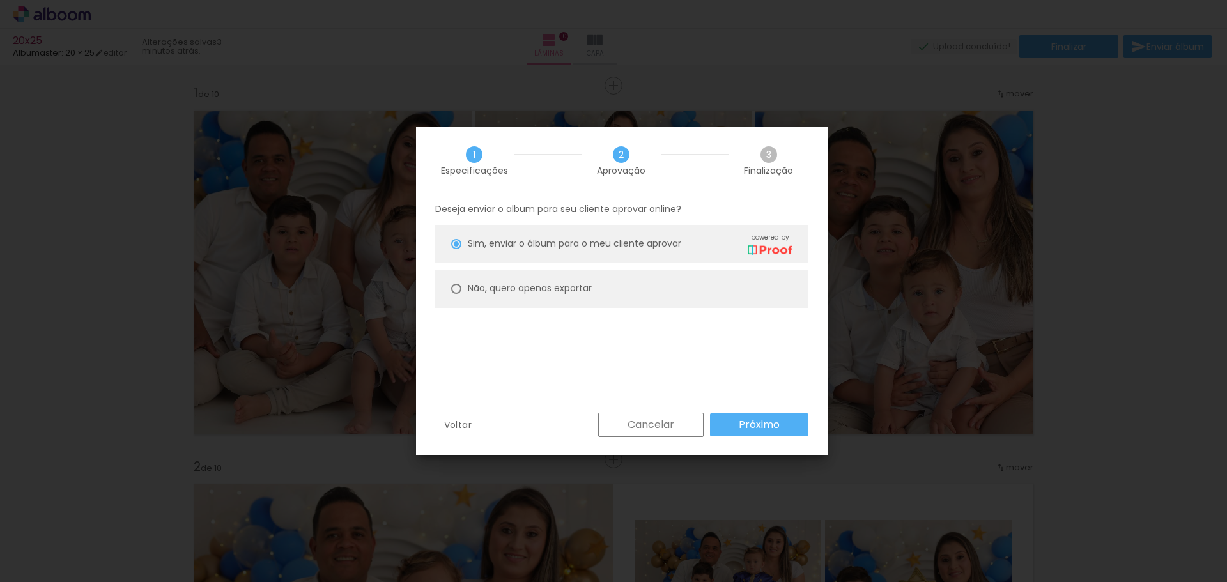
click at [588, 297] on paper-radio-button "Não, quero apenas exportar" at bounding box center [621, 289] width 373 height 38
type paper-radio-button "on"
click at [0, 0] on slot "Próximo" at bounding box center [0, 0] width 0 height 0
type input "Alta, 300 DPI"
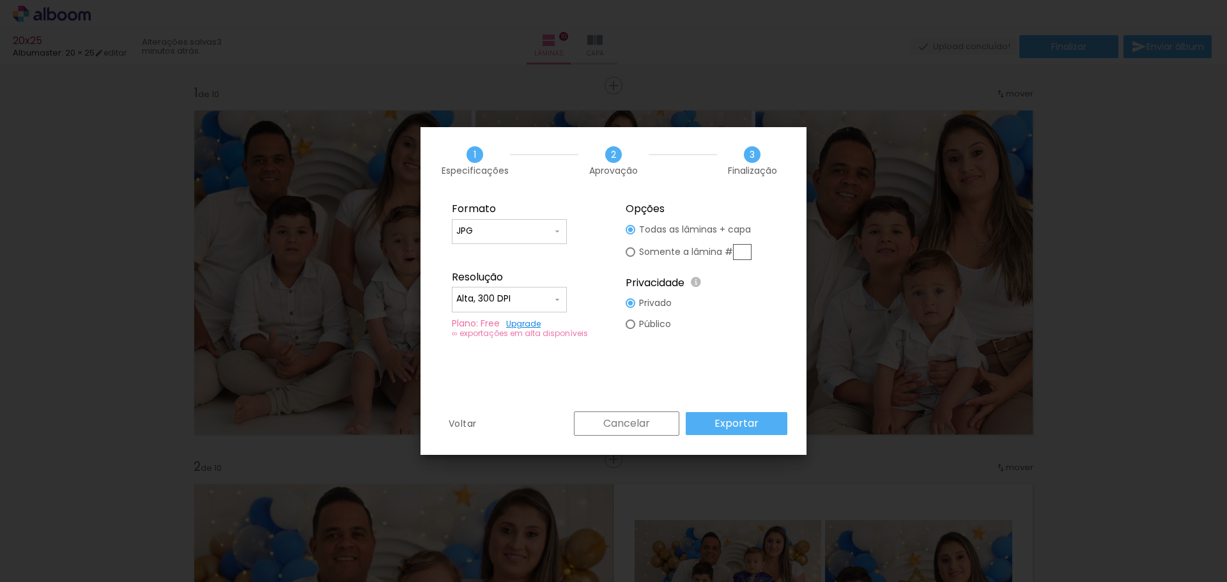
click at [0, 0] on slot "Exportar" at bounding box center [0, 0] width 0 height 0
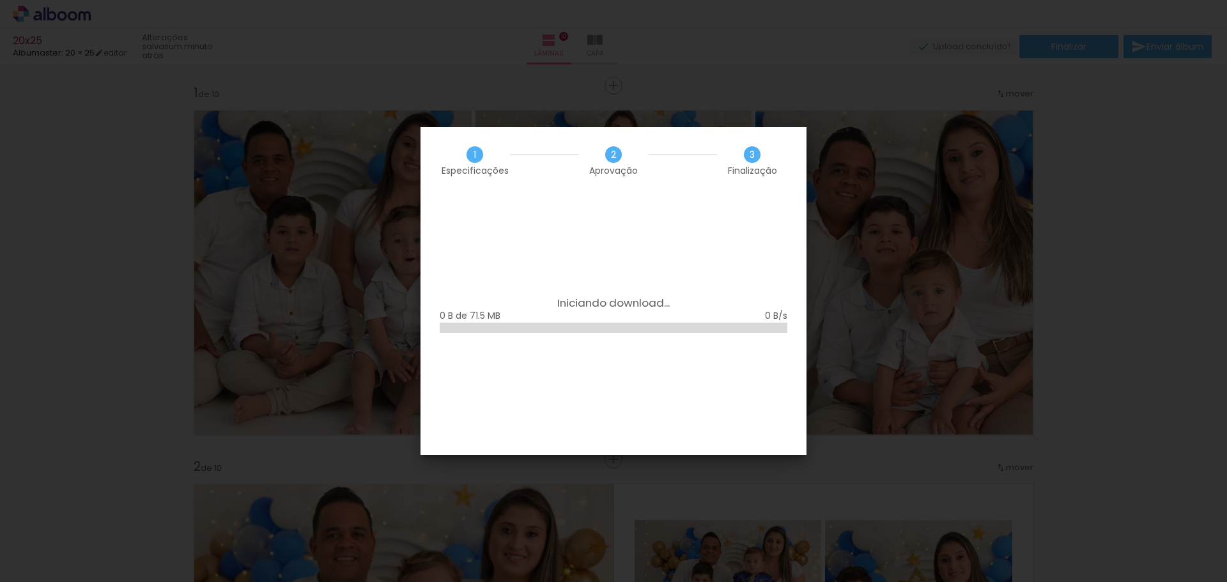
scroll to position [0, 249]
